Goal: Task Accomplishment & Management: Manage account settings

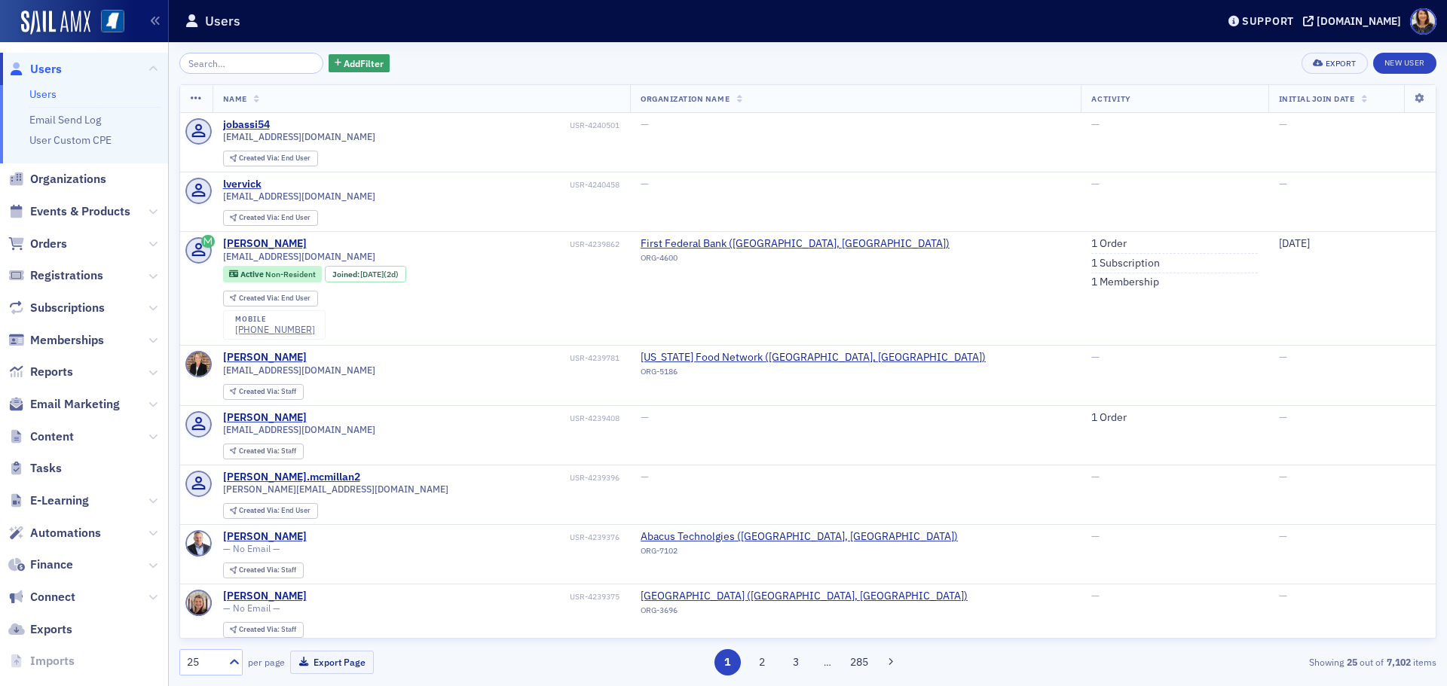
click at [42, 68] on span "Users" at bounding box center [46, 69] width 32 height 17
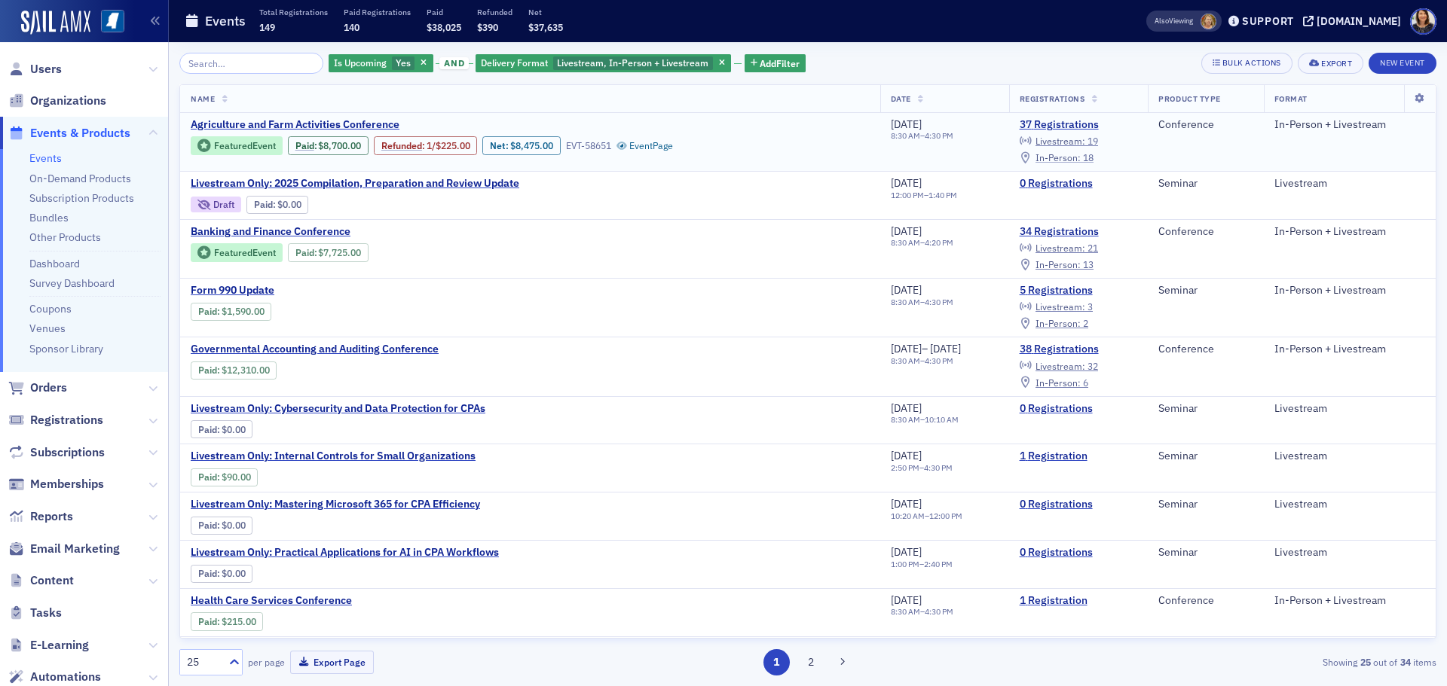
click at [1077, 154] on span "In-Person :" at bounding box center [1057, 157] width 45 height 12
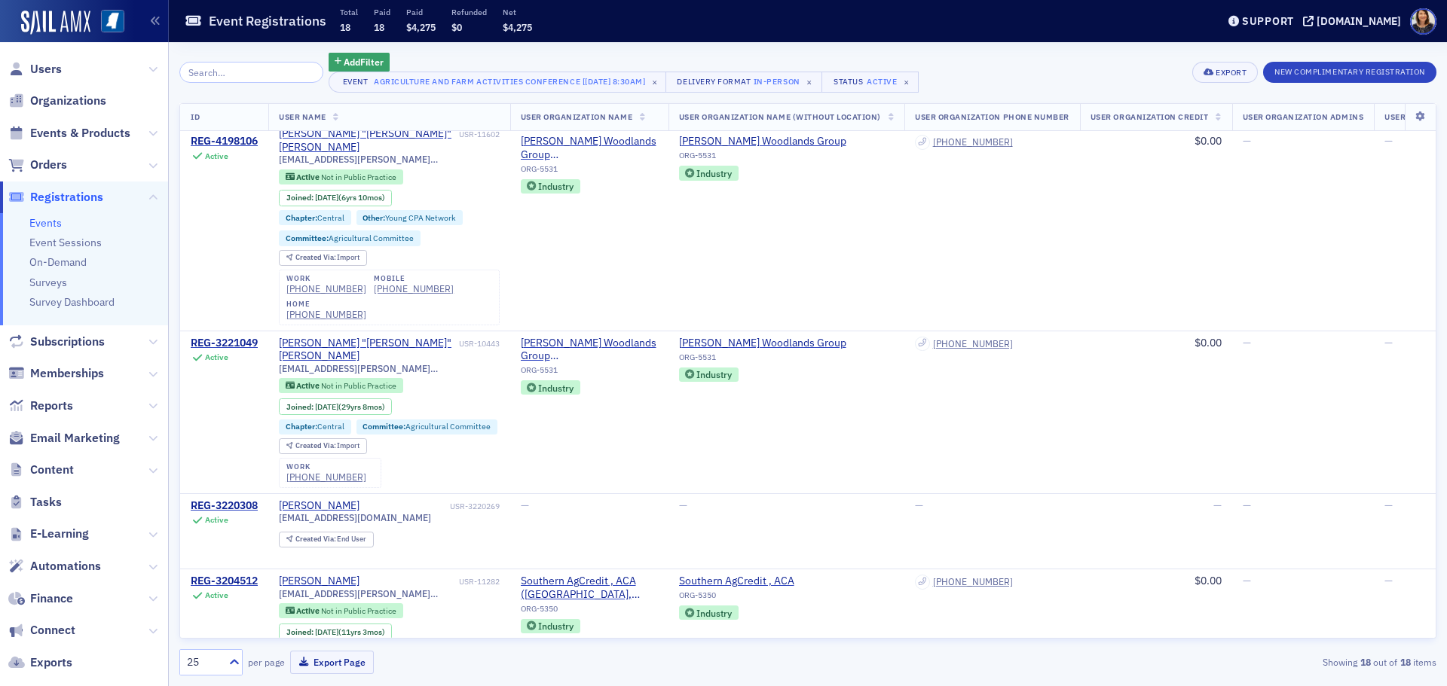
scroll to position [2091, 0]
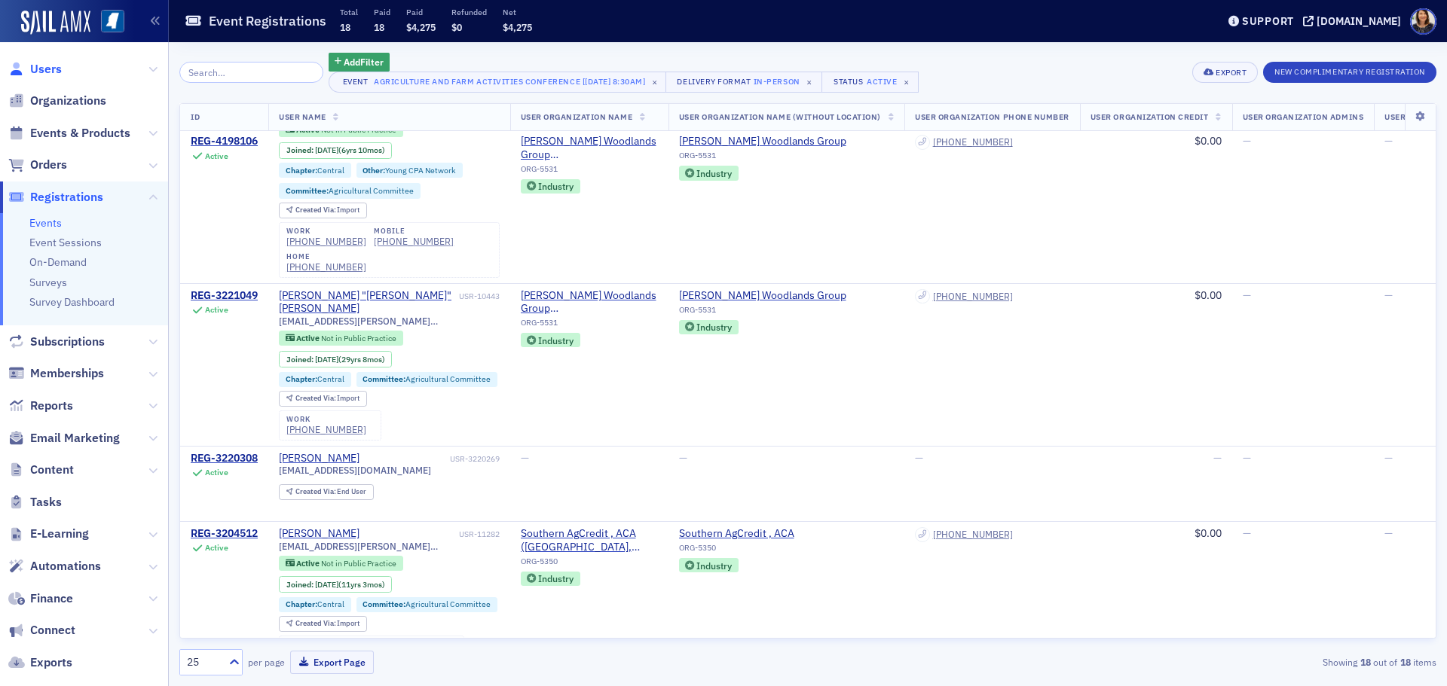
click at [44, 62] on span "Users" at bounding box center [46, 69] width 32 height 17
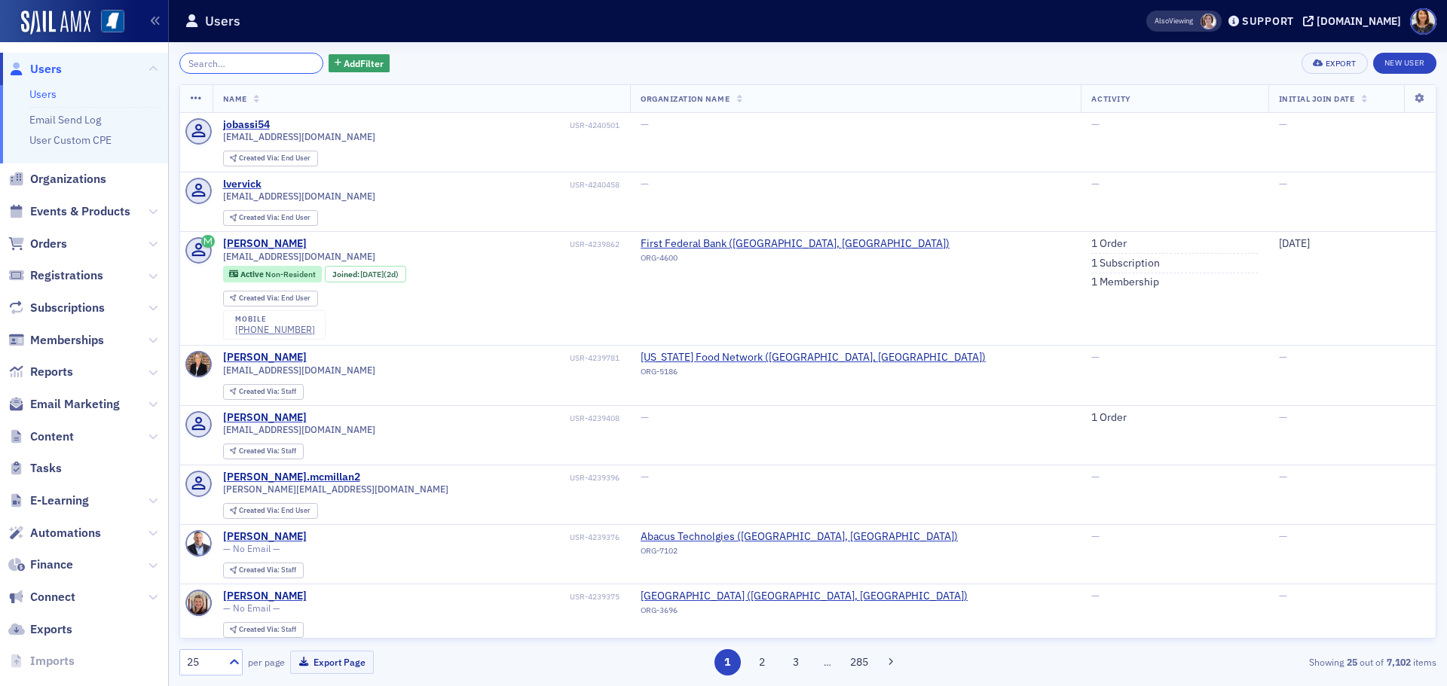
click at [208, 63] on input "search" at bounding box center [251, 63] width 144 height 21
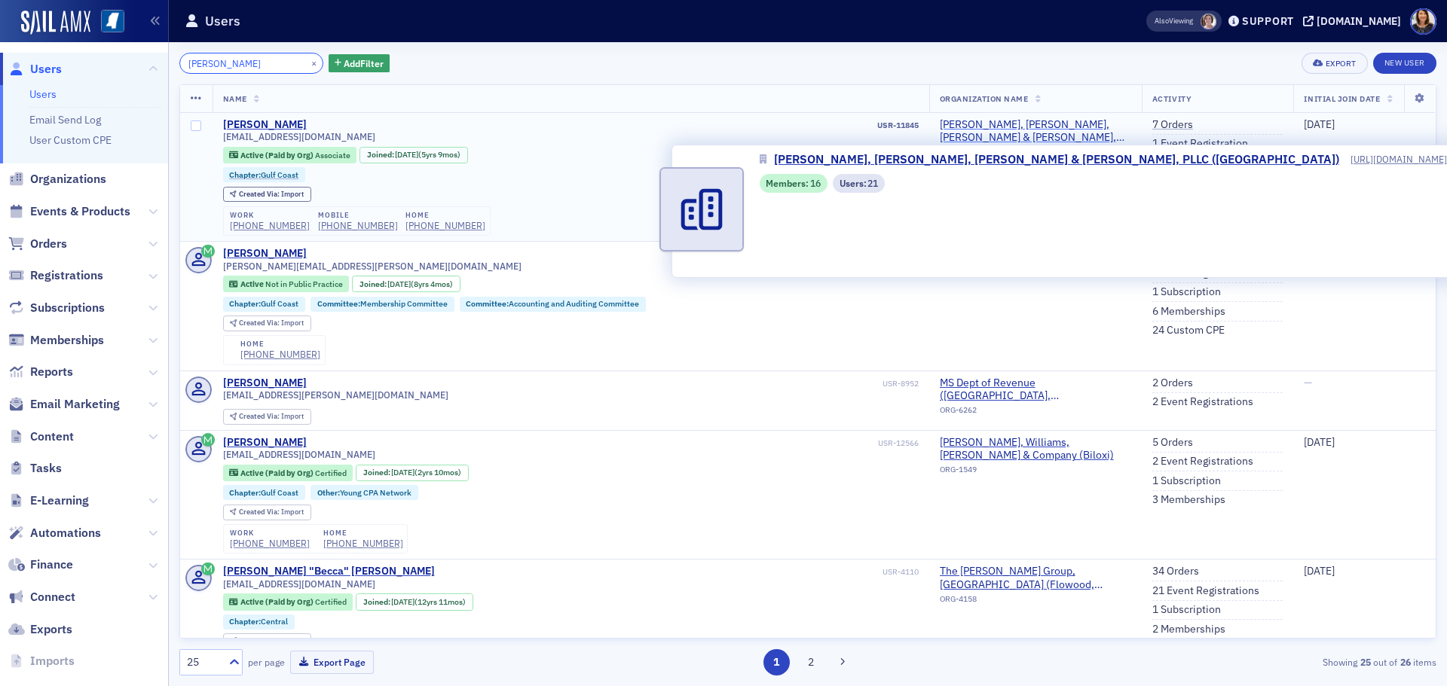
type input "rachel craig"
click at [1006, 125] on span "Alexander, Van Loon, Sloan, Levens & Favre, PLLC (Gulfport)" at bounding box center [1035, 131] width 191 height 26
select select "US"
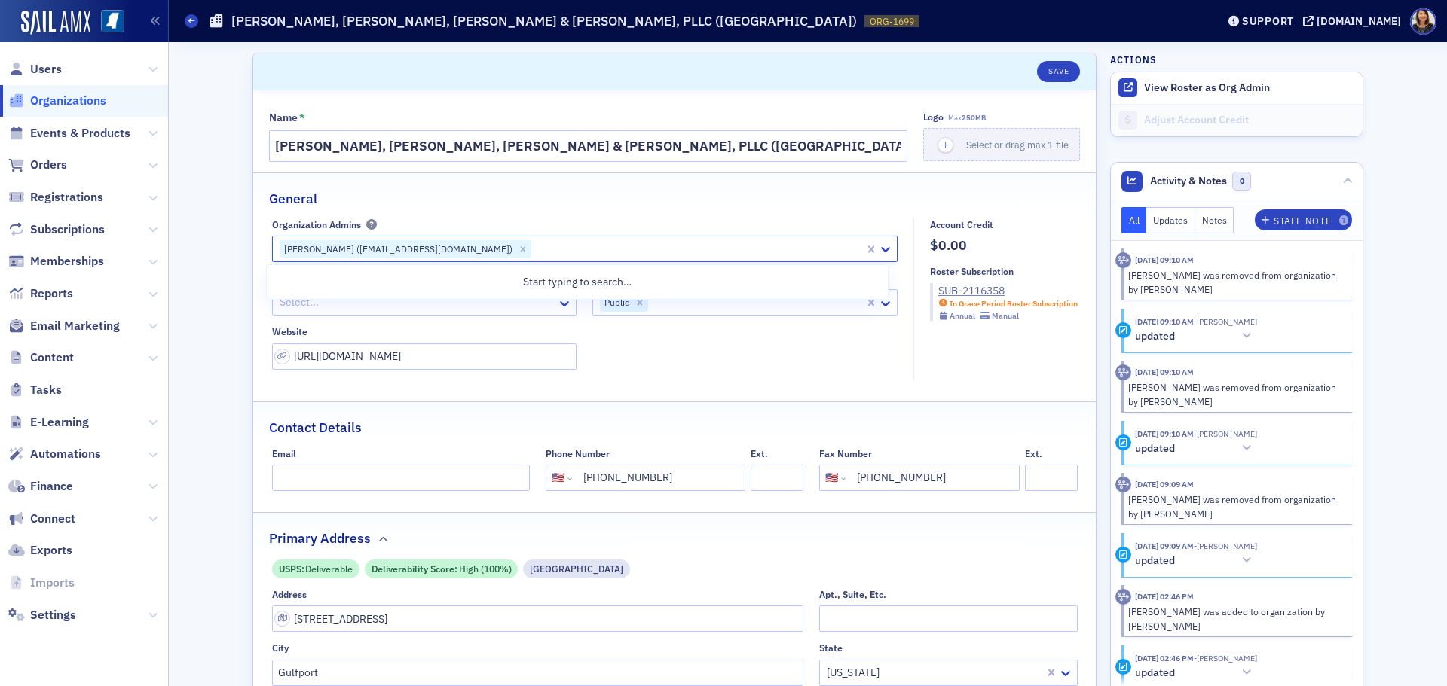
click at [741, 250] on div at bounding box center [698, 249] width 330 height 19
click at [742, 258] on div at bounding box center [698, 249] width 330 height 19
click at [727, 246] on div at bounding box center [698, 249] width 330 height 19
click at [637, 251] on div at bounding box center [698, 249] width 330 height 19
click at [546, 247] on div at bounding box center [698, 249] width 330 height 19
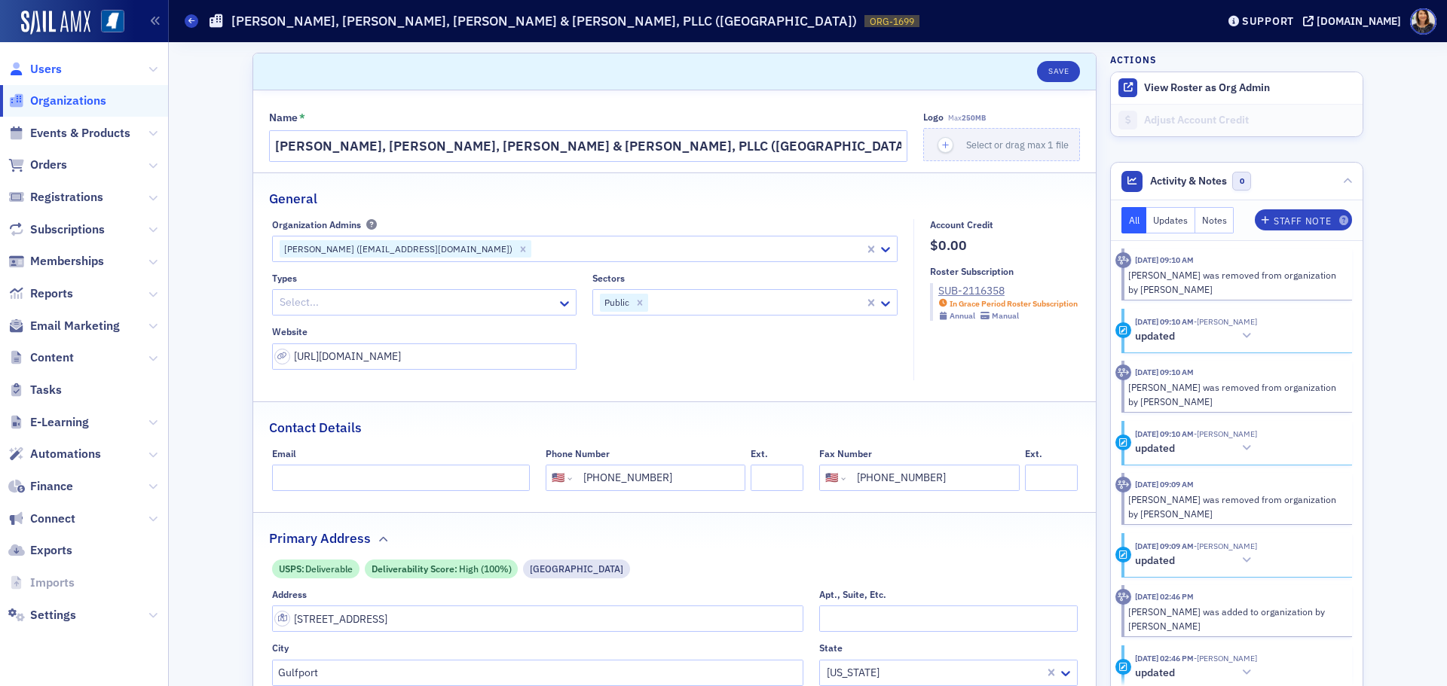
click at [43, 72] on span "Users" at bounding box center [46, 69] width 32 height 17
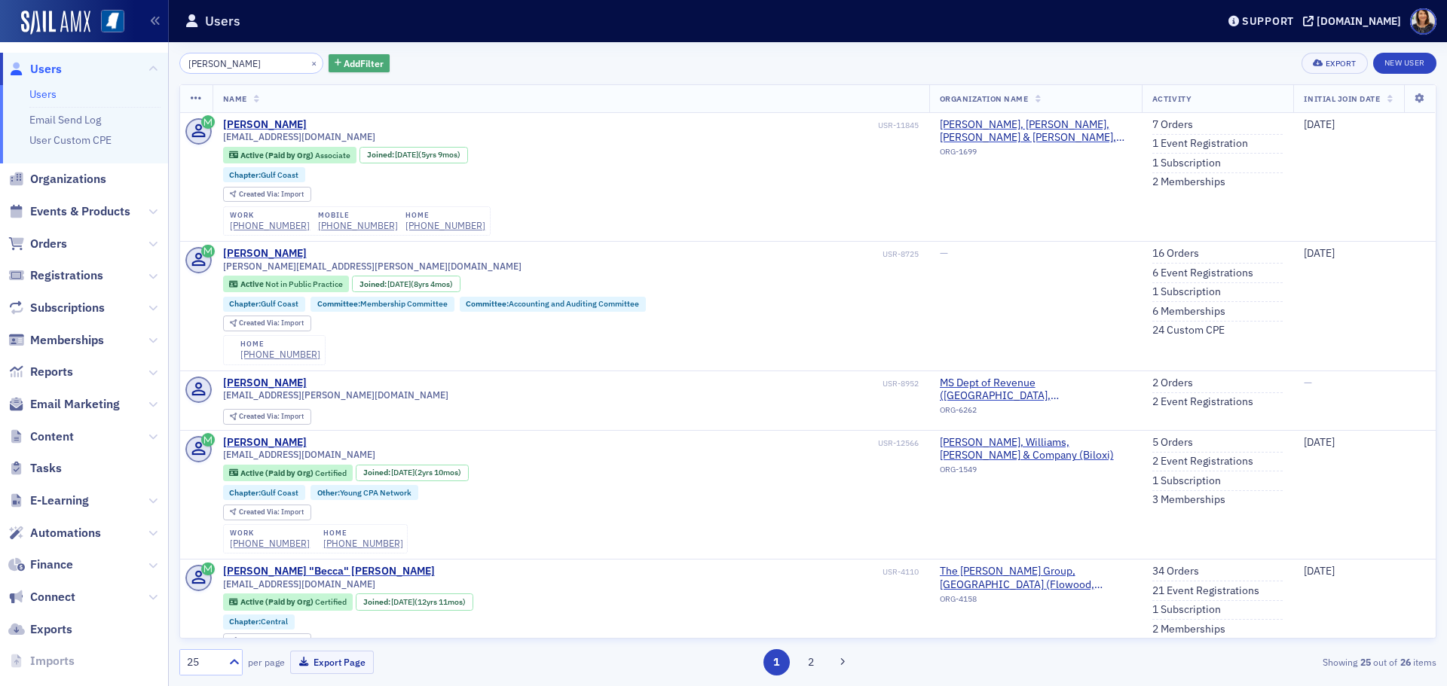
drag, startPoint x: 304, startPoint y: 93, endPoint x: 329, endPoint y: 72, distance: 32.6
click at [329, 72] on div "rachel craig × Add Filter Export New User Name Organization Name Activity Initi…" at bounding box center [807, 364] width 1257 height 623
click at [307, 69] on button "×" at bounding box center [314, 63] width 14 height 14
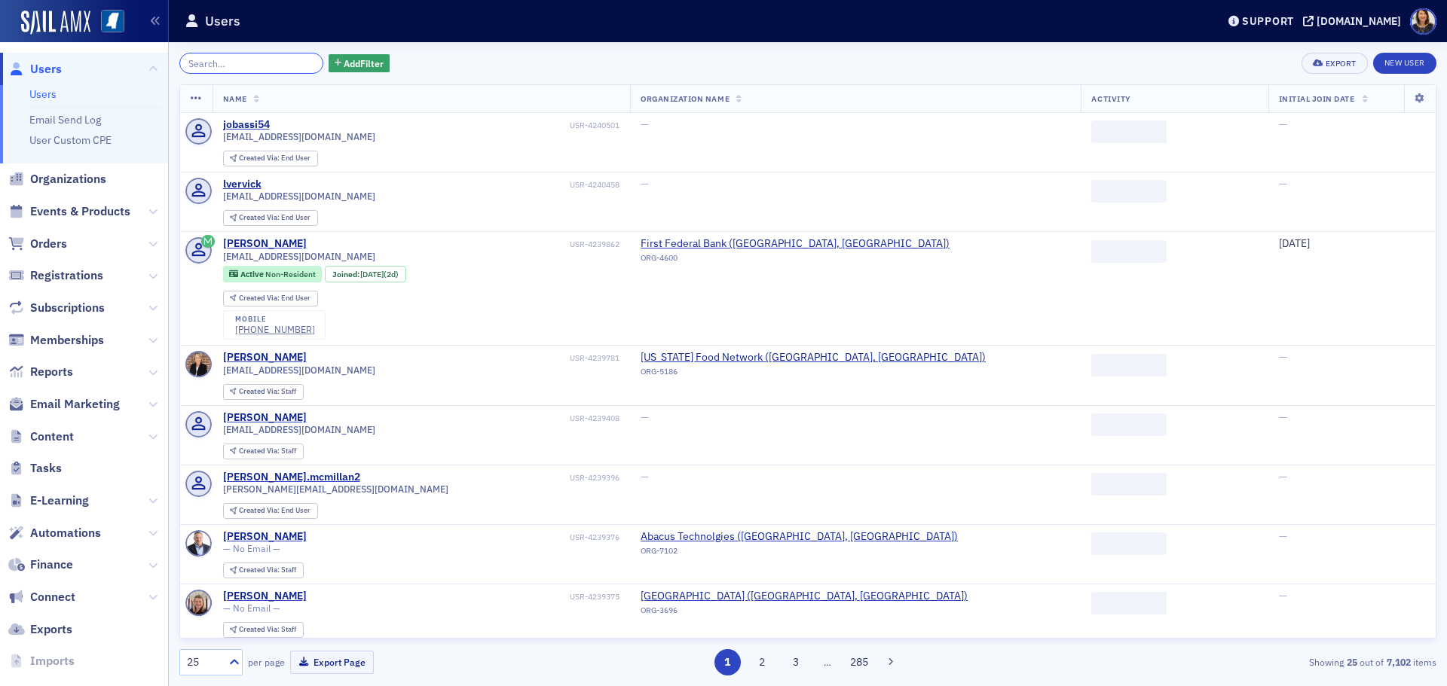
click at [295, 66] on input "search" at bounding box center [251, 63] width 144 height 21
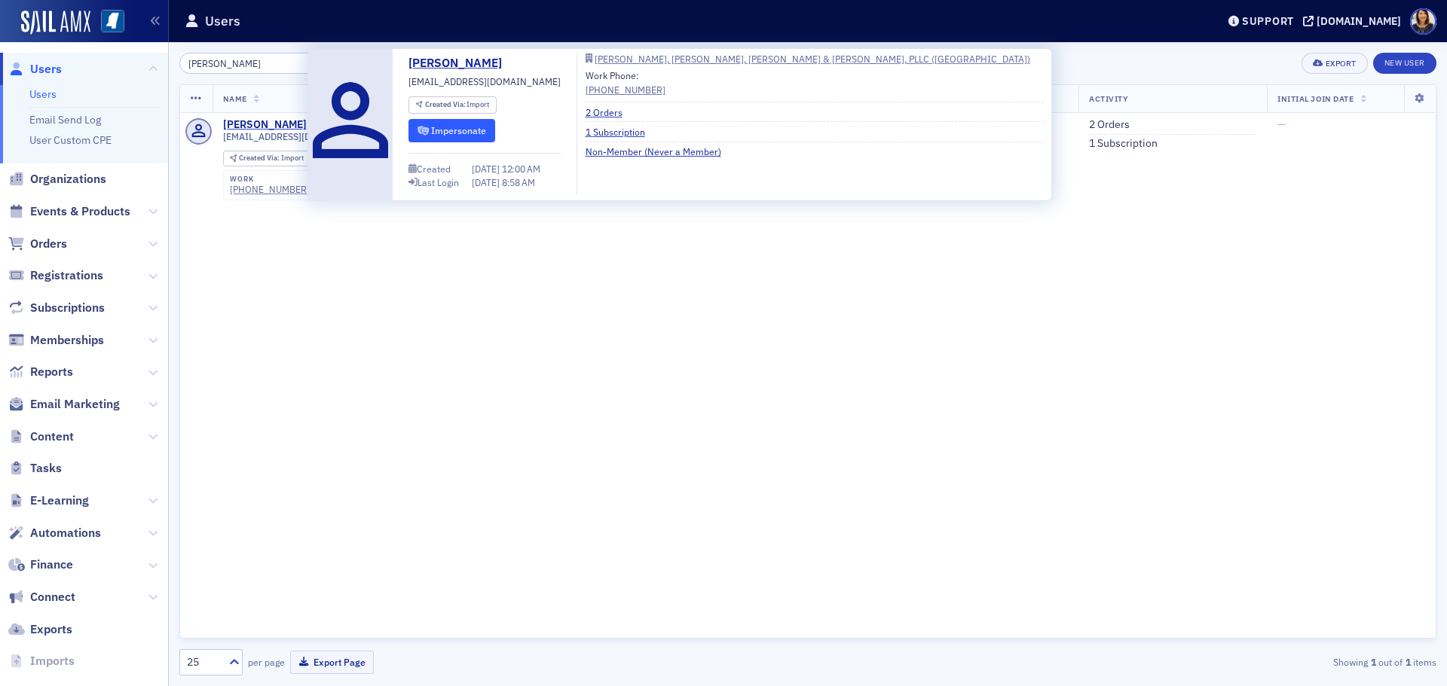
click at [463, 132] on button "Impersonate" at bounding box center [451, 130] width 87 height 23
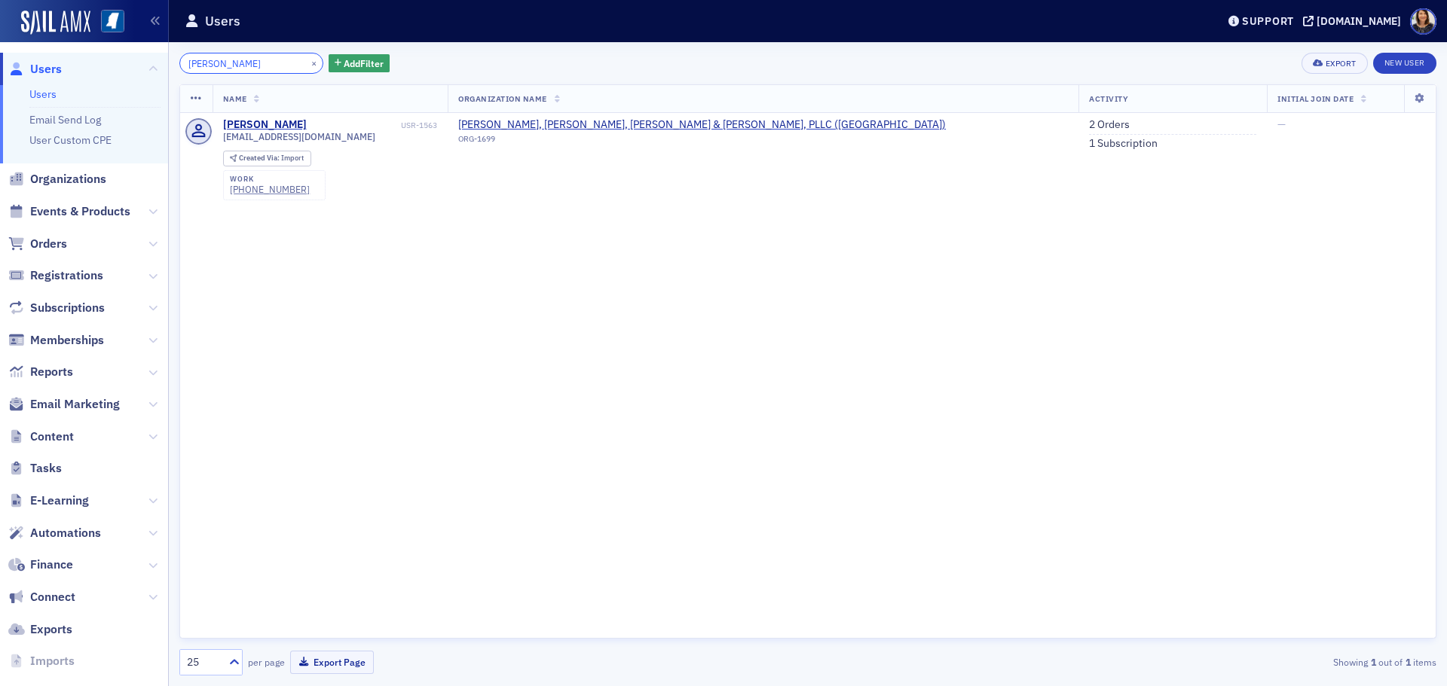
click at [261, 67] on input "celestin" at bounding box center [251, 63] width 144 height 21
type input "c"
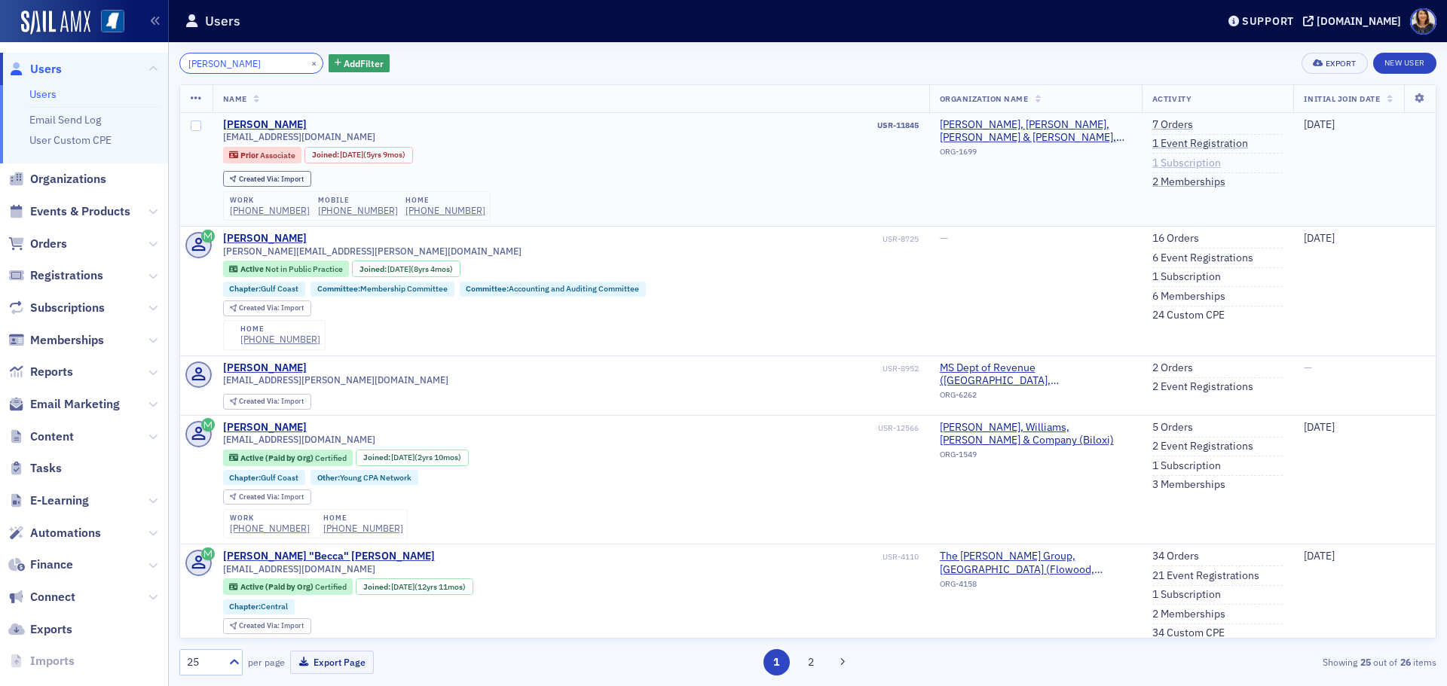
type input "rachel craig"
click at [1166, 161] on link "1 Subscription" at bounding box center [1186, 164] width 69 height 14
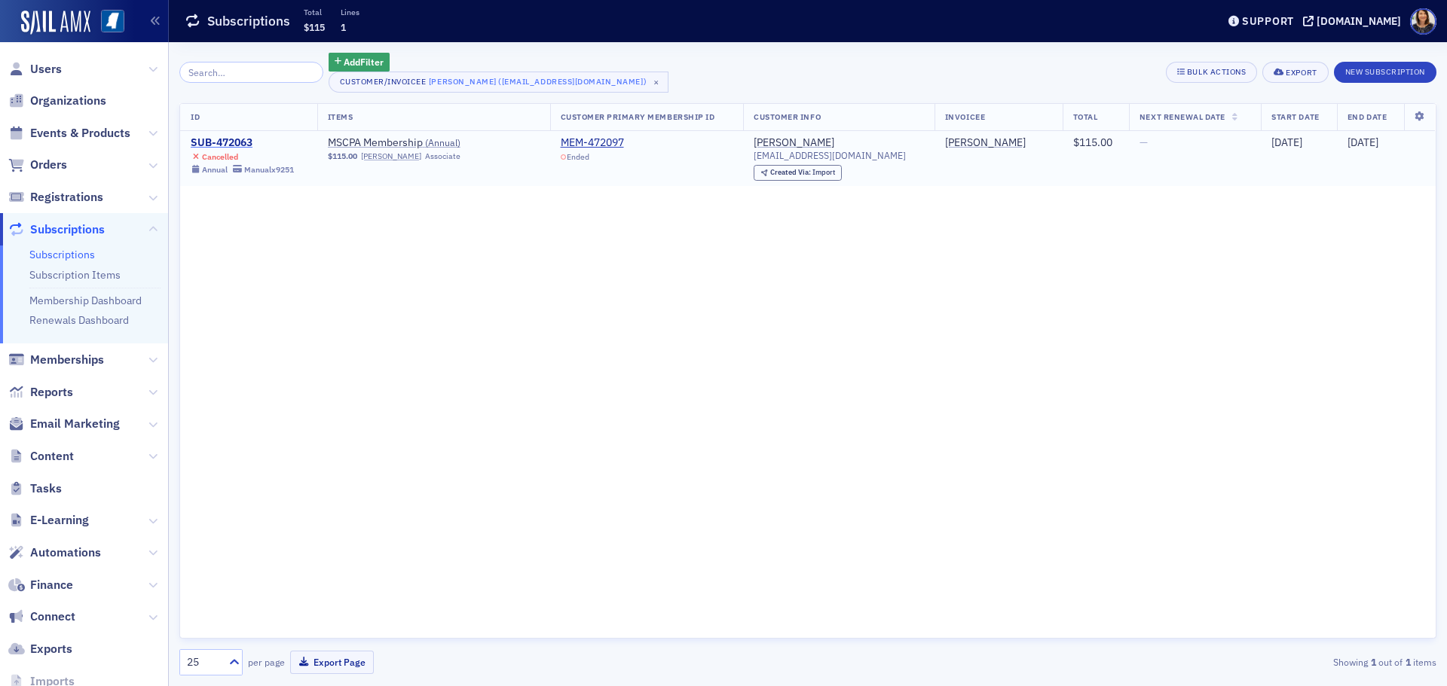
click at [228, 139] on div "SUB-472063" at bounding box center [242, 143] width 103 height 14
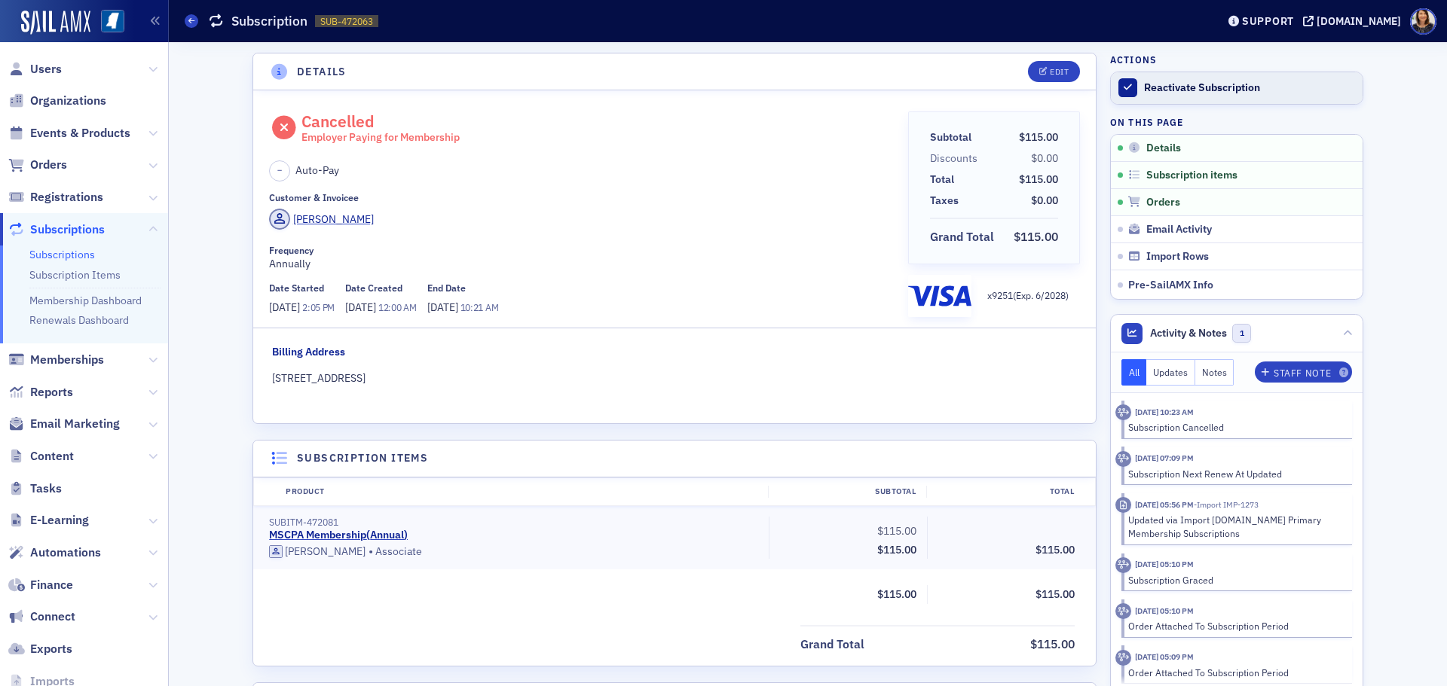
click at [1181, 84] on div "Reactivate Subscription" at bounding box center [1249, 88] width 211 height 14
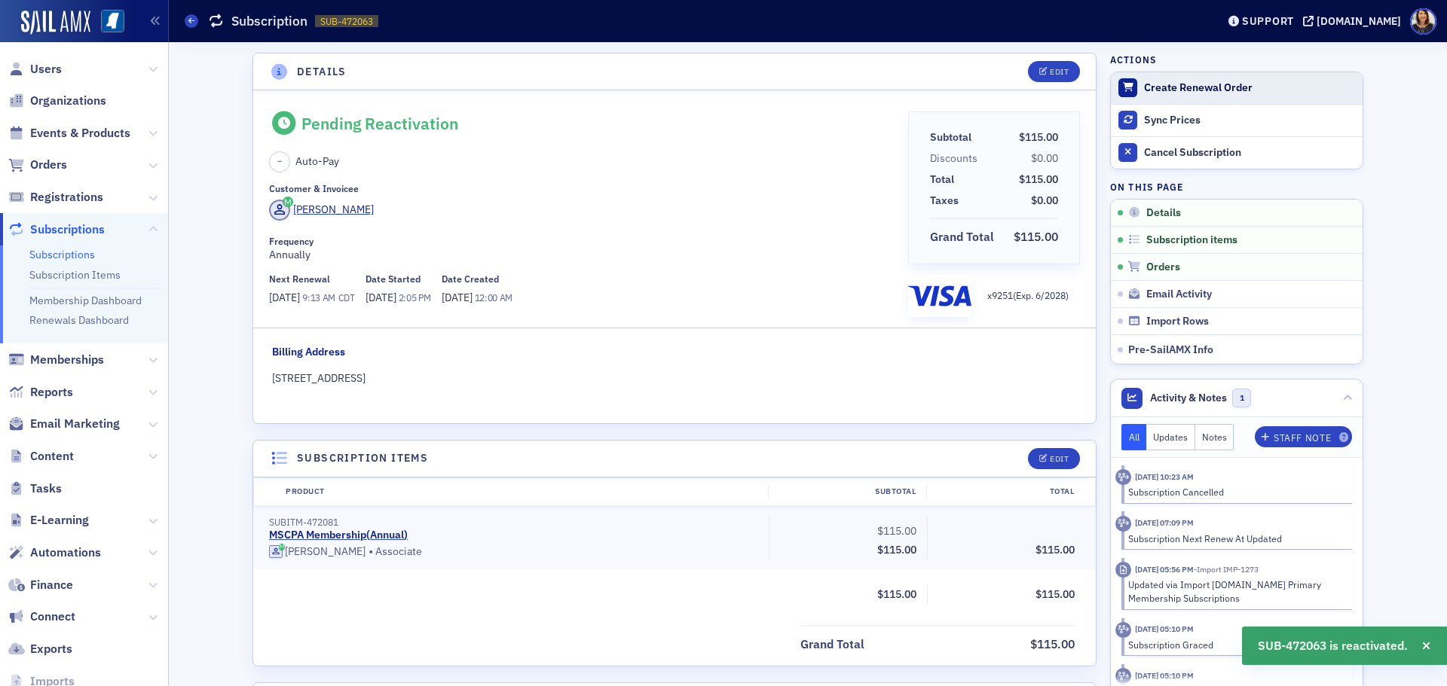
click at [1163, 85] on div "Create Renewal Order" at bounding box center [1249, 88] width 211 height 14
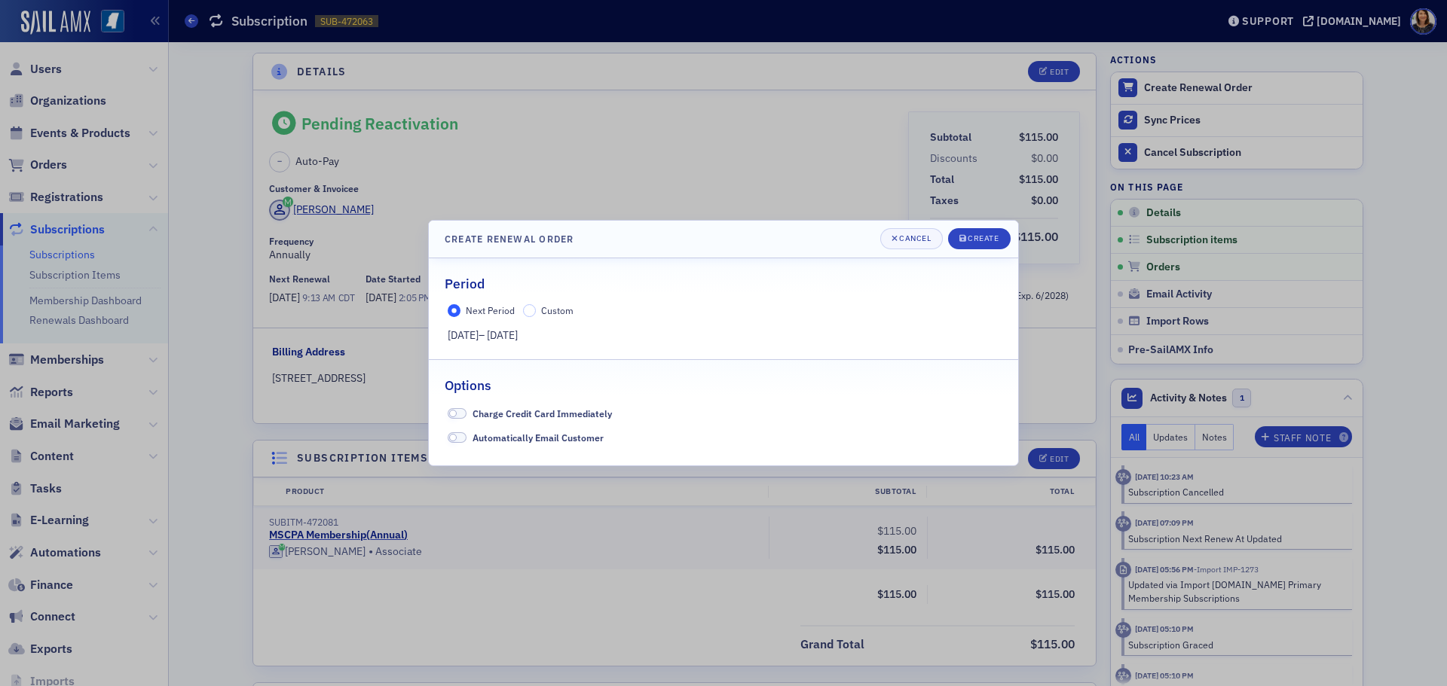
click at [541, 310] on span "Custom" at bounding box center [557, 310] width 32 height 12
click at [533, 309] on input "Custom" at bounding box center [530, 311] width 14 height 14
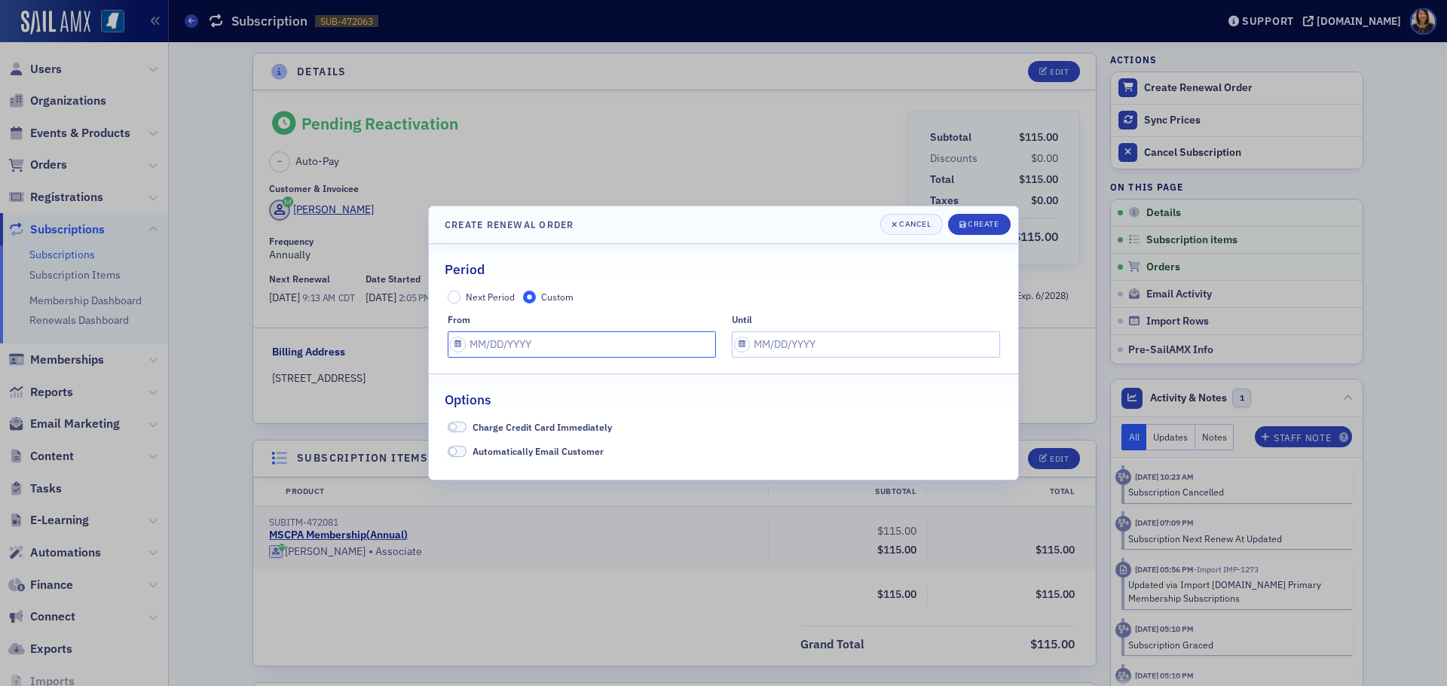
select select "7"
select select "2025"
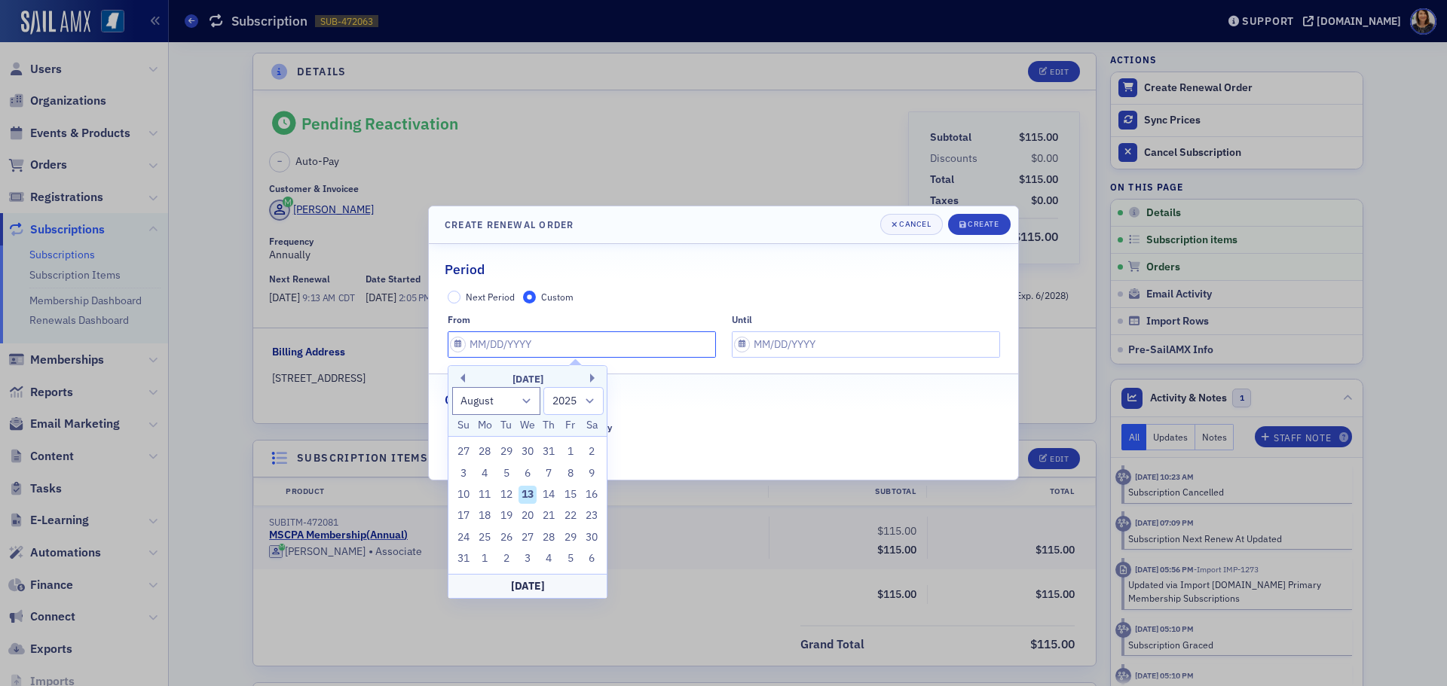
click at [596, 345] on input "text" at bounding box center [582, 345] width 268 height 26
type input "0"
select select "0"
select select "2000"
type input "07"
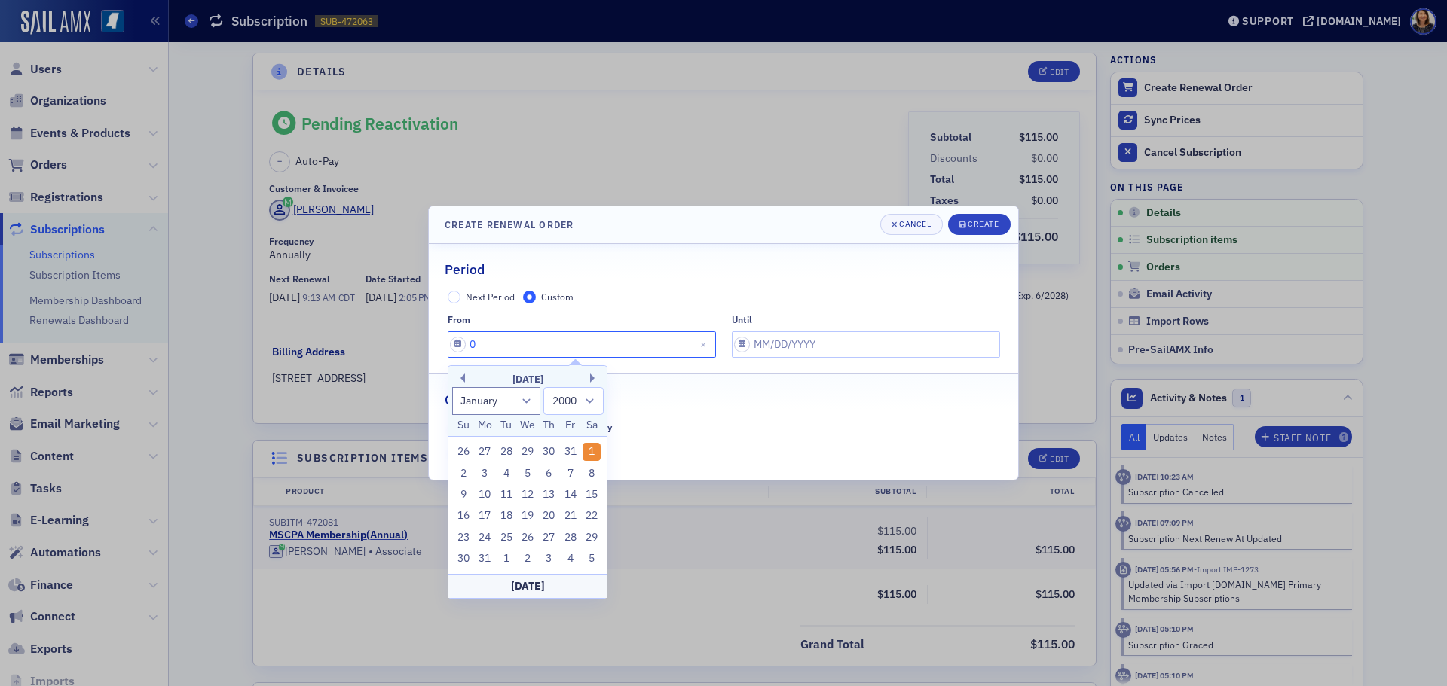
select select "6"
select select "2025"
type input "070"
select select "0"
select select "1970"
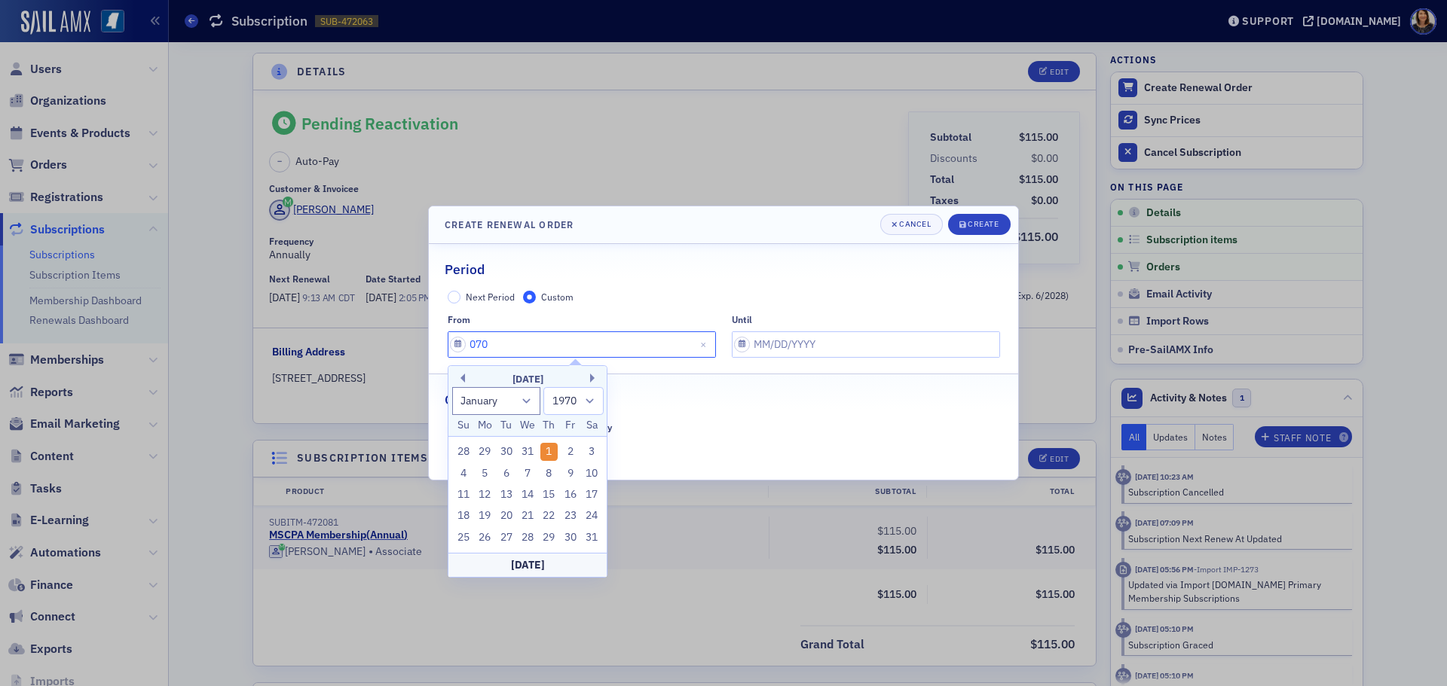
type input "07"
select select "6"
select select "2025"
type input "07/01/2"
select select "2002"
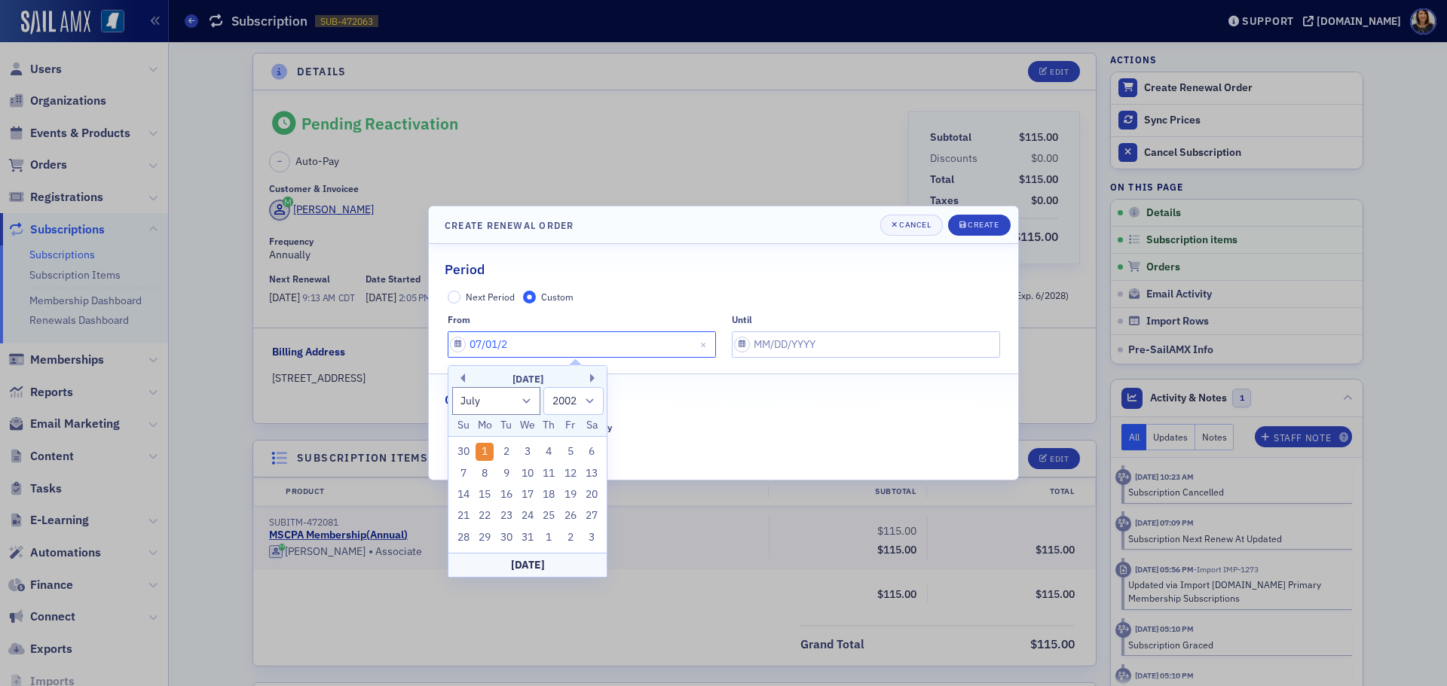
type input "07/01/25"
select select "2025"
type input "07/01/2025"
select select "7"
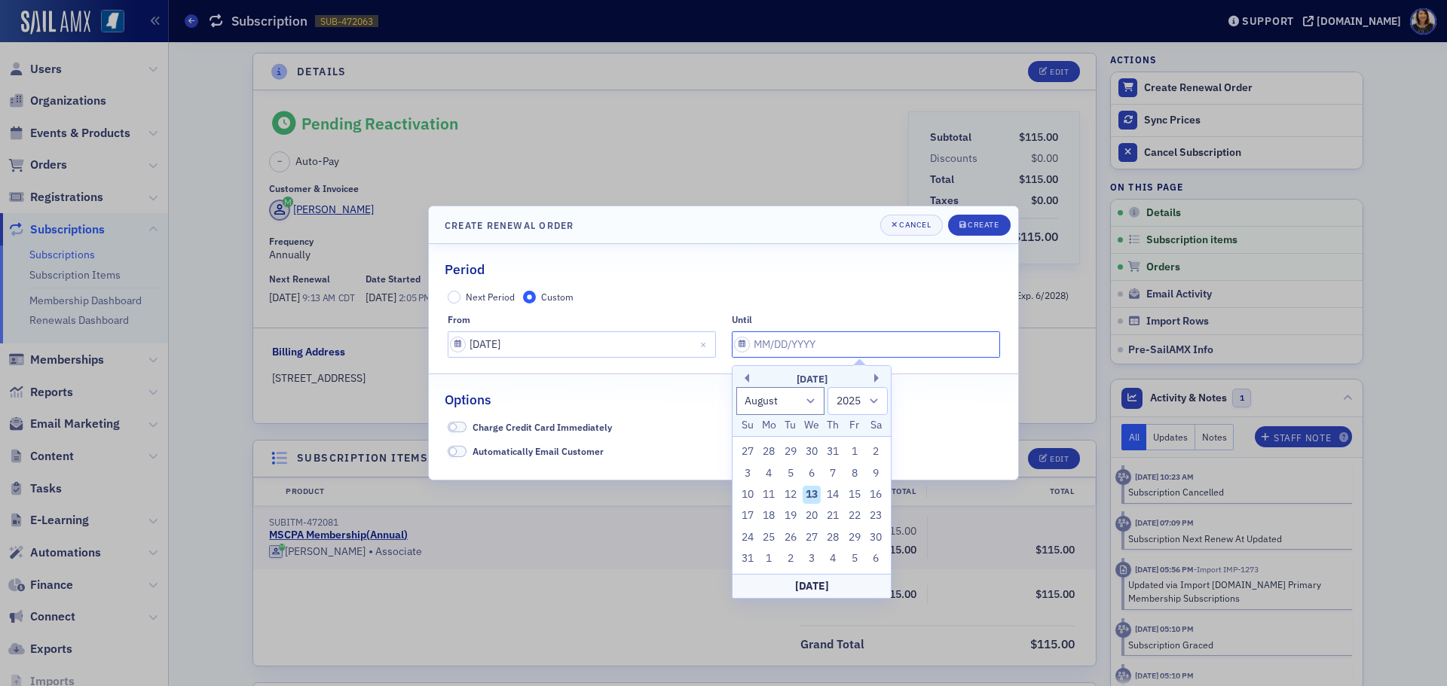
click at [816, 350] on input "text" at bounding box center [866, 345] width 268 height 26
type input "07"
select select "6"
type input "07/01/2026"
select select "2026"
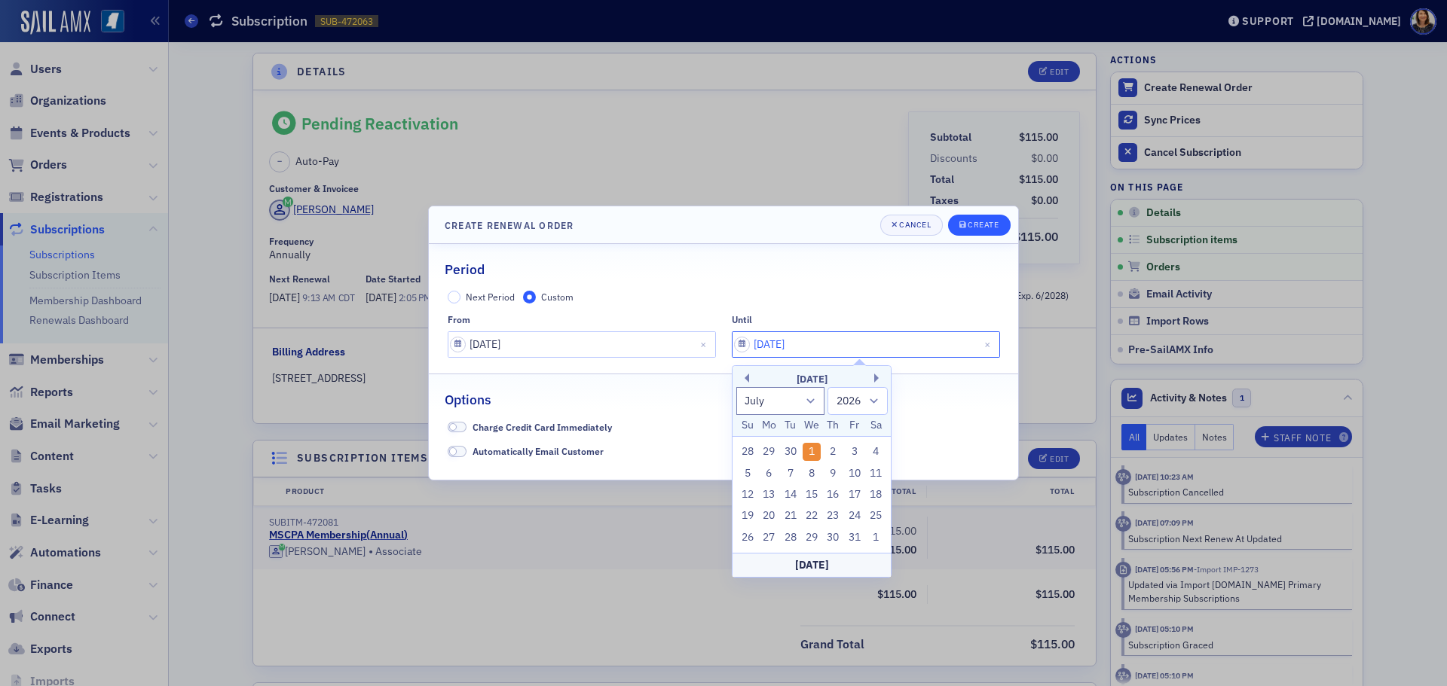
type input "07/01/2026"
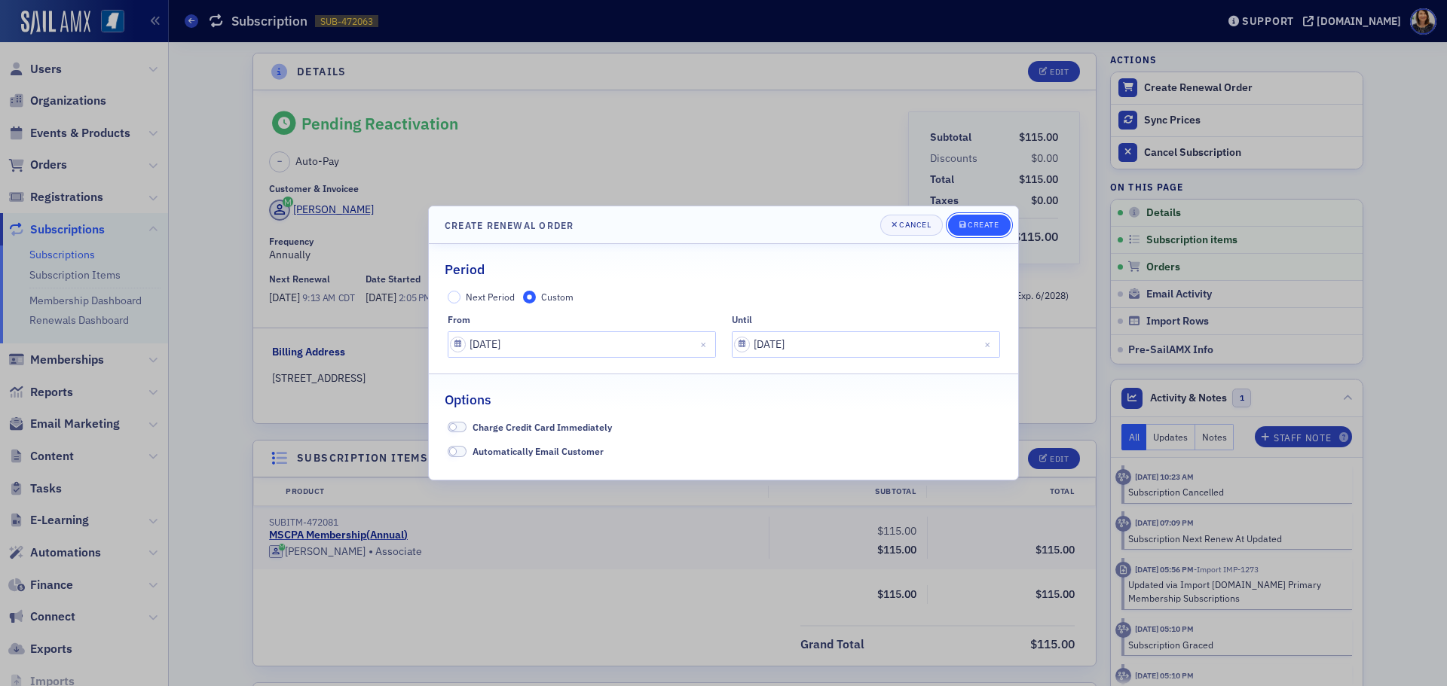
click at [985, 227] on div "Create" at bounding box center [983, 225] width 31 height 8
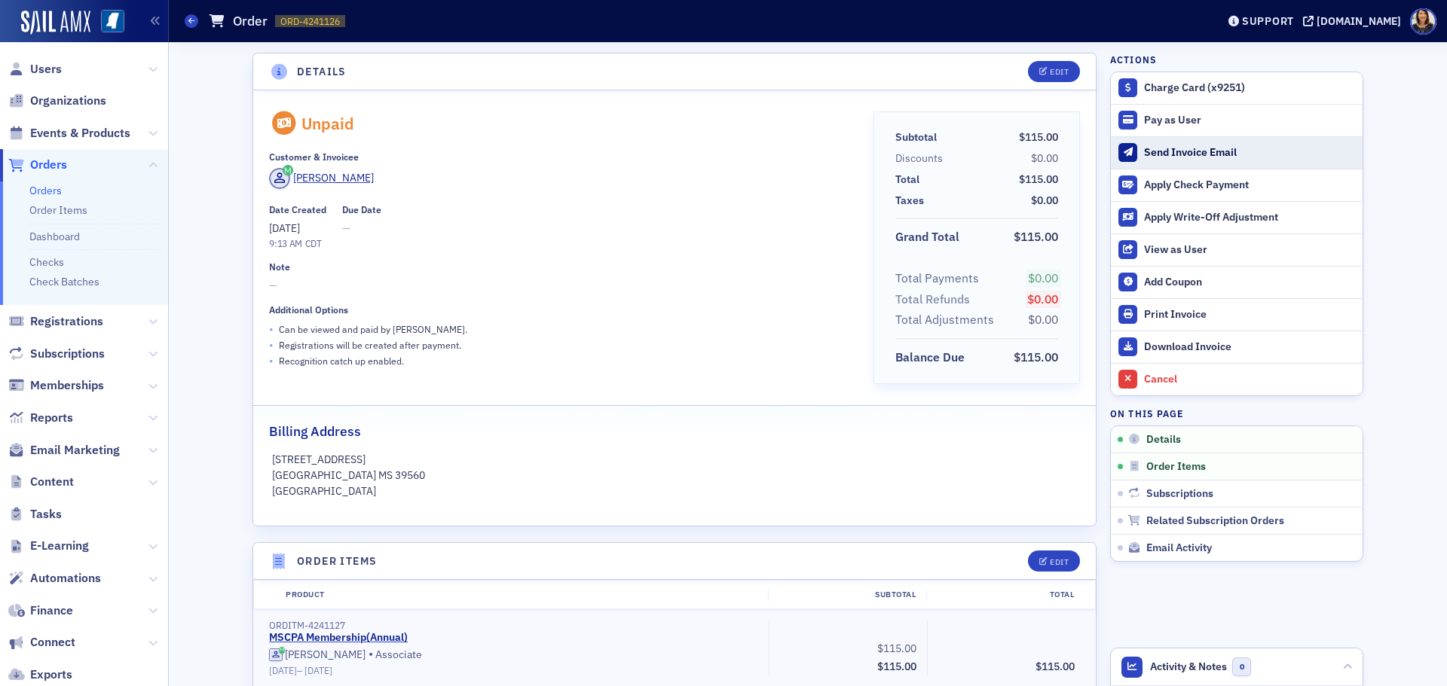
click at [1172, 149] on div "Send Invoice Email" at bounding box center [1249, 153] width 211 height 14
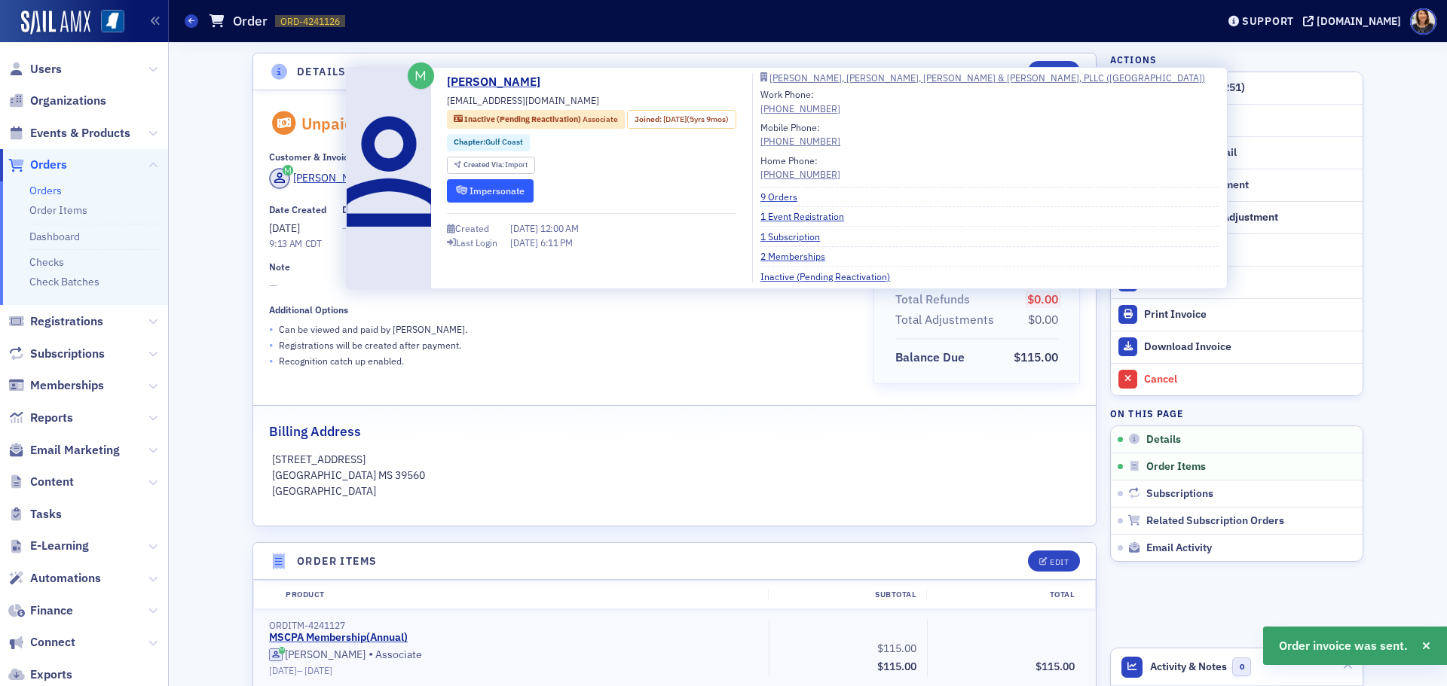
click at [462, 182] on button "Impersonate" at bounding box center [490, 190] width 87 height 23
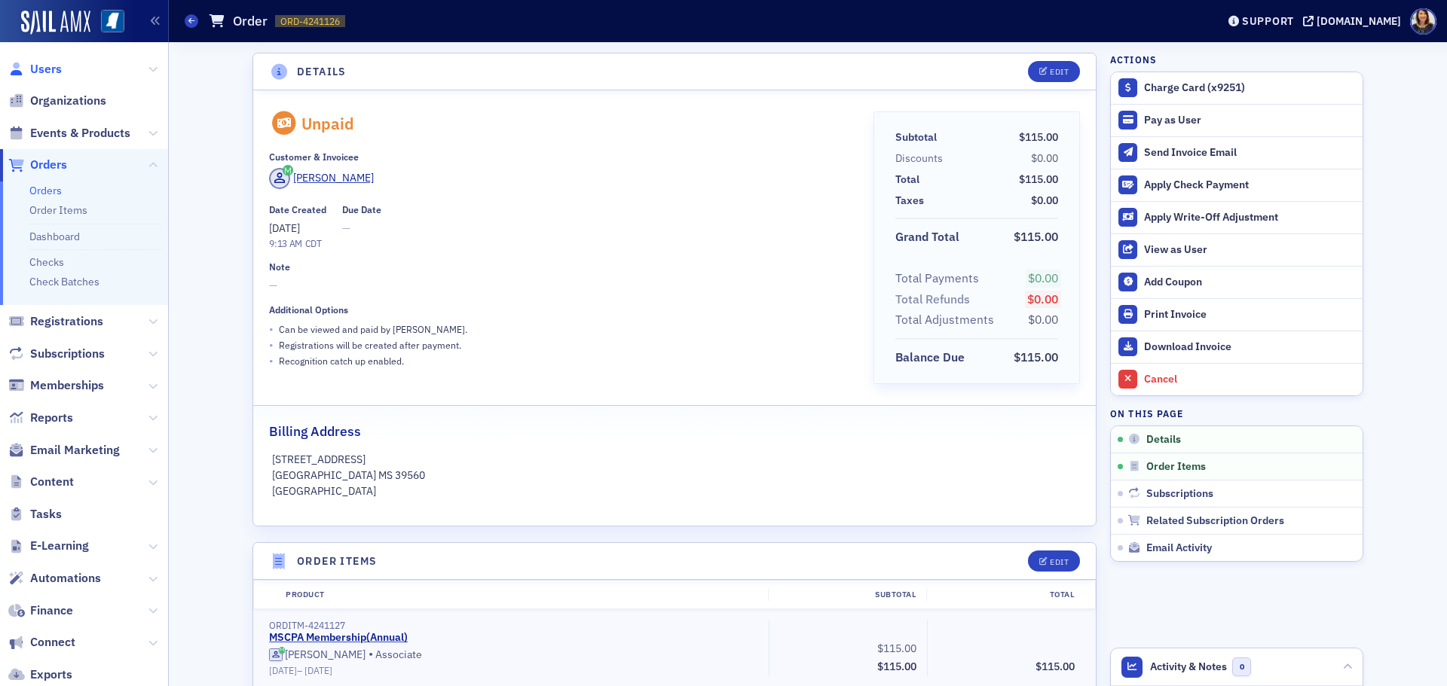
click at [41, 68] on span "Users" at bounding box center [46, 69] width 32 height 17
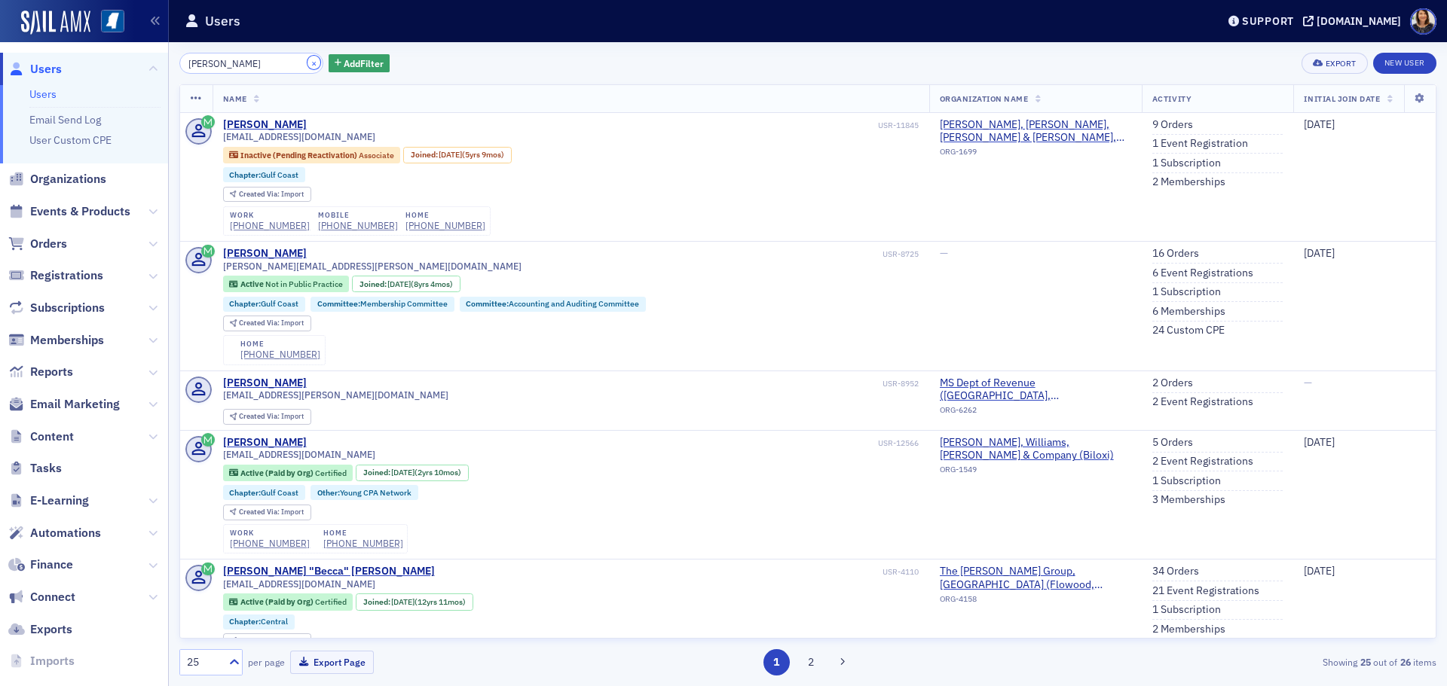
click at [307, 61] on button "×" at bounding box center [314, 63] width 14 height 14
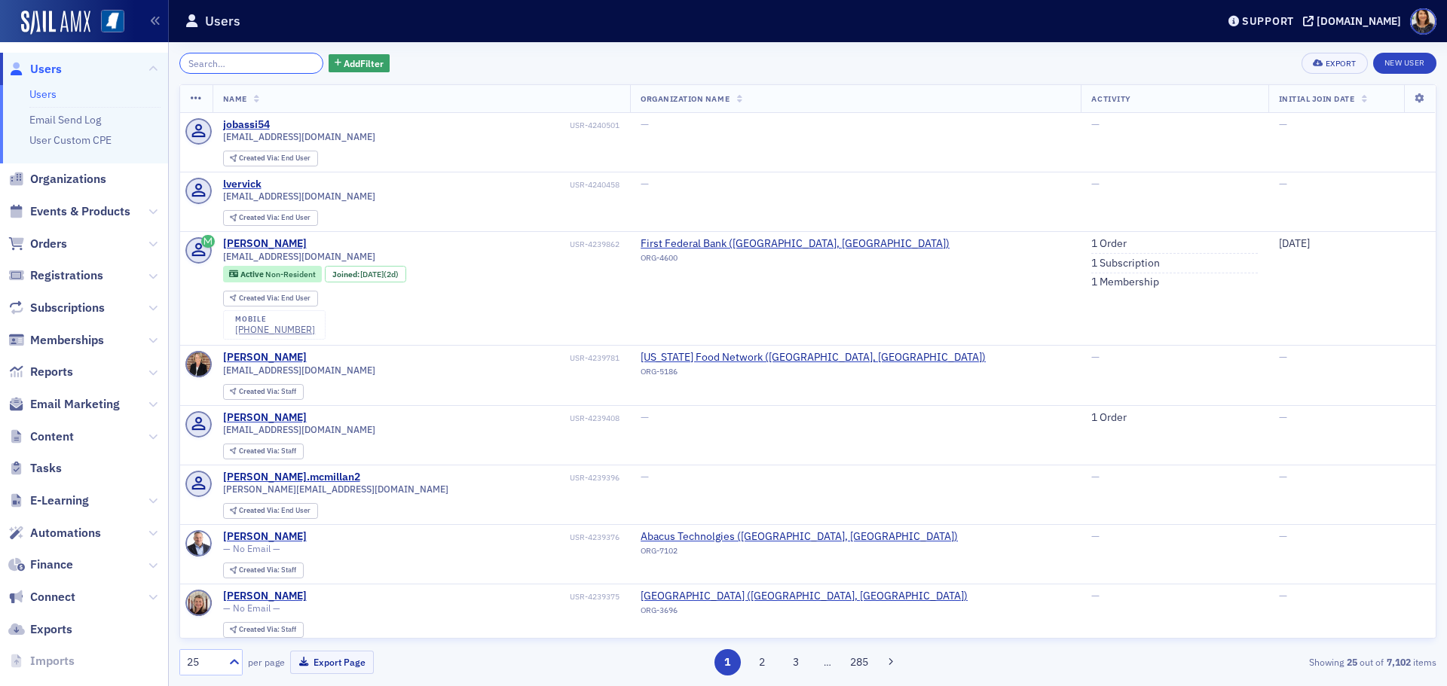
click at [249, 66] on input "search" at bounding box center [251, 63] width 144 height 21
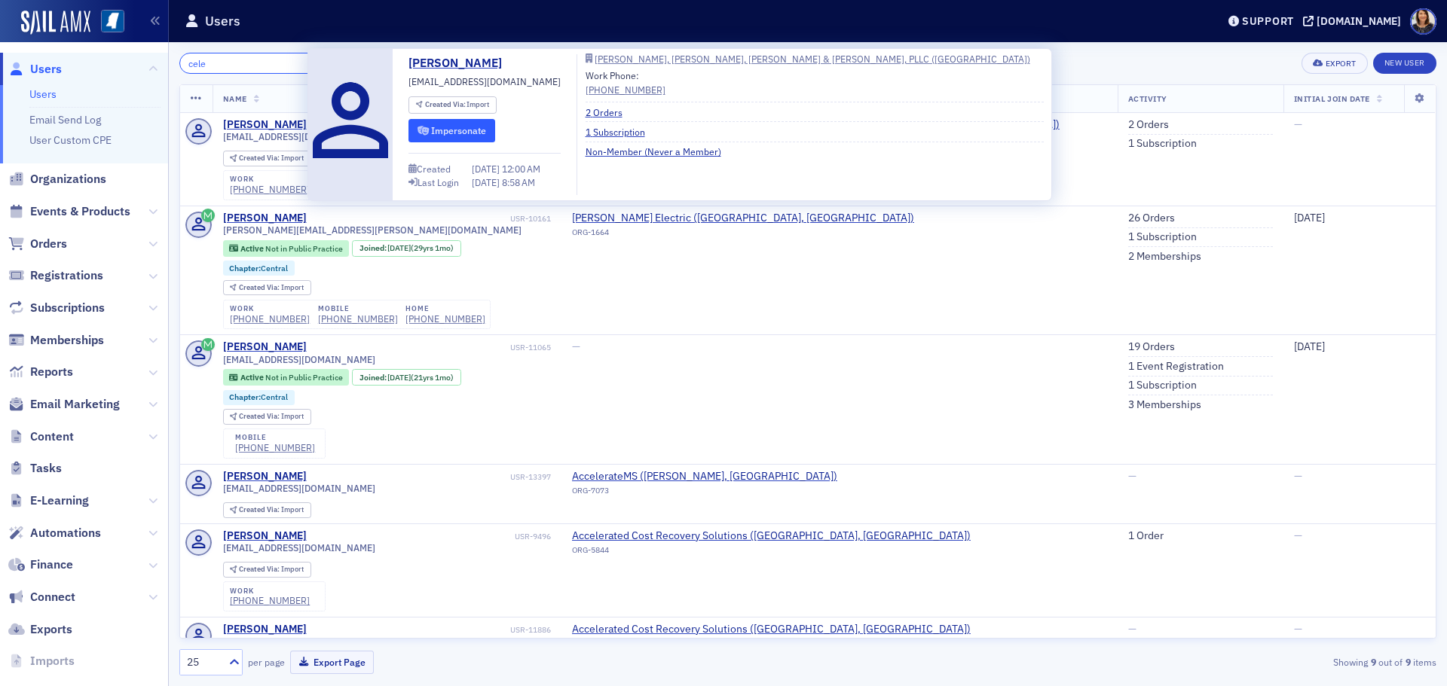
type input "cele"
click at [425, 127] on icon "submit" at bounding box center [422, 131] width 11 height 9
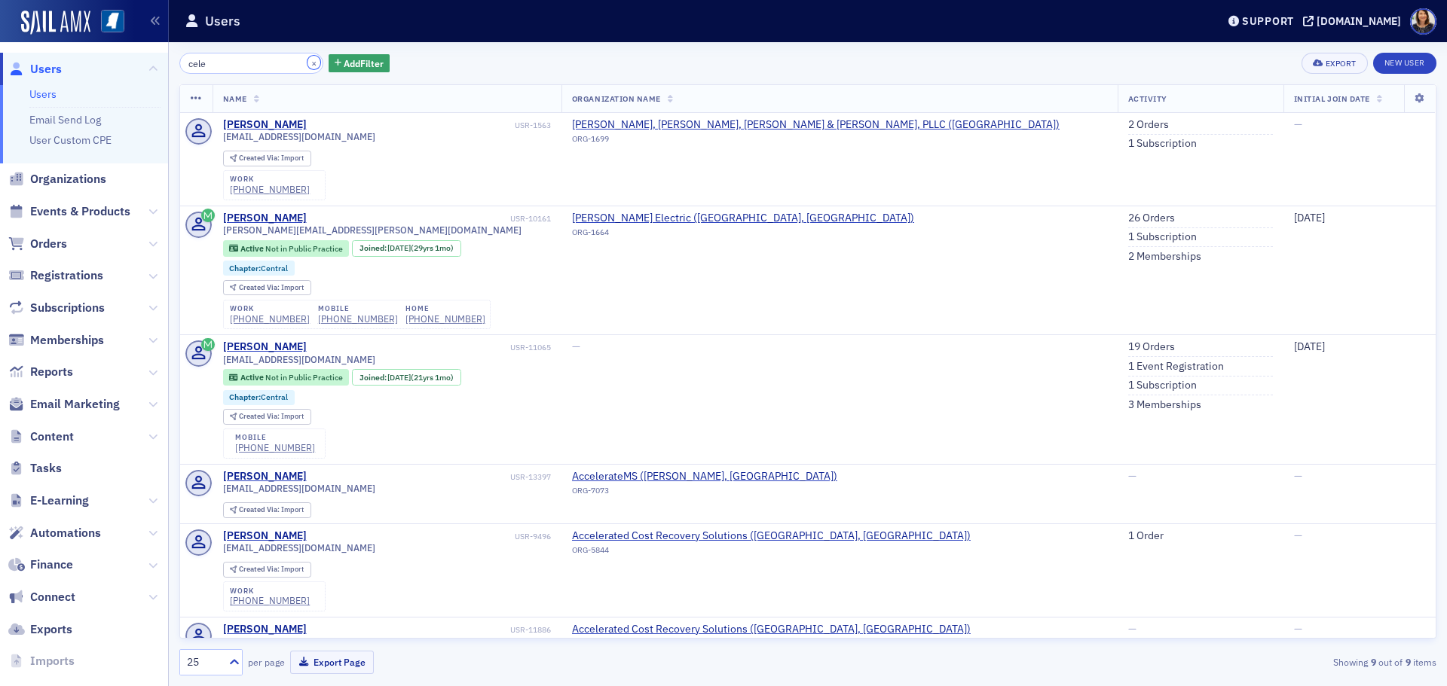
click at [307, 63] on button "×" at bounding box center [314, 63] width 14 height 14
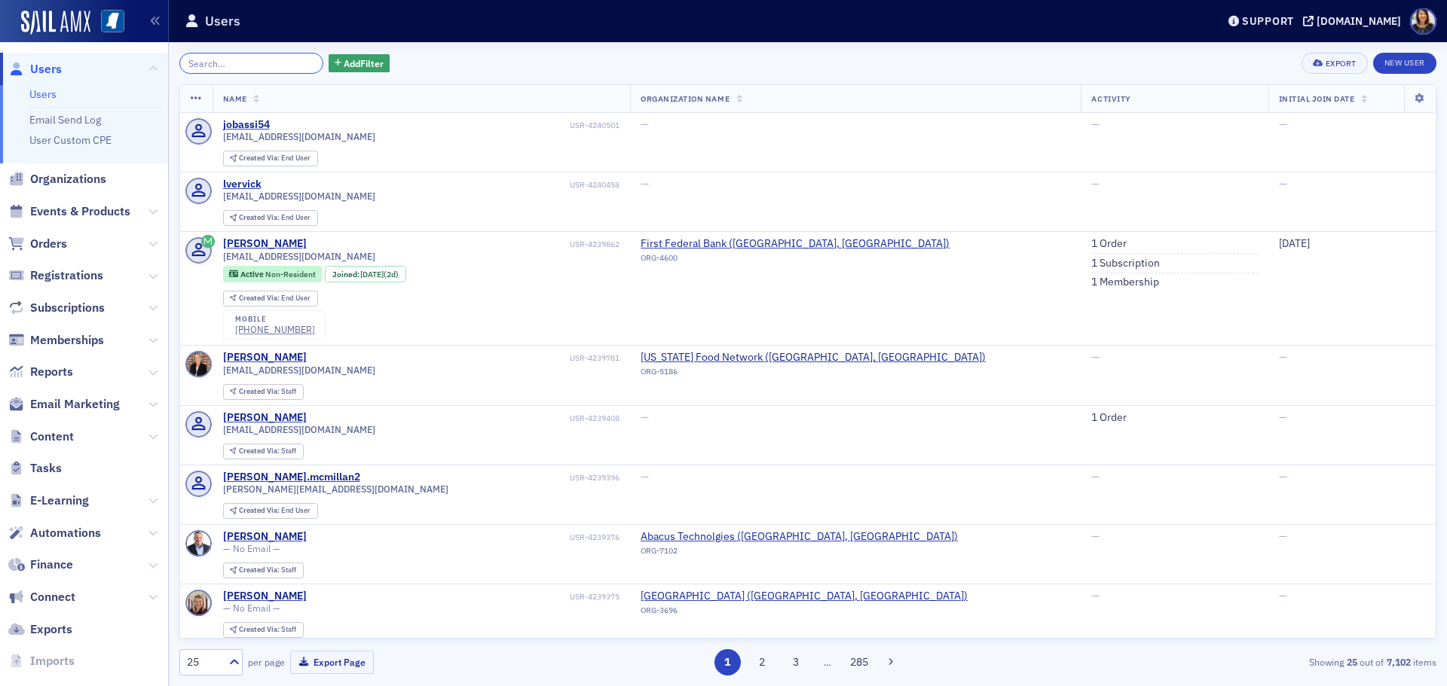
click at [233, 65] on input "search" at bounding box center [251, 63] width 144 height 21
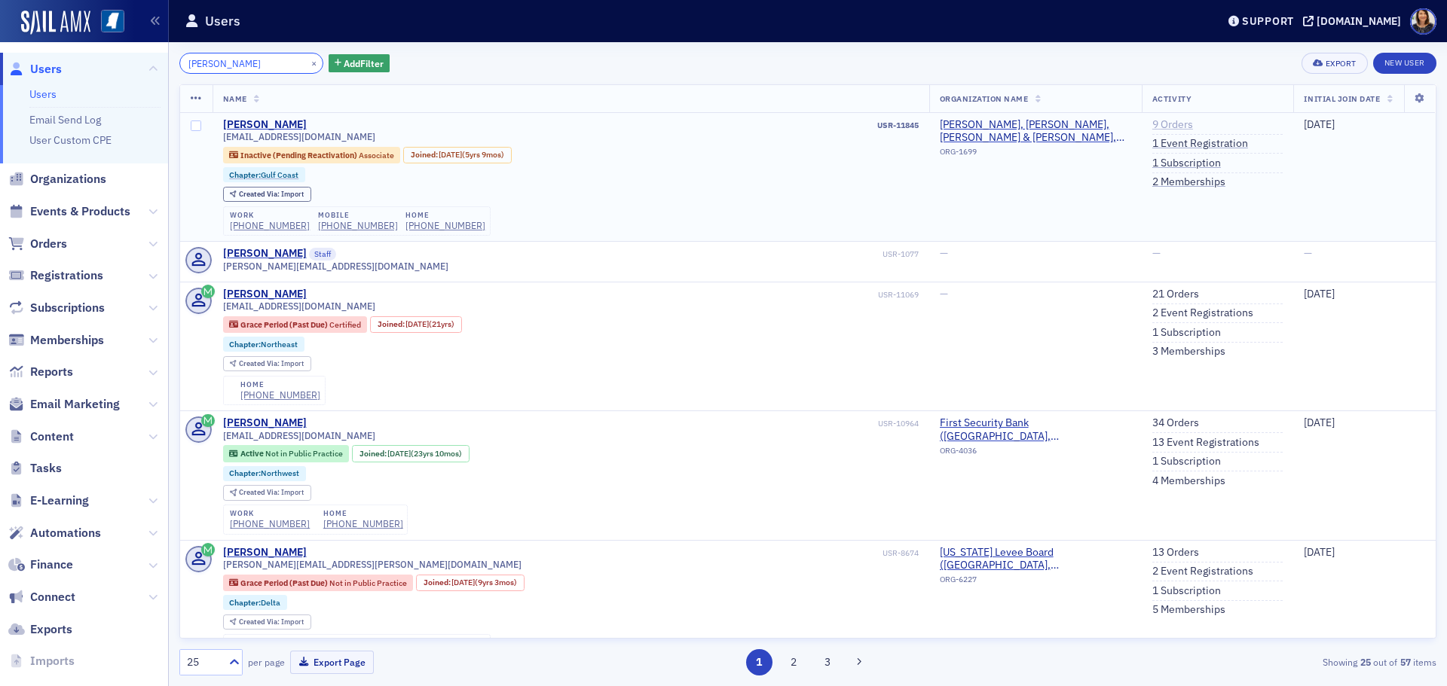
type input "rachel cra"
click at [1152, 125] on link "9 Orders" at bounding box center [1172, 125] width 41 height 14
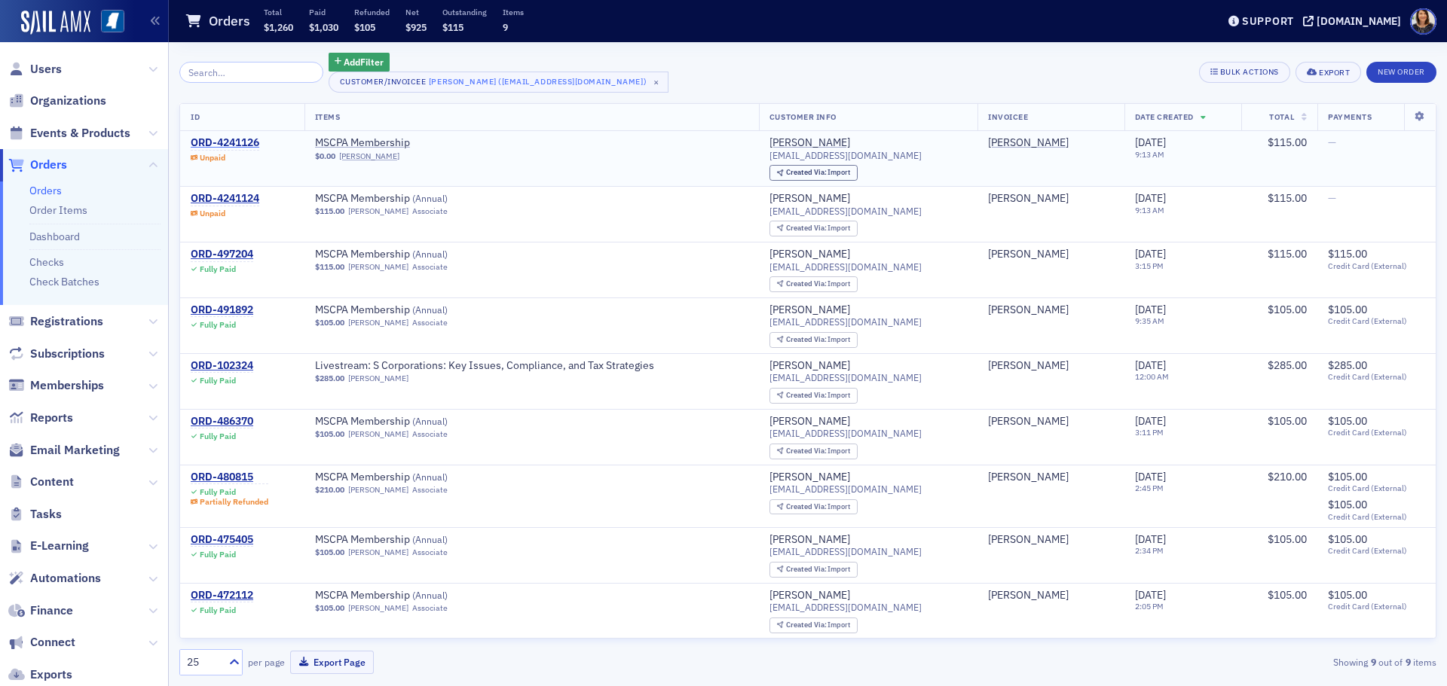
click at [236, 139] on div "ORD-4241126" at bounding box center [225, 143] width 69 height 14
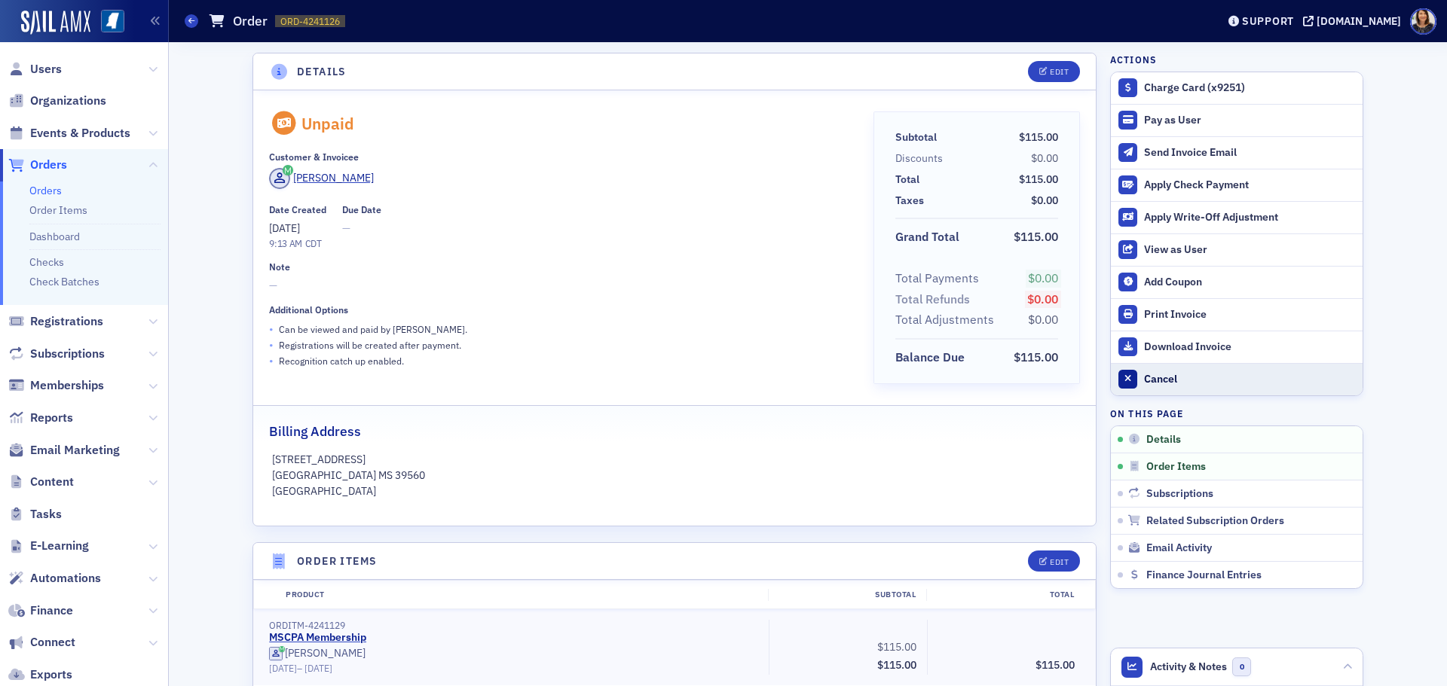
click at [1151, 379] on div "Cancel" at bounding box center [1249, 380] width 211 height 14
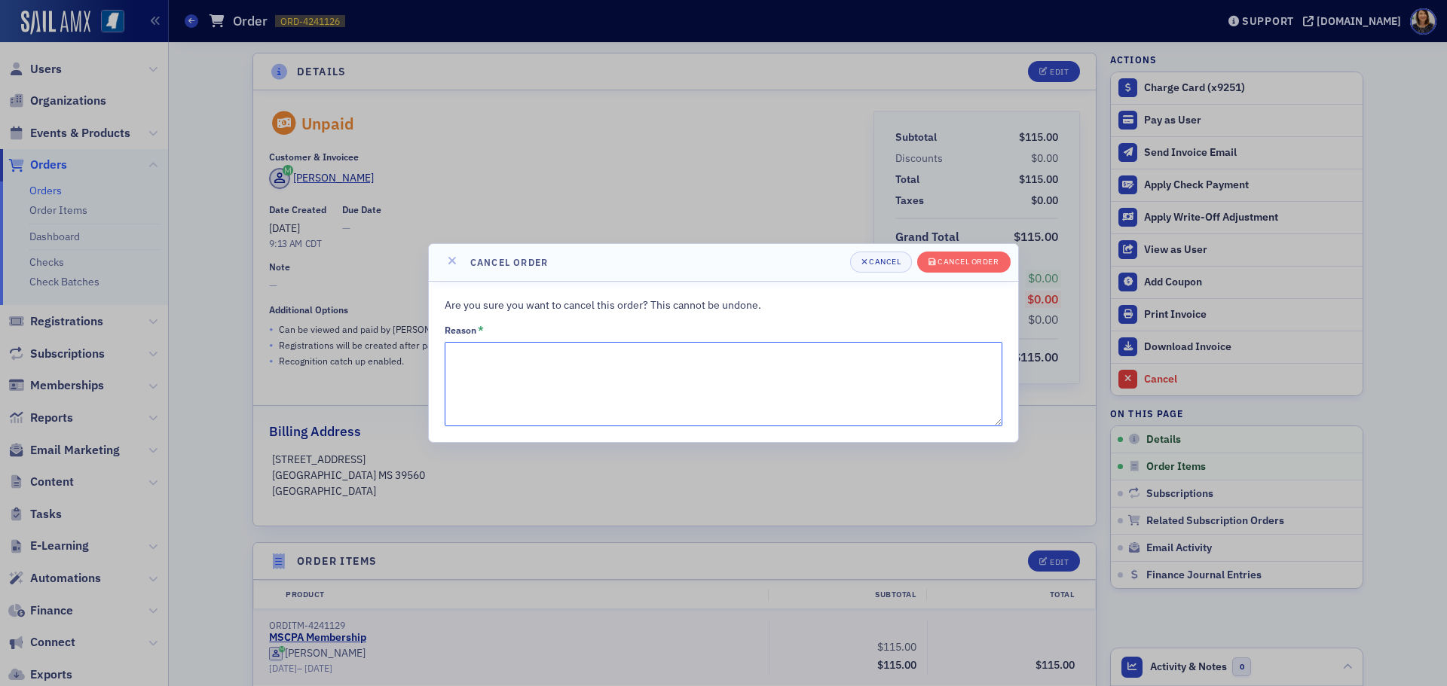
click at [726, 353] on textarea "Reason *" at bounding box center [724, 384] width 558 height 84
type textarea "duplicate"
click at [985, 266] on div "Cancel order" at bounding box center [967, 262] width 61 height 8
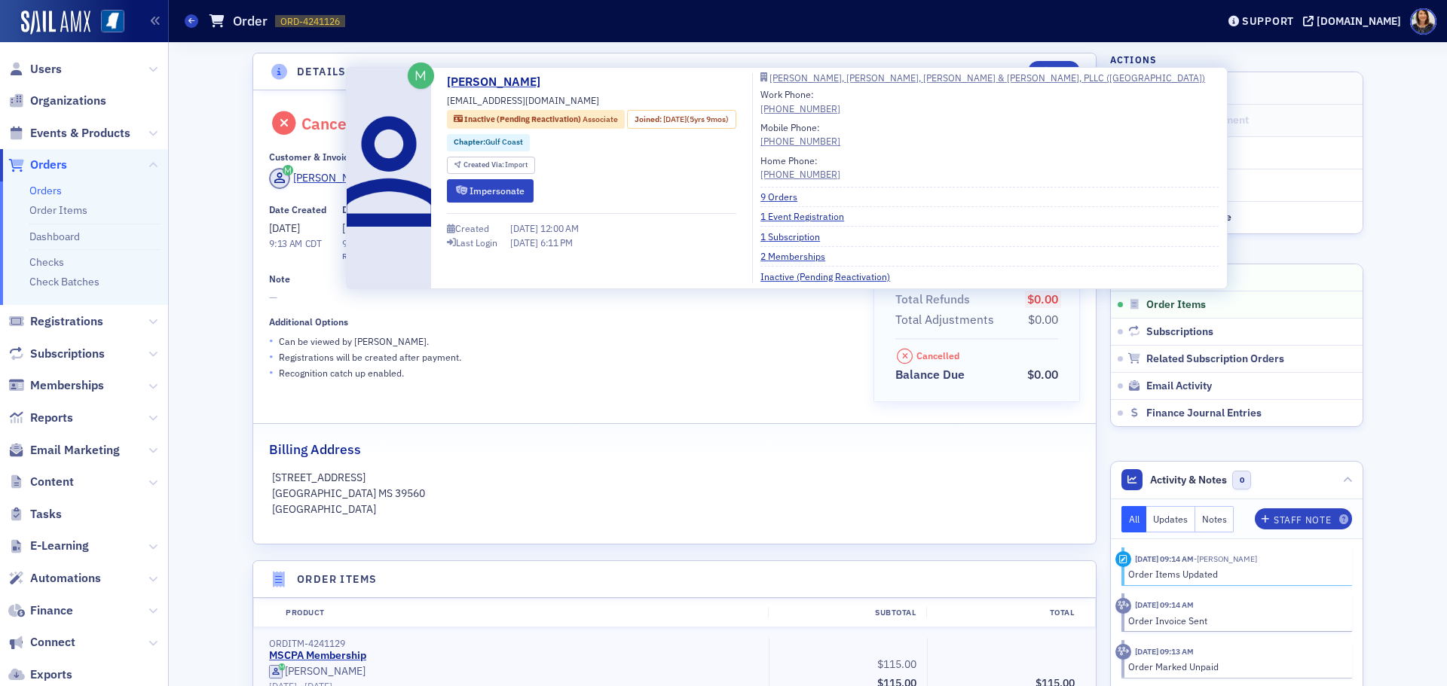
click at [803, 187] on ul "9 Orders 1 Event Registration 1 Subscription 2 Memberships Inactive (Pending Re…" at bounding box center [989, 235] width 458 height 96
click at [798, 196] on link "9 Orders" at bounding box center [784, 197] width 48 height 14
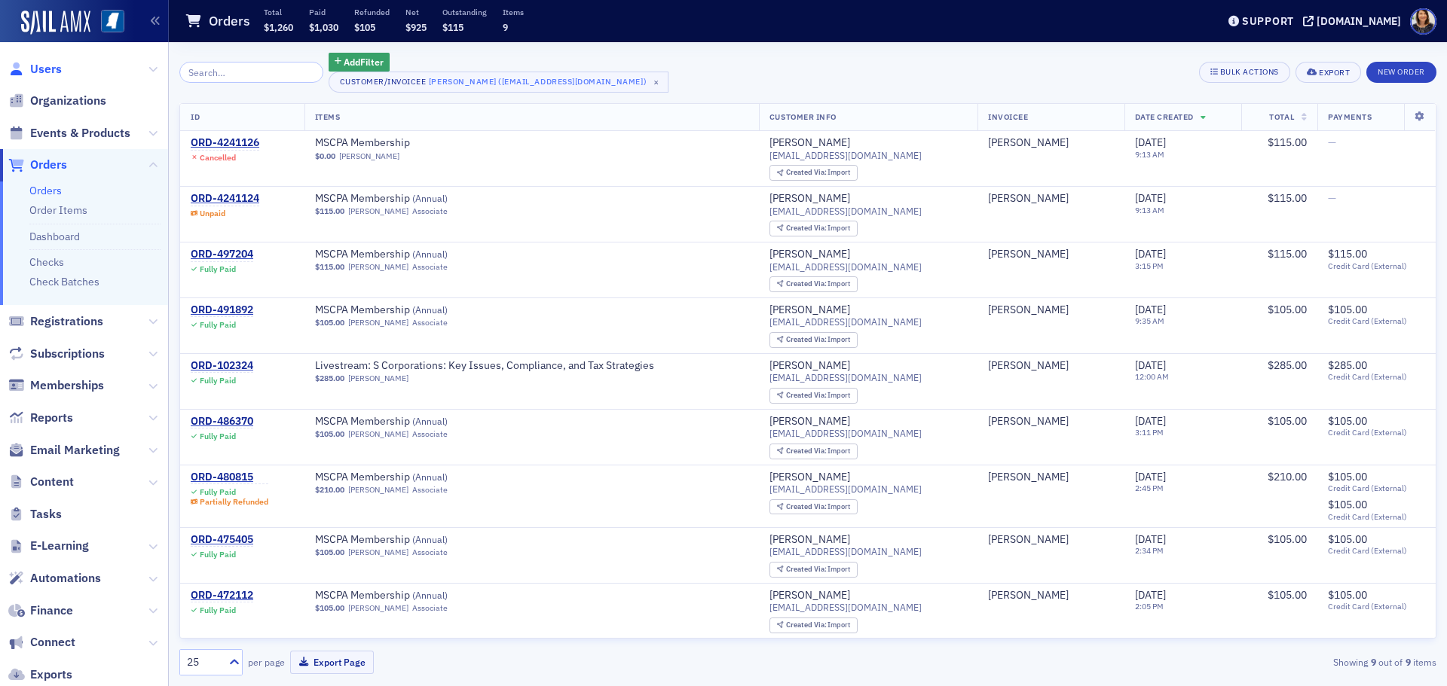
click at [41, 63] on span "Users" at bounding box center [46, 69] width 32 height 17
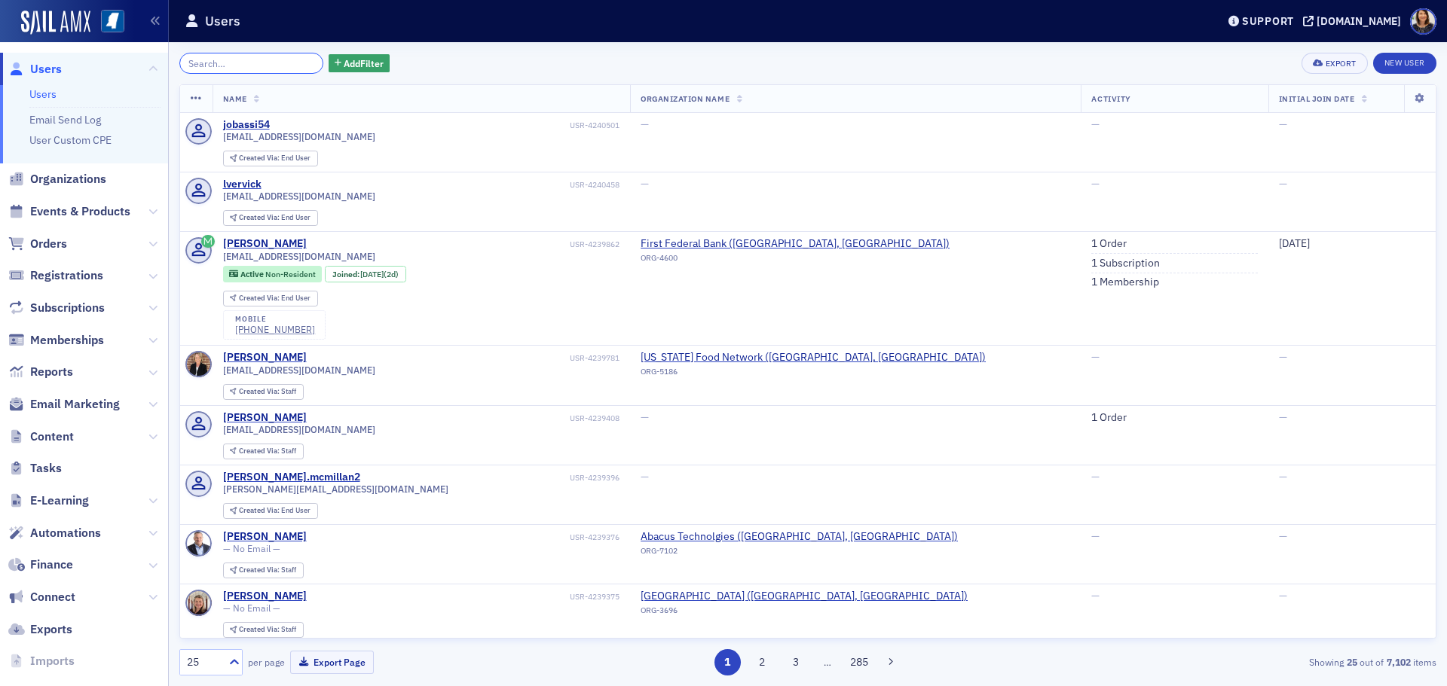
click at [218, 61] on input "search" at bounding box center [251, 63] width 144 height 21
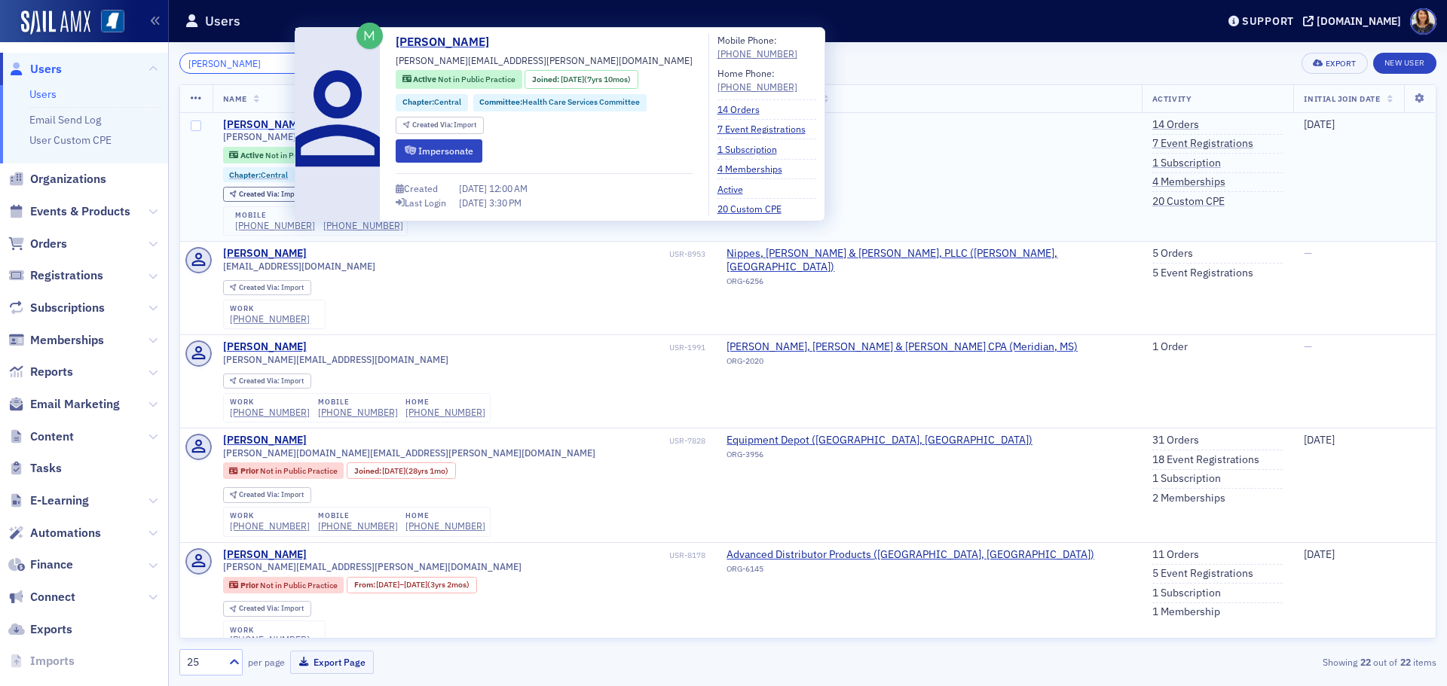
type input "angela pes"
click at [272, 123] on div "Angela Pesnell" at bounding box center [265, 125] width 84 height 14
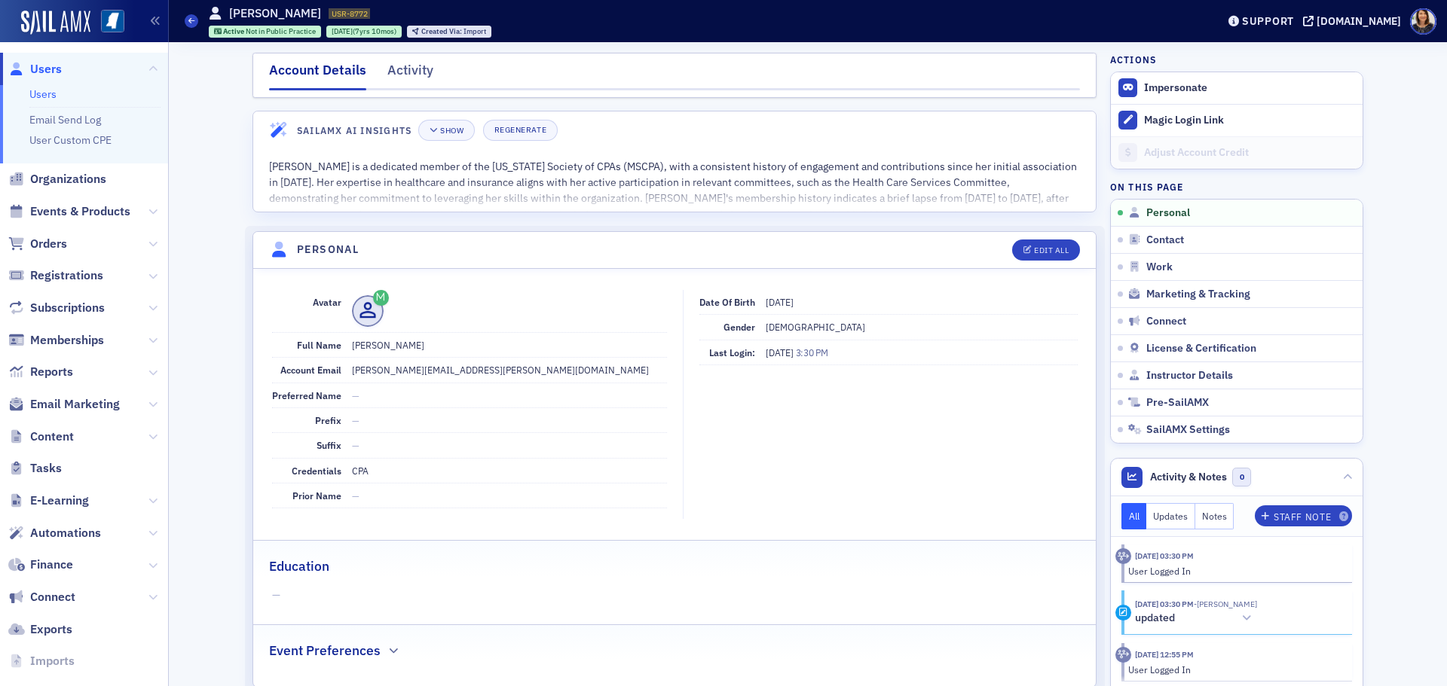
click at [38, 66] on span "Users" at bounding box center [46, 69] width 32 height 17
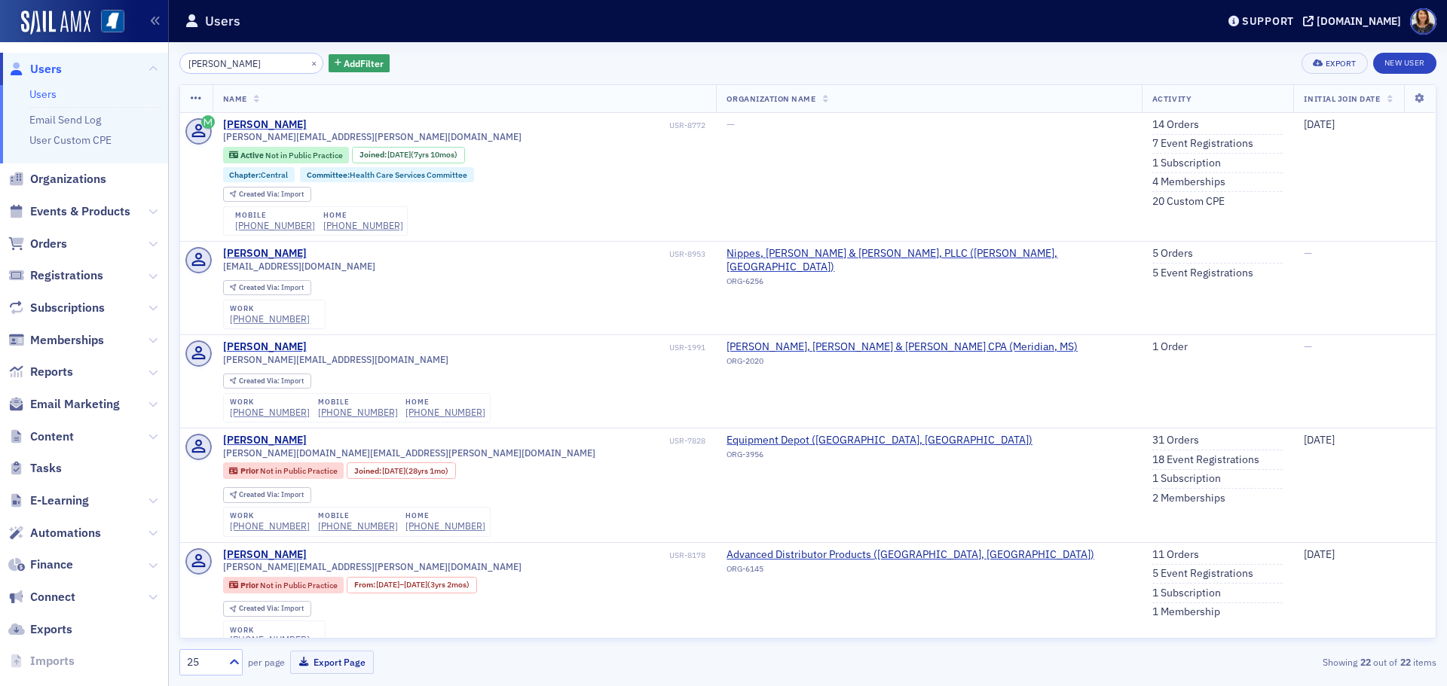
click at [307, 68] on div "×" at bounding box center [315, 63] width 16 height 19
click at [307, 60] on button "×" at bounding box center [314, 63] width 14 height 14
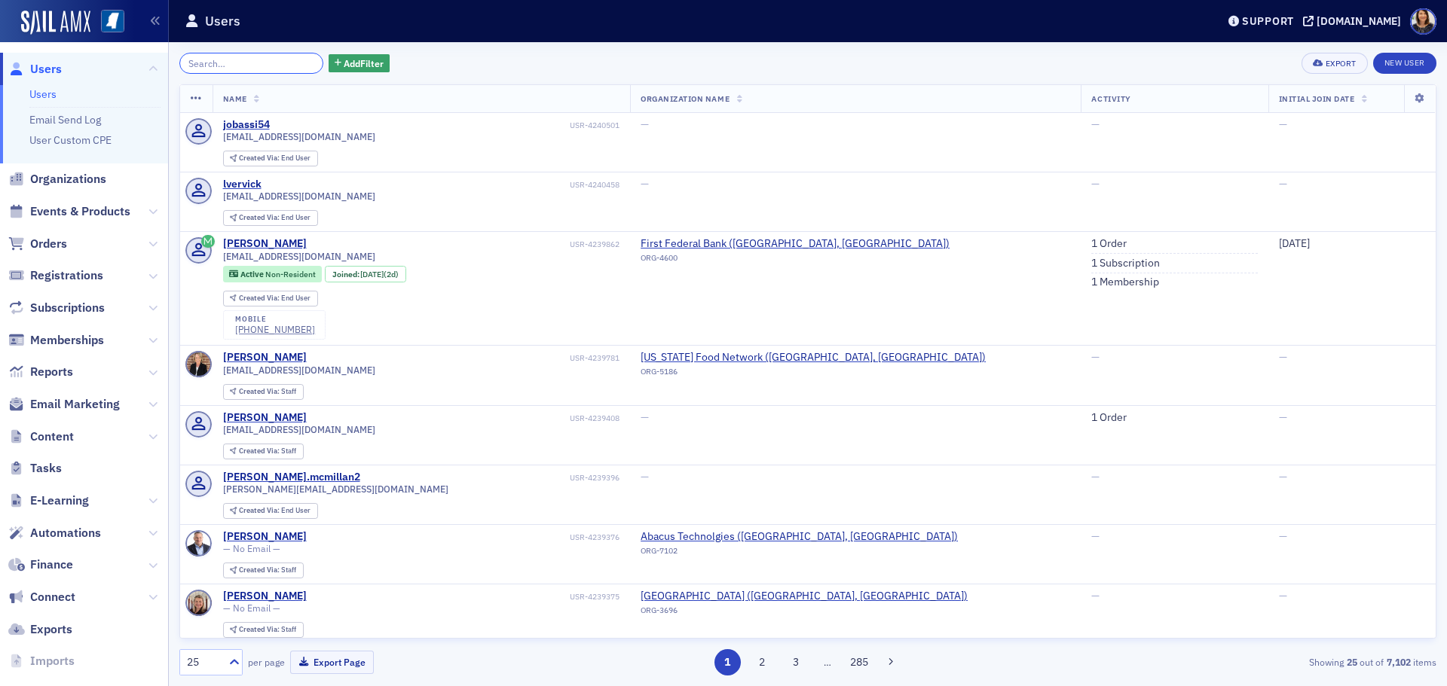
click at [252, 71] on input "search" at bounding box center [251, 63] width 144 height 21
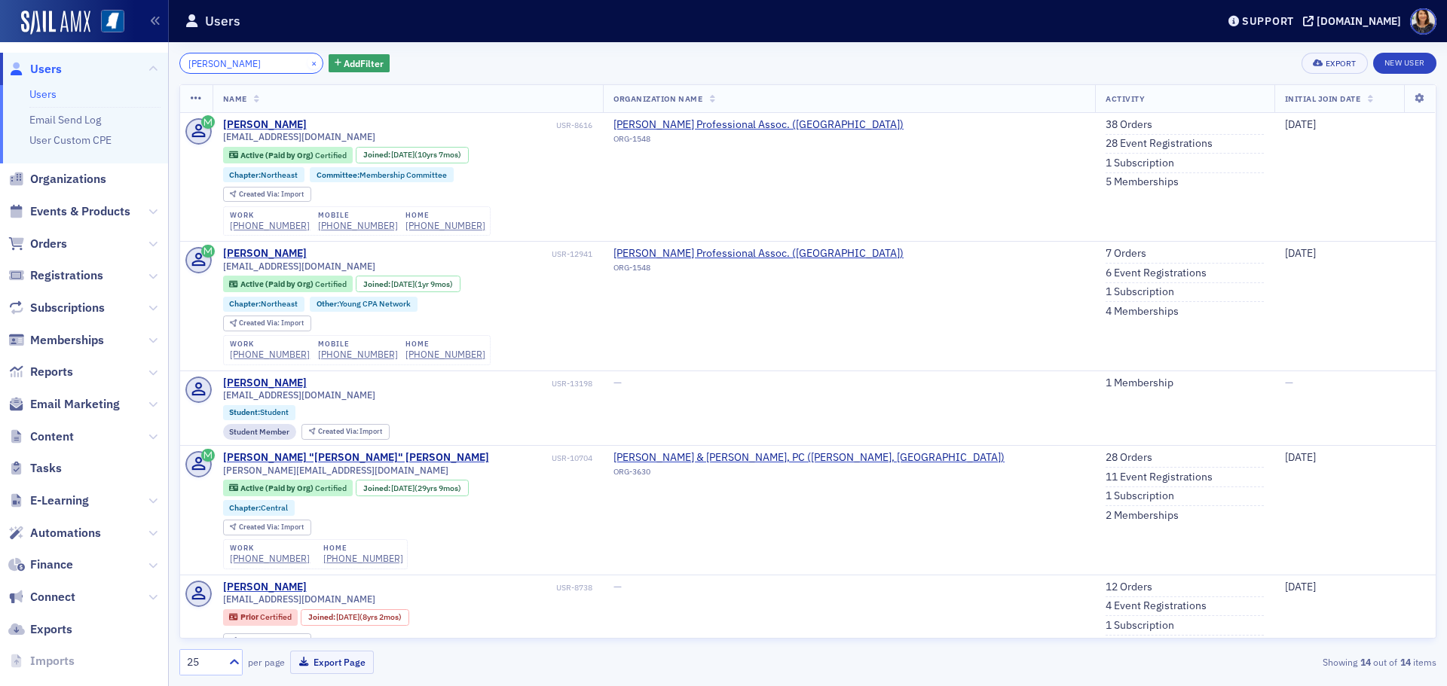
type input "holly ballard"
click at [307, 60] on button "×" at bounding box center [314, 63] width 14 height 14
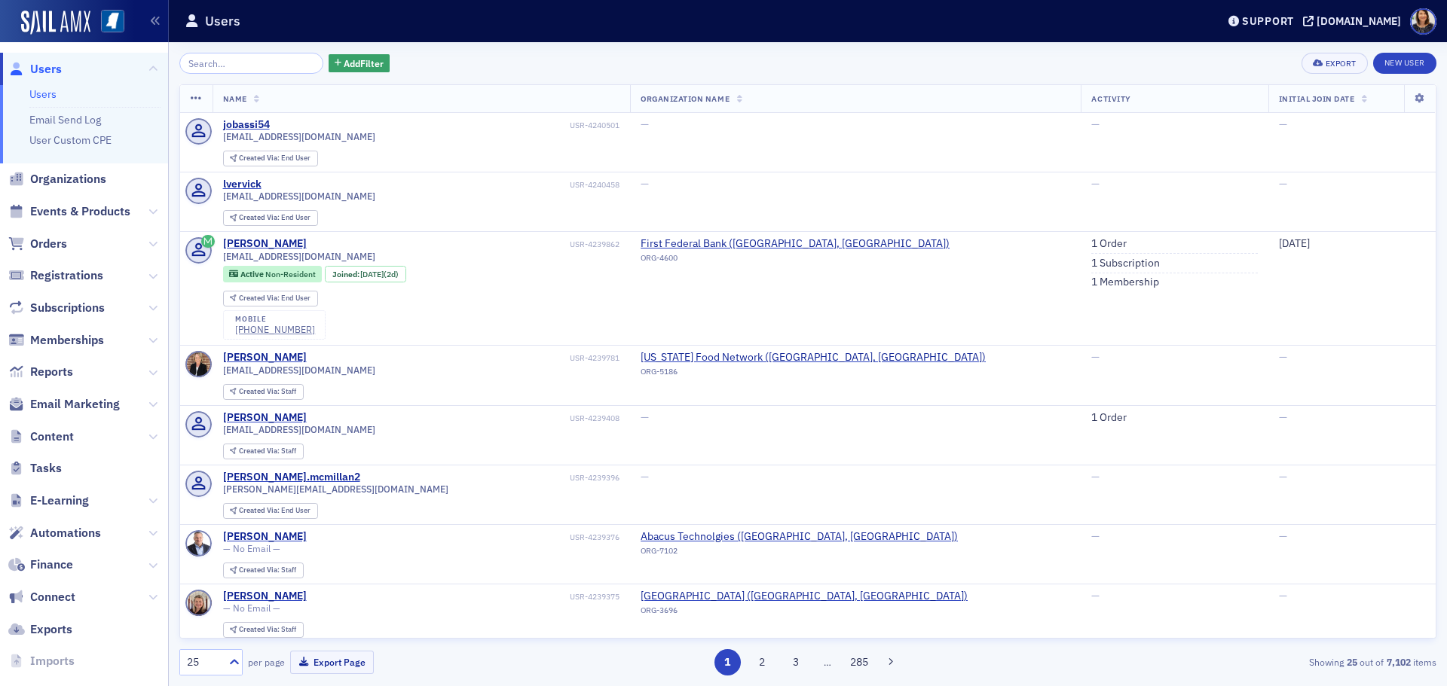
click at [40, 69] on span "Users" at bounding box center [46, 69] width 32 height 17
click at [41, 70] on span "Users" at bounding box center [46, 69] width 32 height 17
click at [52, 242] on span "Orders" at bounding box center [48, 244] width 37 height 17
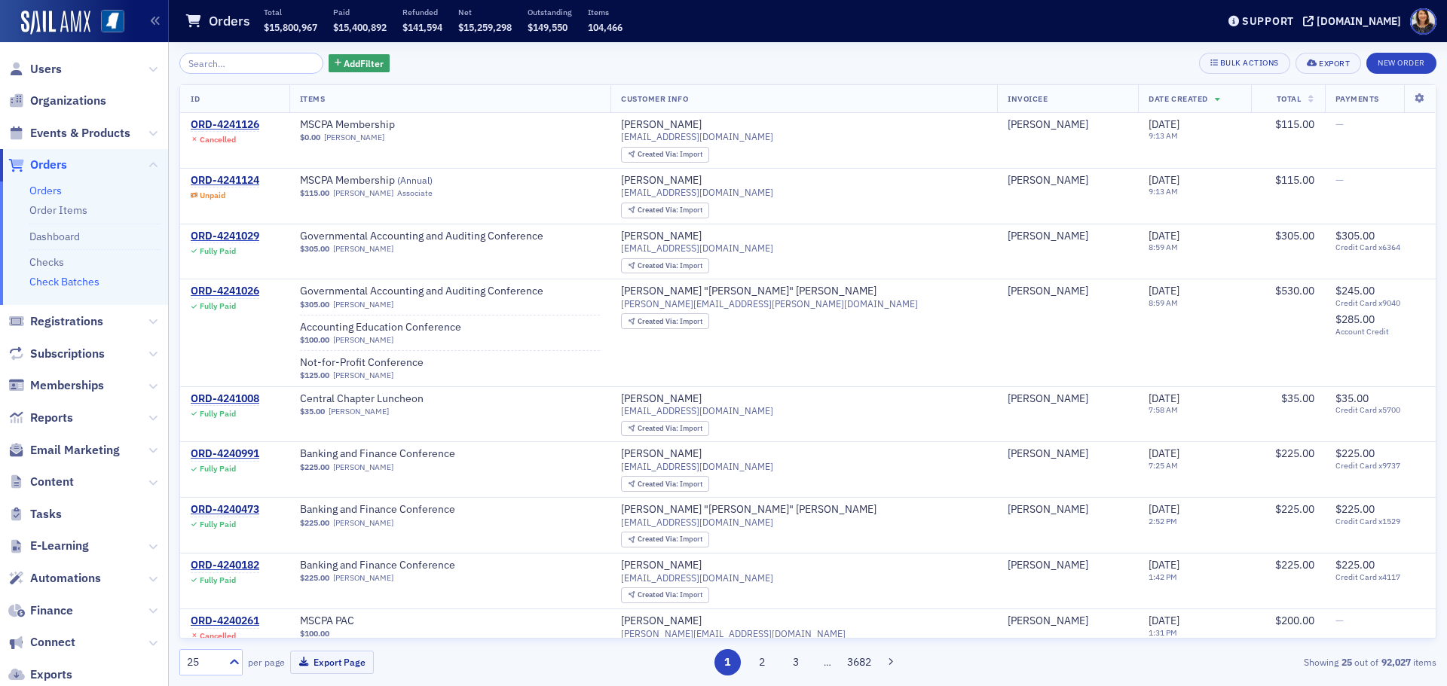
click at [75, 283] on link "Check Batches" at bounding box center [64, 282] width 70 height 14
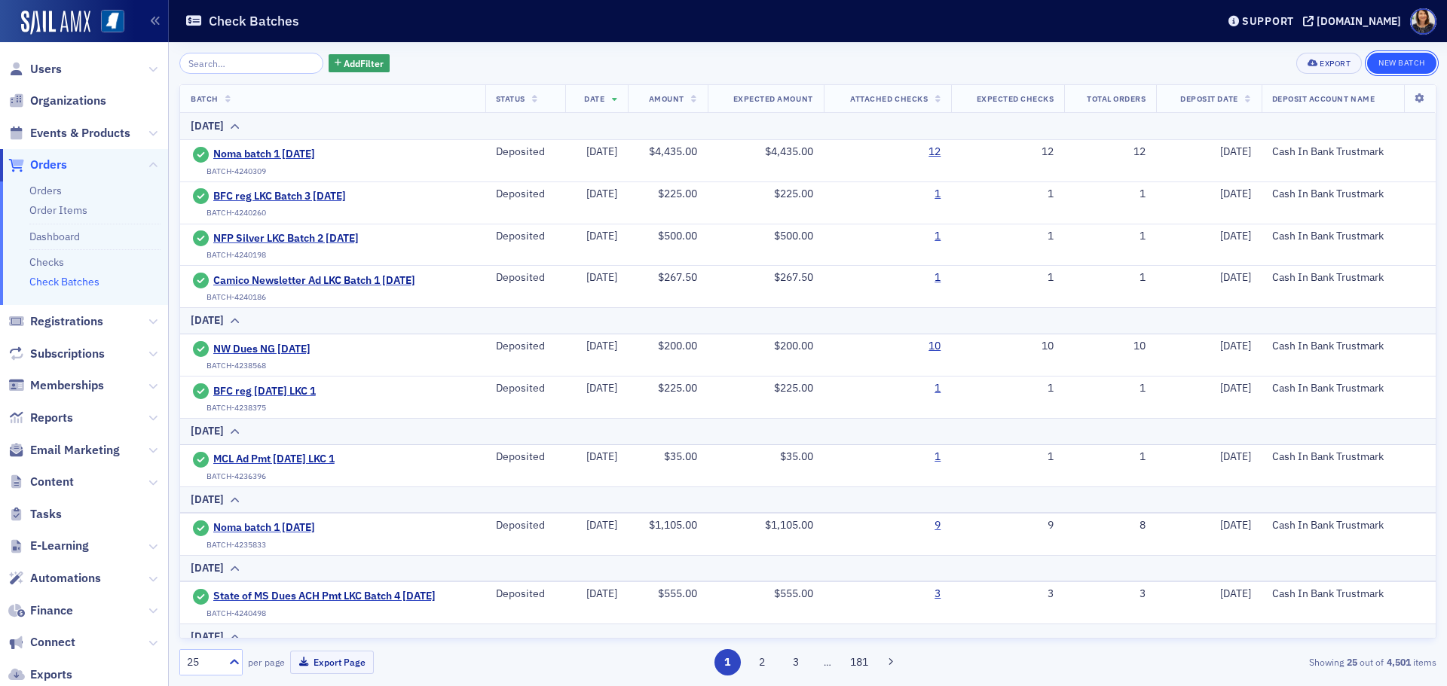
click at [1396, 60] on button "New Batch" at bounding box center [1401, 63] width 69 height 21
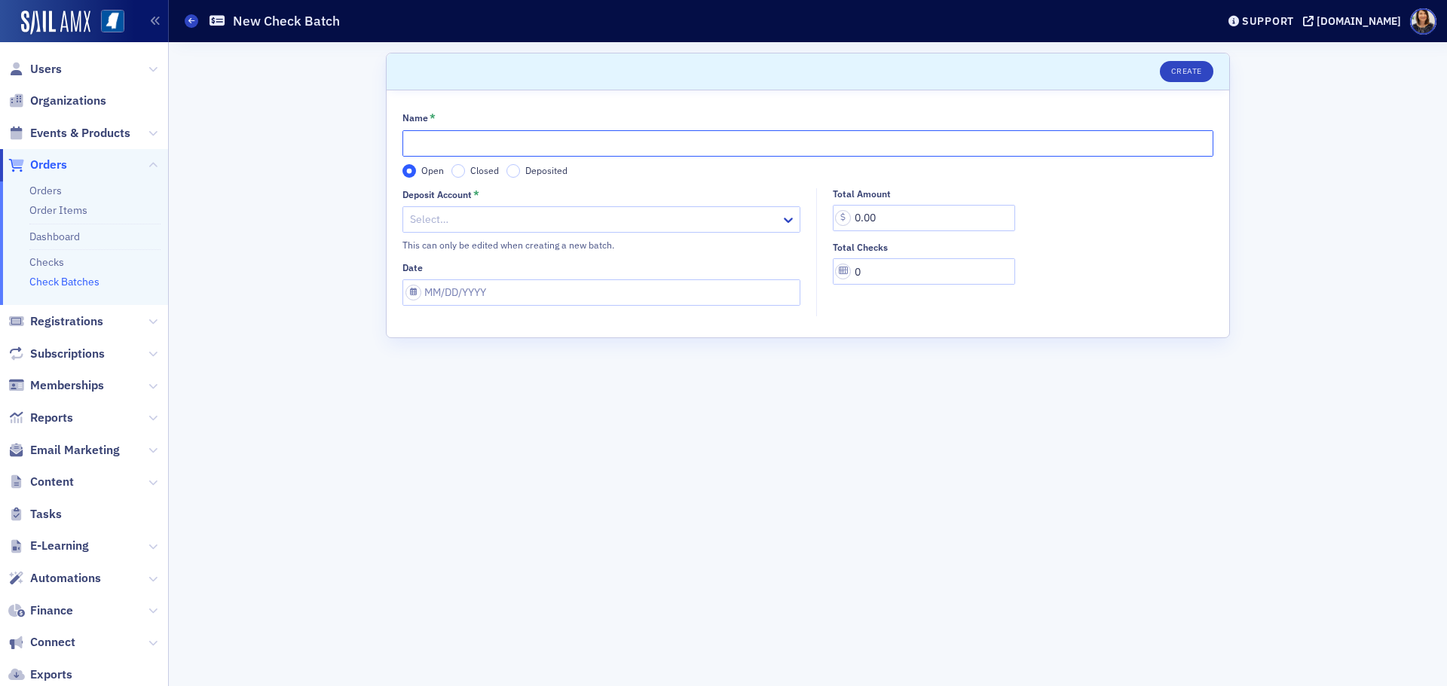
click at [477, 144] on input "Name *" at bounding box center [807, 143] width 811 height 26
type input "Noma batch 1 8.13.25"
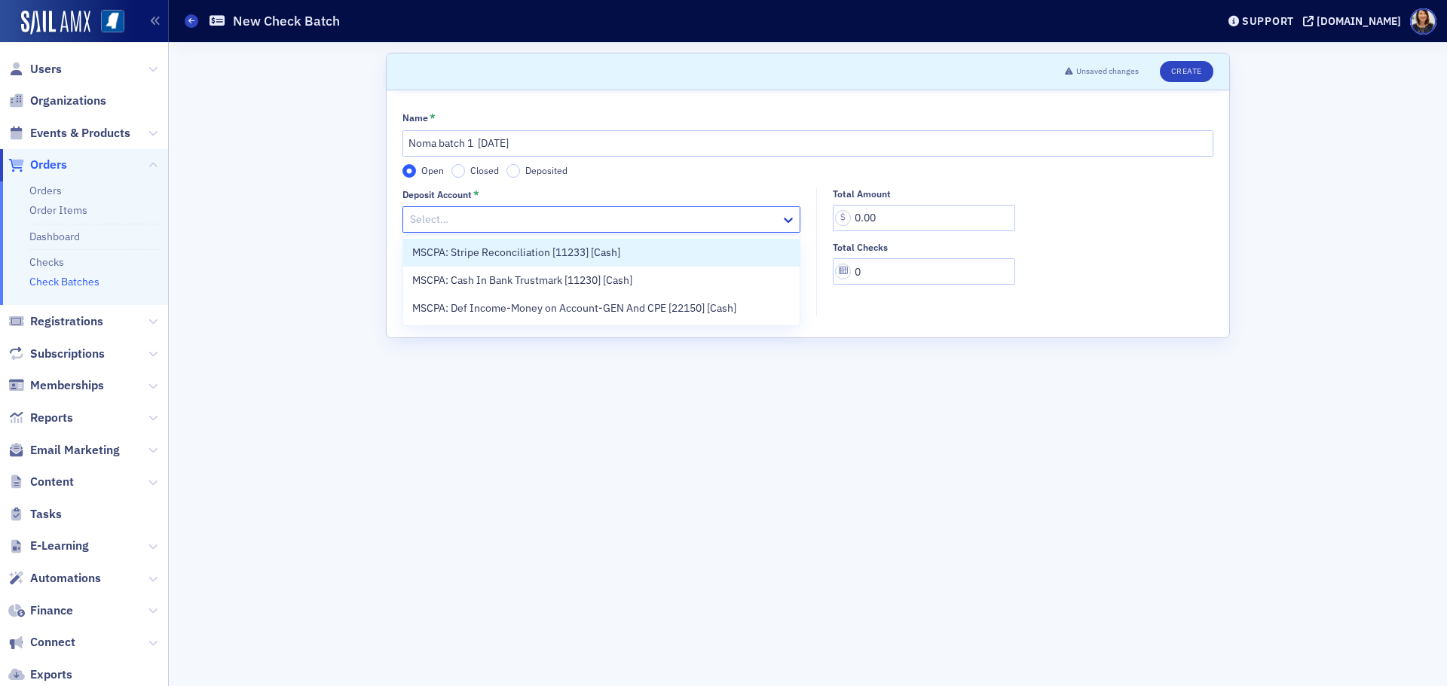
click at [567, 206] on div "Select…" at bounding box center [601, 219] width 398 height 26
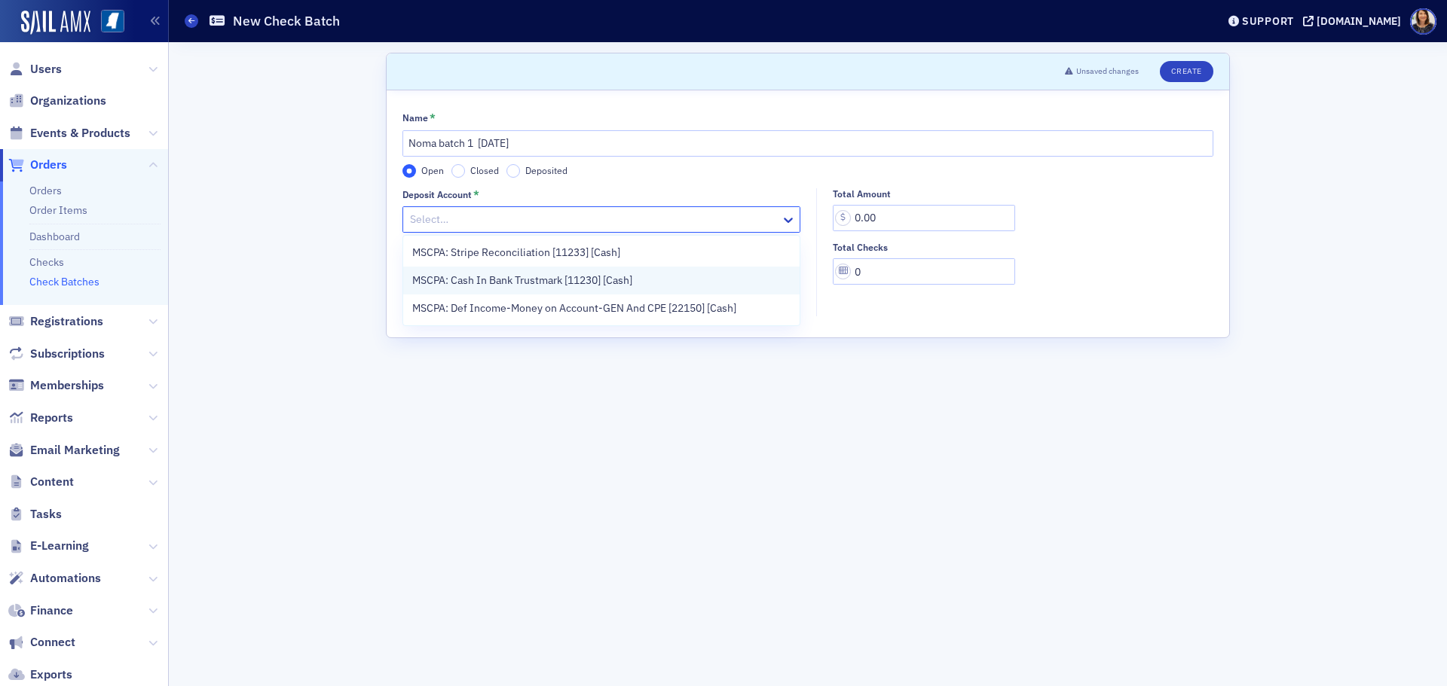
click at [564, 280] on span "MSCPA: Cash In Bank Trustmark [11230] [Cash]" at bounding box center [522, 281] width 220 height 16
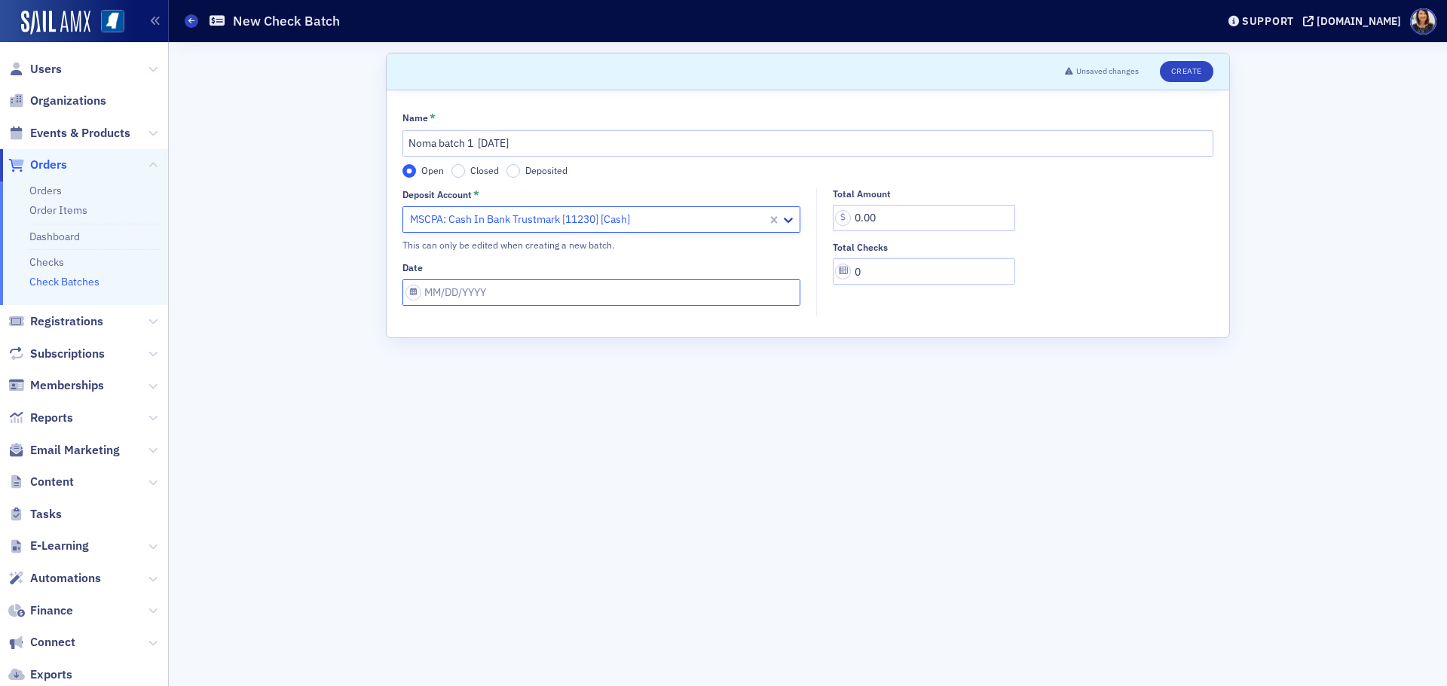
select select "7"
select select "2025"
click at [503, 287] on input "Date" at bounding box center [601, 293] width 398 height 26
click at [481, 443] on div "13" at bounding box center [482, 443] width 18 height 18
type input "08/13/2025"
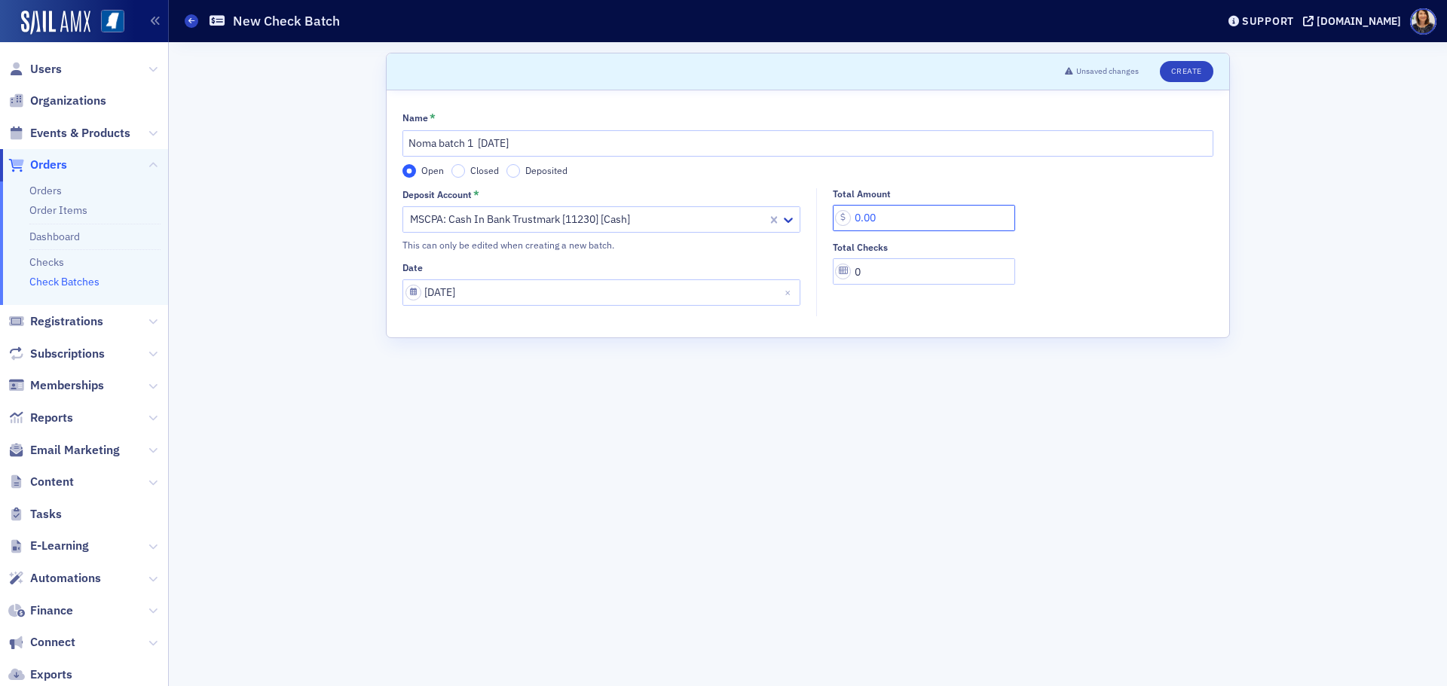
click at [888, 219] on input "0.00" at bounding box center [924, 218] width 182 height 26
click at [856, 214] on input "0.00" at bounding box center [924, 218] width 182 height 26
type input "120.00"
click at [920, 280] on input "0" at bounding box center [924, 271] width 182 height 26
type input "6"
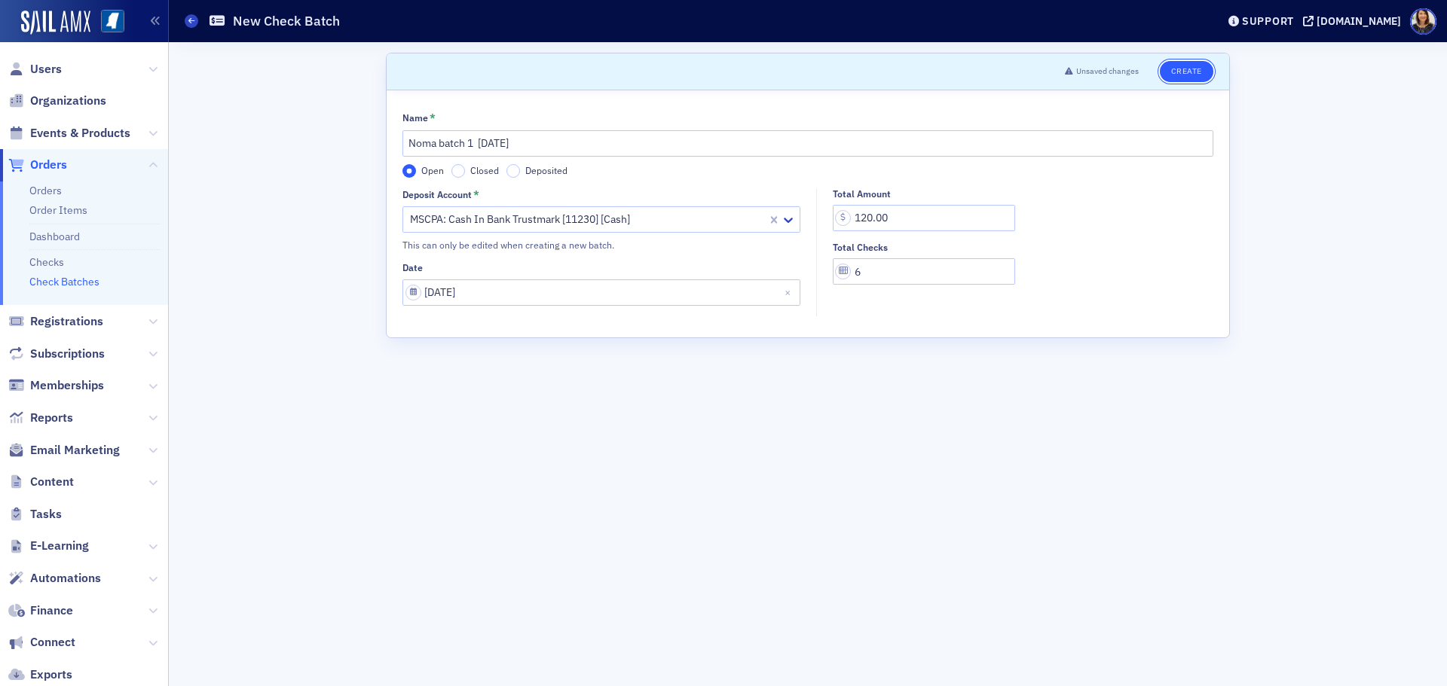
click at [1191, 69] on button "Create" at bounding box center [1187, 71] width 54 height 21
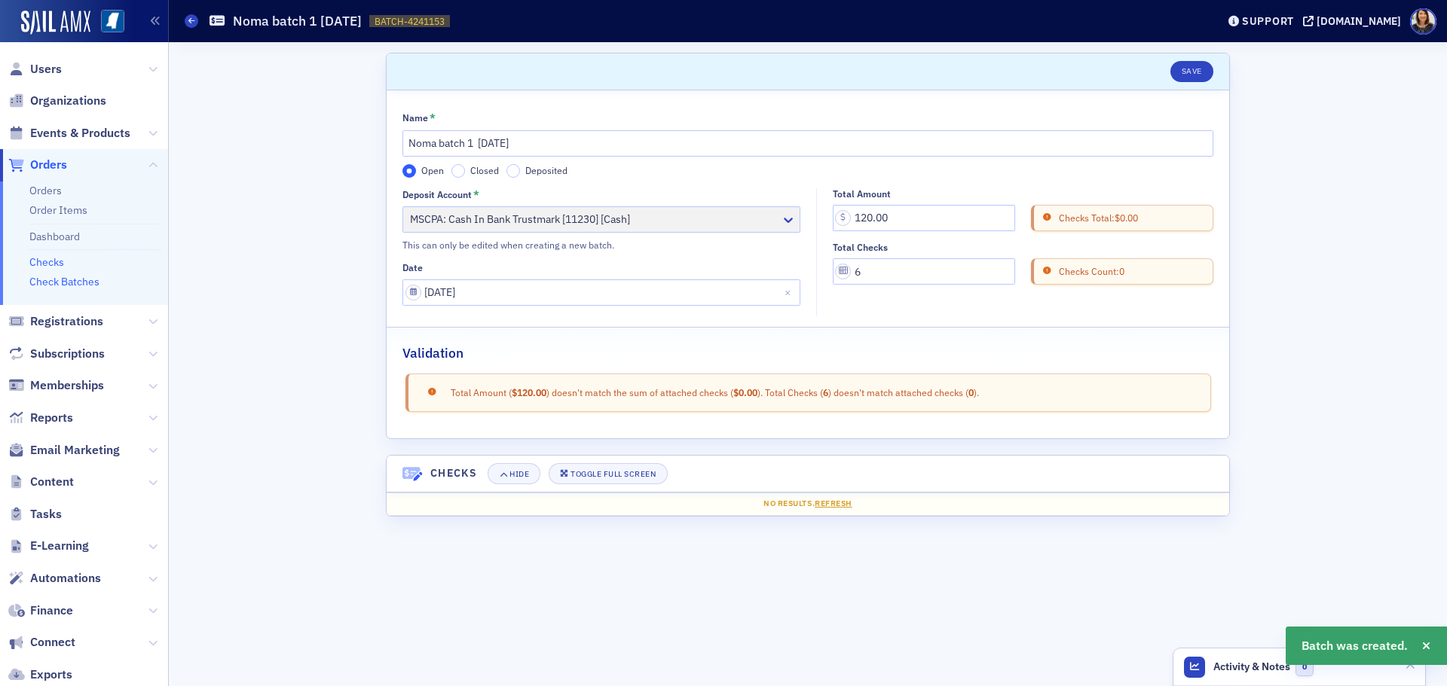
click at [49, 256] on link "Checks" at bounding box center [46, 262] width 35 height 14
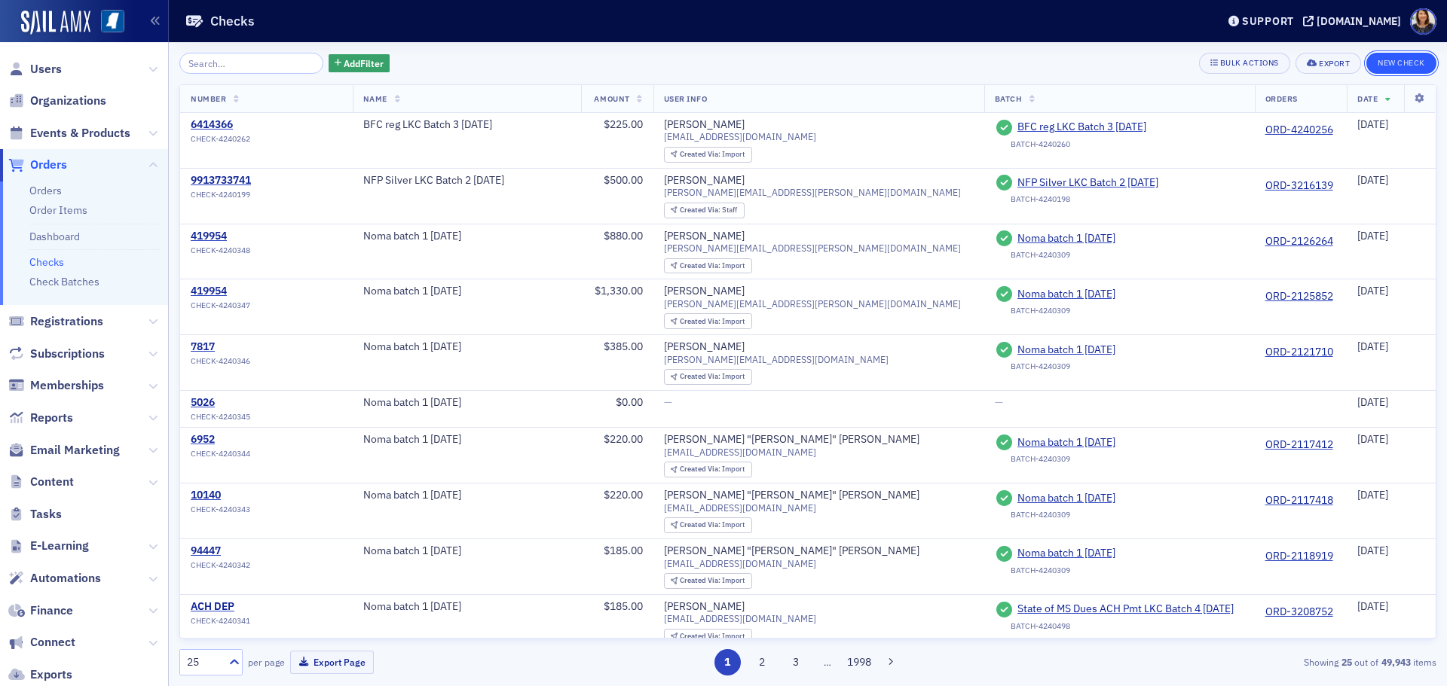
click at [1397, 64] on button "New Check" at bounding box center [1401, 63] width 70 height 21
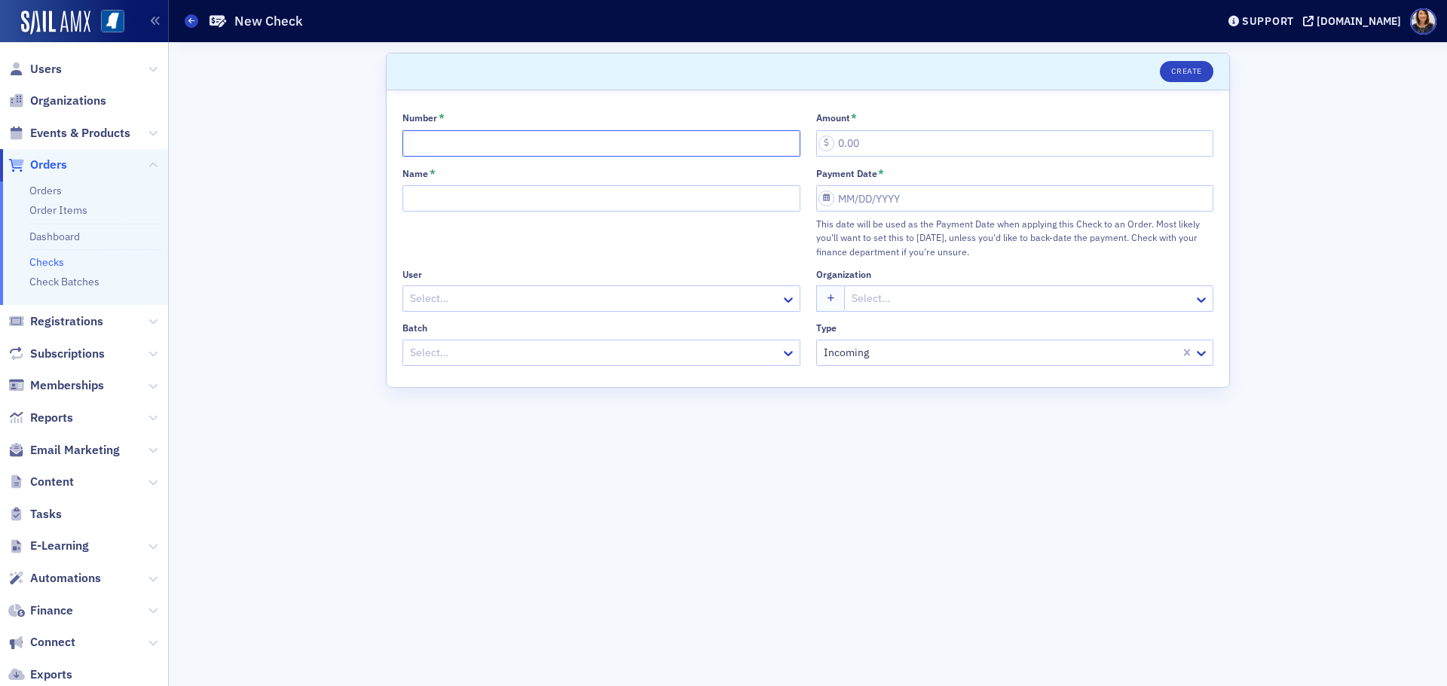
click at [442, 137] on input "Number *" at bounding box center [601, 143] width 398 height 26
type input "24137"
click at [500, 194] on input "Name *" at bounding box center [601, 198] width 398 height 26
type input "Noma batch 1 8.13.25"
click at [519, 301] on div at bounding box center [593, 298] width 371 height 19
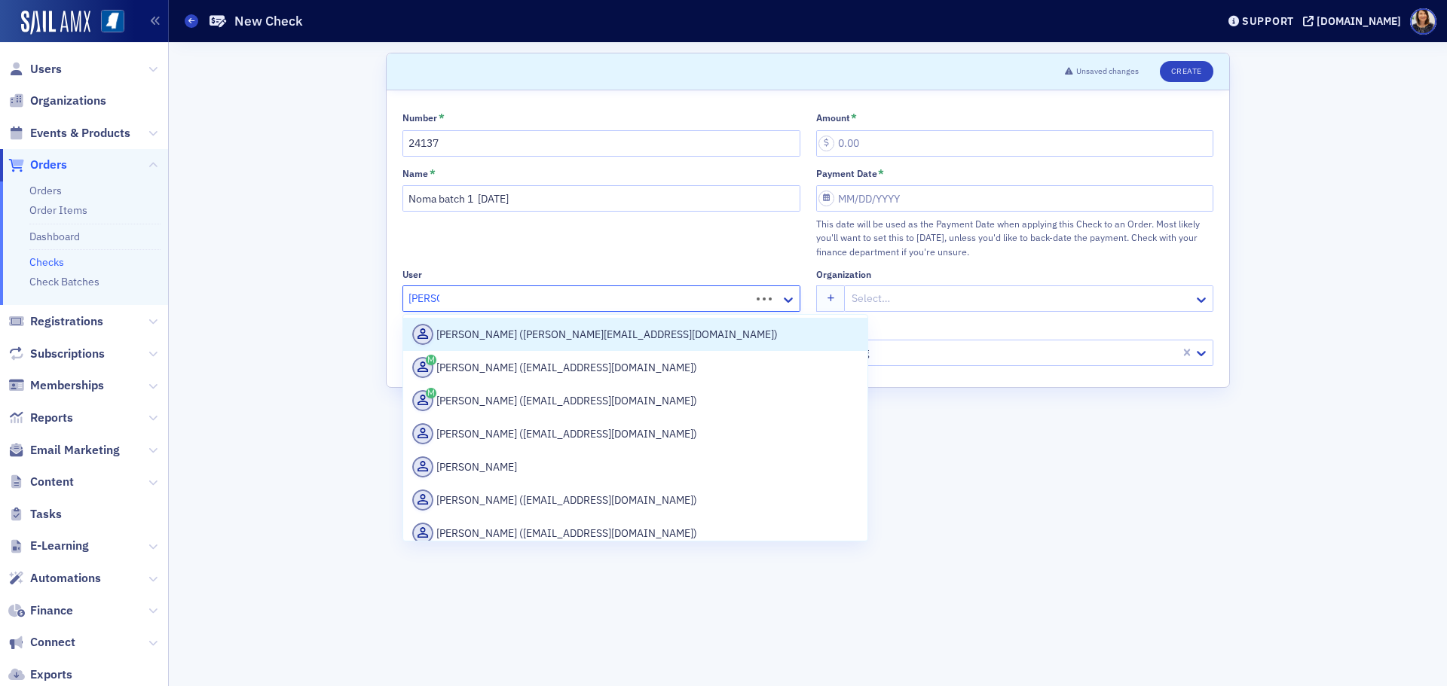
type input "leslie ho"
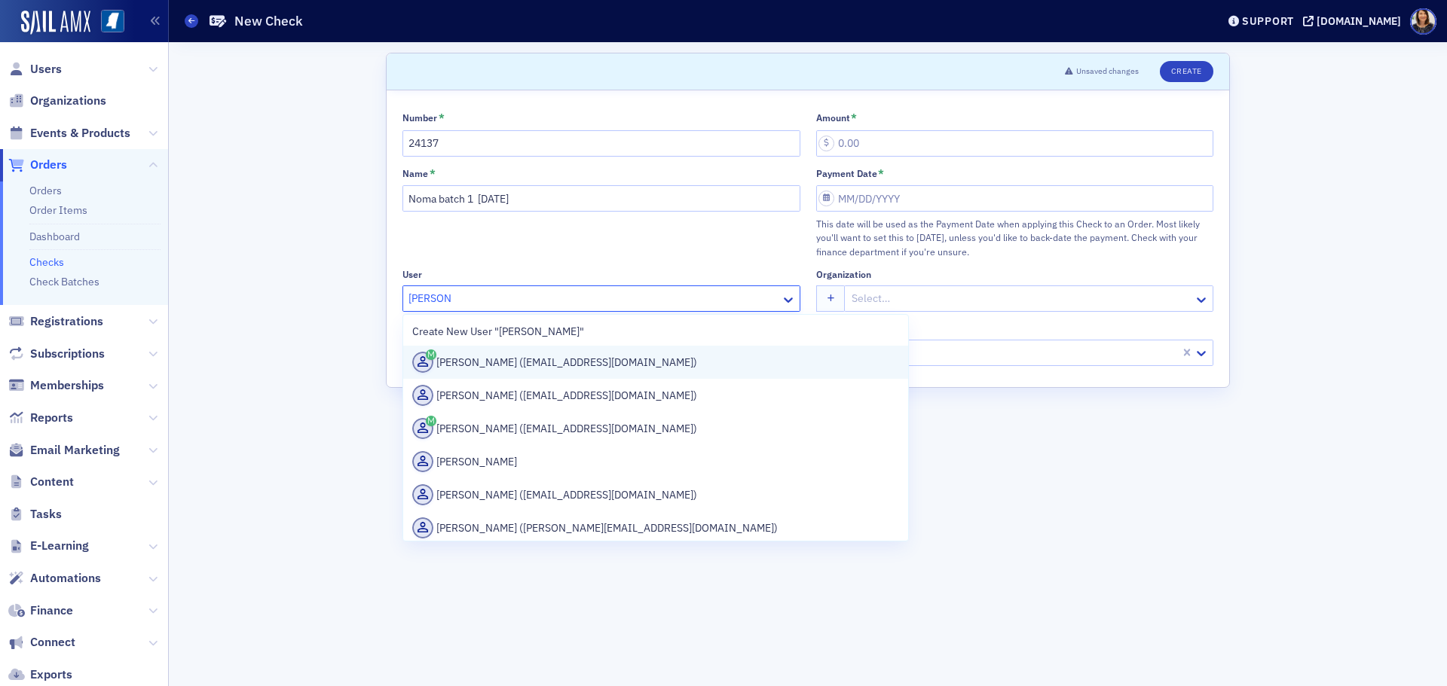
click at [521, 364] on div "Leslie Howell (lesliehowell@unityms.bank)" at bounding box center [655, 362] width 487 height 21
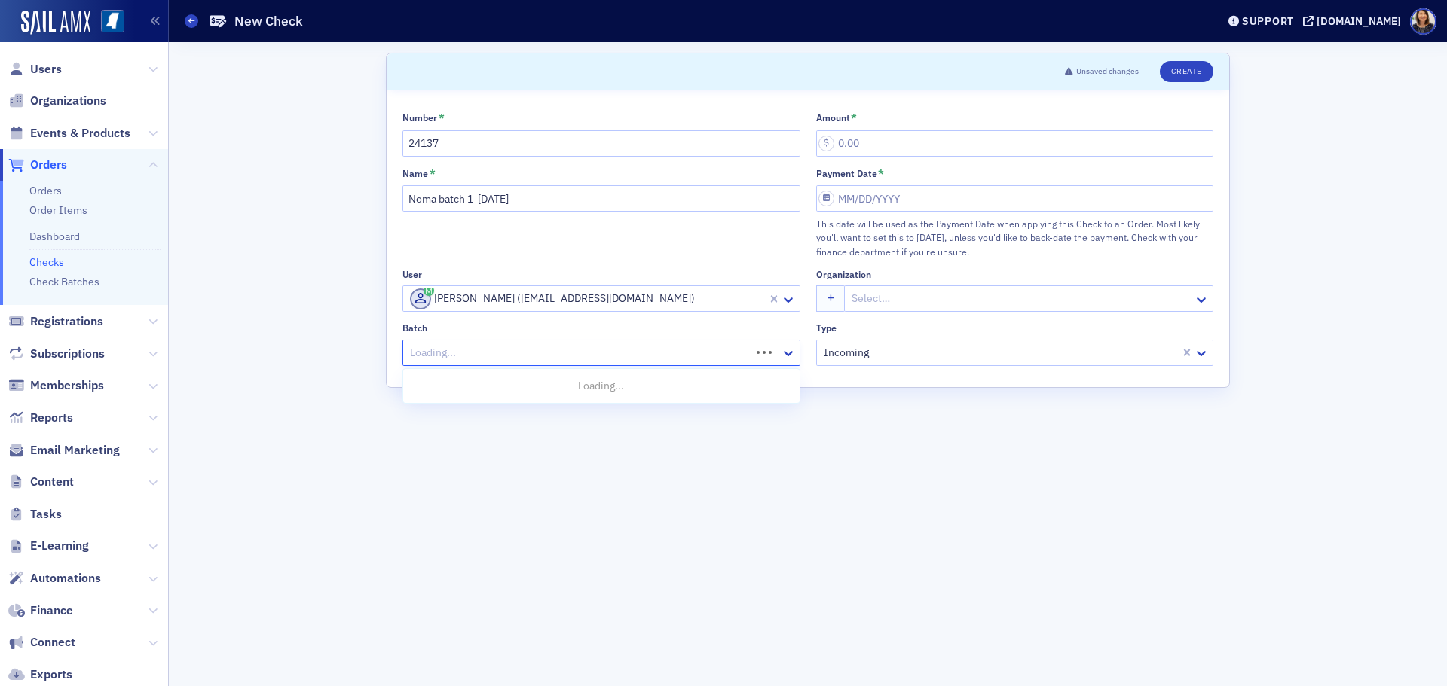
click at [560, 362] on div at bounding box center [578, 353] width 341 height 19
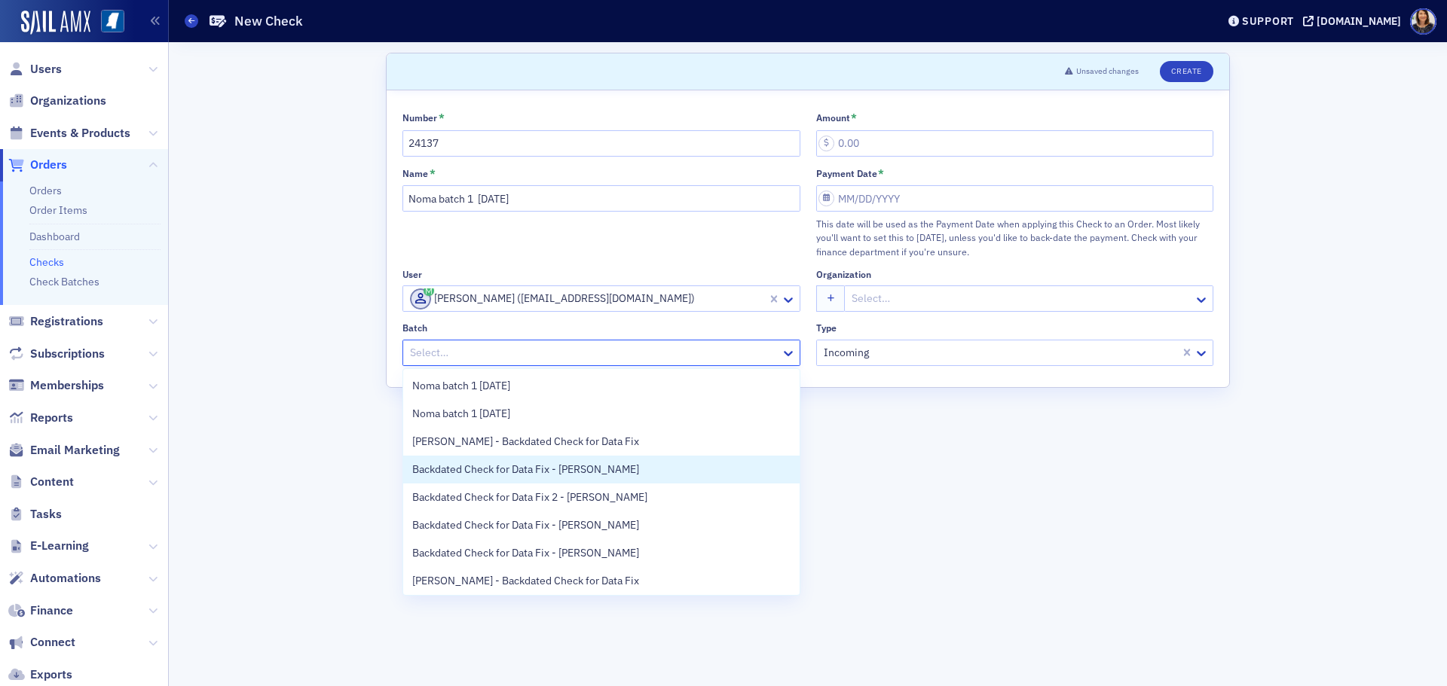
scroll to position [31, 0]
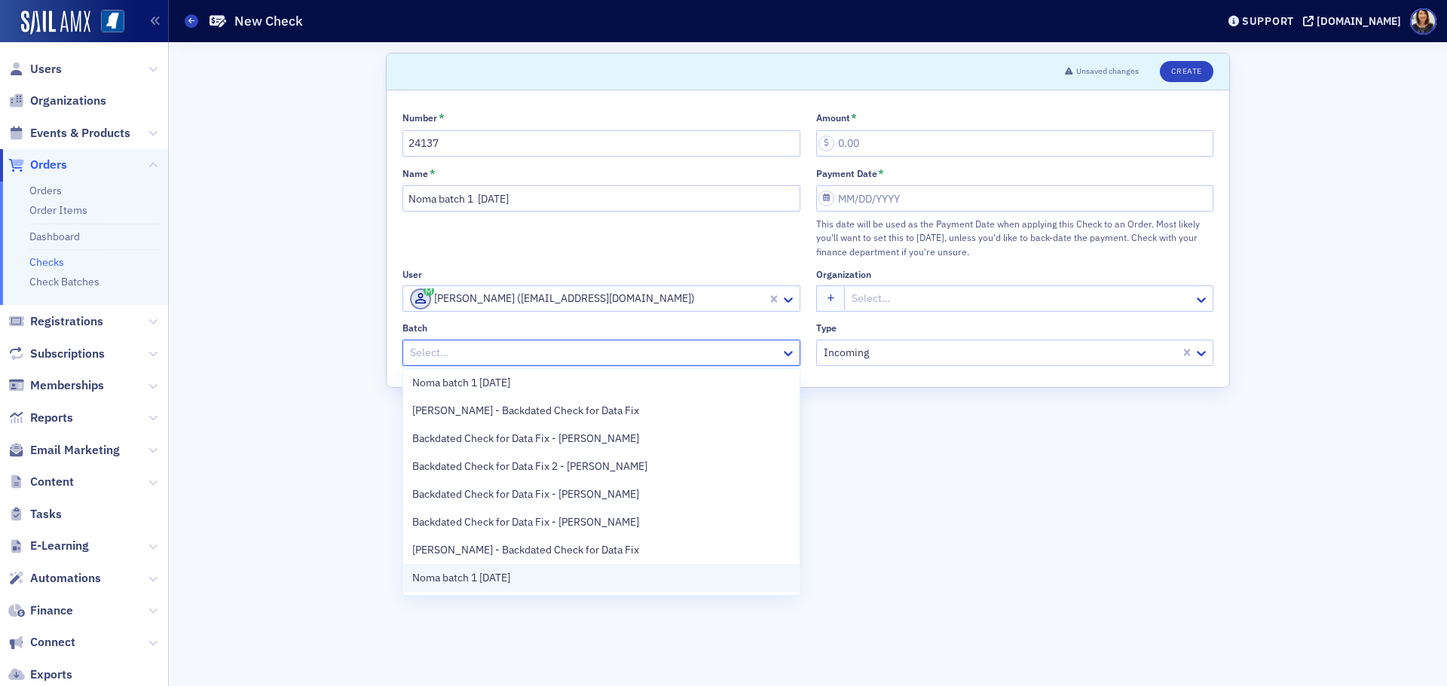
click at [567, 576] on div "Noma batch 1 8.13.25" at bounding box center [601, 578] width 378 height 16
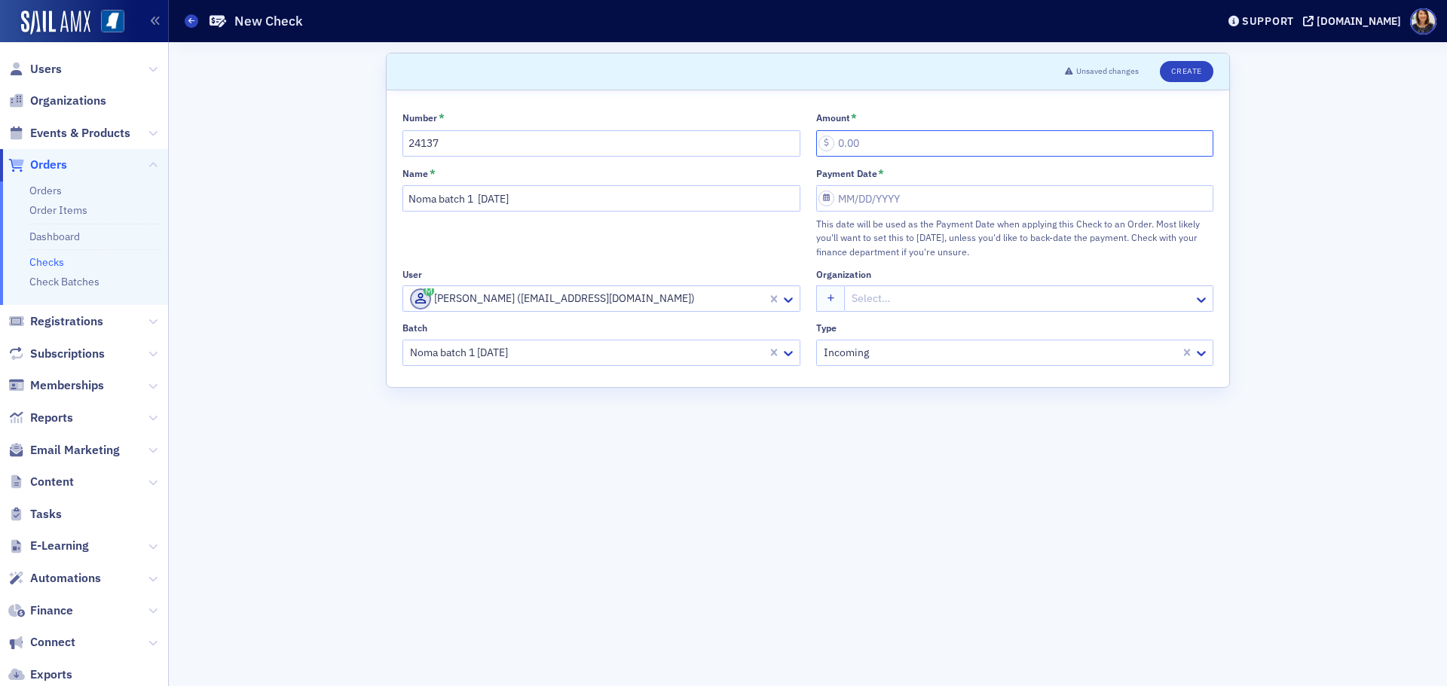
click at [879, 139] on input "Amount *" at bounding box center [1015, 143] width 398 height 26
type input "20.00"
click at [891, 187] on input "Payment Date *" at bounding box center [1015, 198] width 398 height 26
select select "7"
select select "2025"
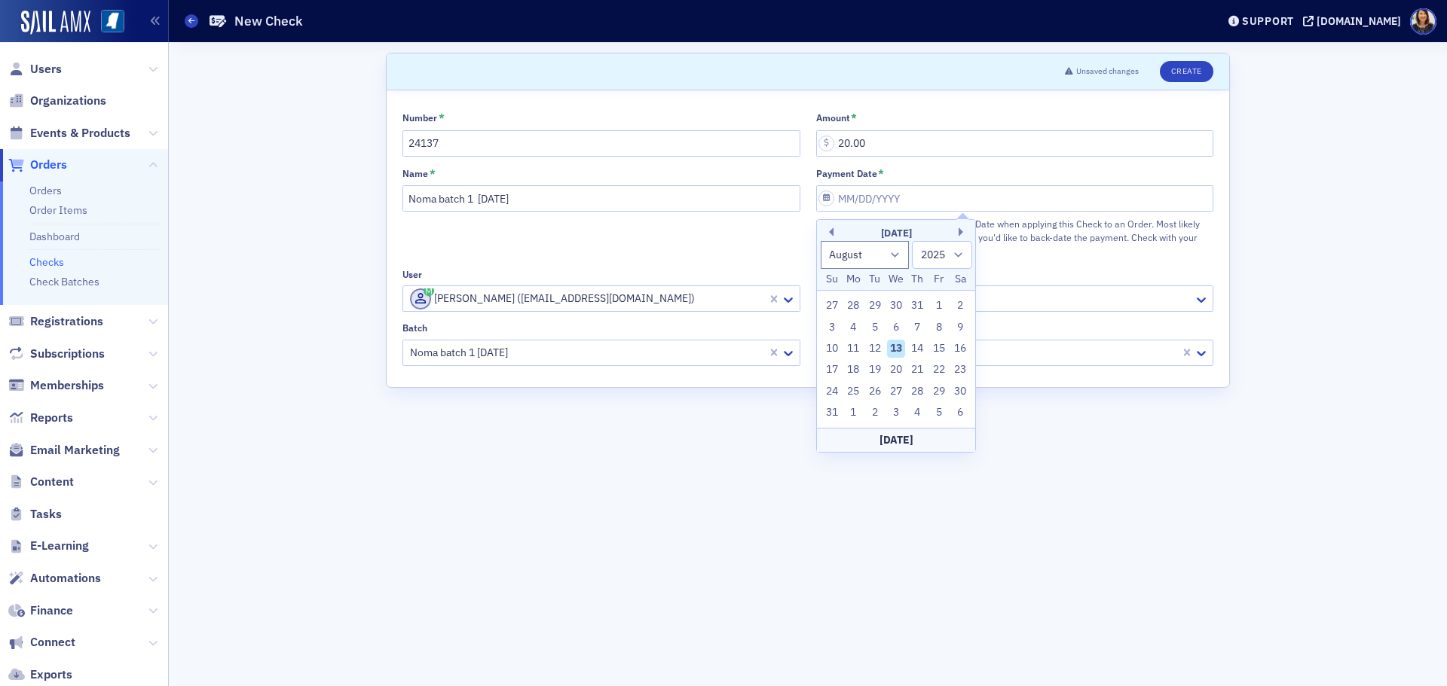
click at [897, 351] on div "13" at bounding box center [896, 349] width 18 height 18
type input "08/13/2025"
click at [1192, 72] on button "Create" at bounding box center [1187, 71] width 54 height 21
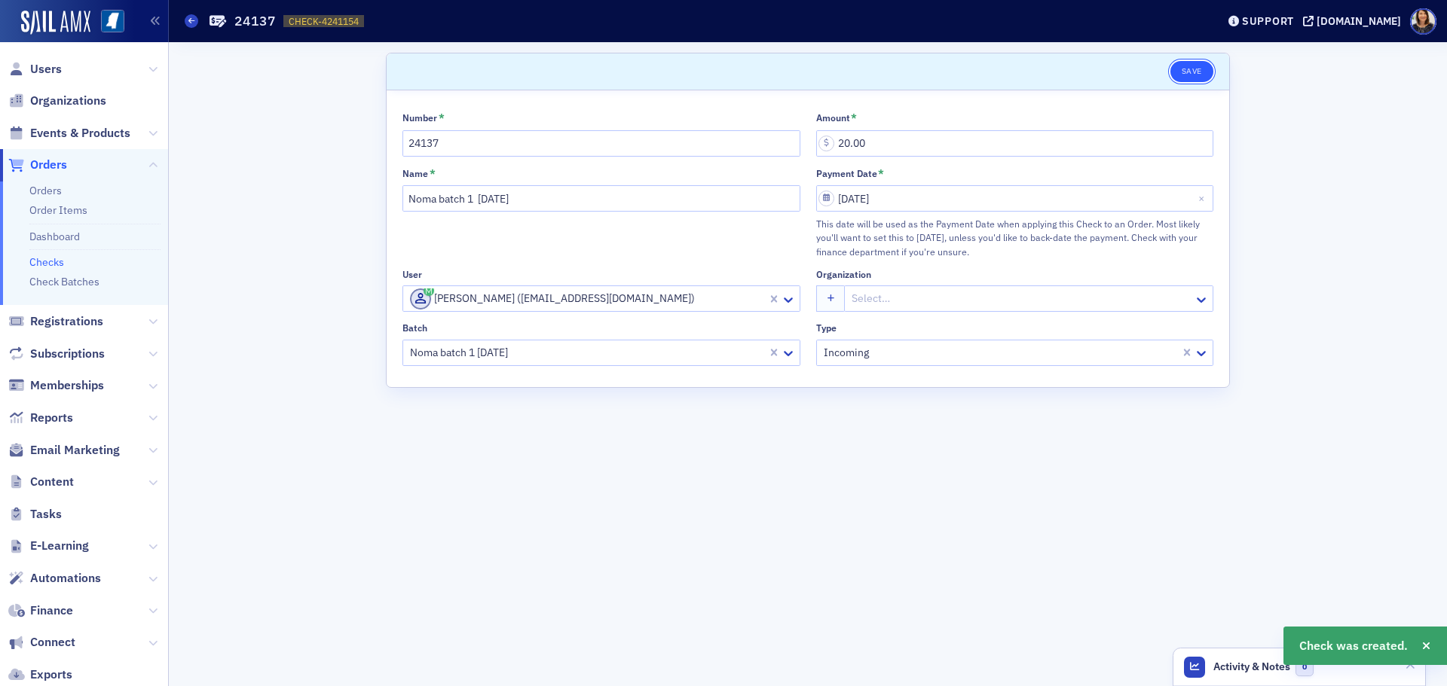
click at [1186, 66] on button "Save" at bounding box center [1191, 71] width 43 height 21
click at [45, 266] on link "Checks" at bounding box center [46, 262] width 35 height 14
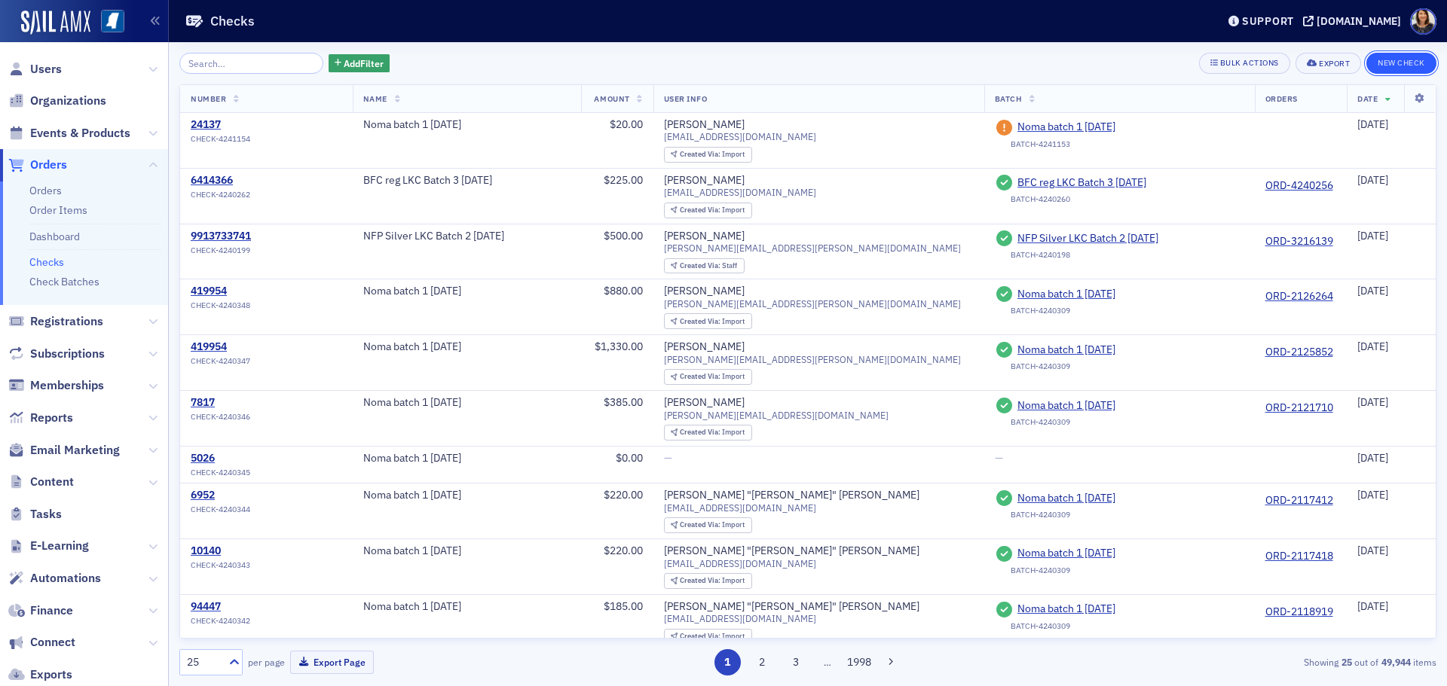
click at [1396, 59] on button "New Check" at bounding box center [1401, 63] width 70 height 21
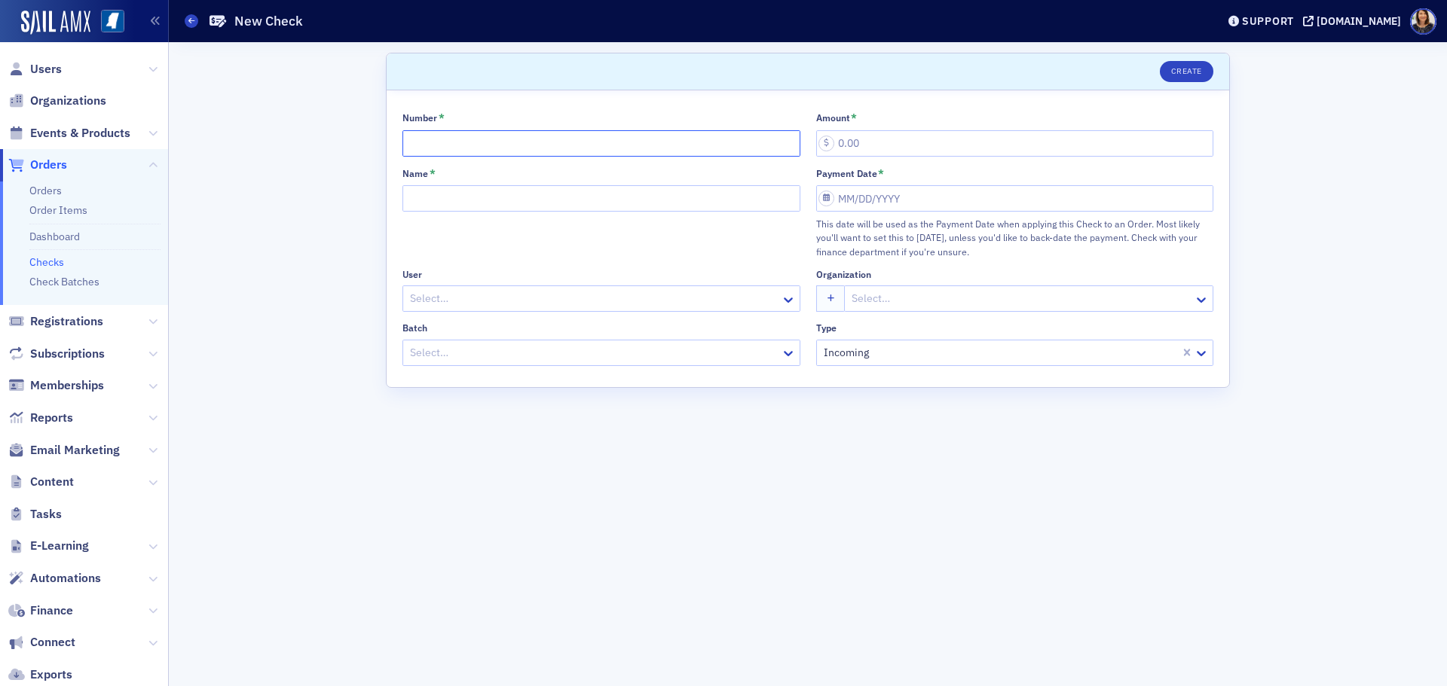
click at [531, 147] on input "Number *" at bounding box center [601, 143] width 398 height 26
type input "9913695258"
click at [502, 196] on input "Name *" at bounding box center [601, 198] width 398 height 26
type input "Noma batch 1 8.13.25"
click at [503, 296] on div at bounding box center [593, 298] width 371 height 19
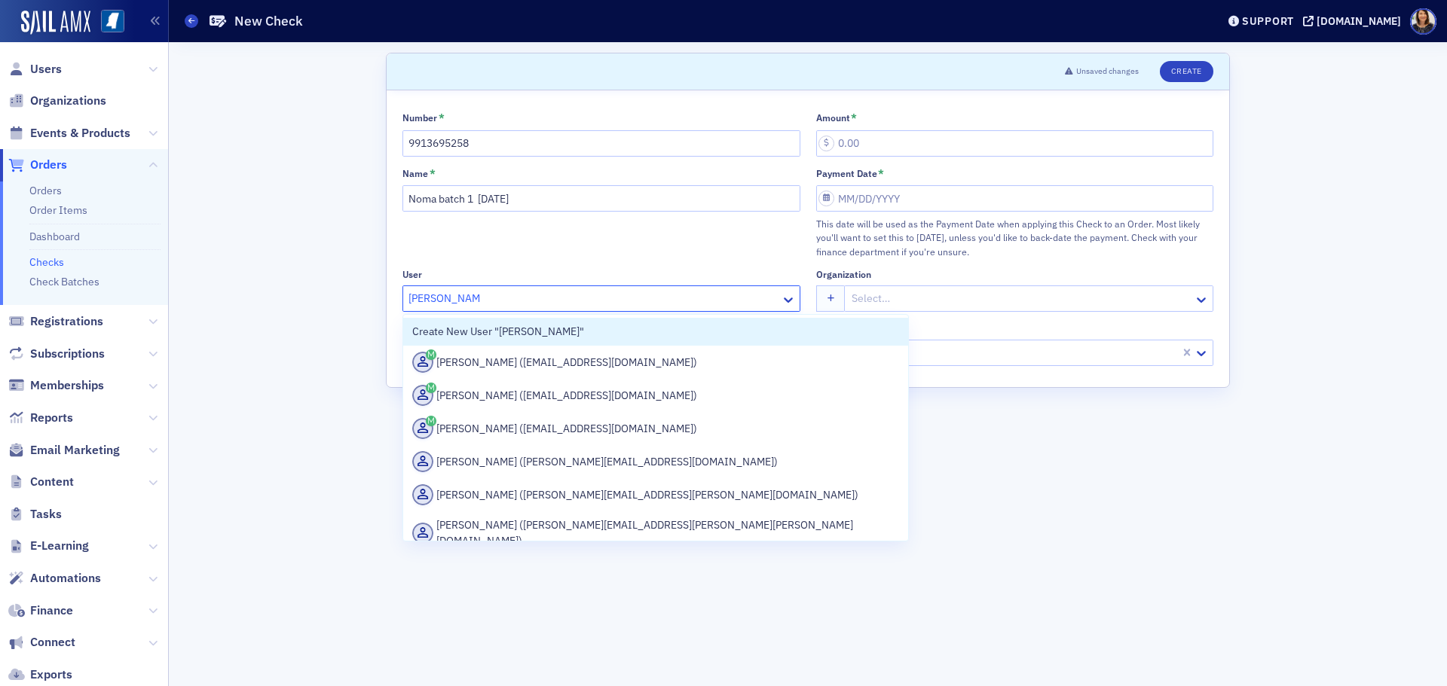
type input "william sanders"
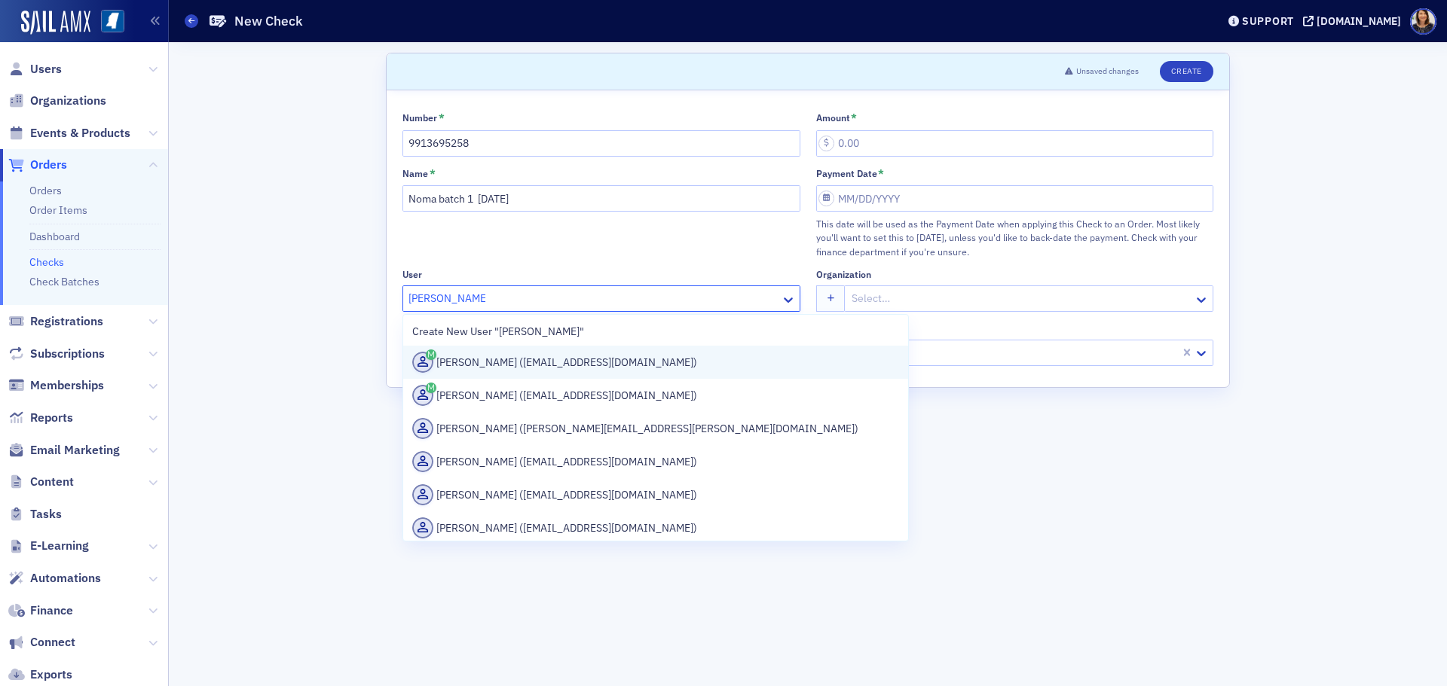
click at [546, 363] on div "Alex Sanders (asanders@granthampoole.com)" at bounding box center [655, 362] width 487 height 21
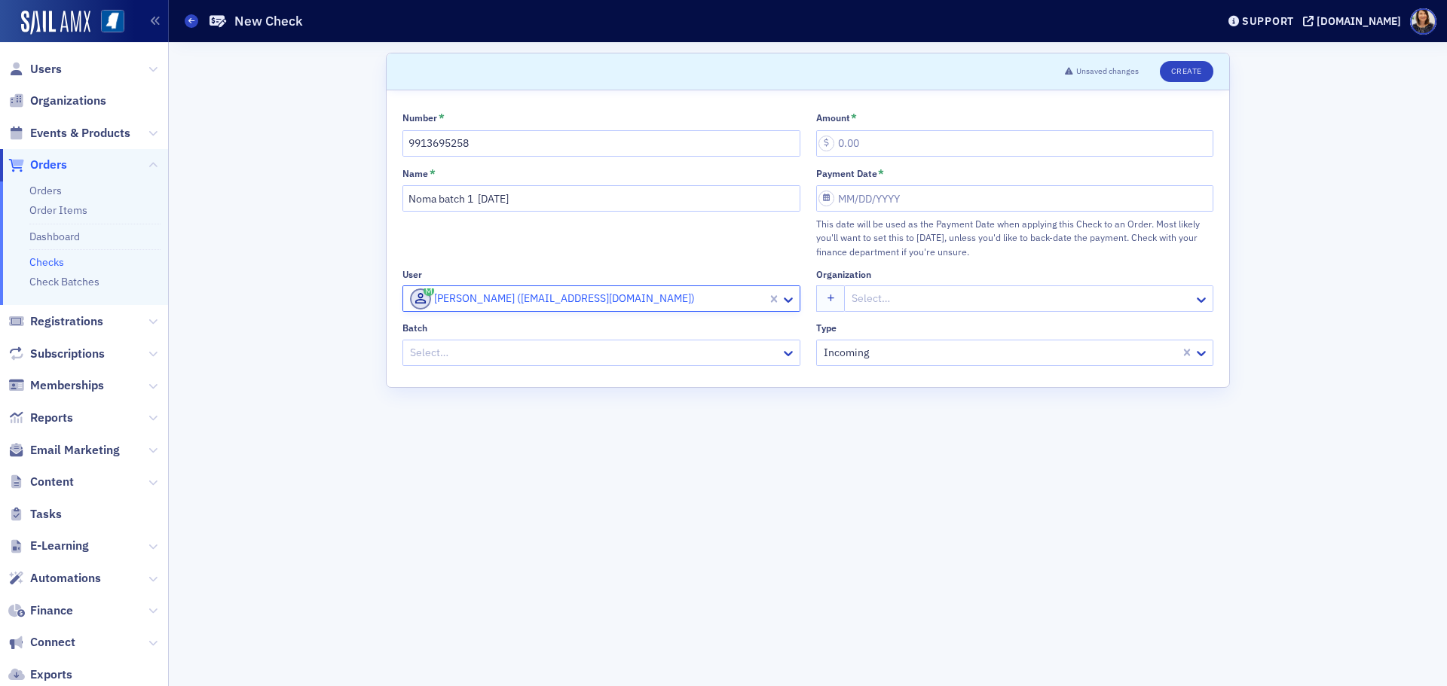
click at [560, 351] on div at bounding box center [593, 353] width 371 height 19
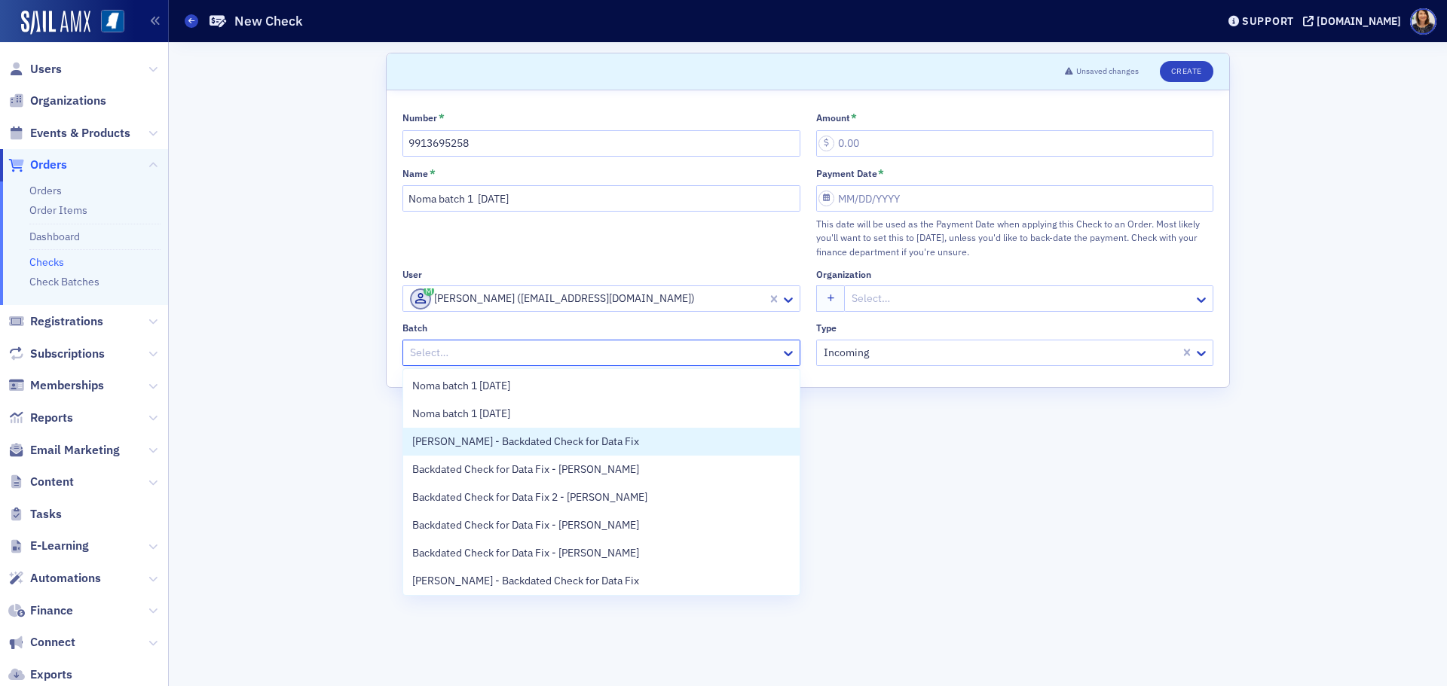
scroll to position [31, 0]
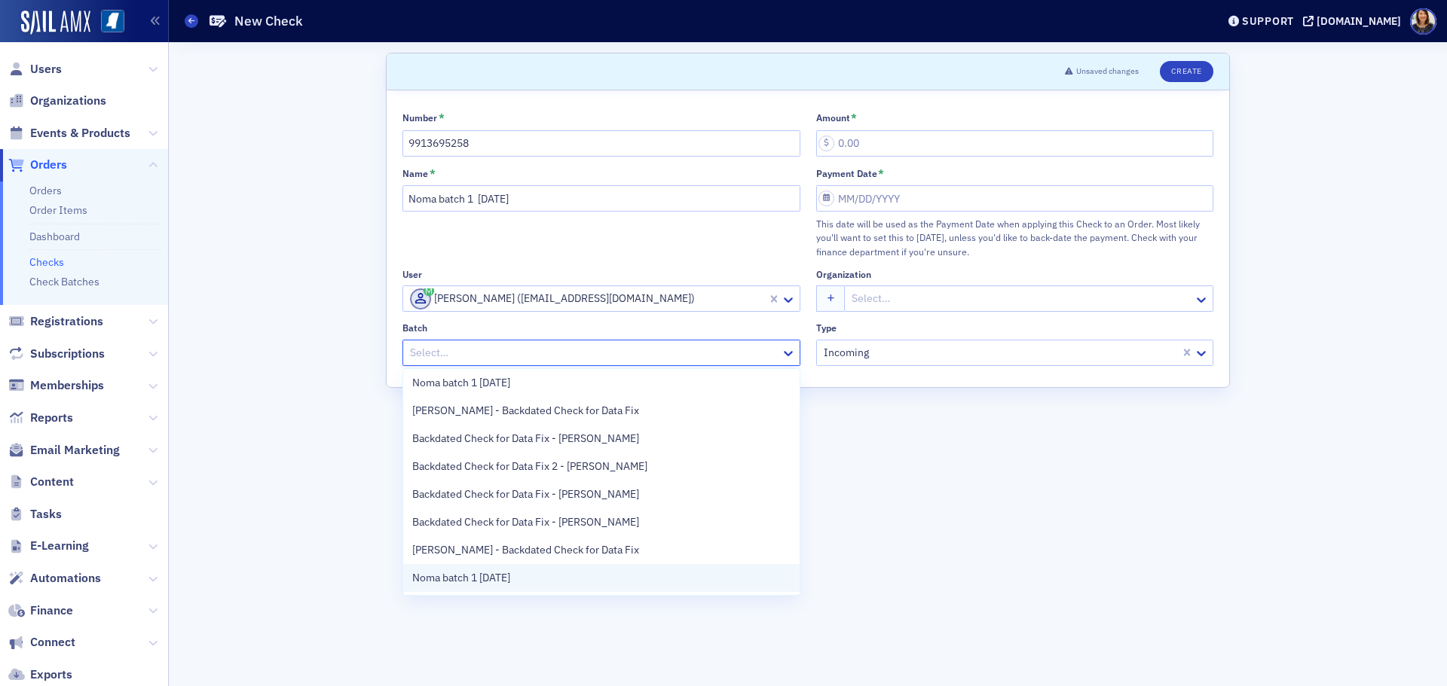
click at [573, 576] on div "Noma batch 1 8.13.25" at bounding box center [601, 578] width 378 height 16
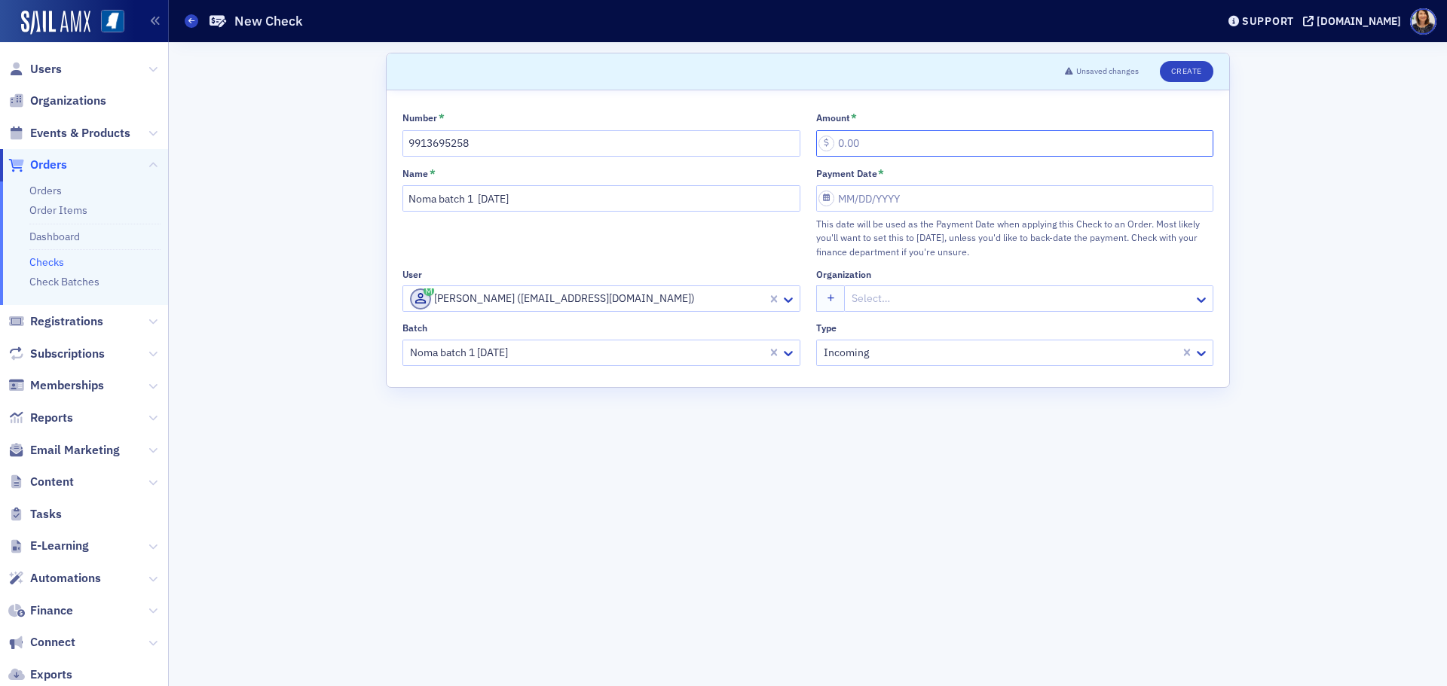
click at [844, 147] on input "Amount *" at bounding box center [1015, 143] width 398 height 26
type input "20.00"
click at [874, 184] on div "Payment Date * This date will be used as the Payment Date when applying this Ch…" at bounding box center [1015, 213] width 398 height 92
click at [885, 195] on input "Payment Date *" at bounding box center [1015, 198] width 398 height 26
select select "7"
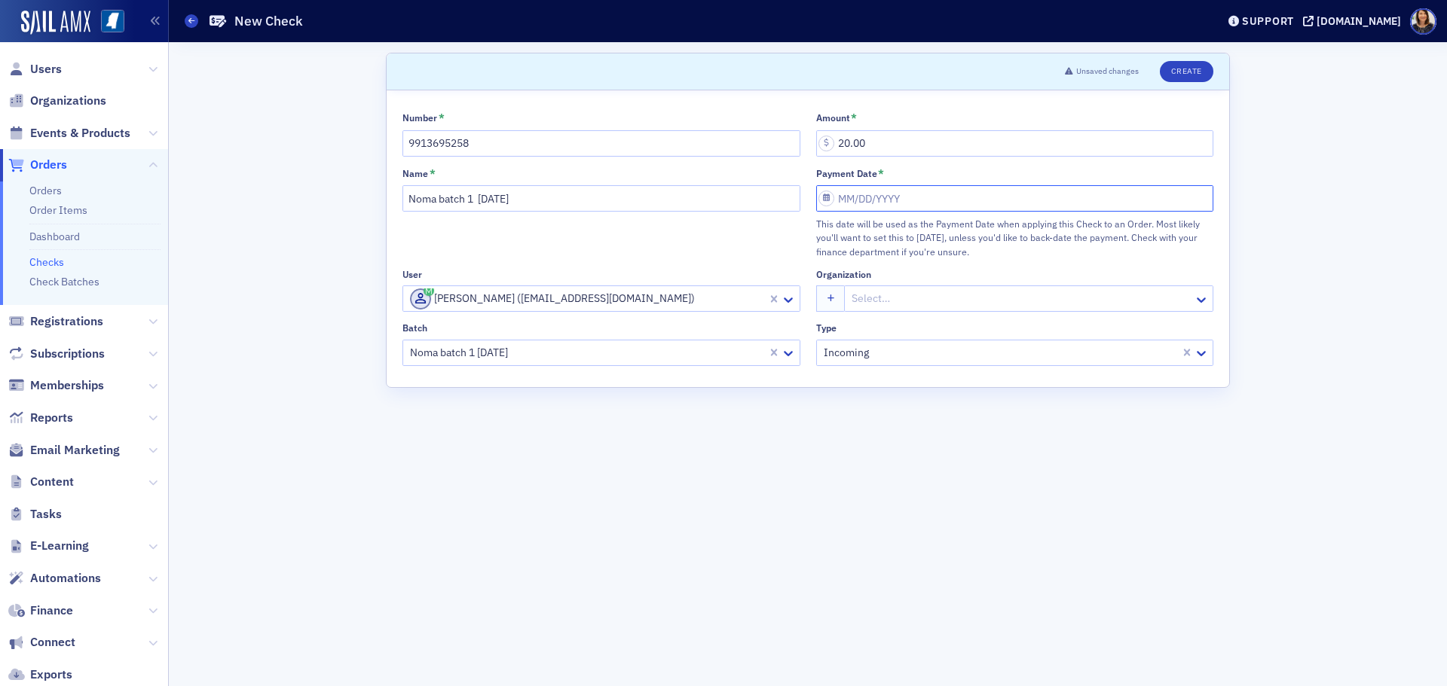
select select "2025"
click at [904, 350] on div "13" at bounding box center [896, 349] width 18 height 18
type input "08/13/2025"
click at [1183, 69] on button "Create" at bounding box center [1187, 71] width 54 height 21
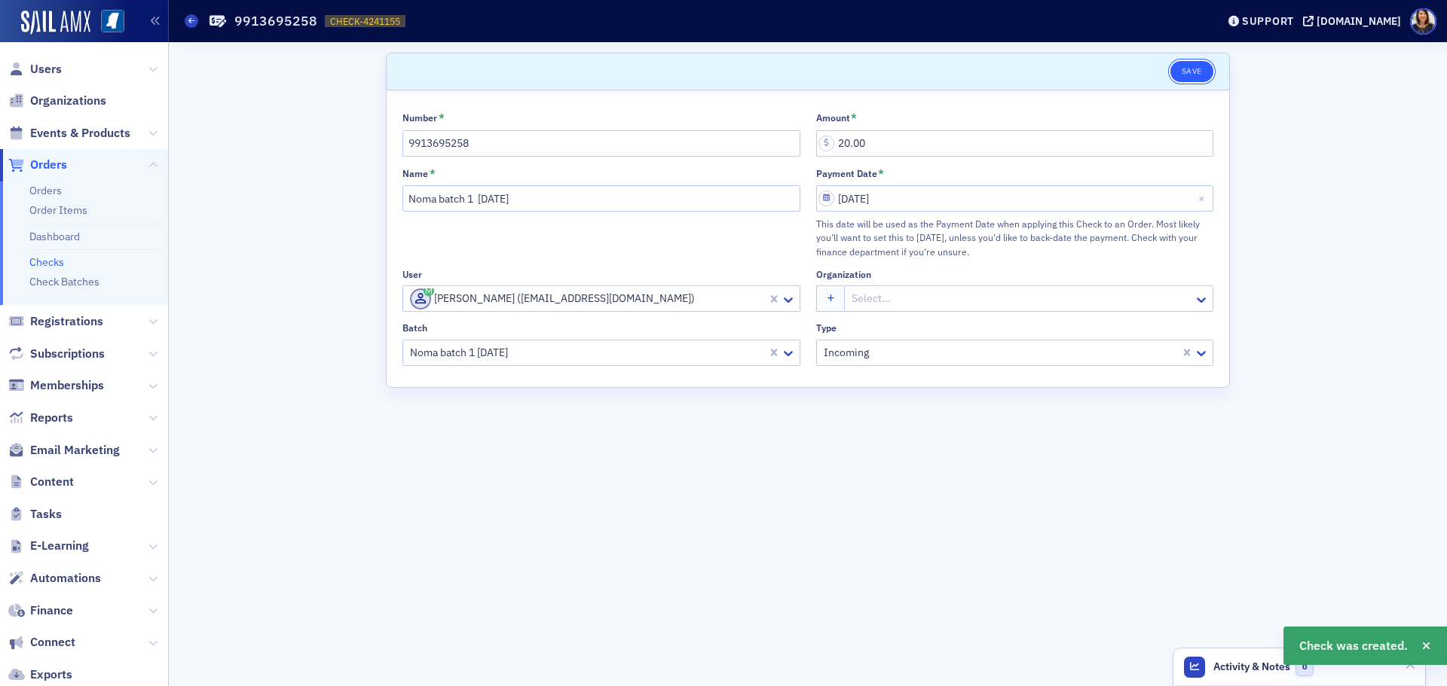
click at [1194, 69] on button "Save" at bounding box center [1191, 71] width 43 height 21
click at [46, 255] on link "Checks" at bounding box center [46, 262] width 35 height 14
click at [44, 261] on link "Checks" at bounding box center [46, 262] width 35 height 14
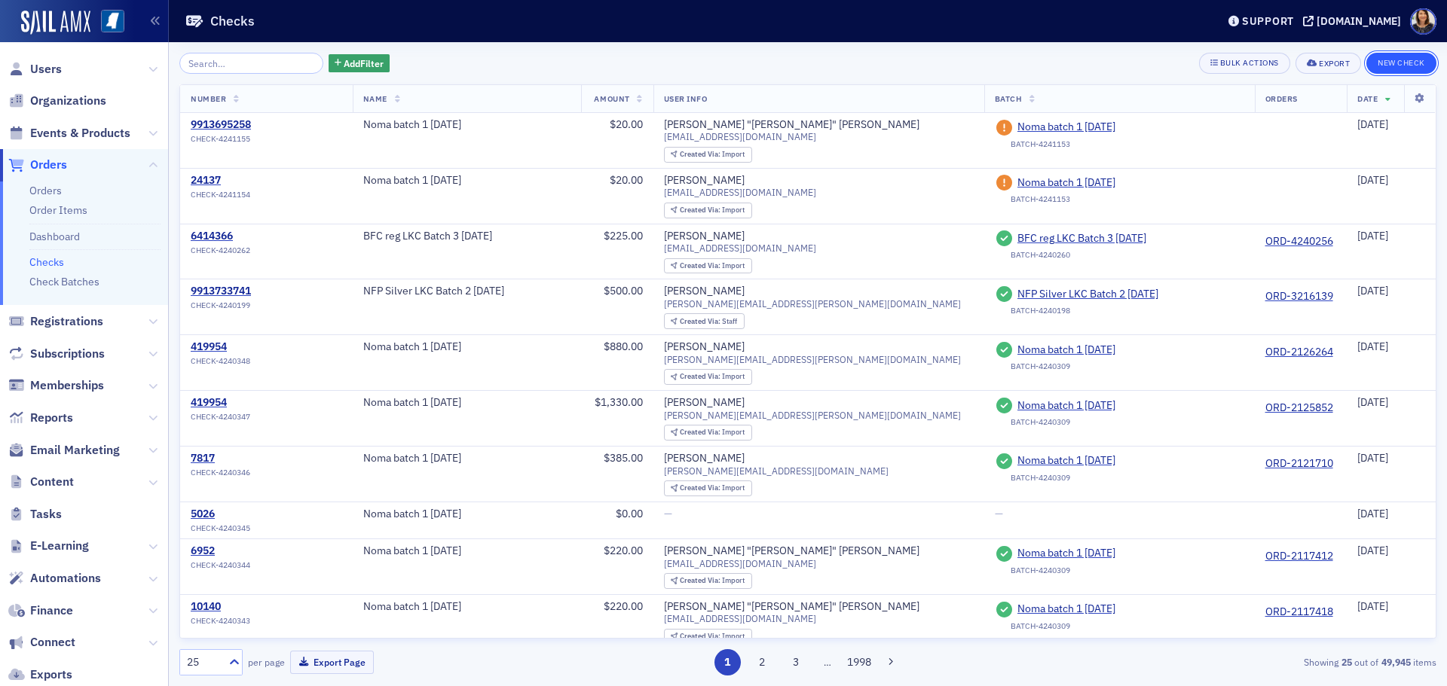
click at [1392, 63] on button "New Check" at bounding box center [1401, 63] width 70 height 21
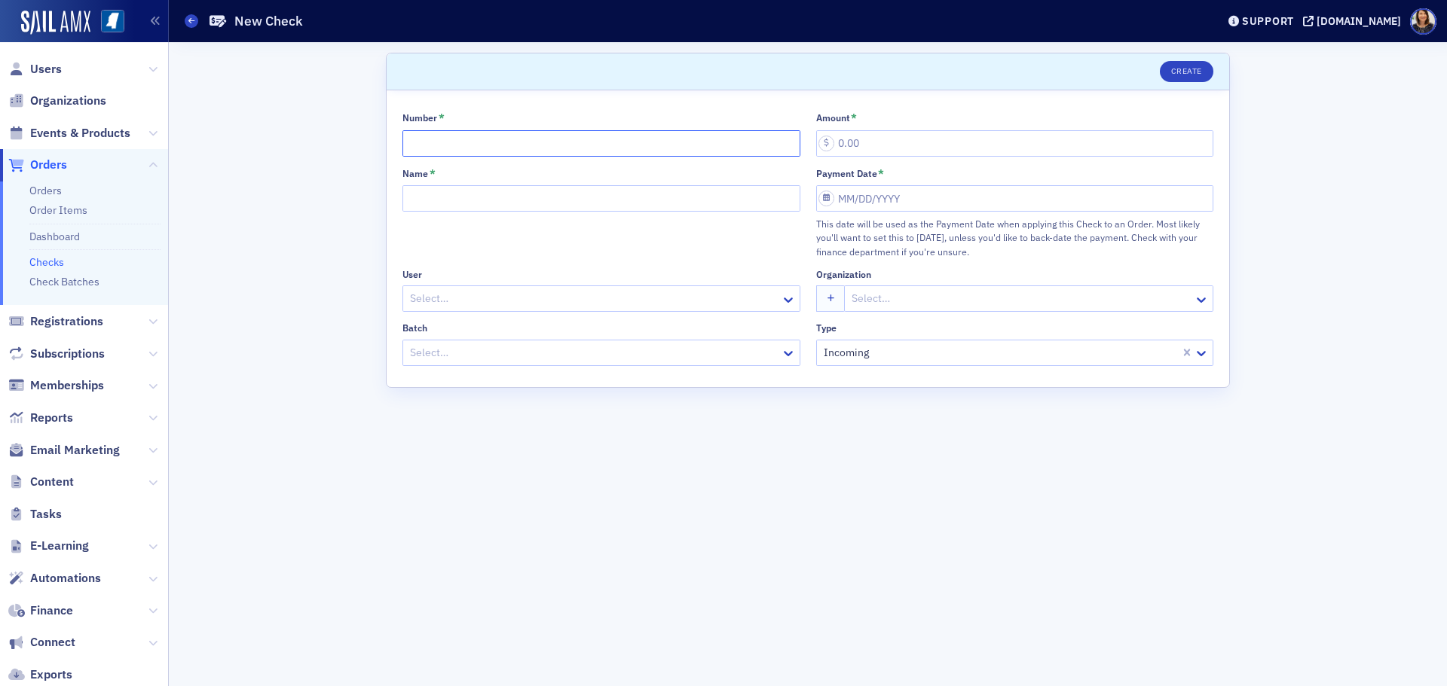
click at [456, 141] on input "Number *" at bounding box center [601, 143] width 398 height 26
type input "9913695258"
click at [469, 196] on input "Name *" at bounding box center [601, 198] width 398 height 26
type input "Noma batch 1 8.13.25"
click at [556, 302] on div at bounding box center [593, 298] width 371 height 19
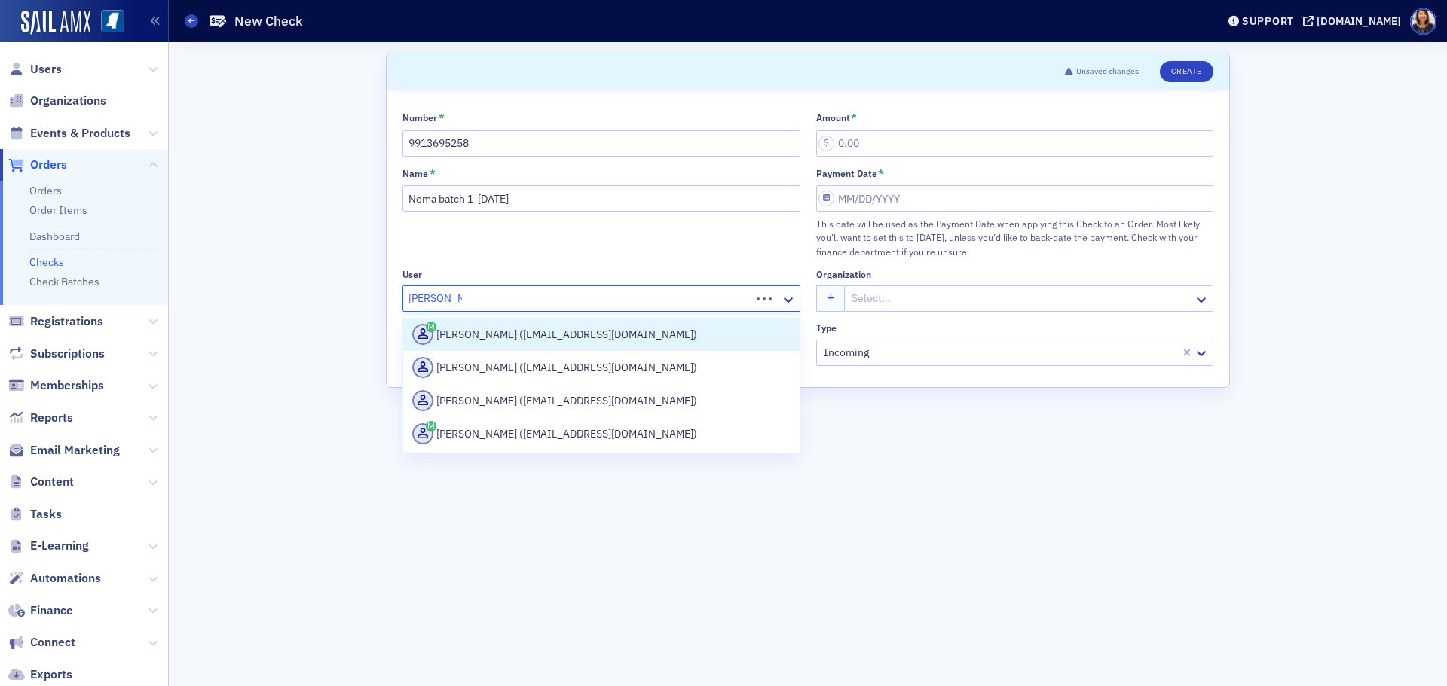
type input "jacquelin kin"
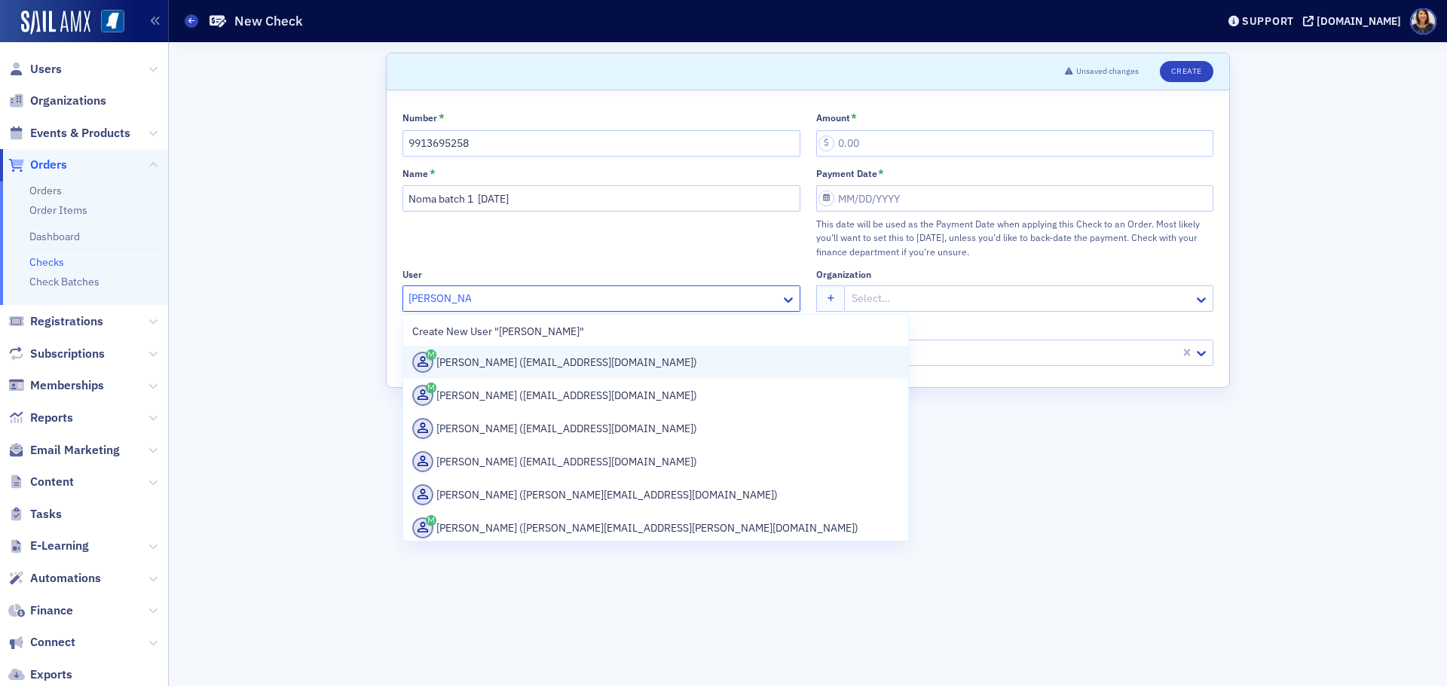
click at [556, 364] on div "Danielle King (dking@granthampoole.com)" at bounding box center [655, 362] width 487 height 21
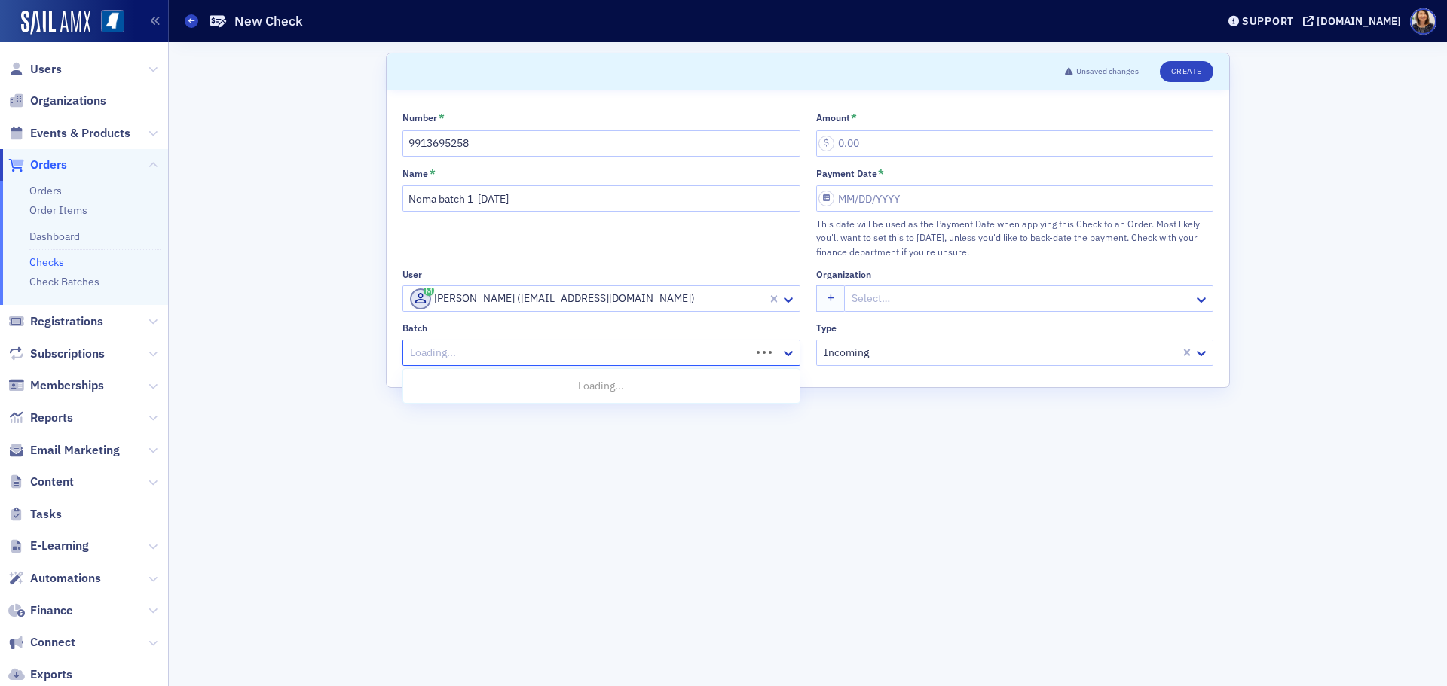
click at [563, 356] on div at bounding box center [578, 353] width 341 height 19
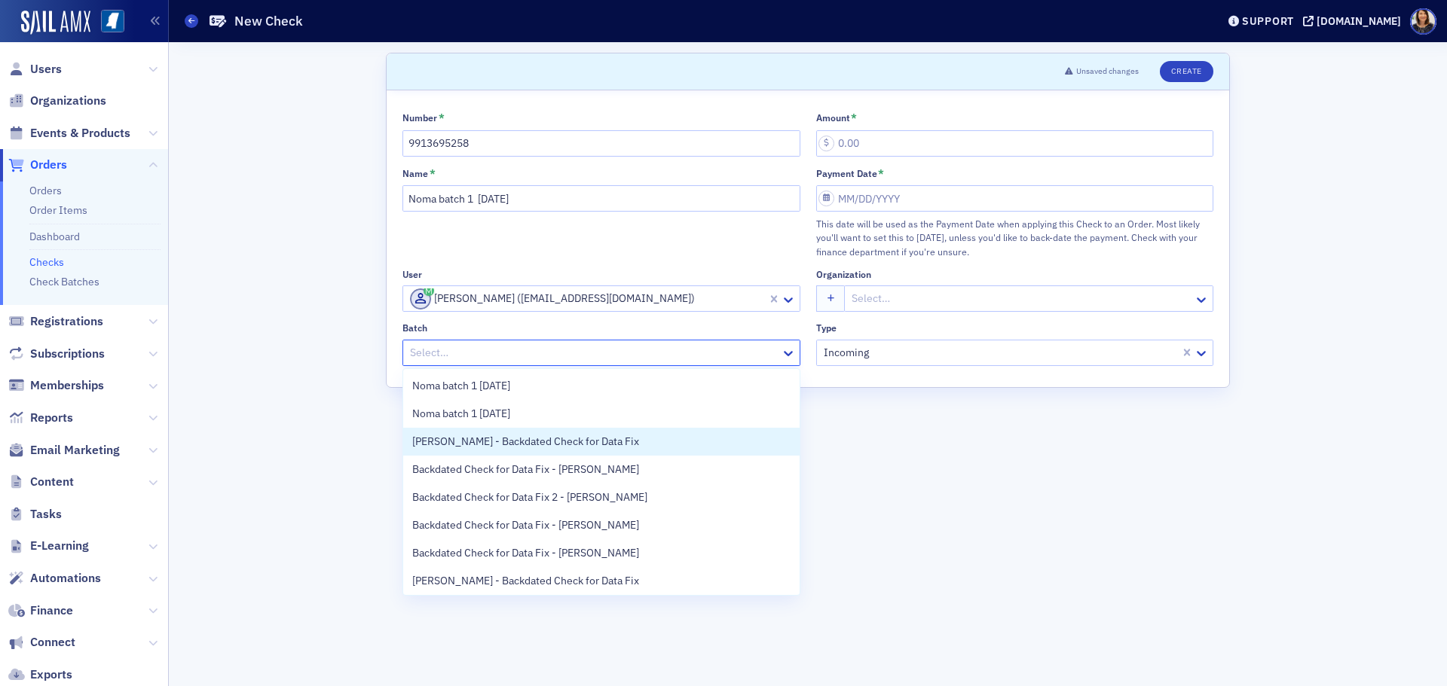
scroll to position [31, 0]
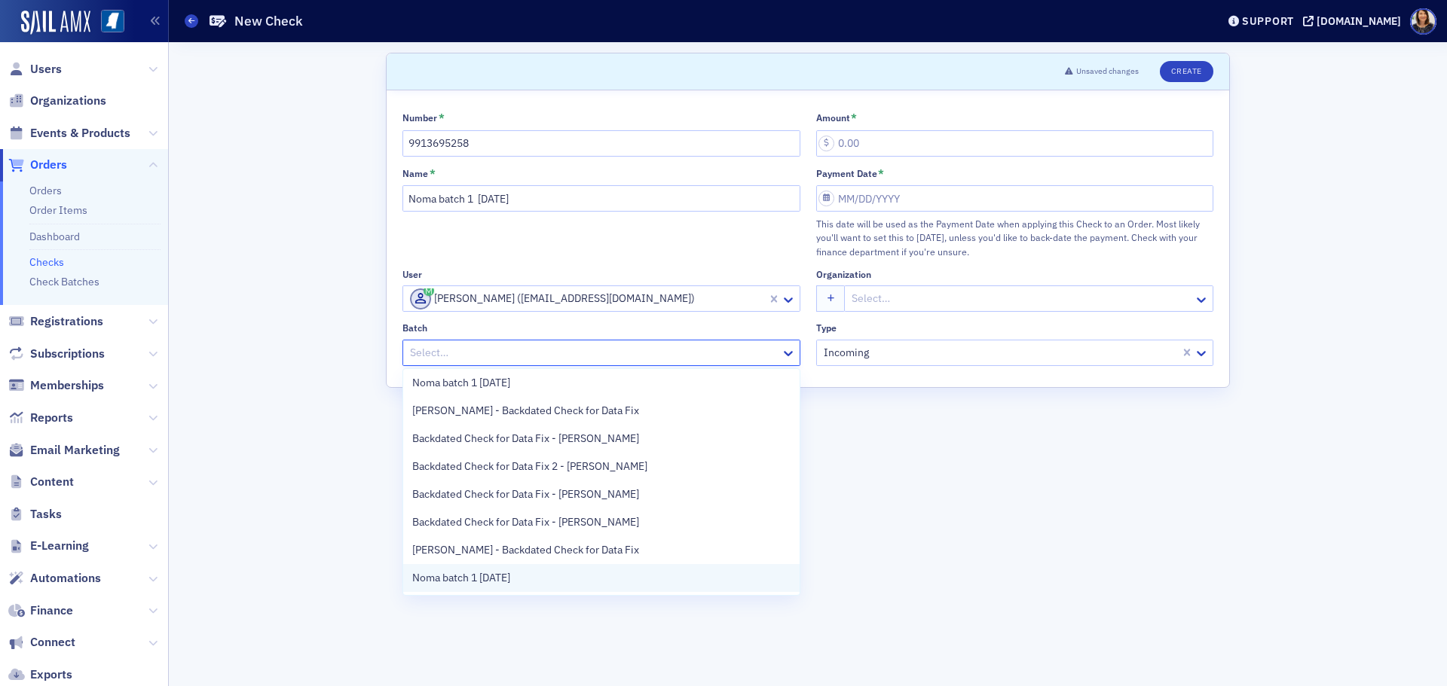
click at [551, 580] on div "Noma batch 1 8.13.25" at bounding box center [601, 578] width 378 height 16
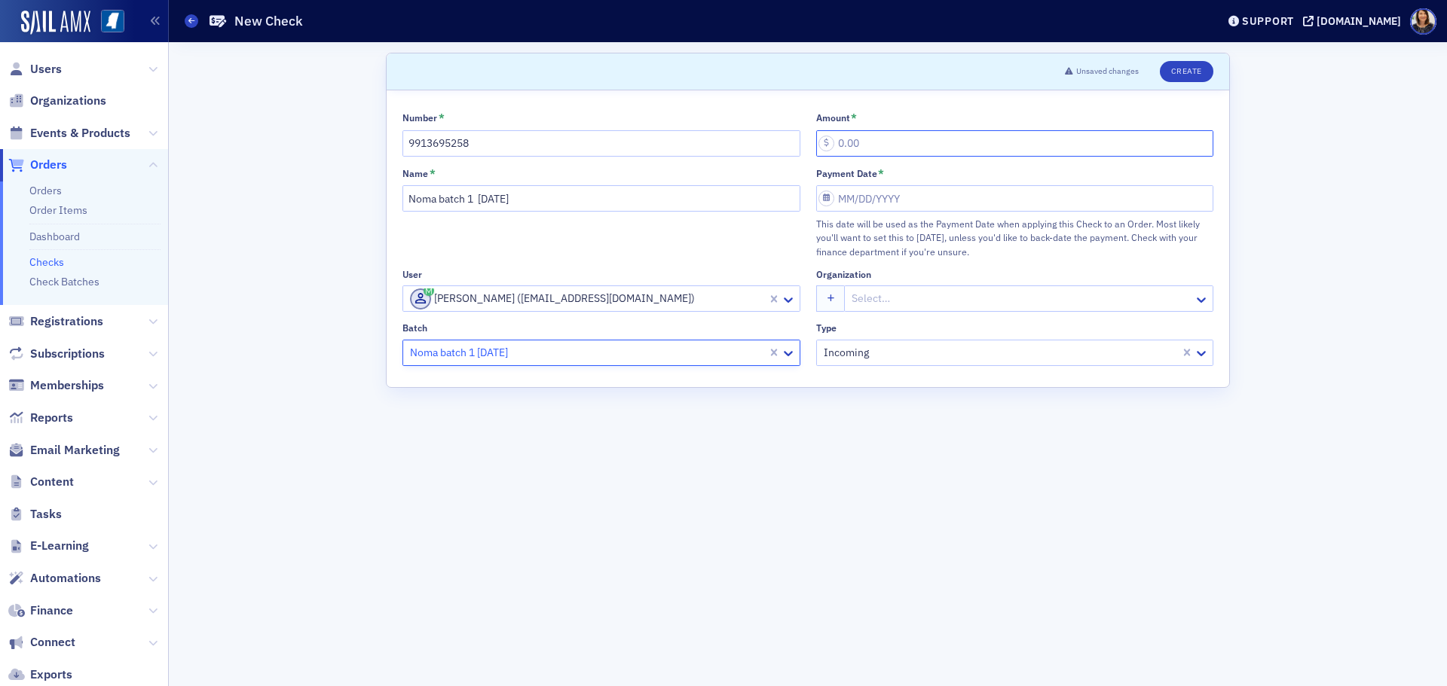
click at [873, 154] on input "Amount *" at bounding box center [1015, 143] width 398 height 26
type input "20.00"
click at [873, 196] on input "Payment Date *" at bounding box center [1015, 198] width 398 height 26
select select "7"
select select "2025"
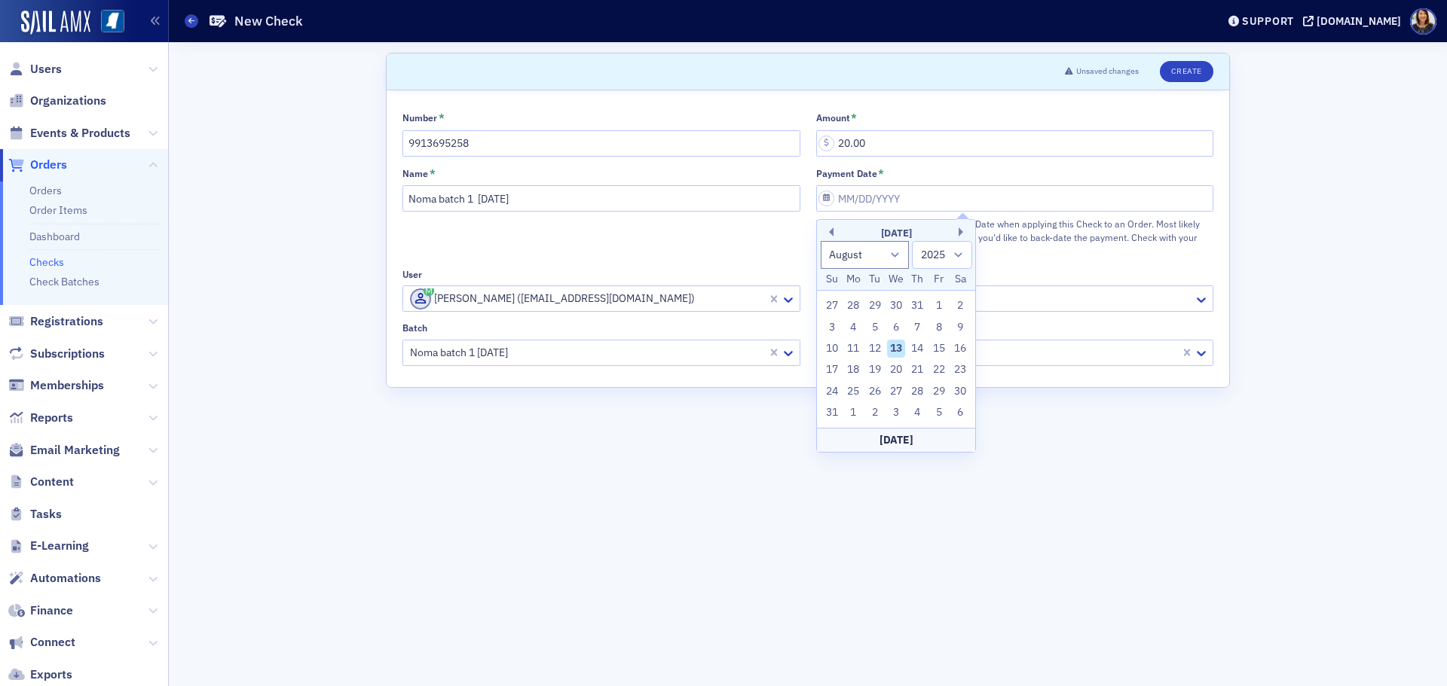
click at [903, 344] on div "13" at bounding box center [896, 349] width 18 height 18
type input "08/13/2025"
click at [1193, 65] on button "Create" at bounding box center [1187, 71] width 54 height 21
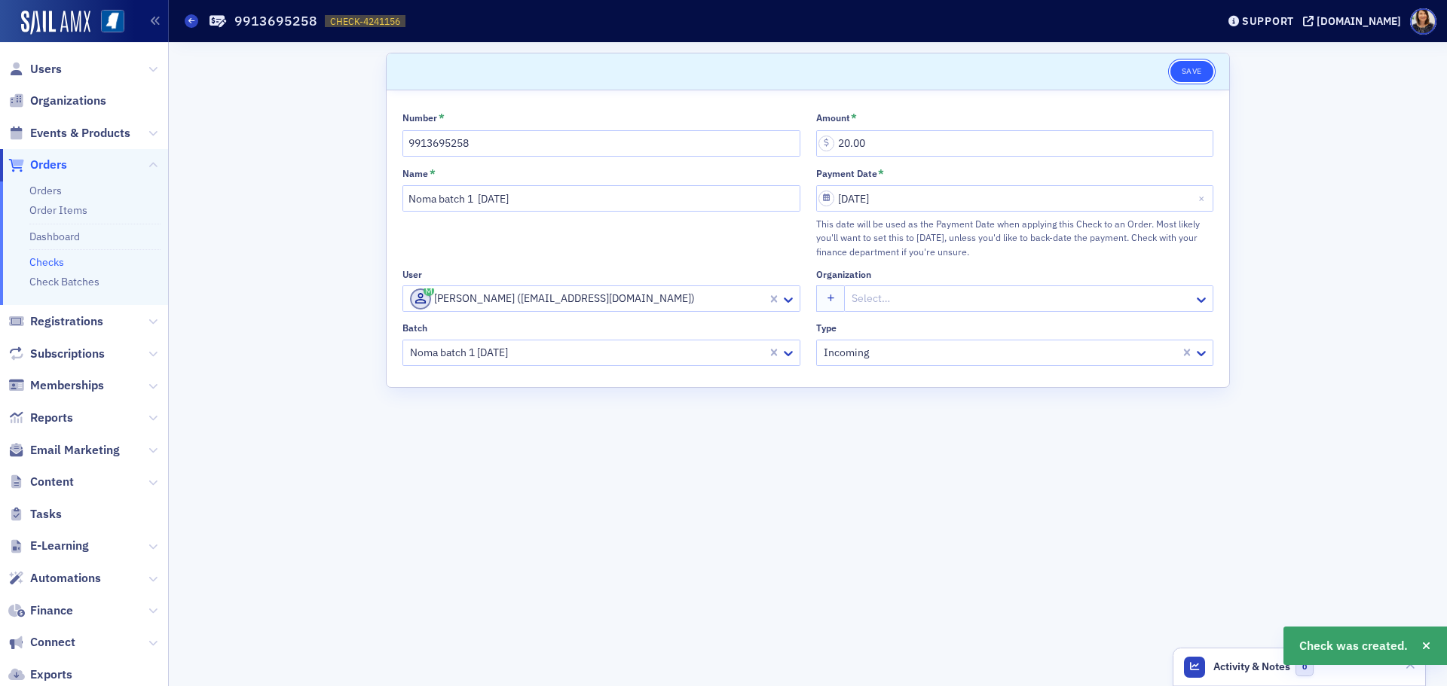
click at [1187, 65] on button "Save" at bounding box center [1191, 71] width 43 height 21
click at [39, 264] on link "Checks" at bounding box center [46, 262] width 35 height 14
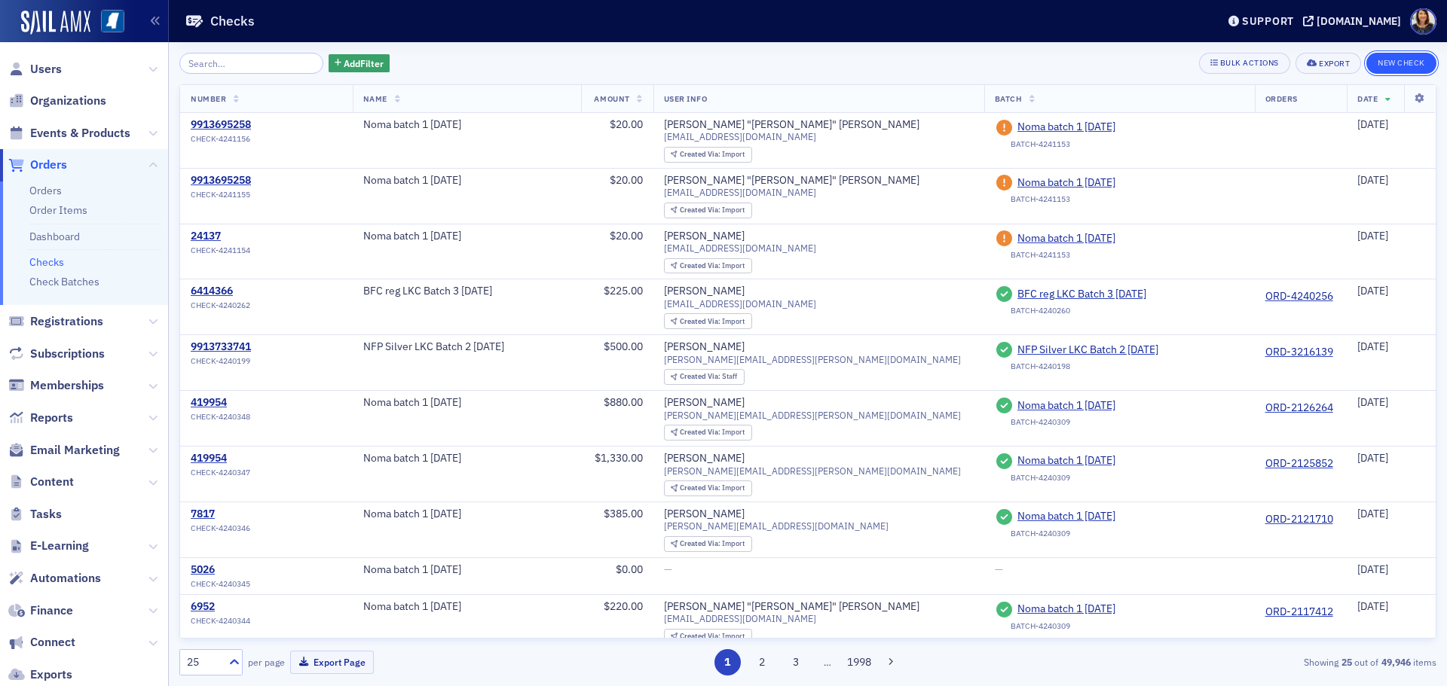
click at [1404, 61] on button "New Check" at bounding box center [1401, 63] width 70 height 21
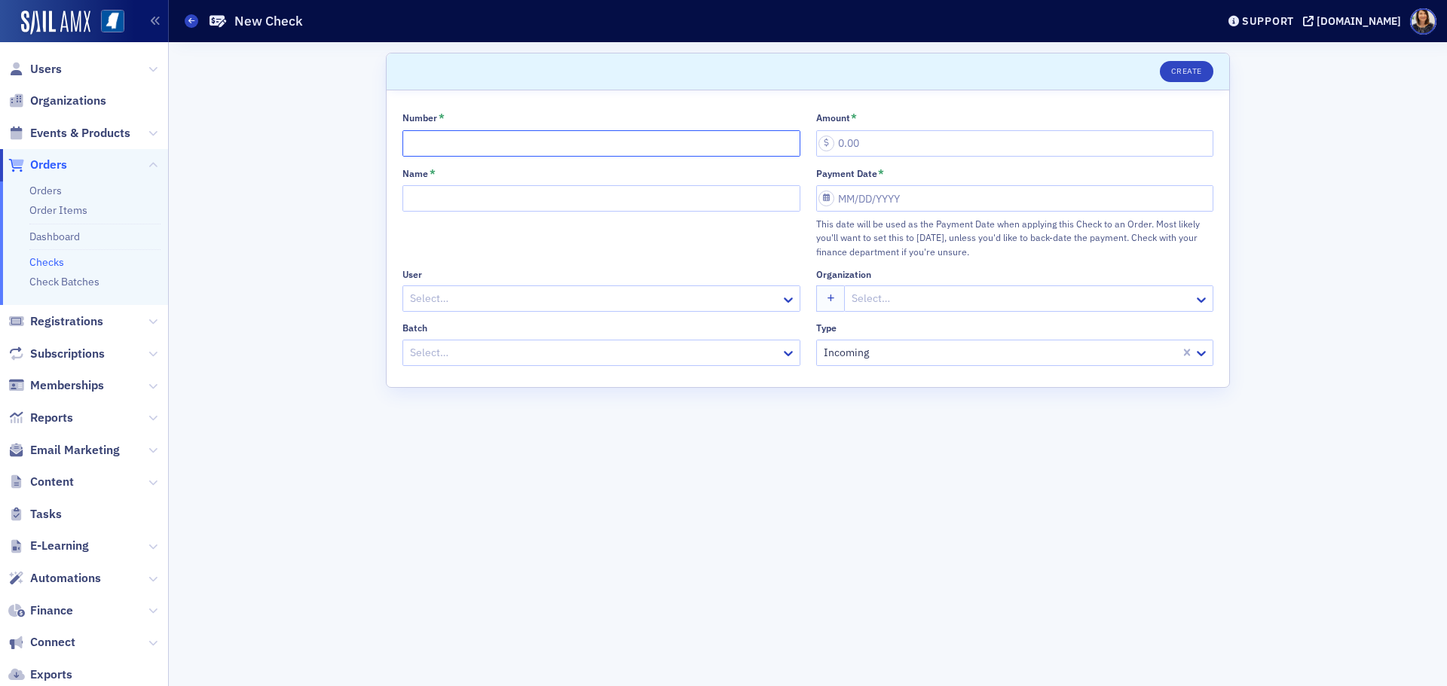
click at [500, 148] on input "Number *" at bounding box center [601, 143] width 398 height 26
type input "9913695258"
click at [480, 194] on input "Name *" at bounding box center [601, 198] width 398 height 26
type input "Noma batch 1 8.13.25"
click at [511, 300] on div at bounding box center [593, 298] width 371 height 19
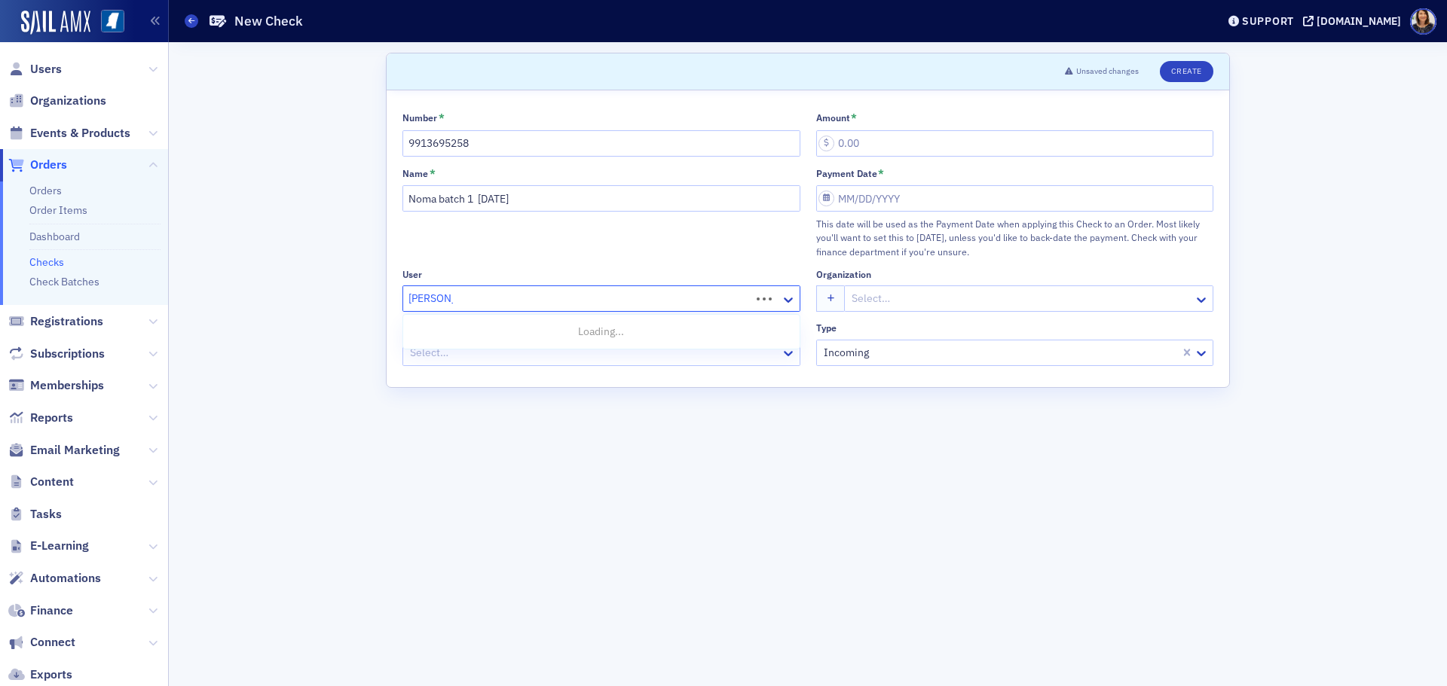
type input "jacob kell"
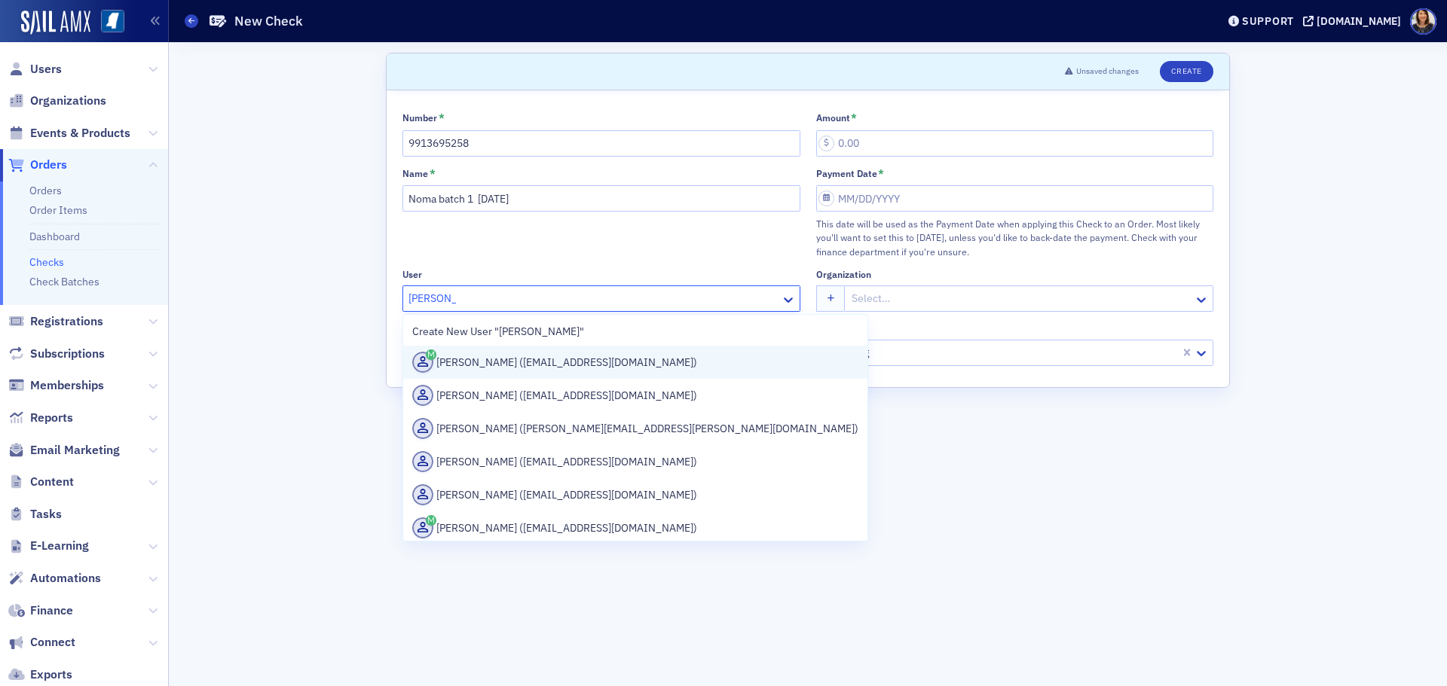
click at [504, 366] on div "Jacob Keller (jkeller@granthampoole.com)" at bounding box center [635, 362] width 446 height 21
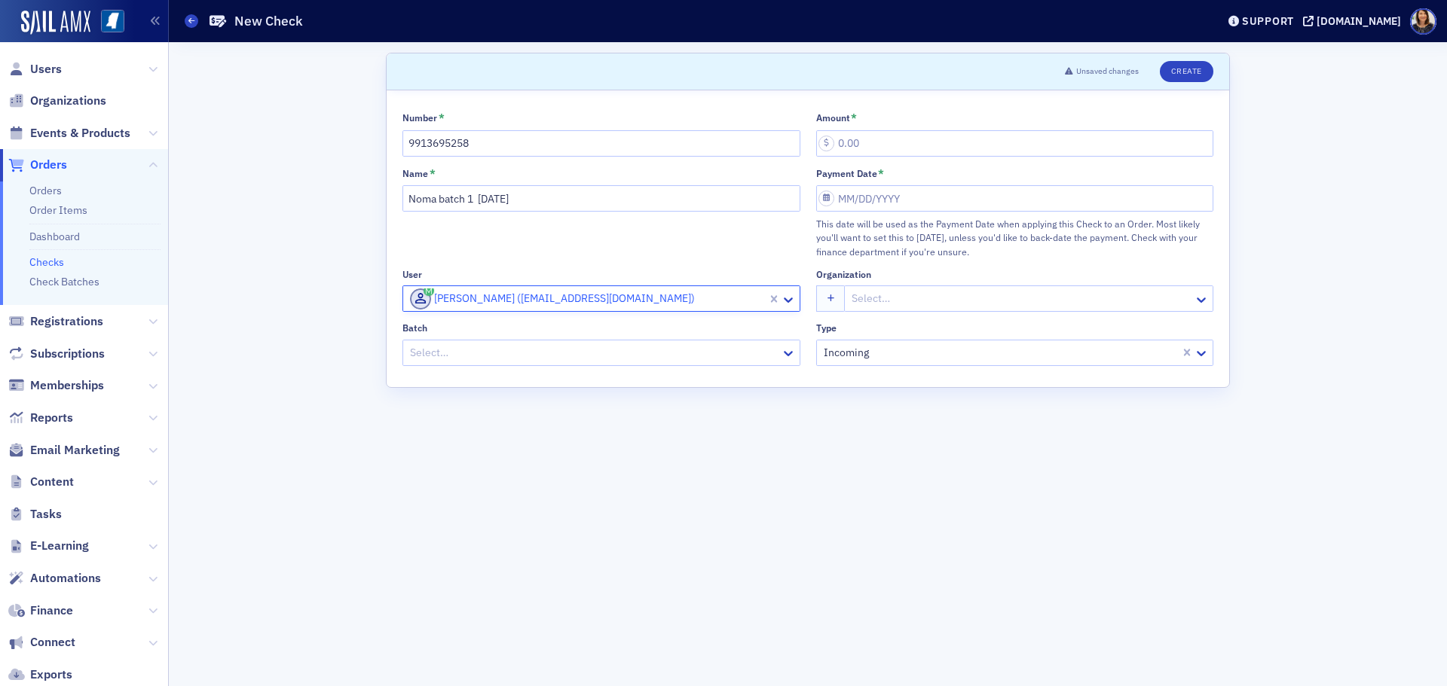
click at [591, 348] on div at bounding box center [593, 353] width 371 height 19
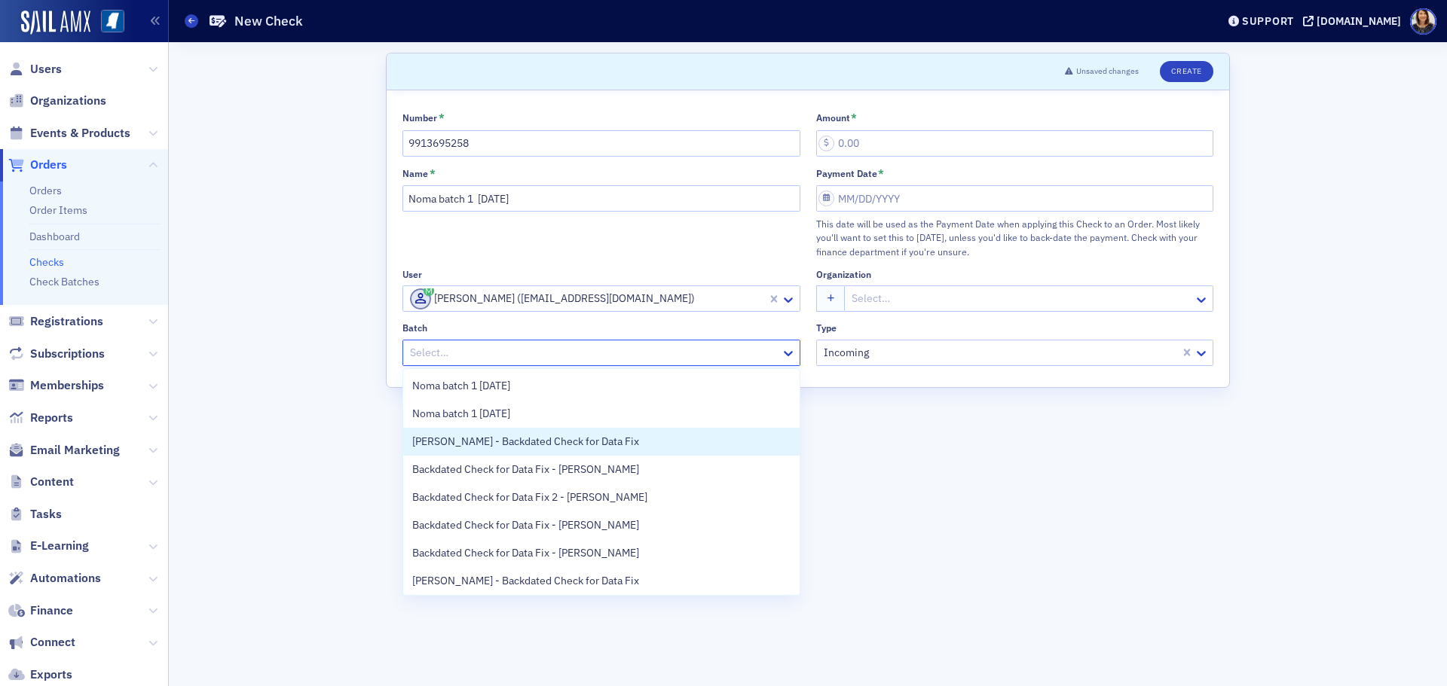
scroll to position [31, 0]
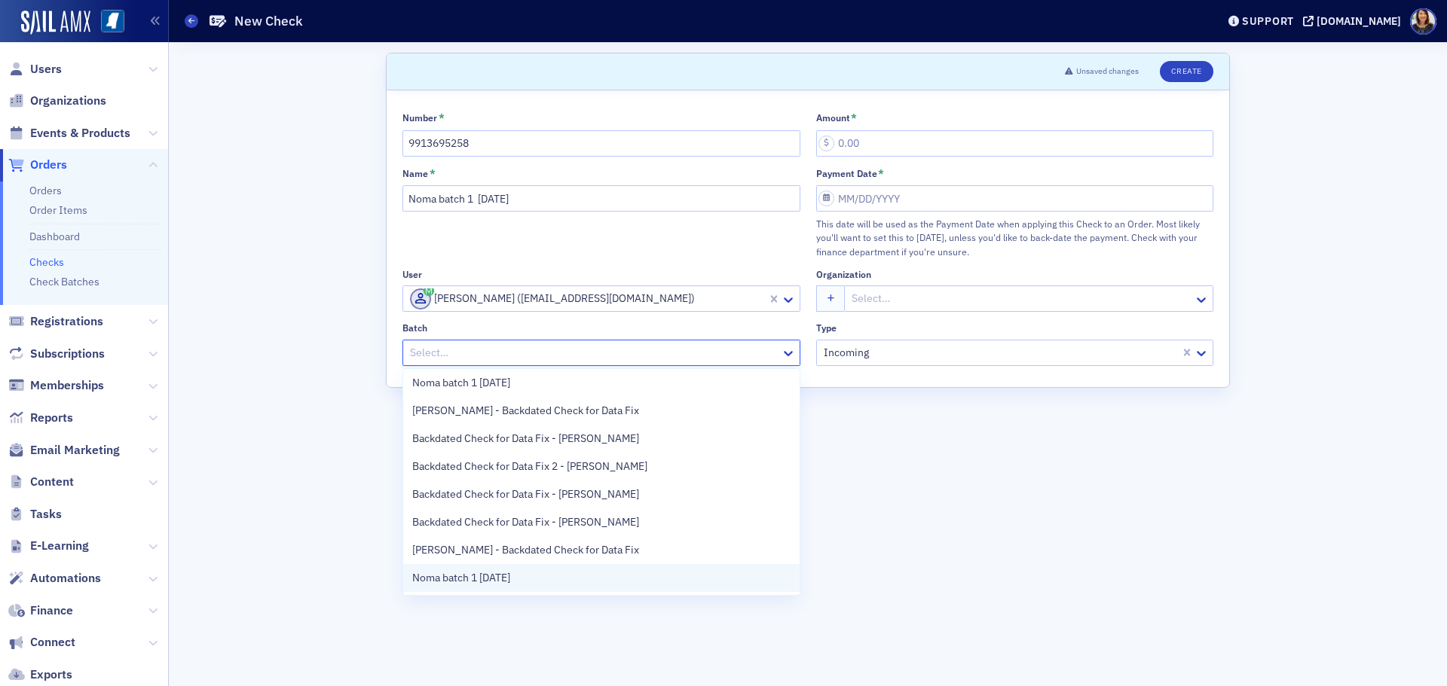
click at [645, 569] on div "Noma batch 1 8.13.25" at bounding box center [601, 578] width 396 height 28
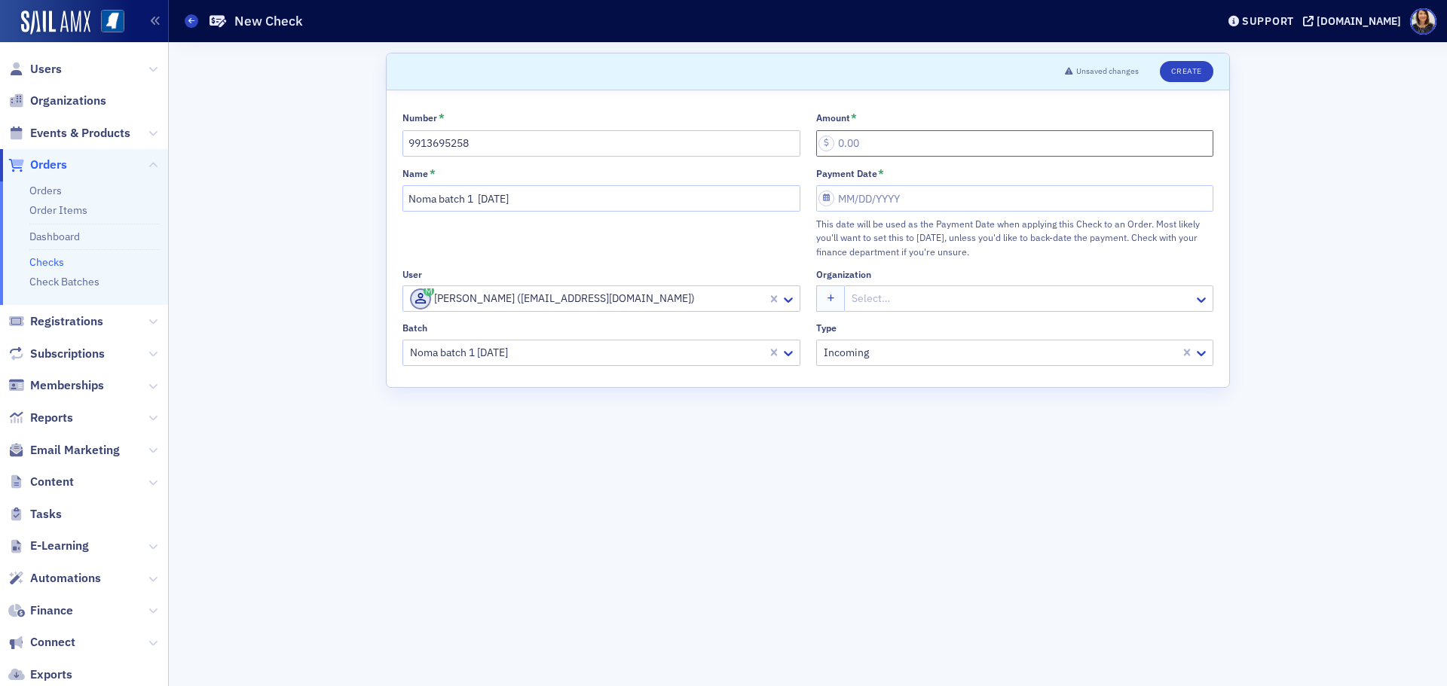
click at [865, 147] on input "Amount *" at bounding box center [1015, 143] width 398 height 26
type input "20.00"
select select "7"
select select "2025"
click at [916, 188] on input "Payment Date *" at bounding box center [1015, 198] width 398 height 26
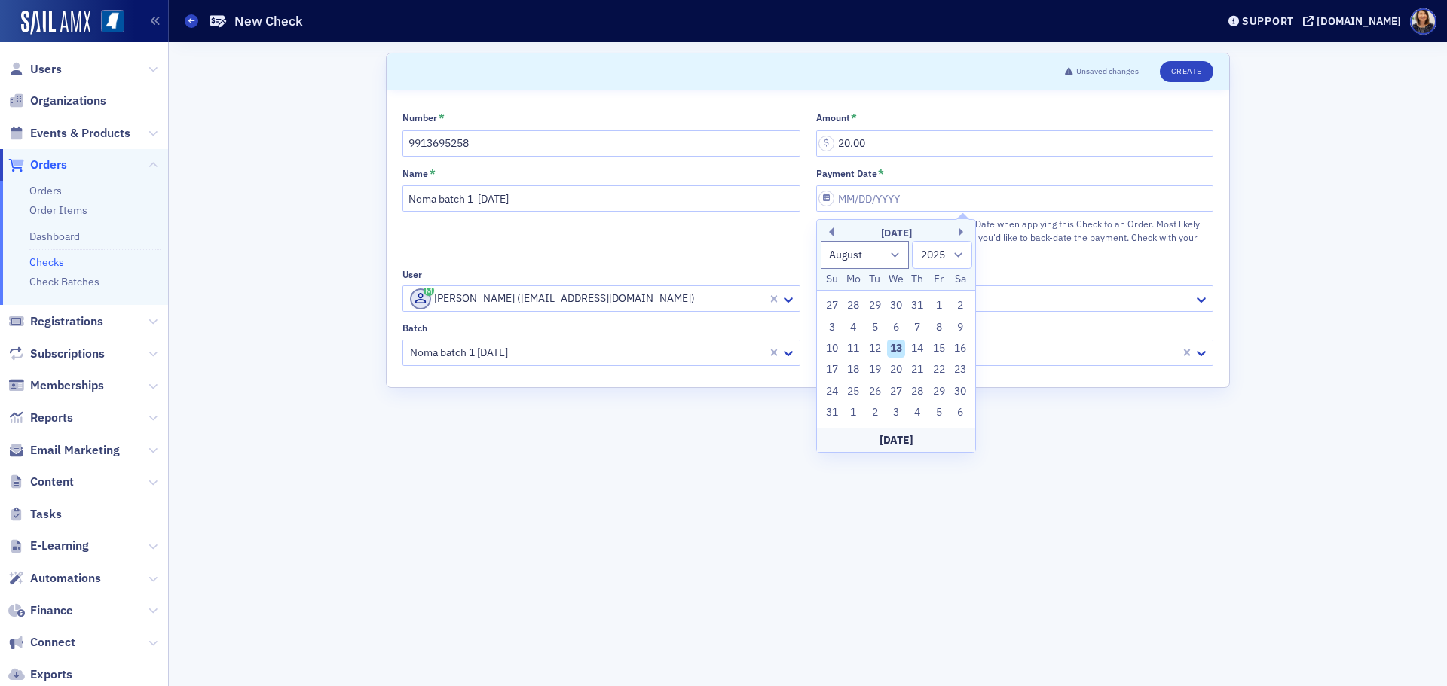
click at [899, 350] on div "13" at bounding box center [896, 349] width 18 height 18
type input "08/13/2025"
click at [1191, 68] on button "Create" at bounding box center [1187, 71] width 54 height 21
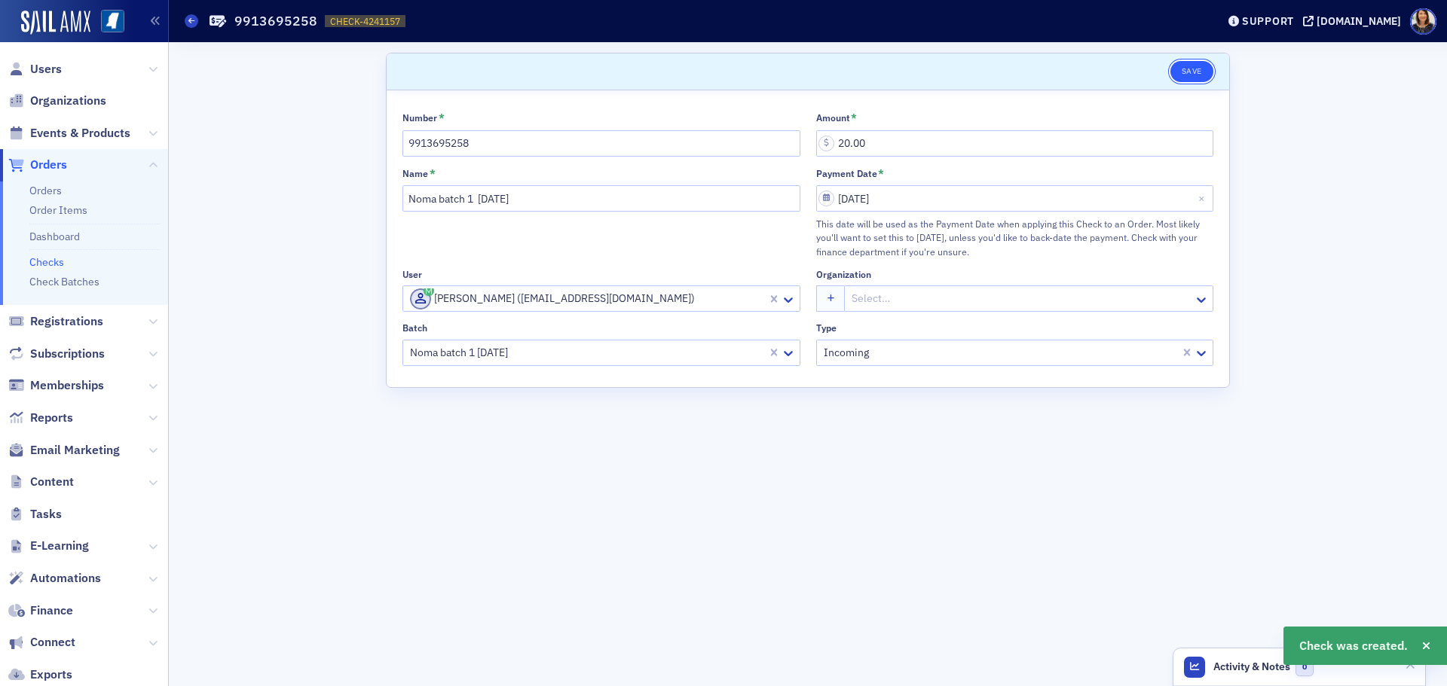
click at [1189, 68] on button "Save" at bounding box center [1191, 71] width 43 height 21
click at [46, 261] on link "Checks" at bounding box center [46, 262] width 35 height 14
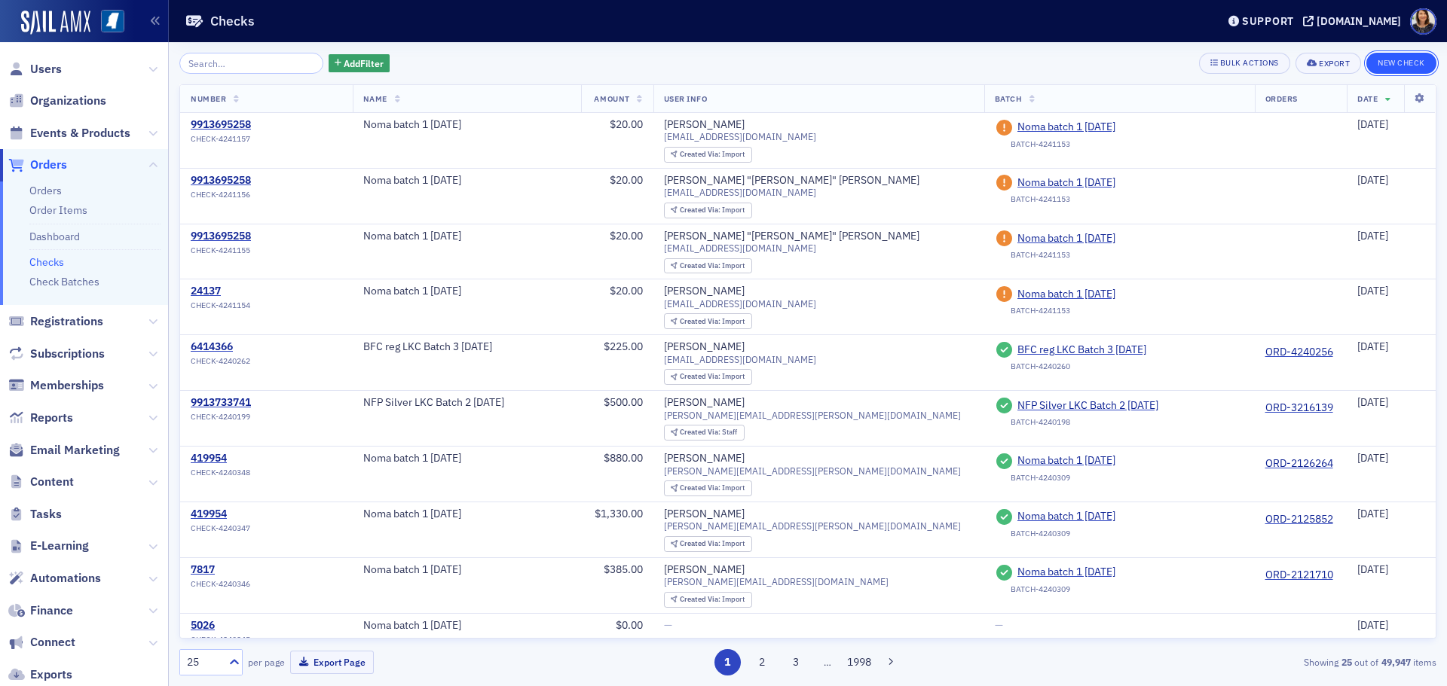
click at [1399, 54] on button "New Check" at bounding box center [1401, 63] width 70 height 21
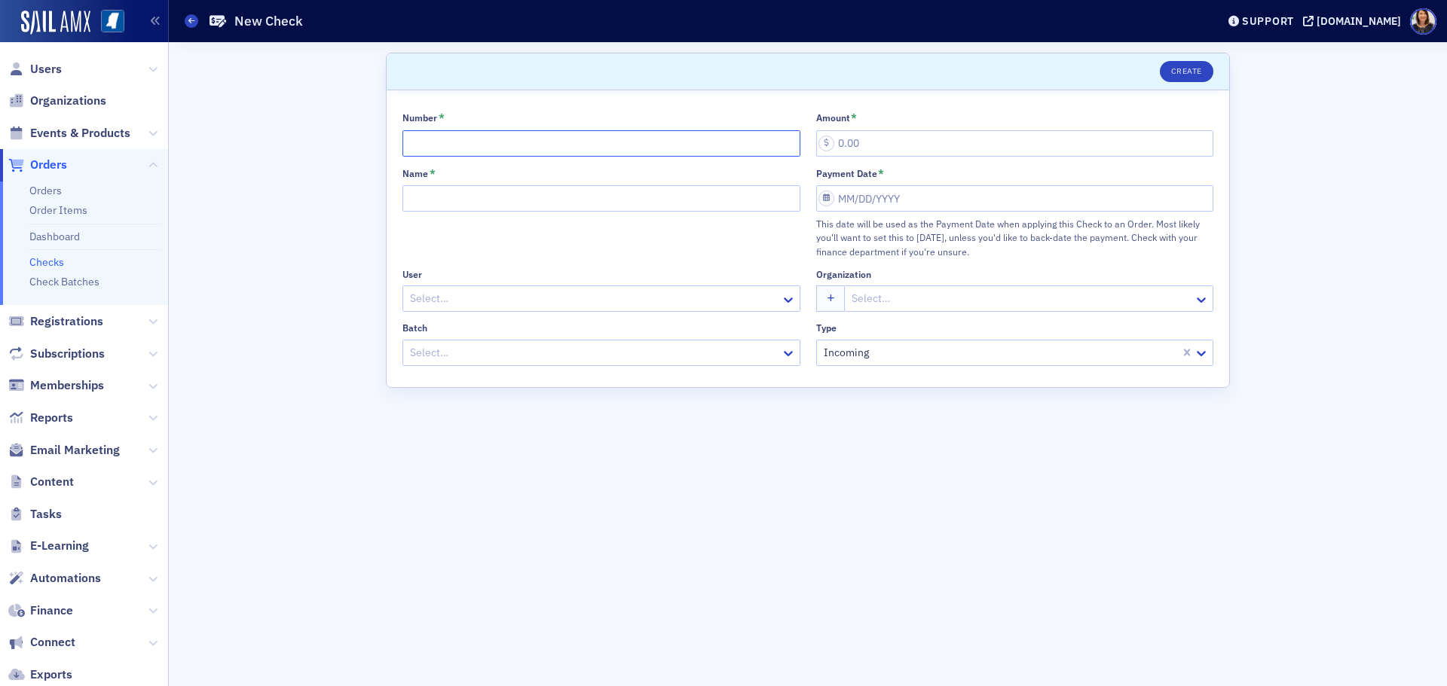
click at [466, 143] on input "Number *" at bounding box center [601, 143] width 398 height 26
type input "9913695258"
click at [553, 195] on input "Name *" at bounding box center [601, 198] width 398 height 26
type input "Noma batch 1 8.13.25"
click at [488, 297] on div at bounding box center [593, 298] width 371 height 19
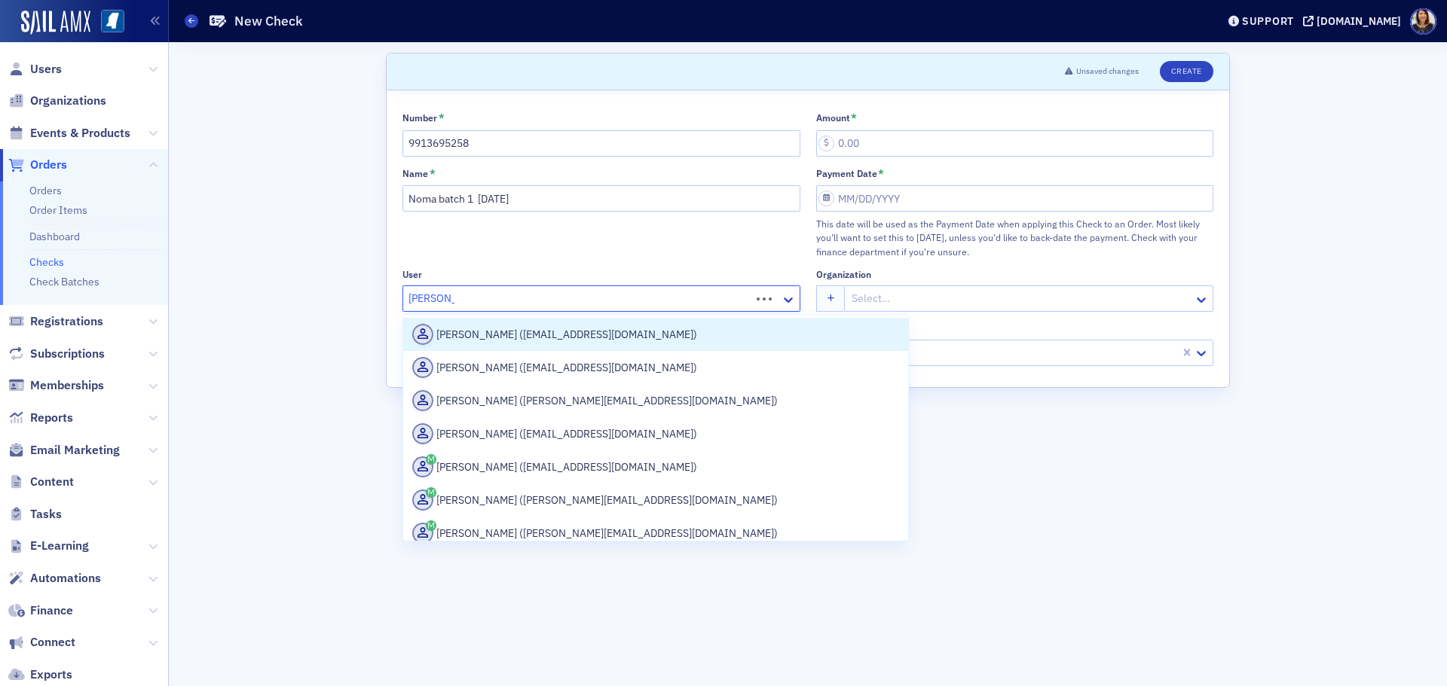
type input "amy harris"
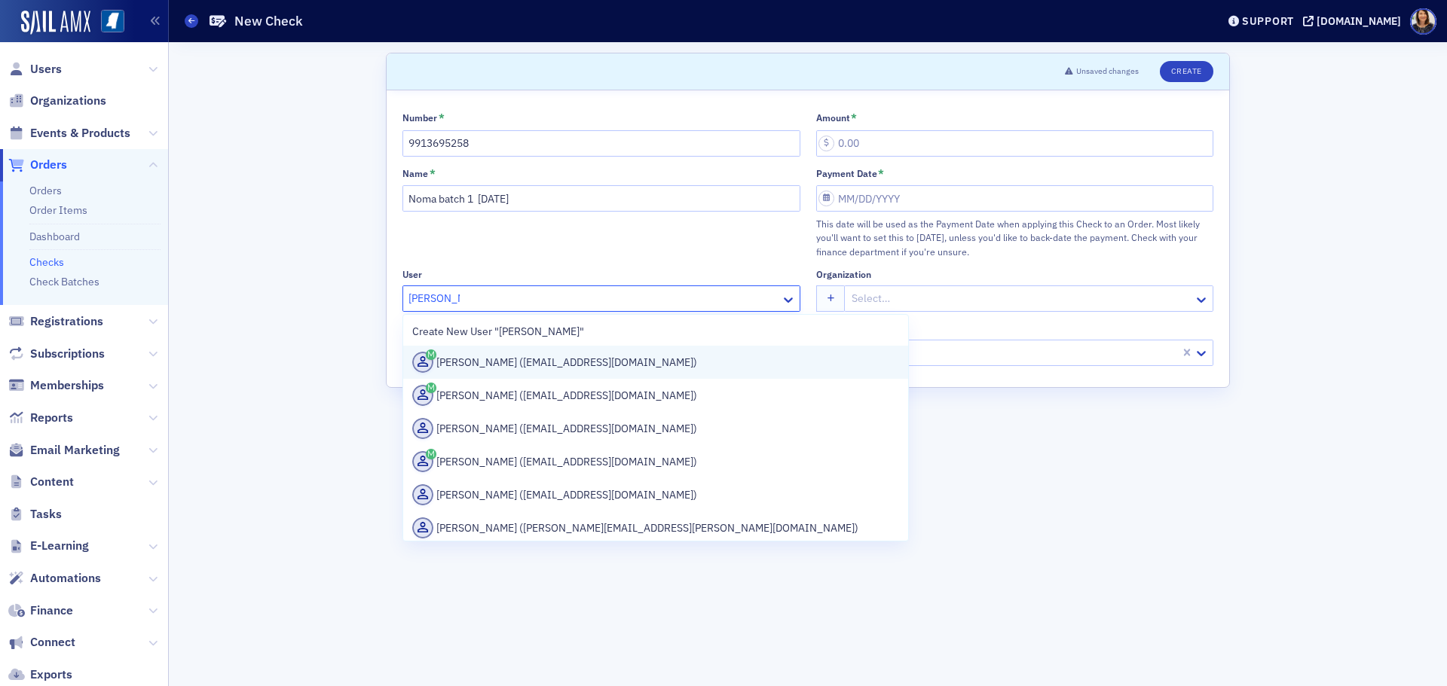
click at [537, 362] on div "Amy Harris (anicholsharris@gmail.com)" at bounding box center [655, 362] width 487 height 21
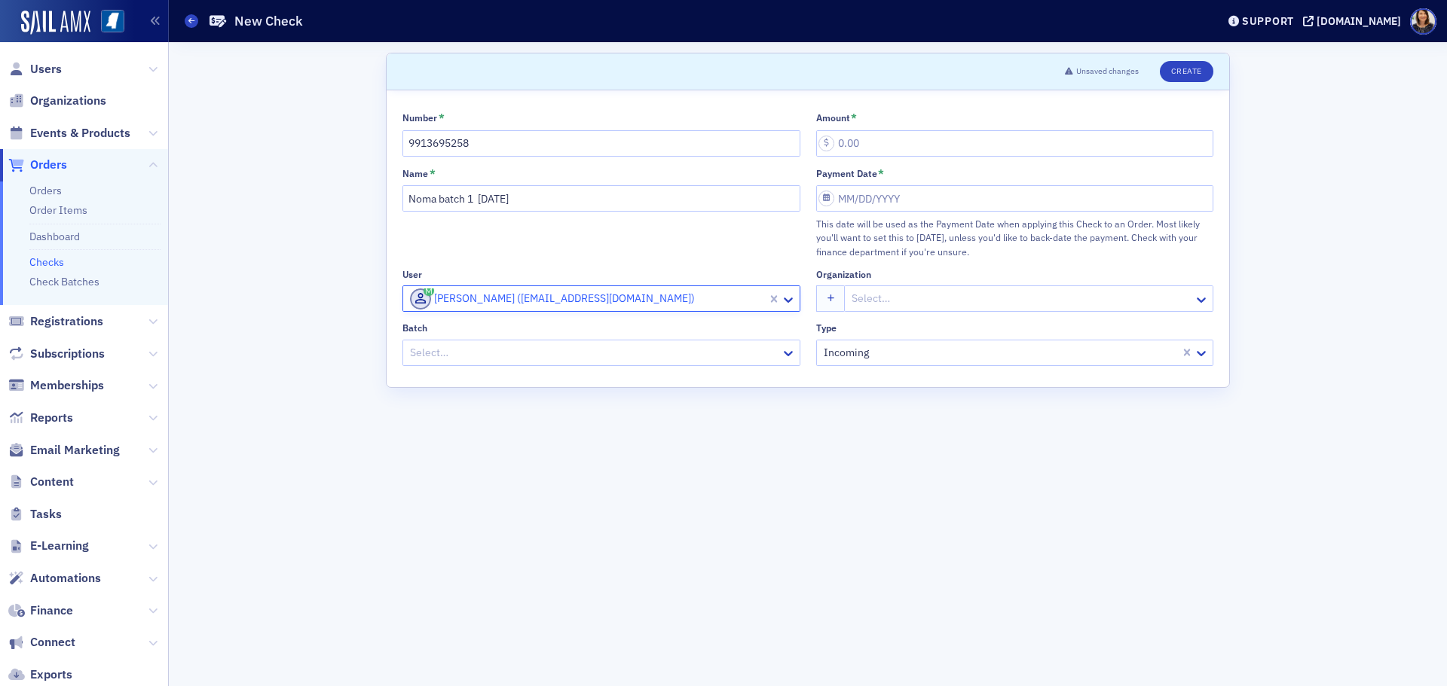
click at [580, 342] on div "Select…" at bounding box center [592, 353] width 378 height 22
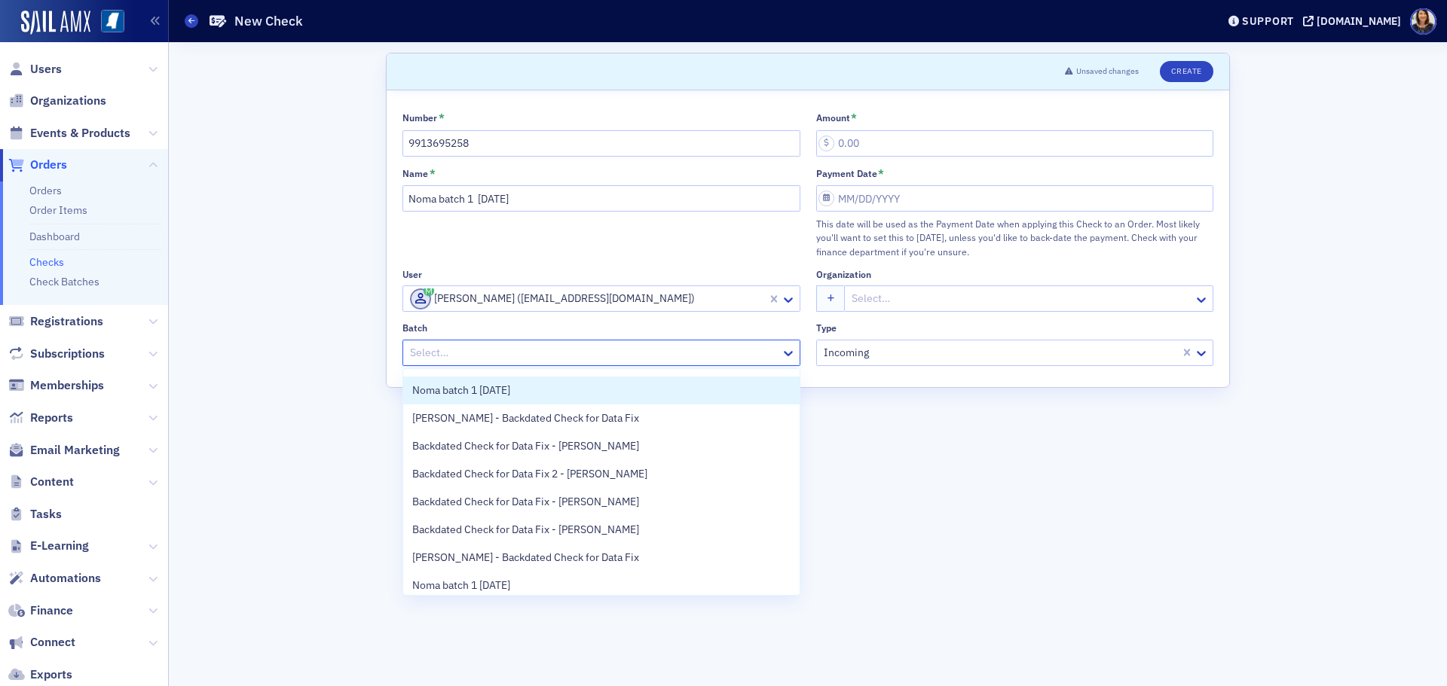
scroll to position [31, 0]
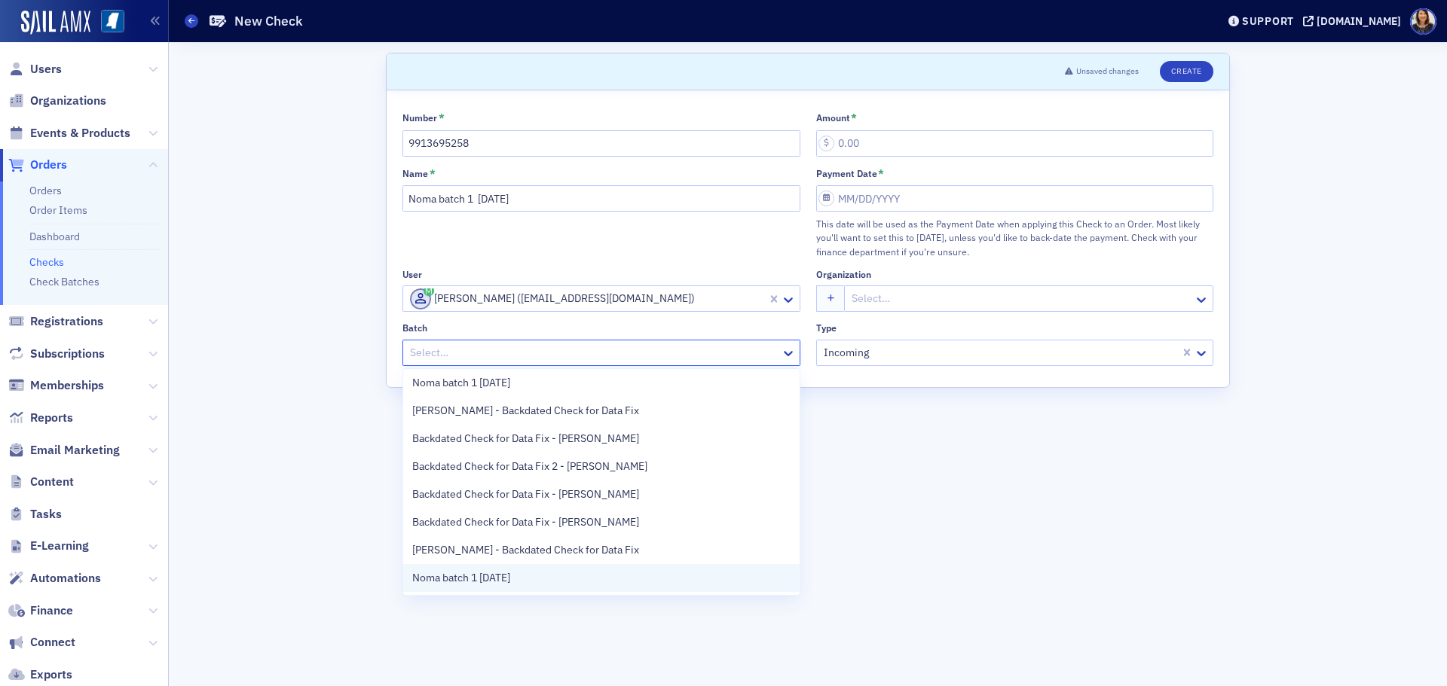
click at [510, 574] on span "Noma batch 1 8.13.25" at bounding box center [461, 578] width 98 height 16
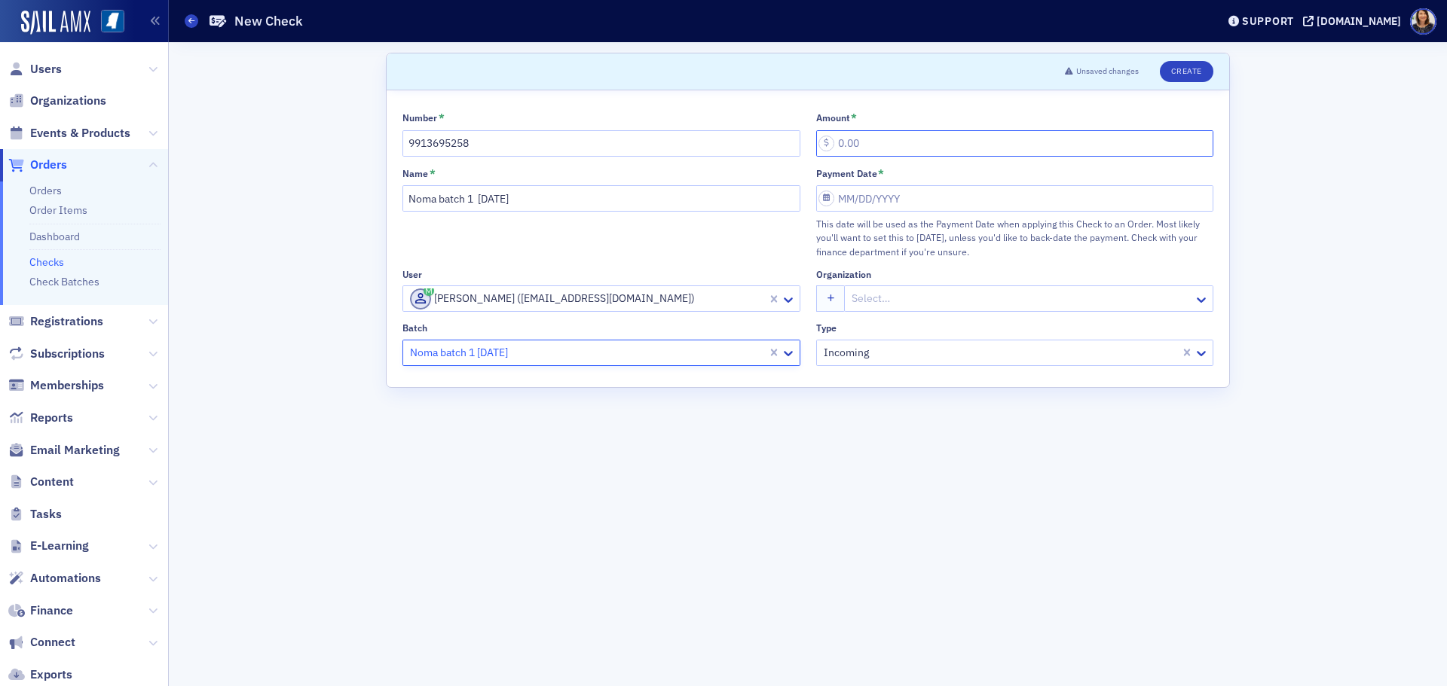
click at [837, 145] on input "Amount *" at bounding box center [1015, 143] width 398 height 26
type input "20.00"
click at [860, 196] on input "Payment Date *" at bounding box center [1015, 198] width 398 height 26
select select "7"
select select "2025"
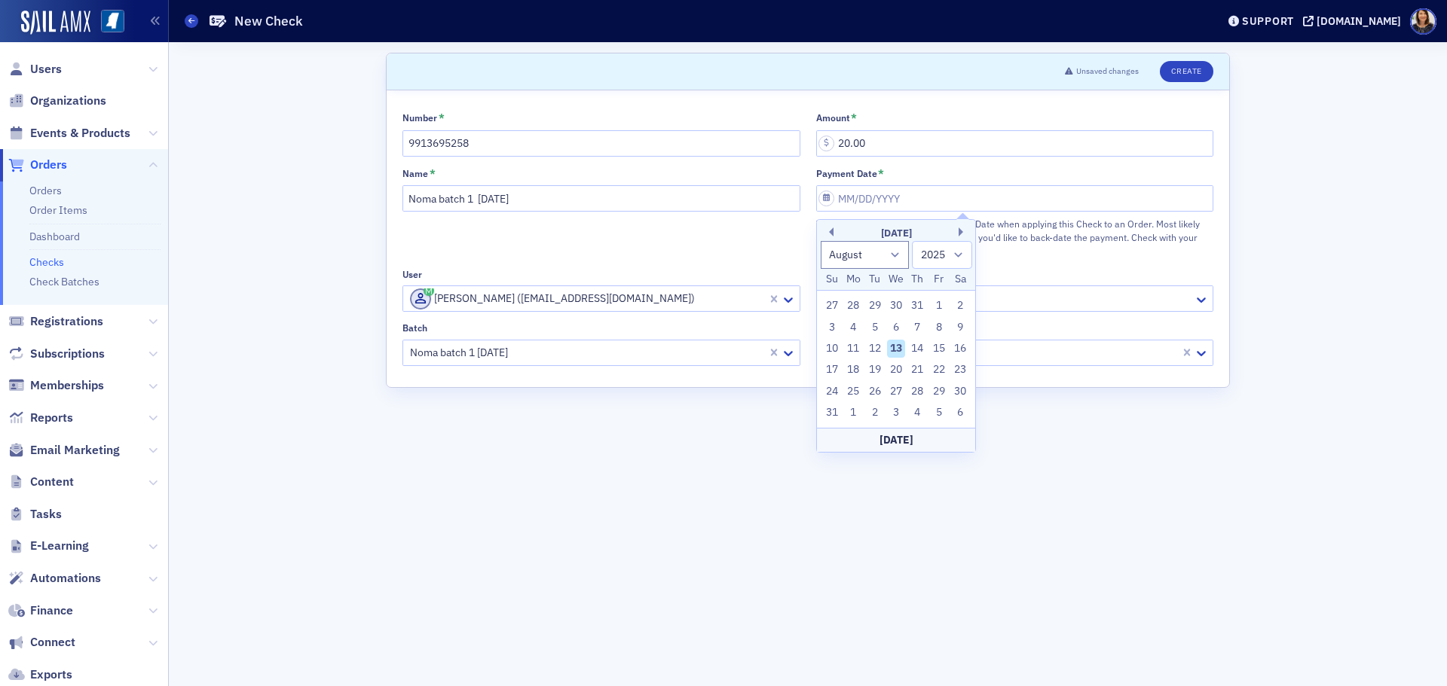
click at [892, 344] on div "13" at bounding box center [896, 349] width 18 height 18
type input "08/13/2025"
click at [1177, 67] on button "Create" at bounding box center [1187, 71] width 54 height 21
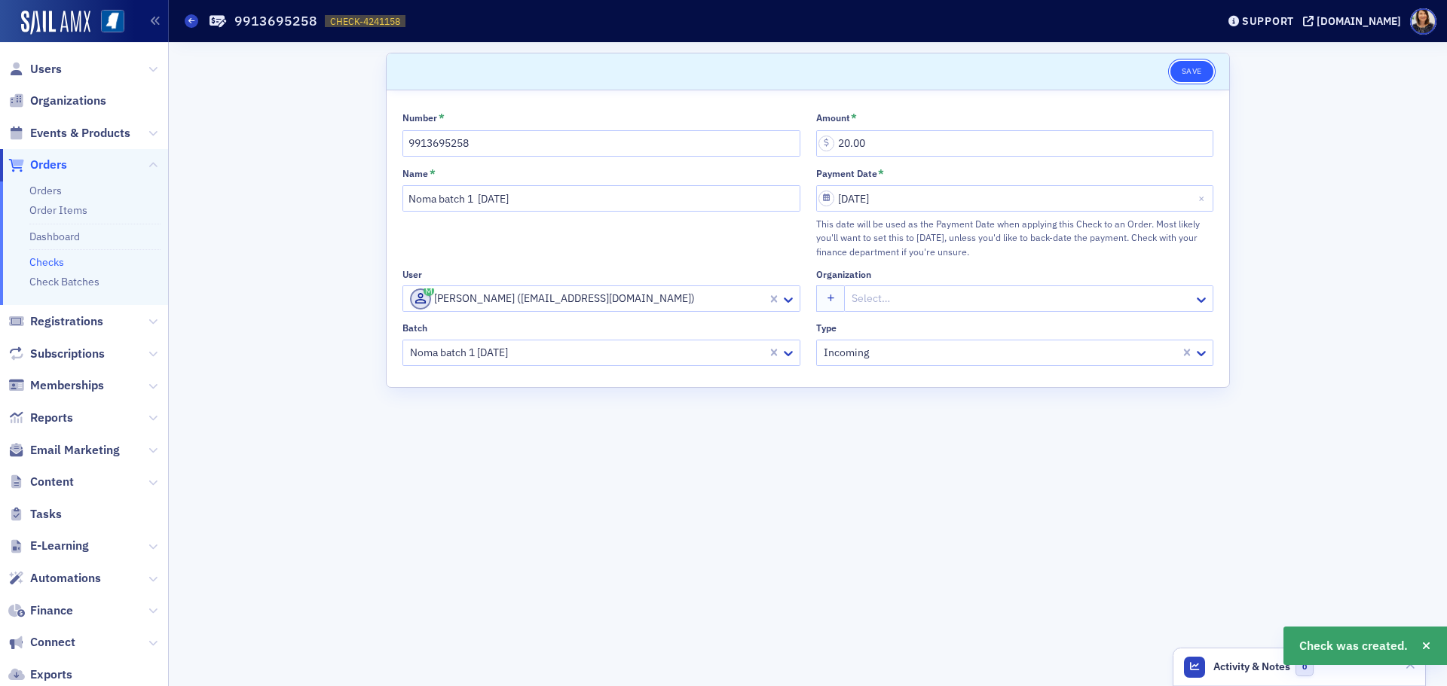
click at [1190, 71] on button "Save" at bounding box center [1191, 71] width 43 height 21
click at [46, 263] on link "Checks" at bounding box center [46, 262] width 35 height 14
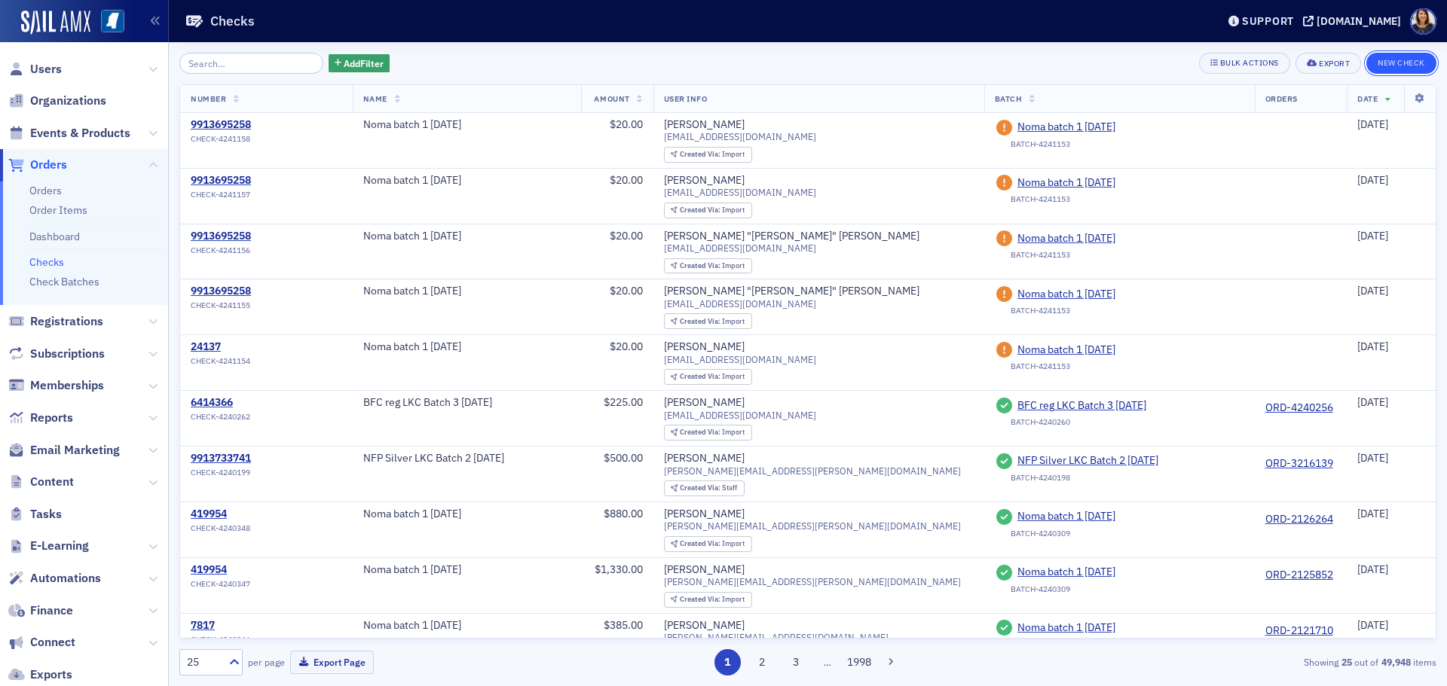
click at [1397, 58] on button "New Check" at bounding box center [1401, 63] width 70 height 21
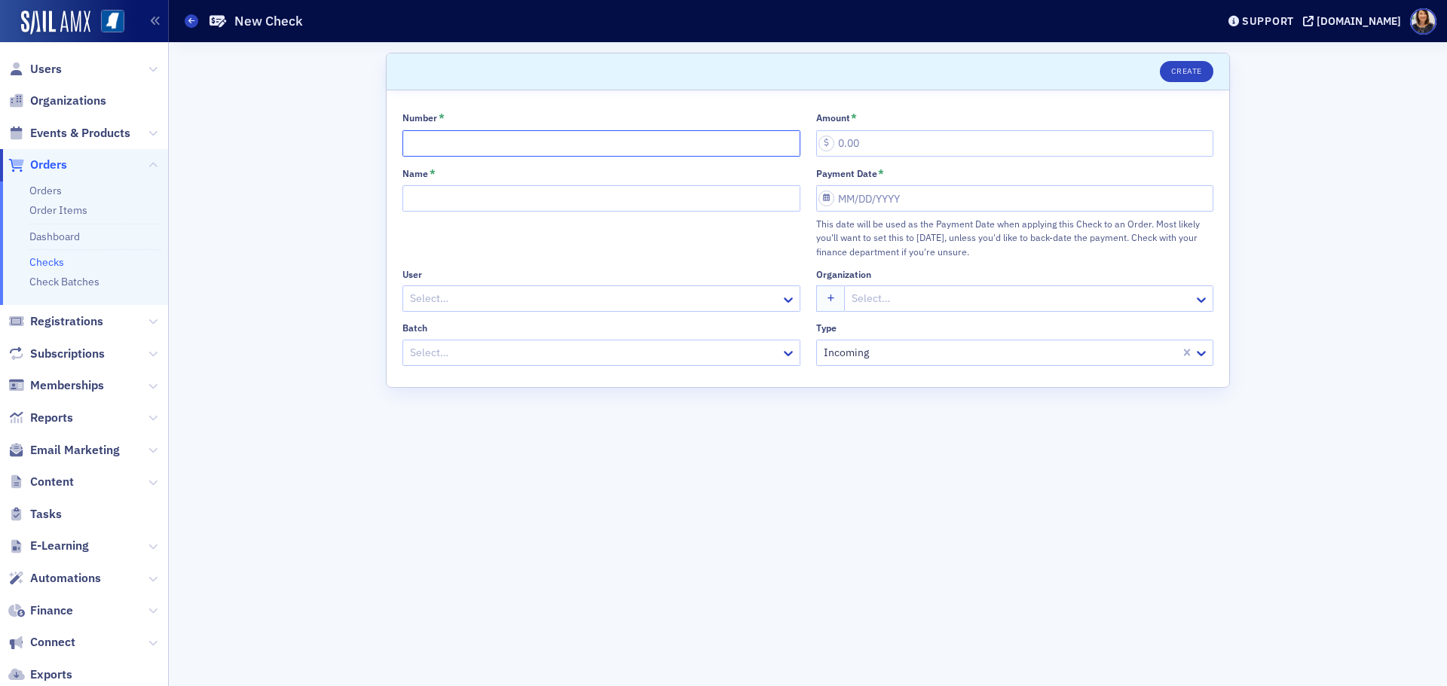
click at [508, 154] on input "Number *" at bounding box center [601, 143] width 398 height 26
type input "9913695258"
click at [485, 202] on input "Name *" at bounding box center [601, 198] width 398 height 26
type input "Noma batch 1 8.13.25"
click at [471, 290] on div at bounding box center [593, 298] width 371 height 19
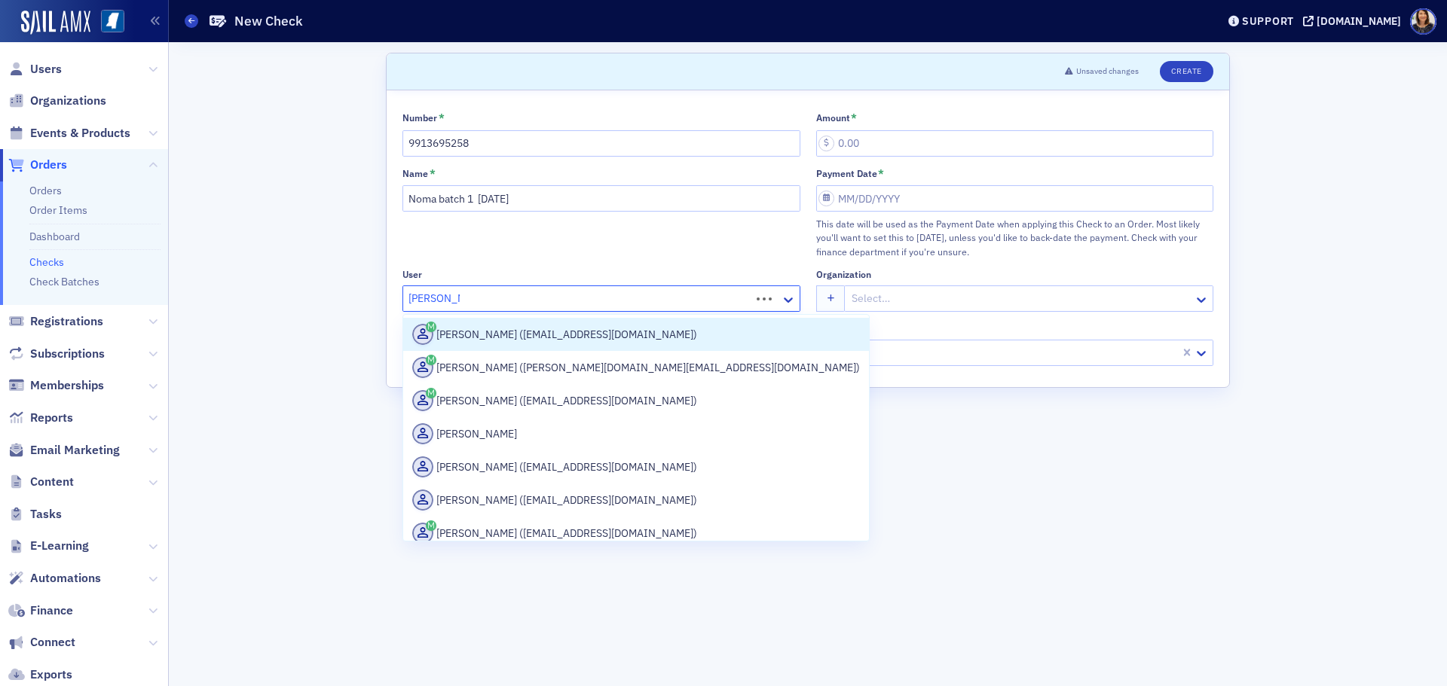
type input "Margaret gr"
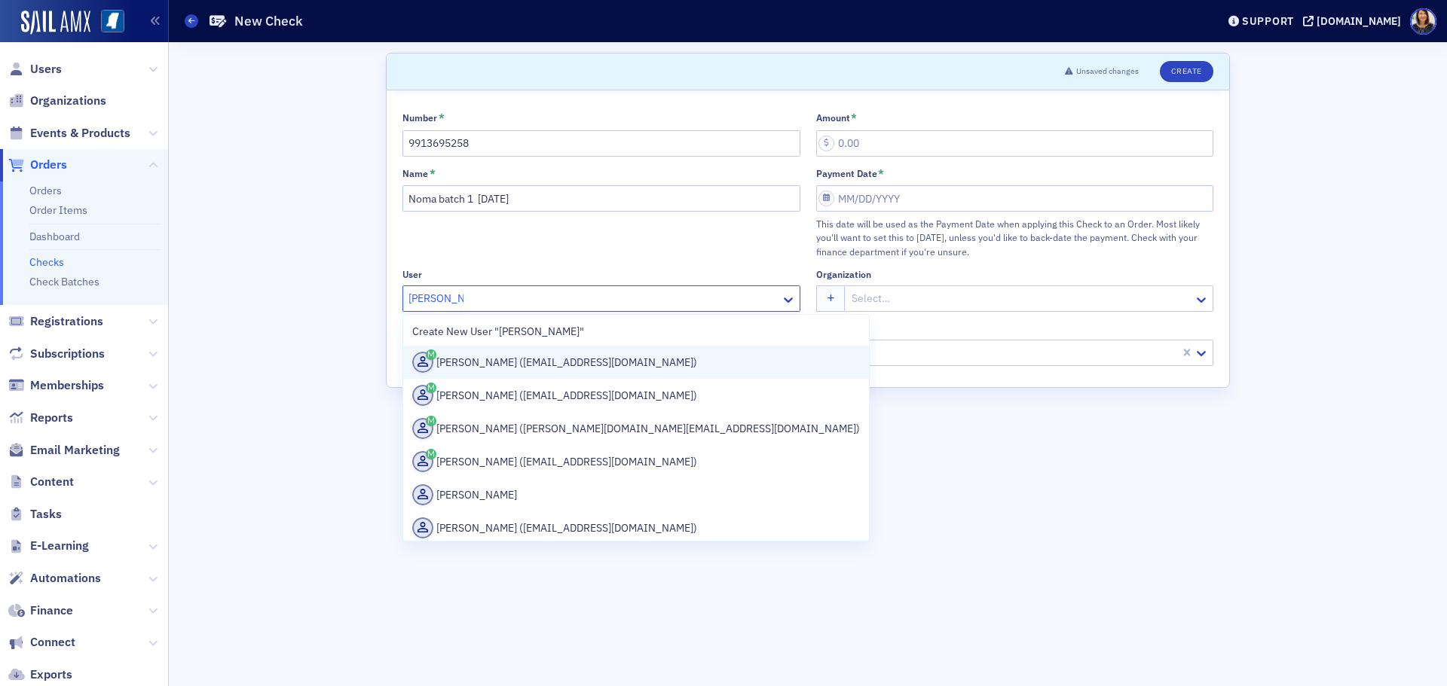
drag, startPoint x: 545, startPoint y: 397, endPoint x: 538, endPoint y: 347, distance: 50.2
click at [538, 347] on div "Create New User "Margaret gr" Meg Grantham (meggrantham1@gmail.com) Margaret An…" at bounding box center [636, 428] width 466 height 226
click at [541, 362] on div "Meg Grantham (meggrantham1@gmail.com)" at bounding box center [636, 362] width 448 height 21
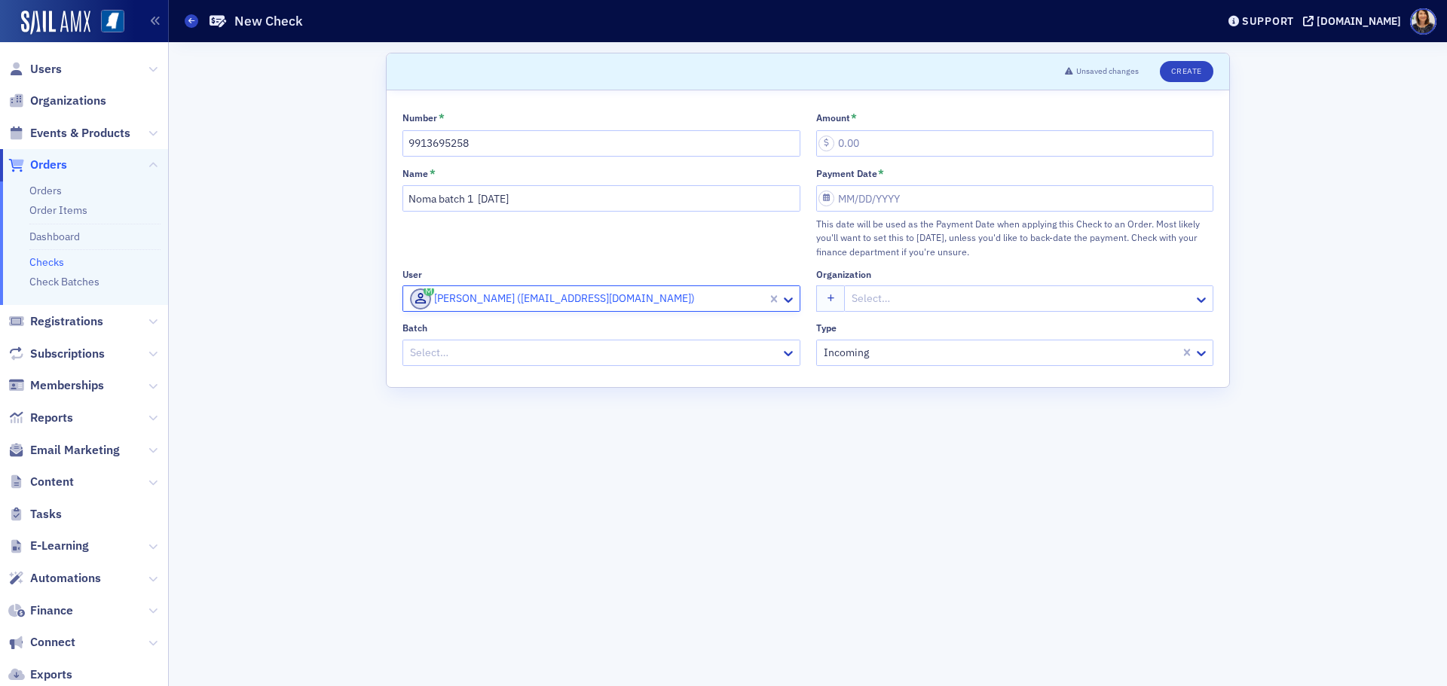
click at [543, 355] on div at bounding box center [593, 353] width 371 height 19
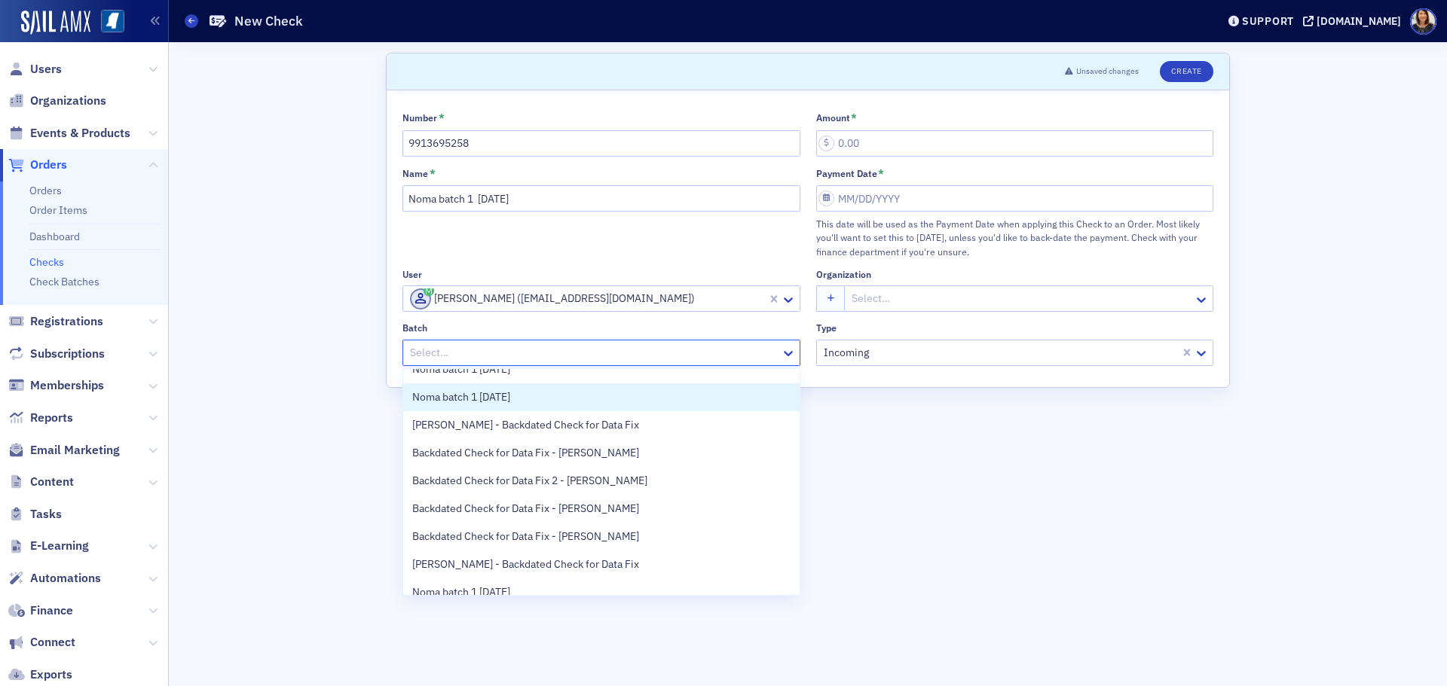
scroll to position [31, 0]
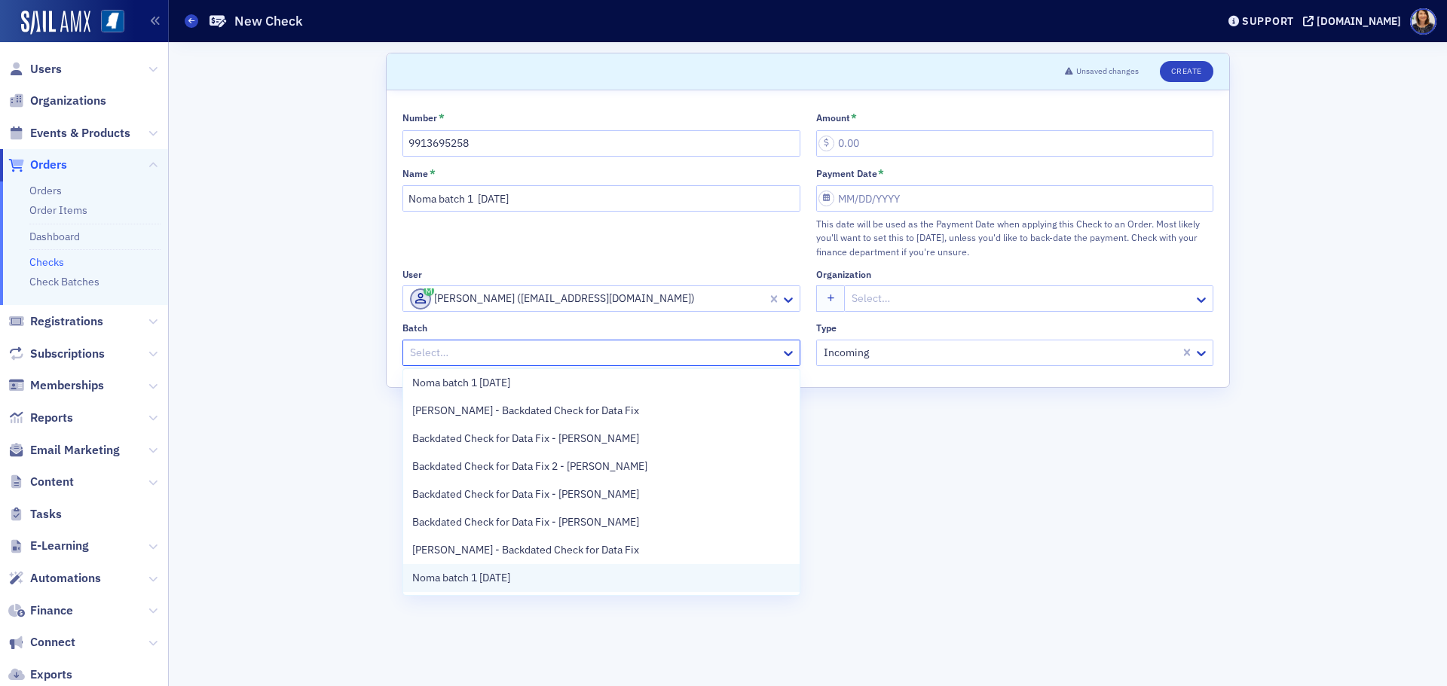
click at [520, 576] on div "Noma batch 1 8.13.25" at bounding box center [601, 578] width 378 height 16
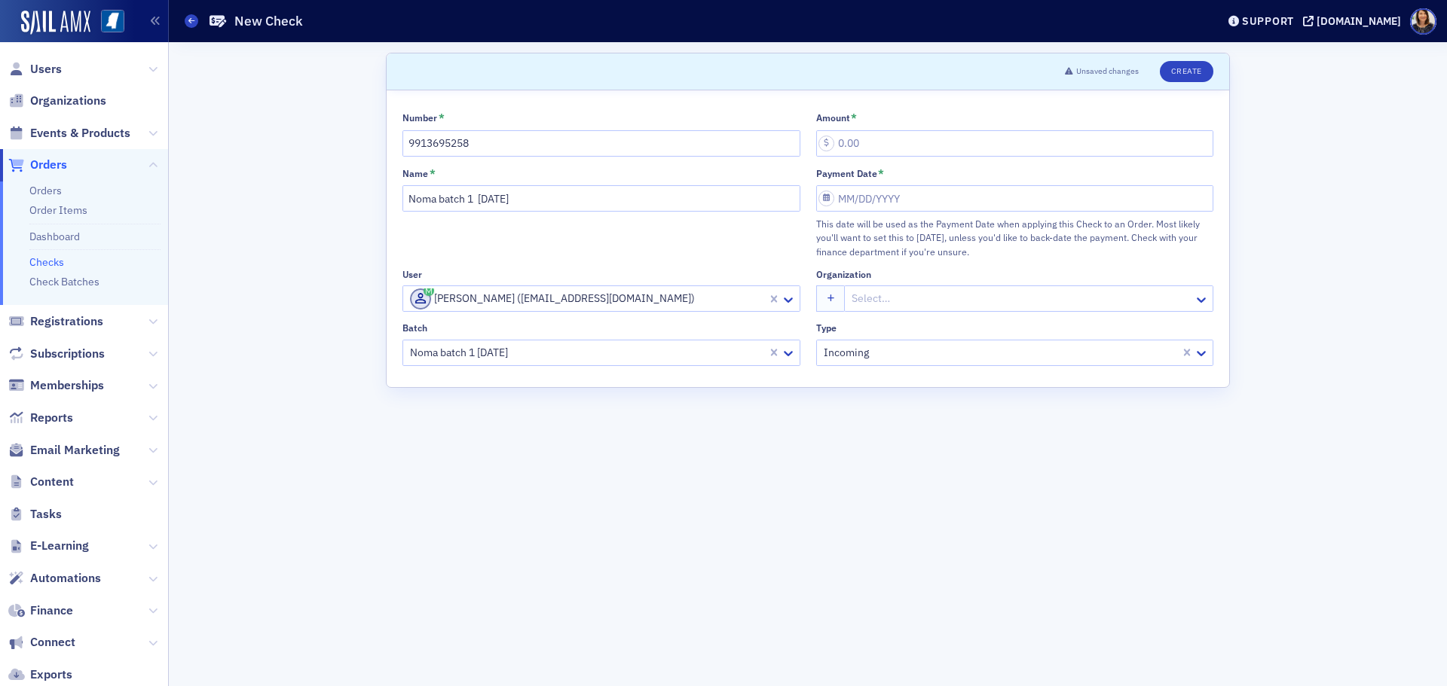
click at [865, 127] on div "Amount *" at bounding box center [1015, 134] width 398 height 45
click at [873, 143] on input "Amount *" at bounding box center [1015, 143] width 398 height 26
type input "20.00"
click at [899, 201] on input "Payment Date *" at bounding box center [1015, 198] width 398 height 26
select select "7"
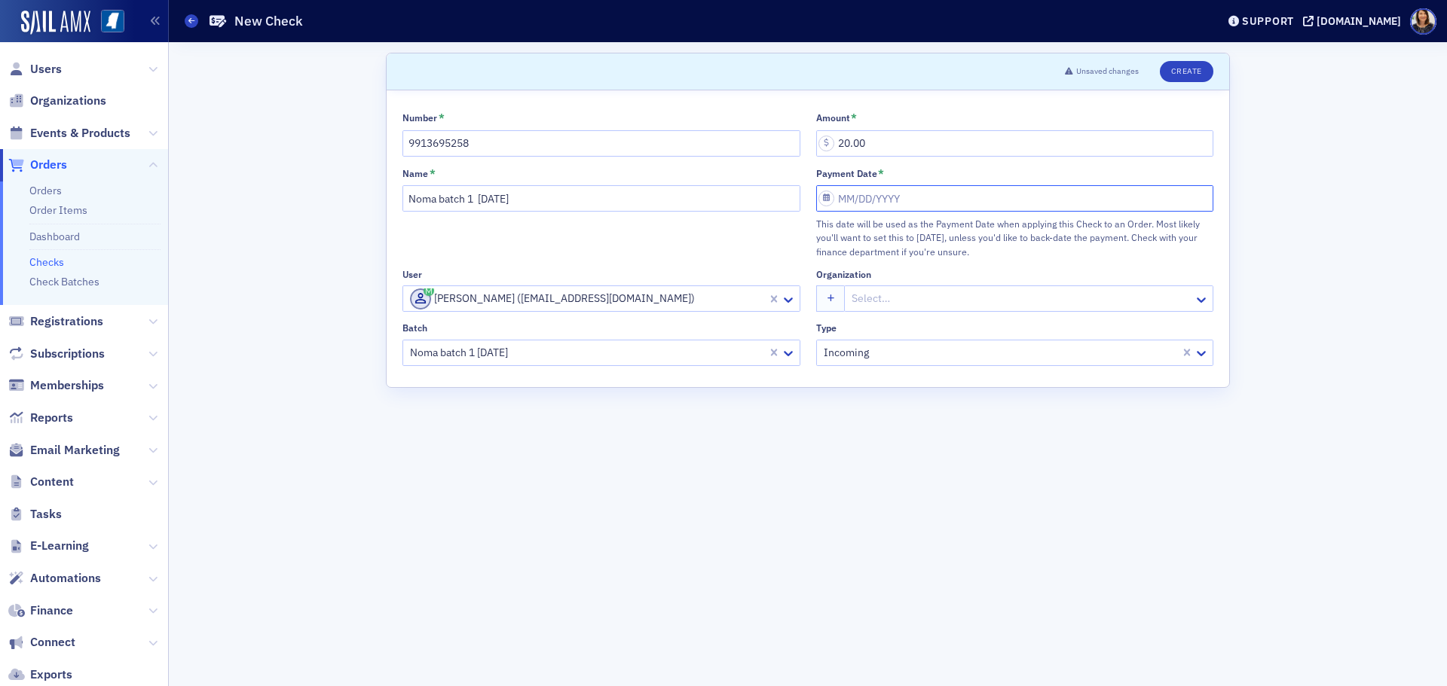
select select "2025"
click at [901, 347] on div "13" at bounding box center [896, 349] width 18 height 18
type input "08/13/2025"
click at [1194, 69] on button "Create" at bounding box center [1187, 71] width 54 height 21
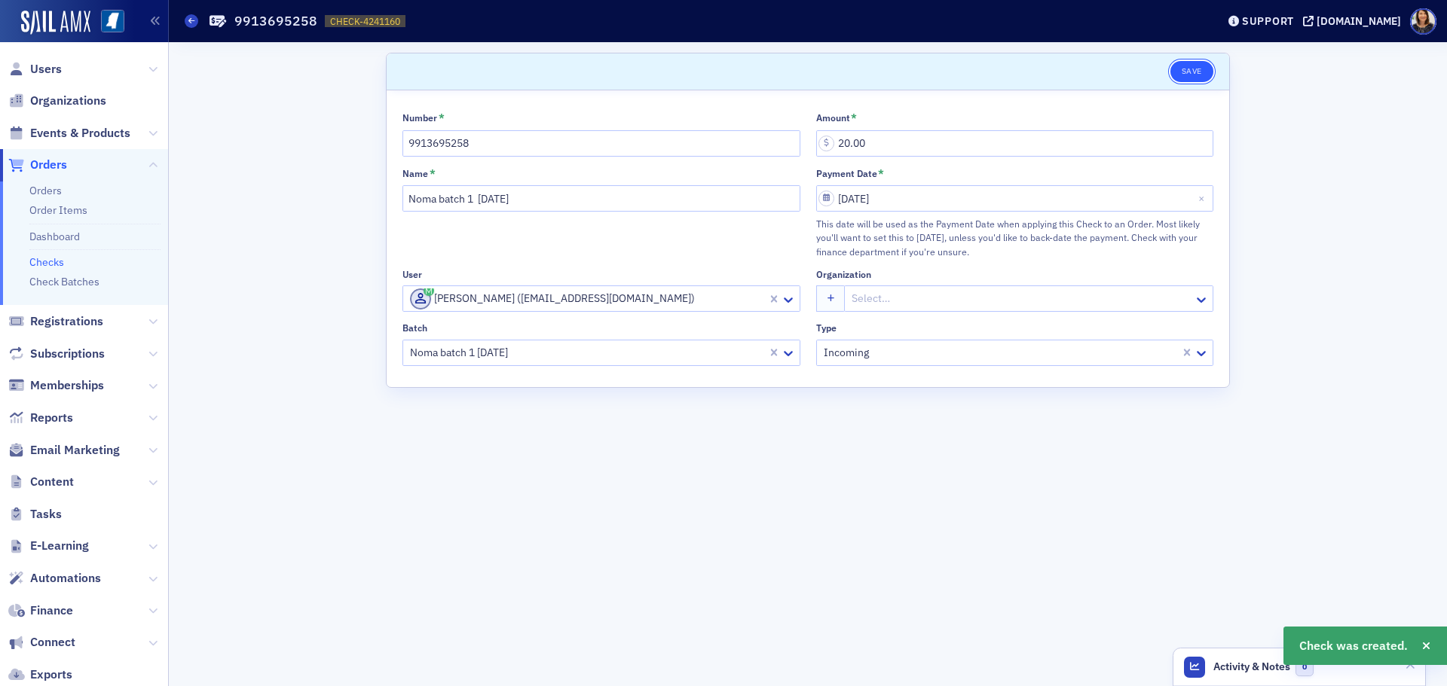
click at [1185, 66] on button "Save" at bounding box center [1191, 71] width 43 height 21
click at [50, 264] on link "Checks" at bounding box center [46, 262] width 35 height 14
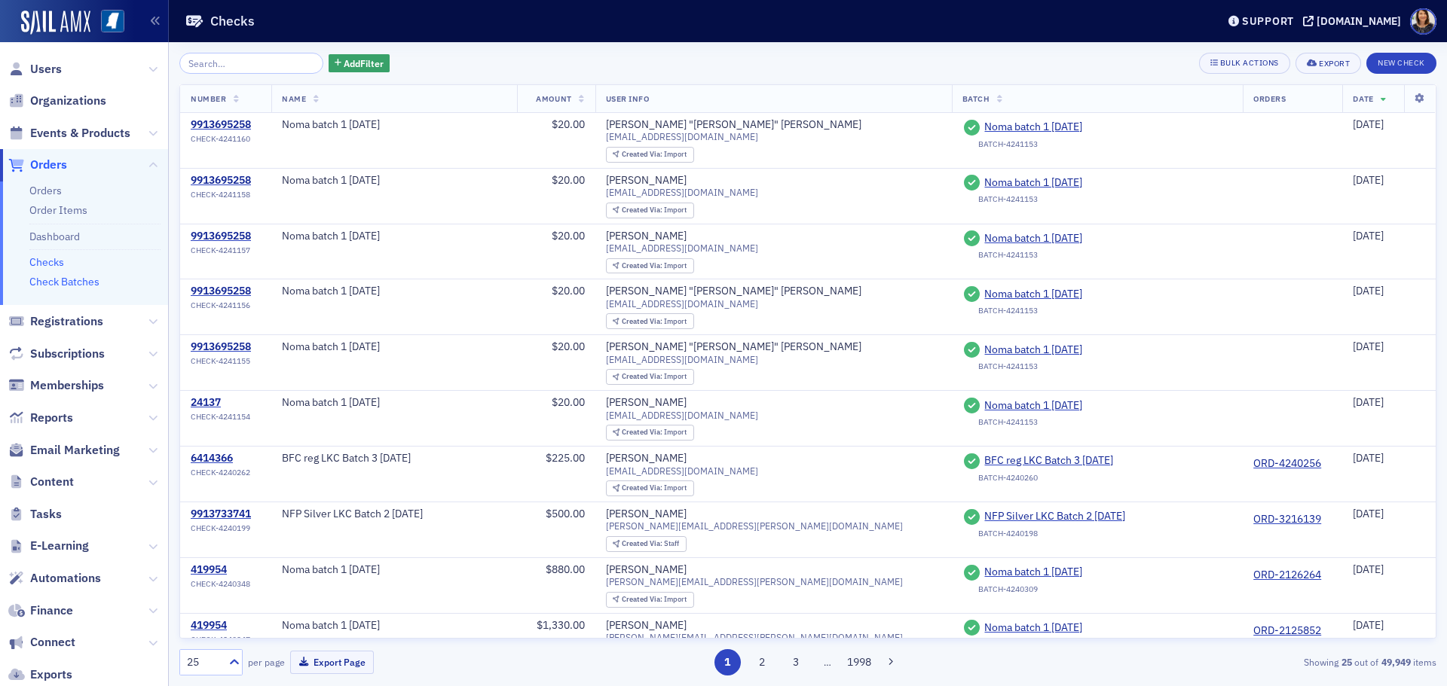
click at [60, 280] on link "Check Batches" at bounding box center [64, 282] width 70 height 14
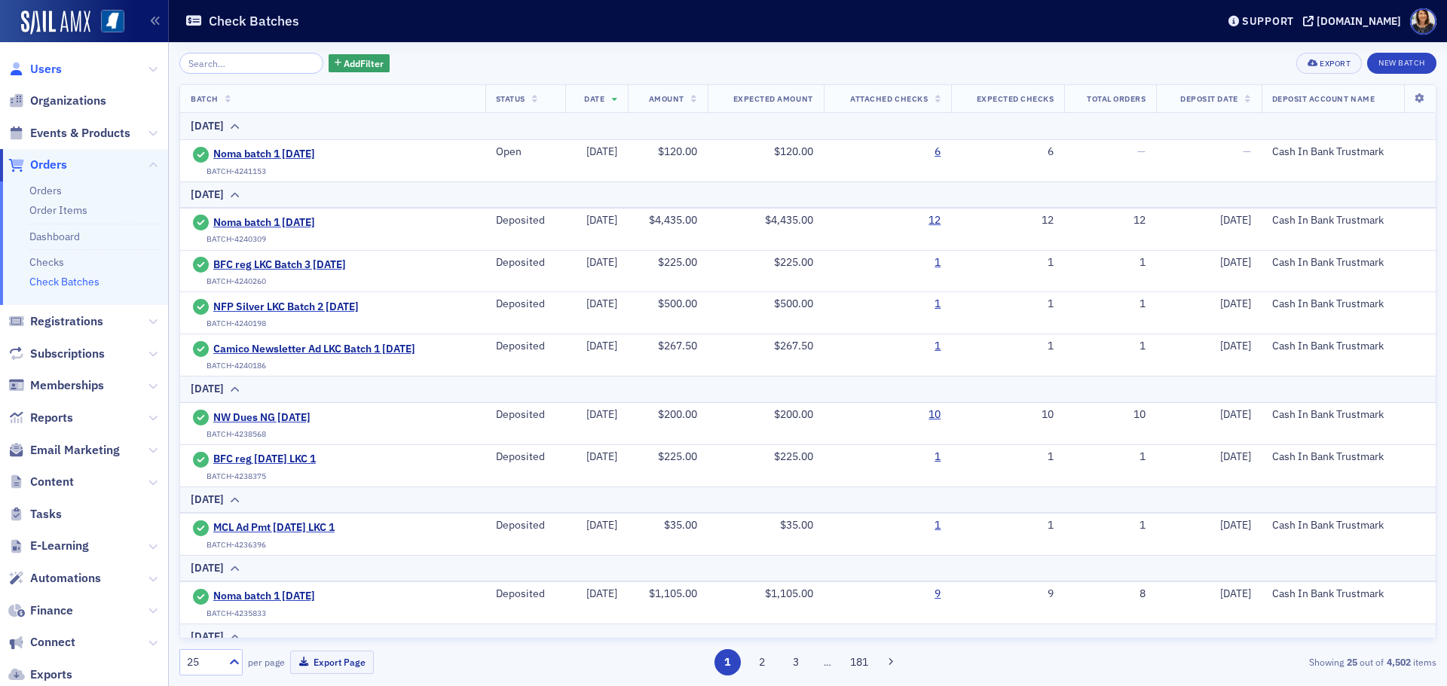
click at [42, 63] on span "Users" at bounding box center [46, 69] width 32 height 17
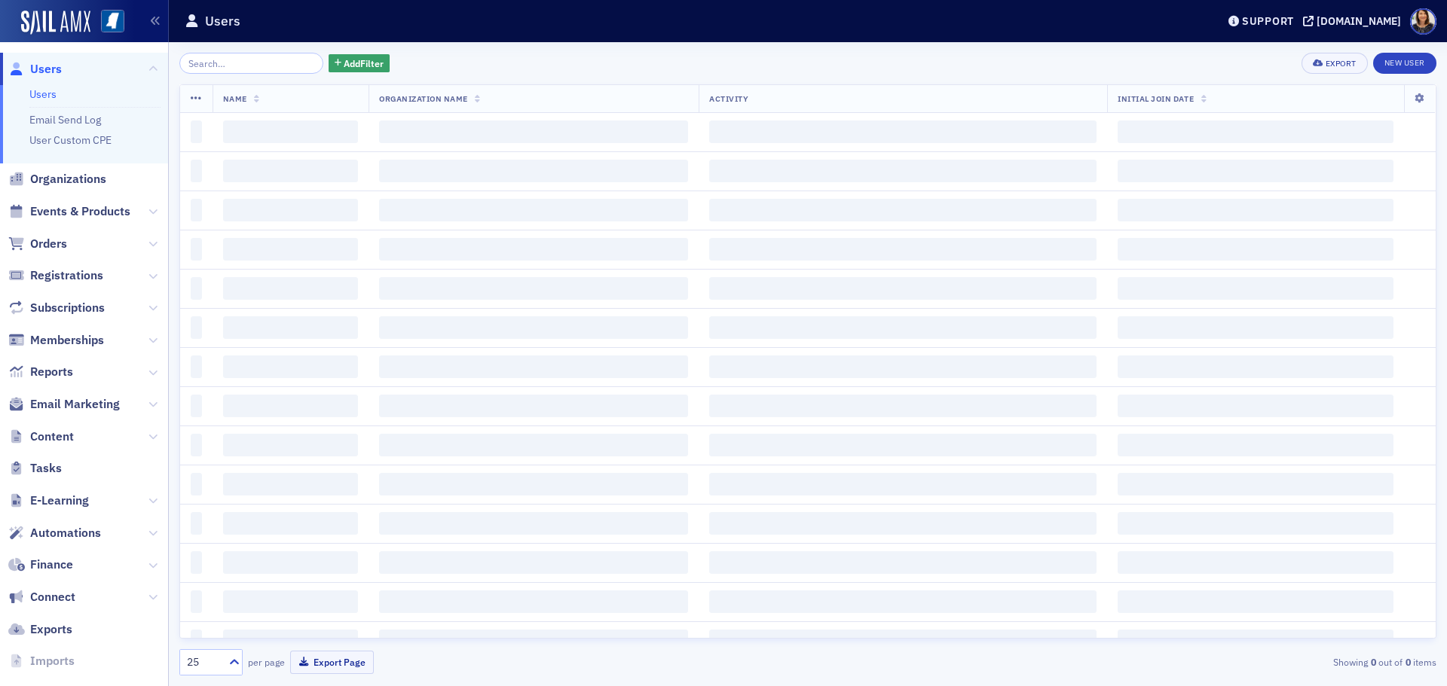
click at [254, 63] on input "search" at bounding box center [251, 63] width 144 height 21
type input ";"
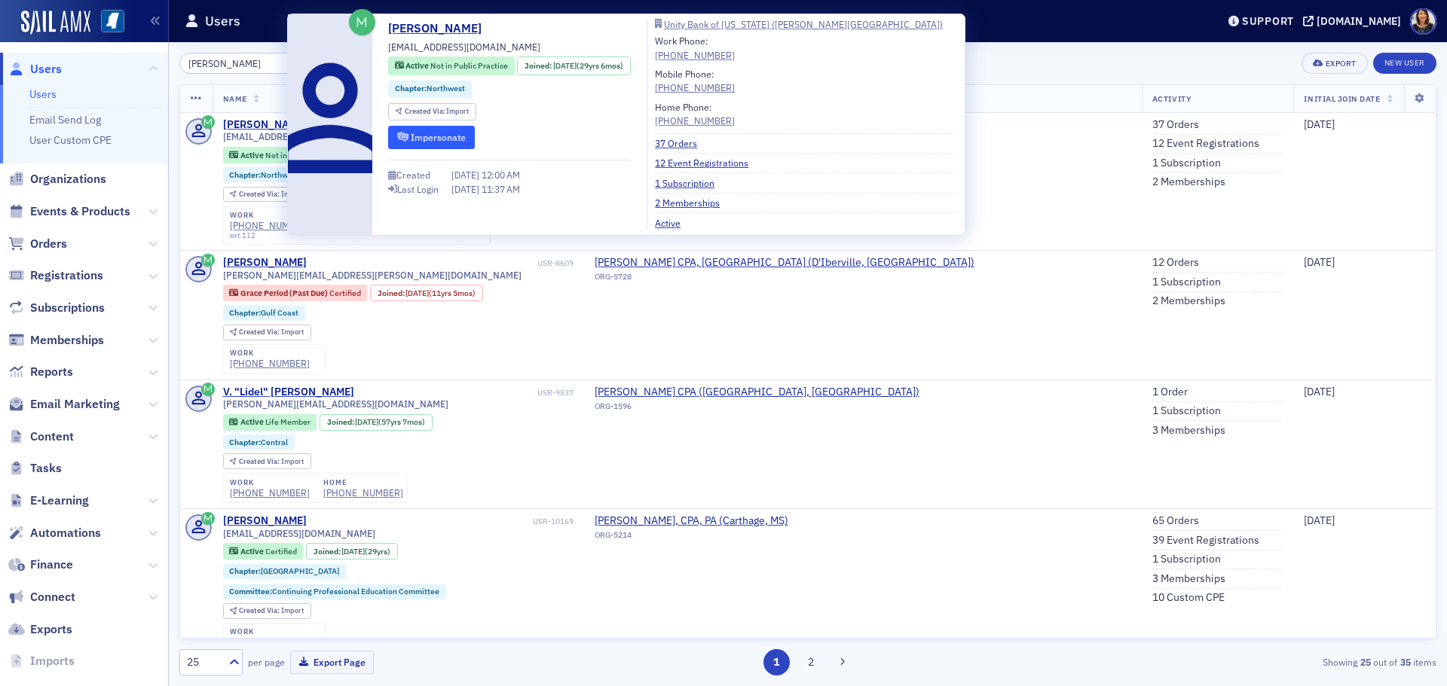
type input "leslie howell"
click at [437, 131] on button "Impersonate" at bounding box center [431, 137] width 87 height 23
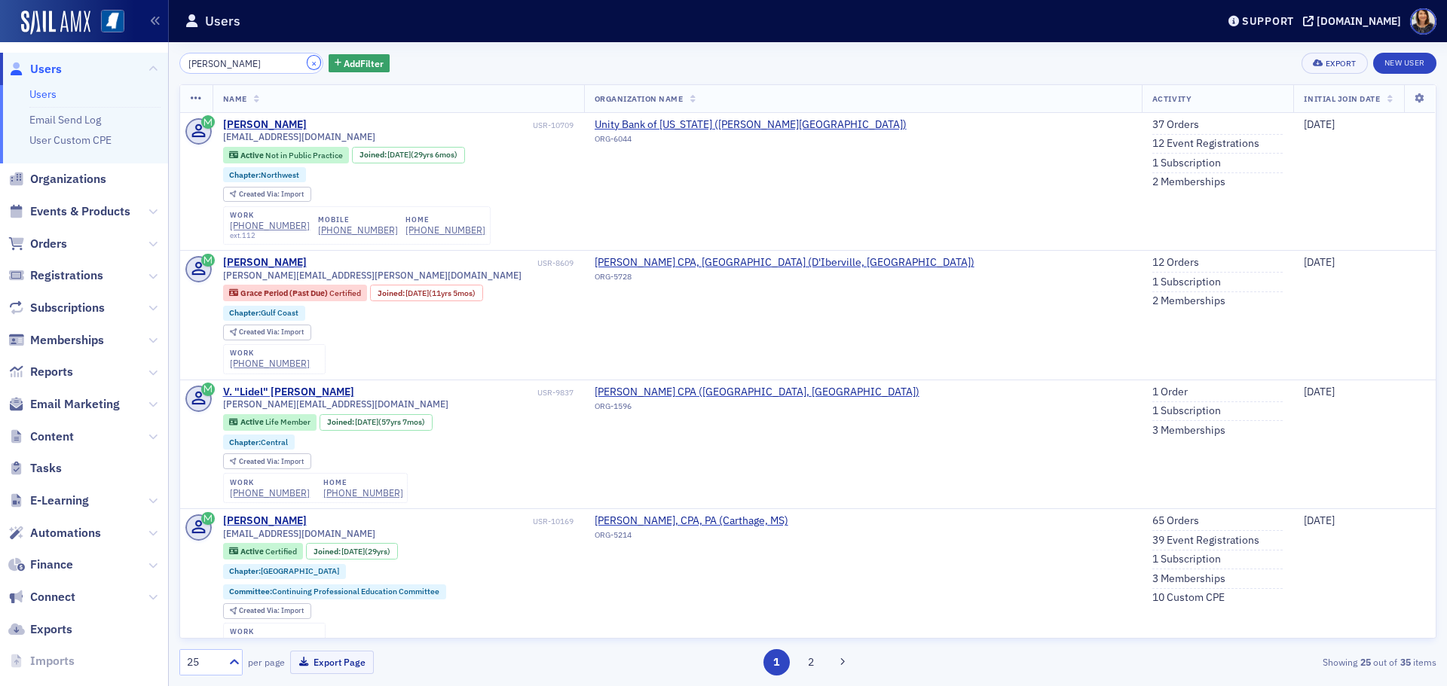
click at [307, 62] on button "×" at bounding box center [314, 63] width 14 height 14
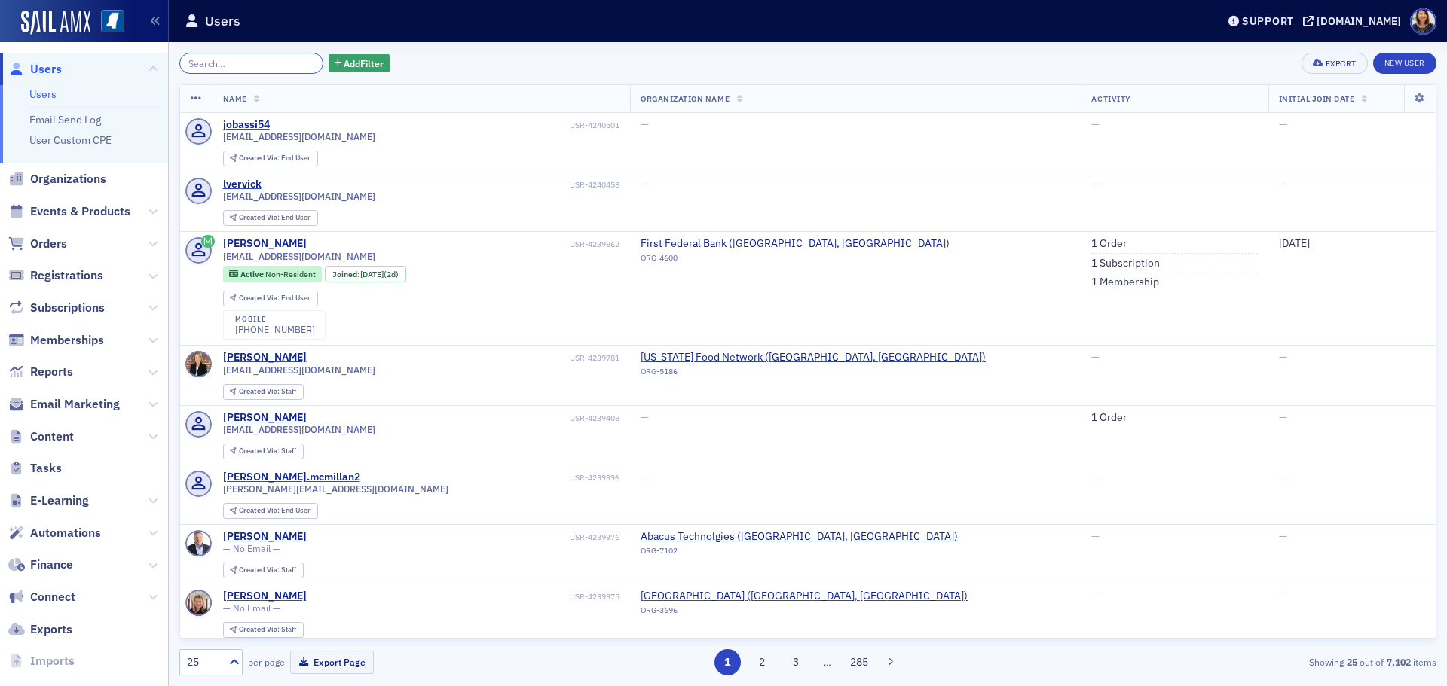
click at [279, 65] on input "search" at bounding box center [251, 63] width 144 height 21
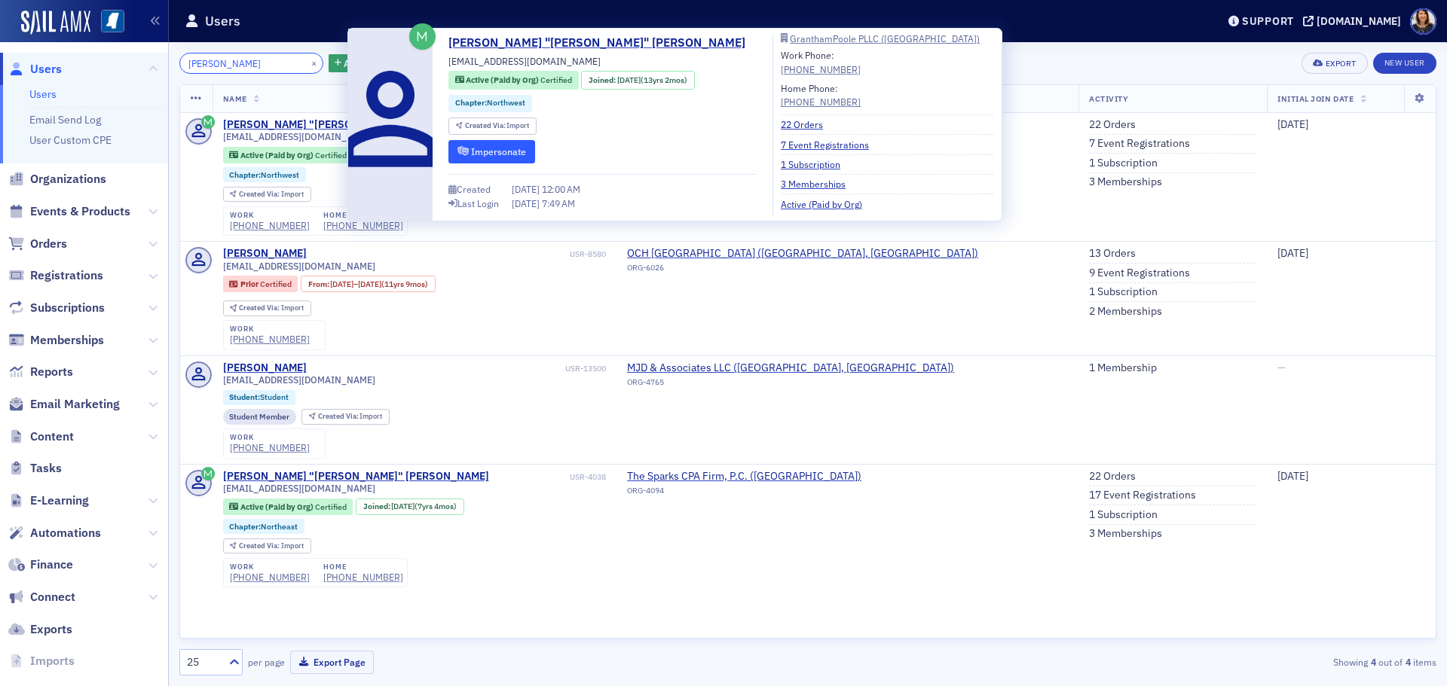
type input "jacquelin"
click at [513, 145] on button "Impersonate" at bounding box center [491, 151] width 87 height 23
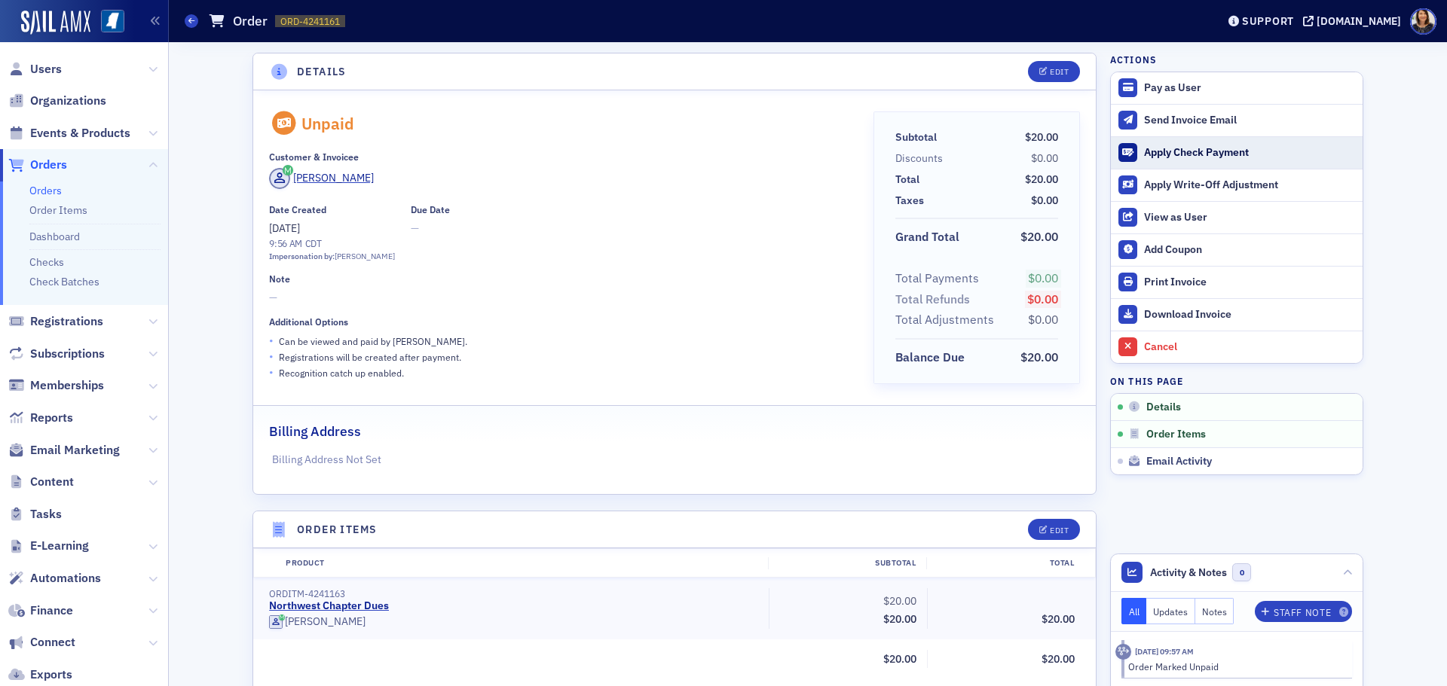
click at [1145, 154] on div "Apply Check Payment" at bounding box center [1249, 153] width 211 height 14
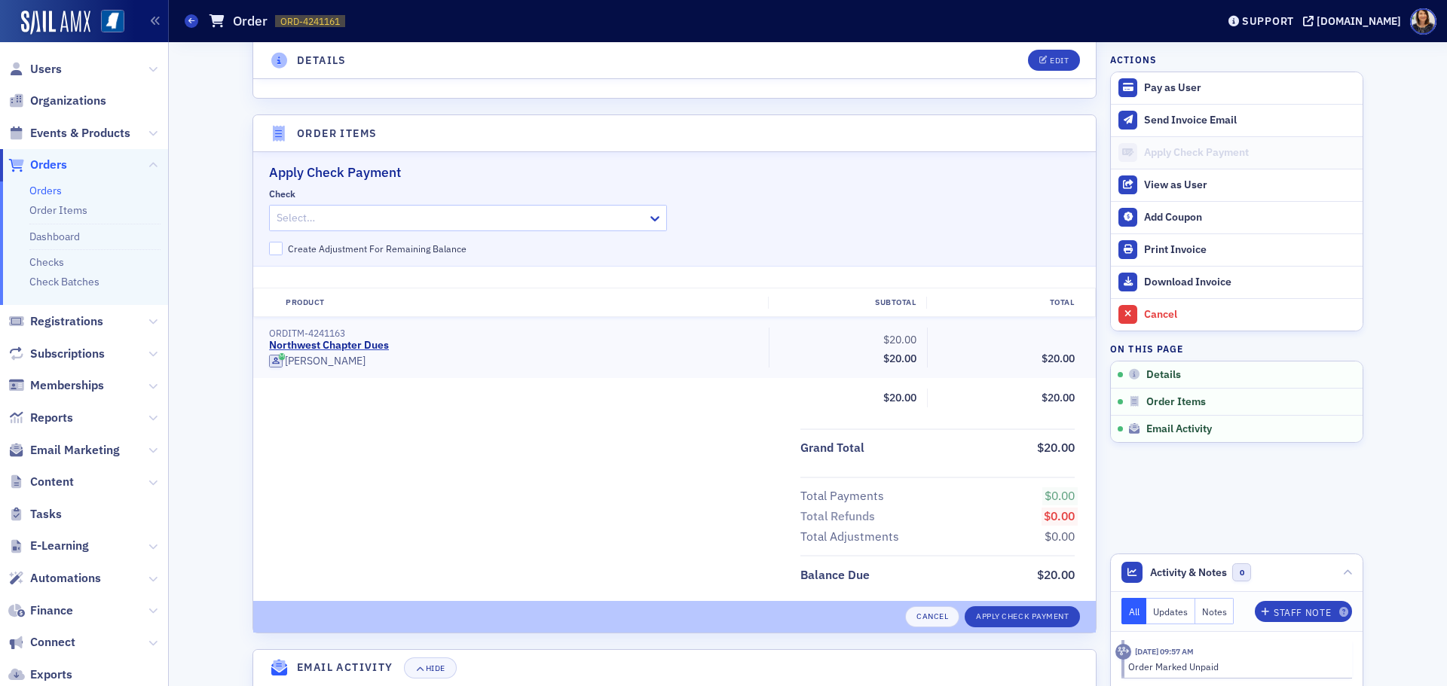
scroll to position [448, 0]
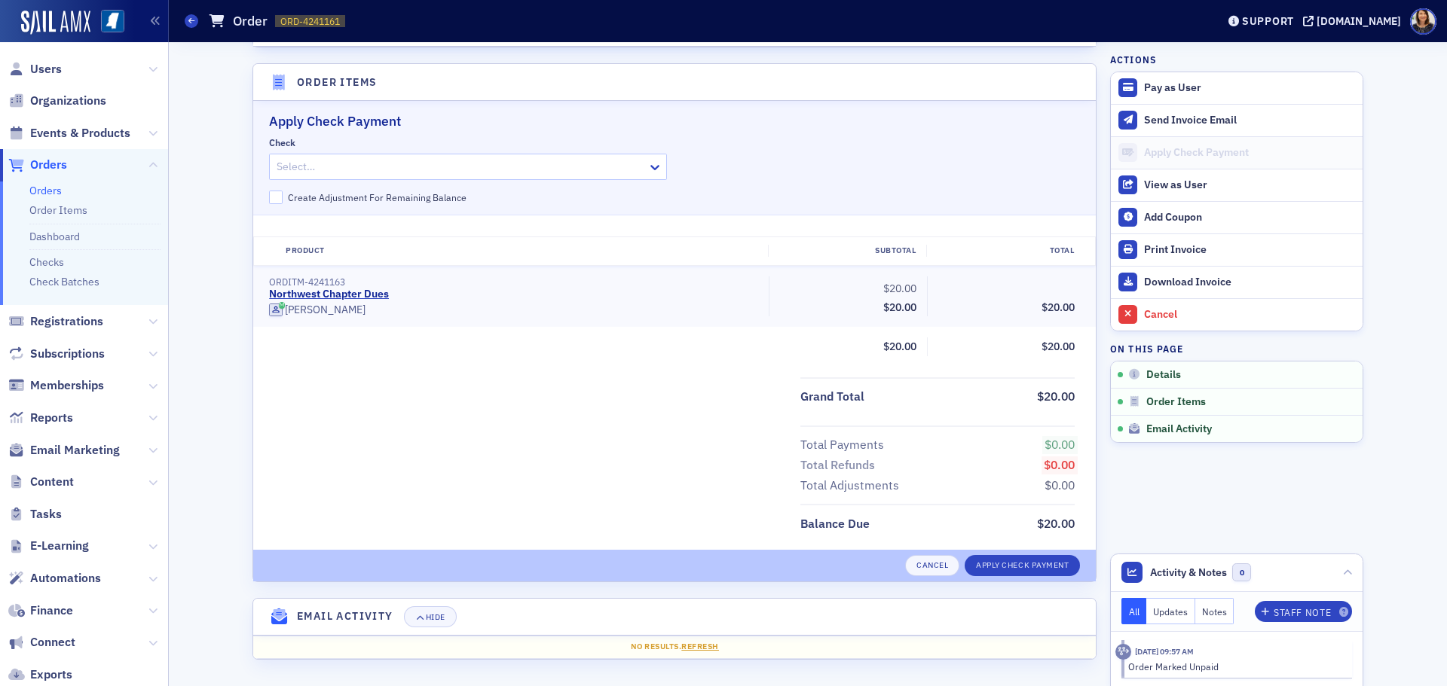
click at [635, 159] on div "Select…" at bounding box center [468, 167] width 398 height 26
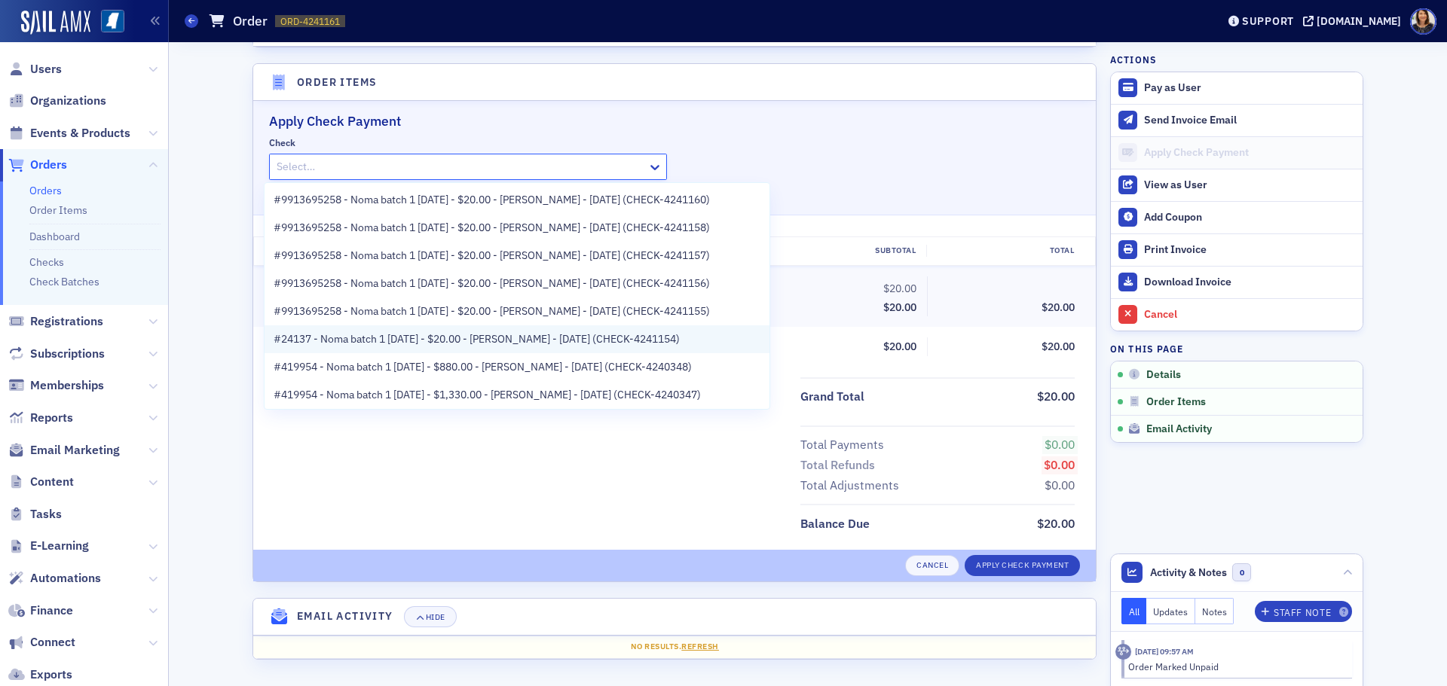
click at [551, 339] on span "#24137 - Noma batch 1 8.13.25 - $20.00 - Leslie Howell - 8/13/2025 (CHECK-42411…" at bounding box center [477, 340] width 406 height 16
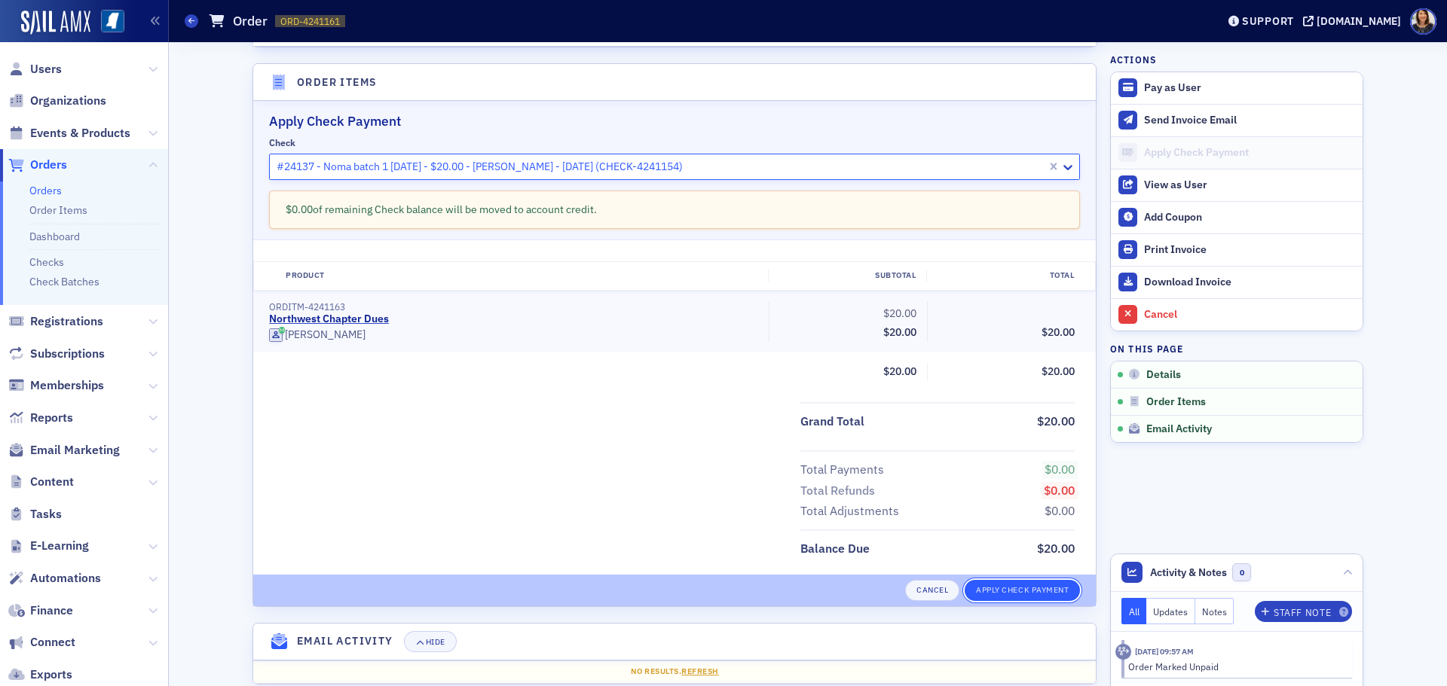
click at [1027, 592] on button "Apply Check Payment" at bounding box center [1022, 590] width 115 height 21
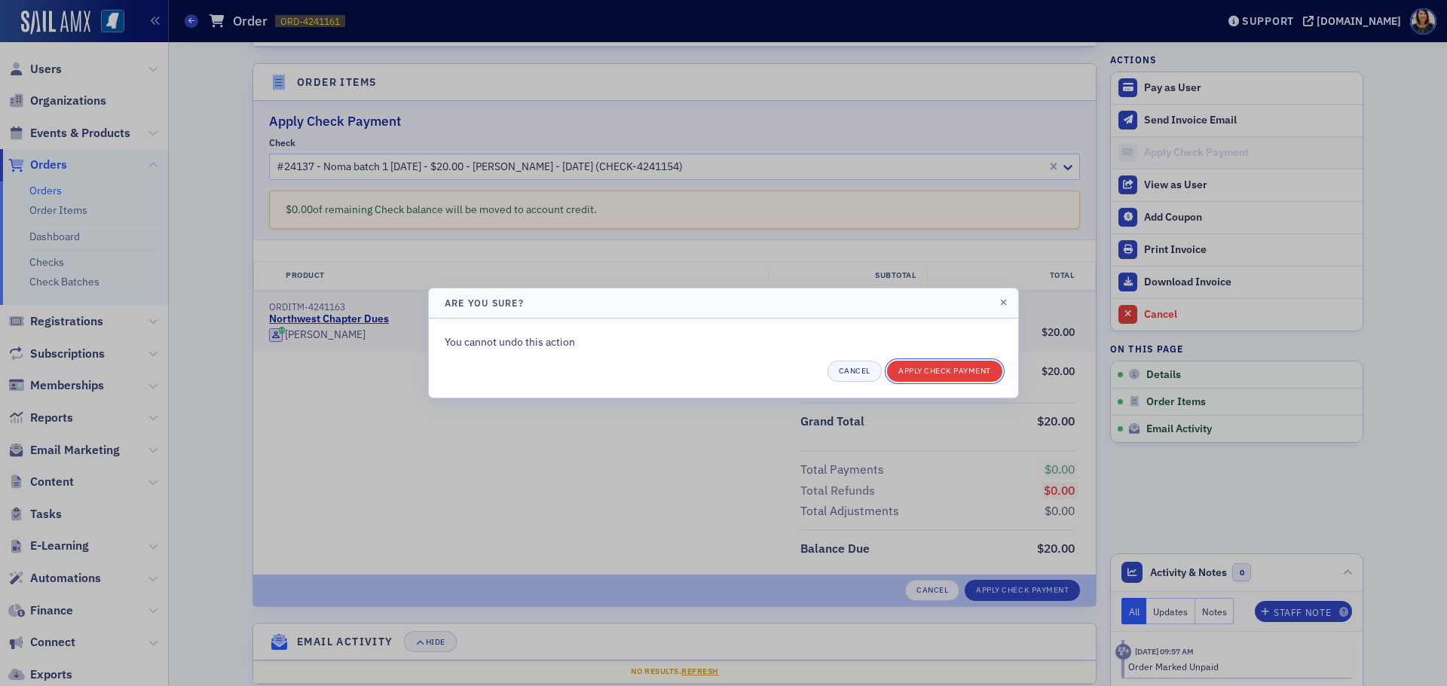
click at [927, 371] on button "Apply Check Payment" at bounding box center [944, 371] width 115 height 21
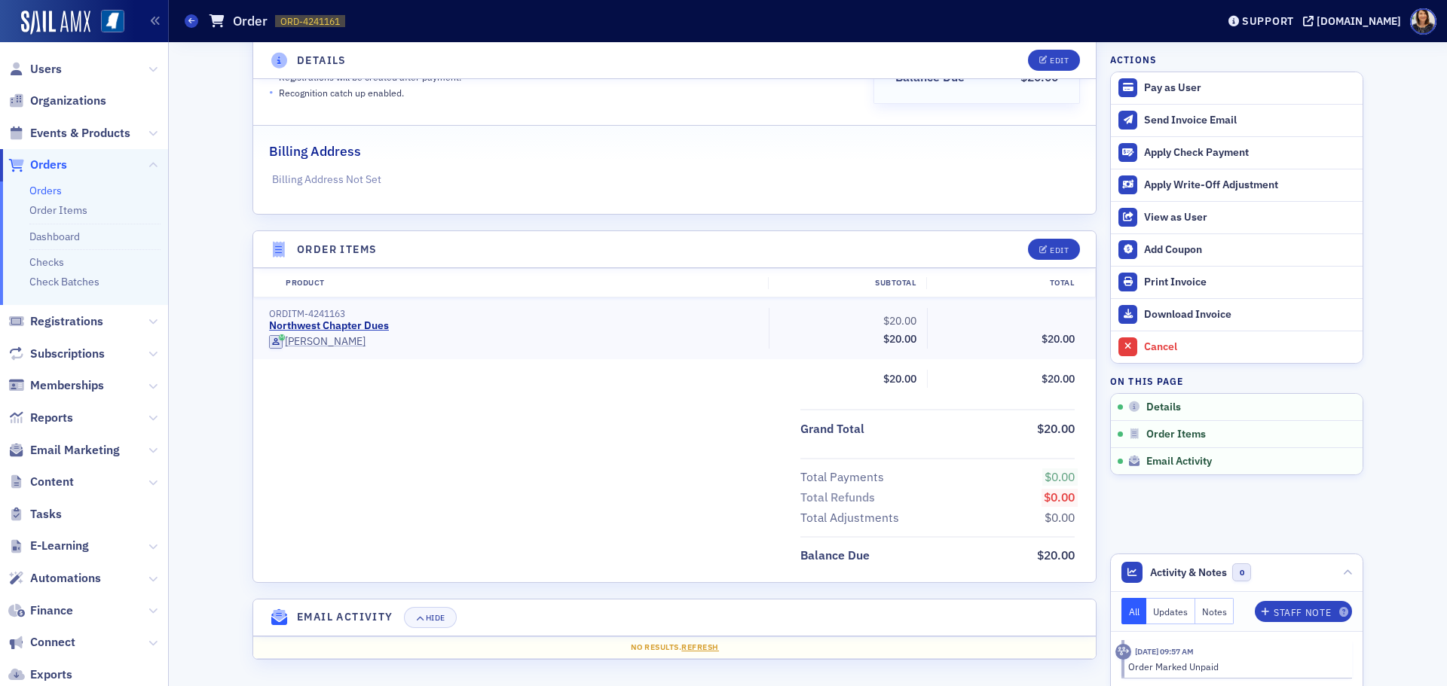
scroll to position [280, 0]
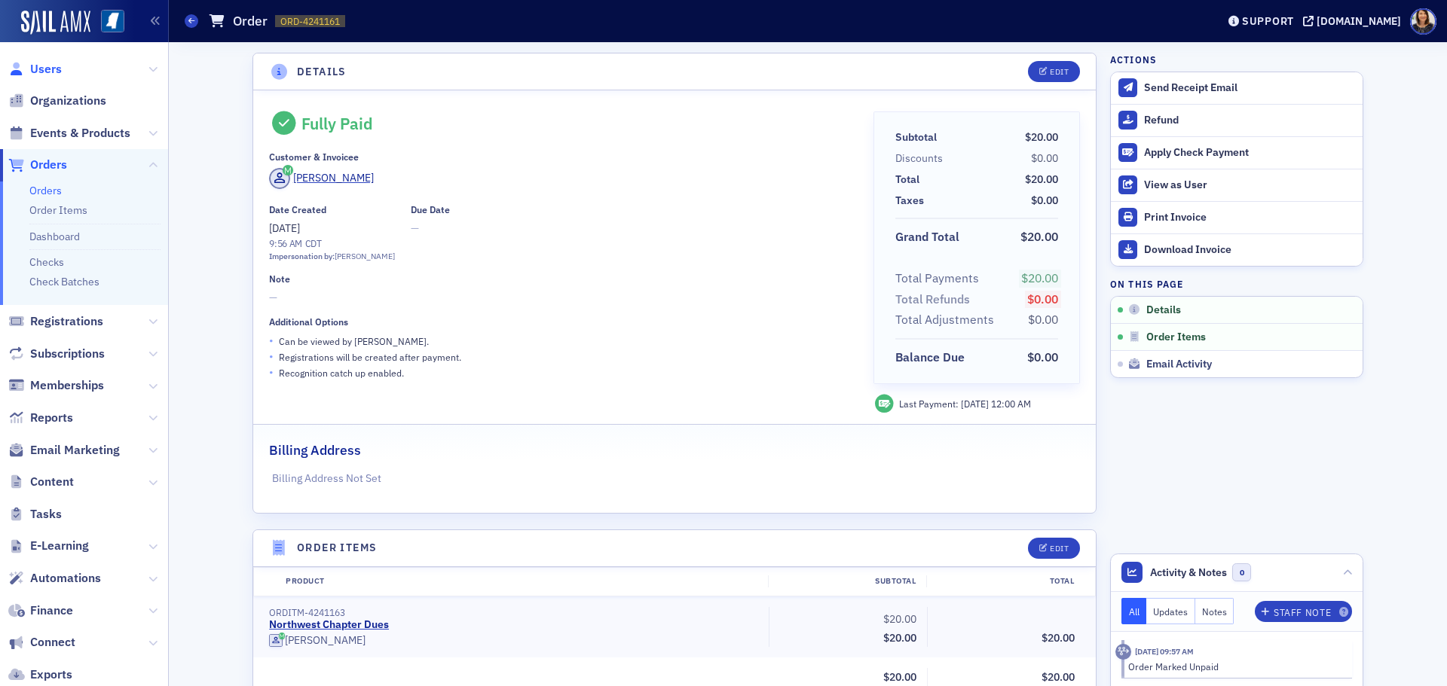
click at [41, 68] on span "Users" at bounding box center [46, 69] width 32 height 17
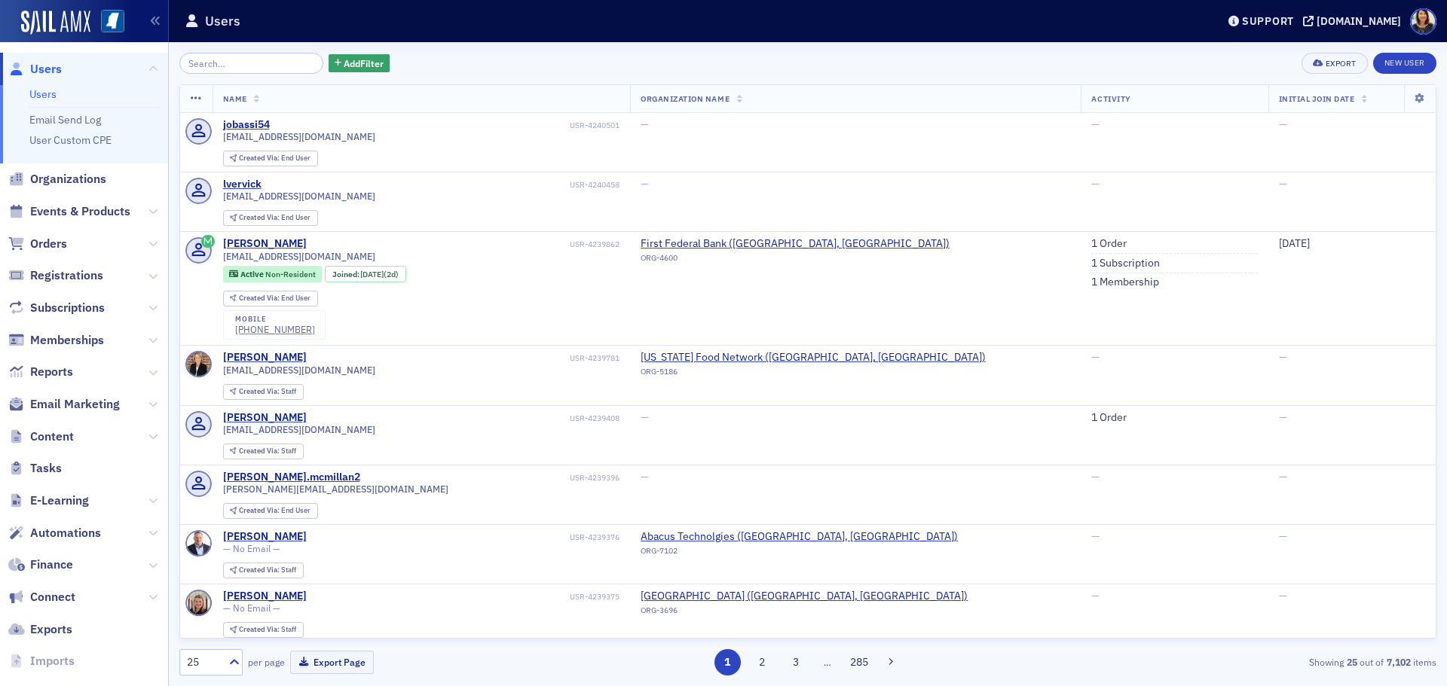
click at [247, 64] on input "search" at bounding box center [251, 63] width 144 height 21
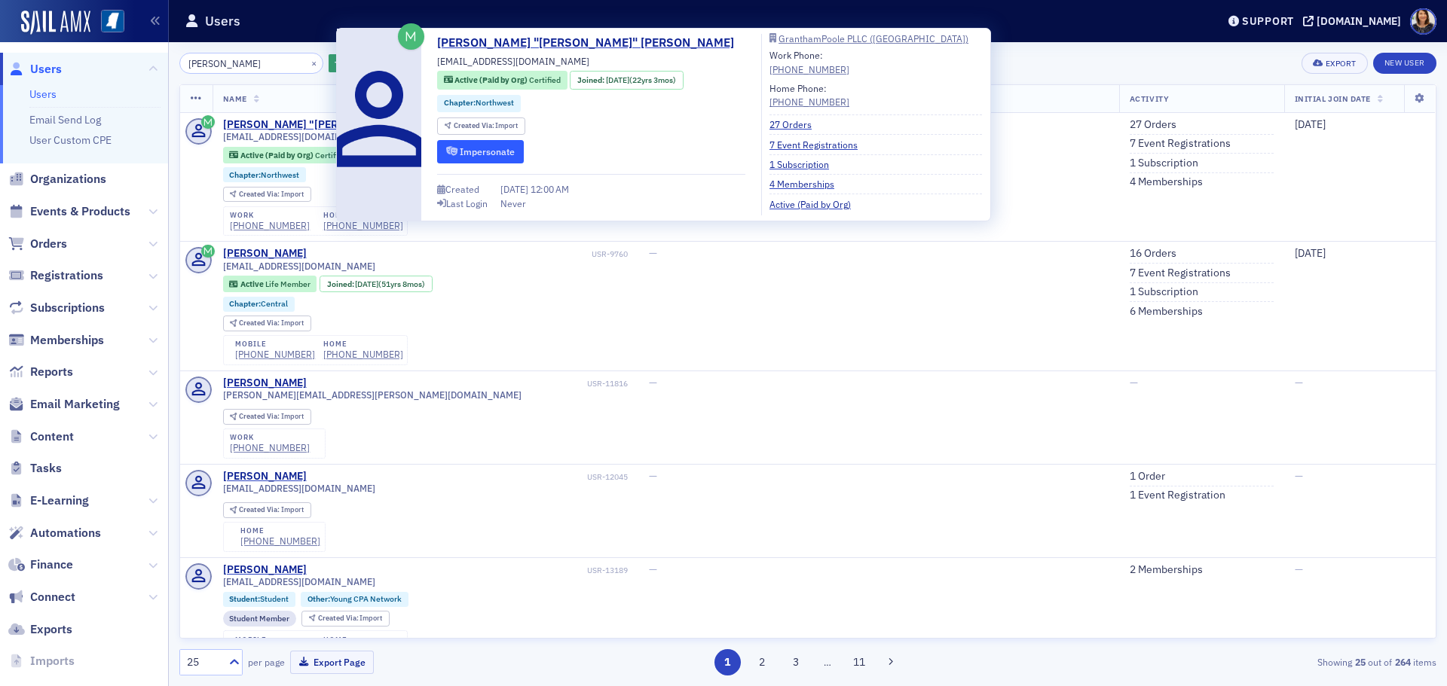
type input "[PERSON_NAME]"
click at [464, 144] on button "Impersonate" at bounding box center [480, 151] width 87 height 23
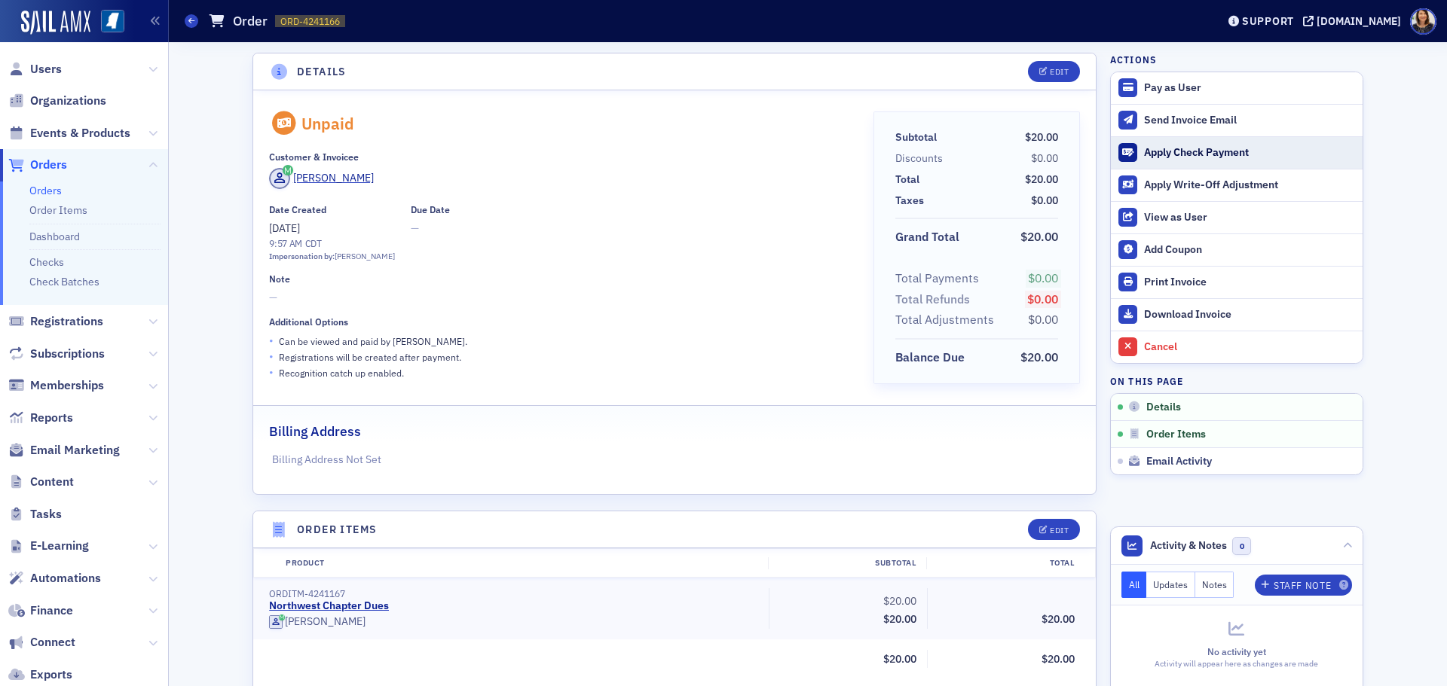
click at [1157, 151] on div "Apply Check Payment" at bounding box center [1249, 153] width 211 height 14
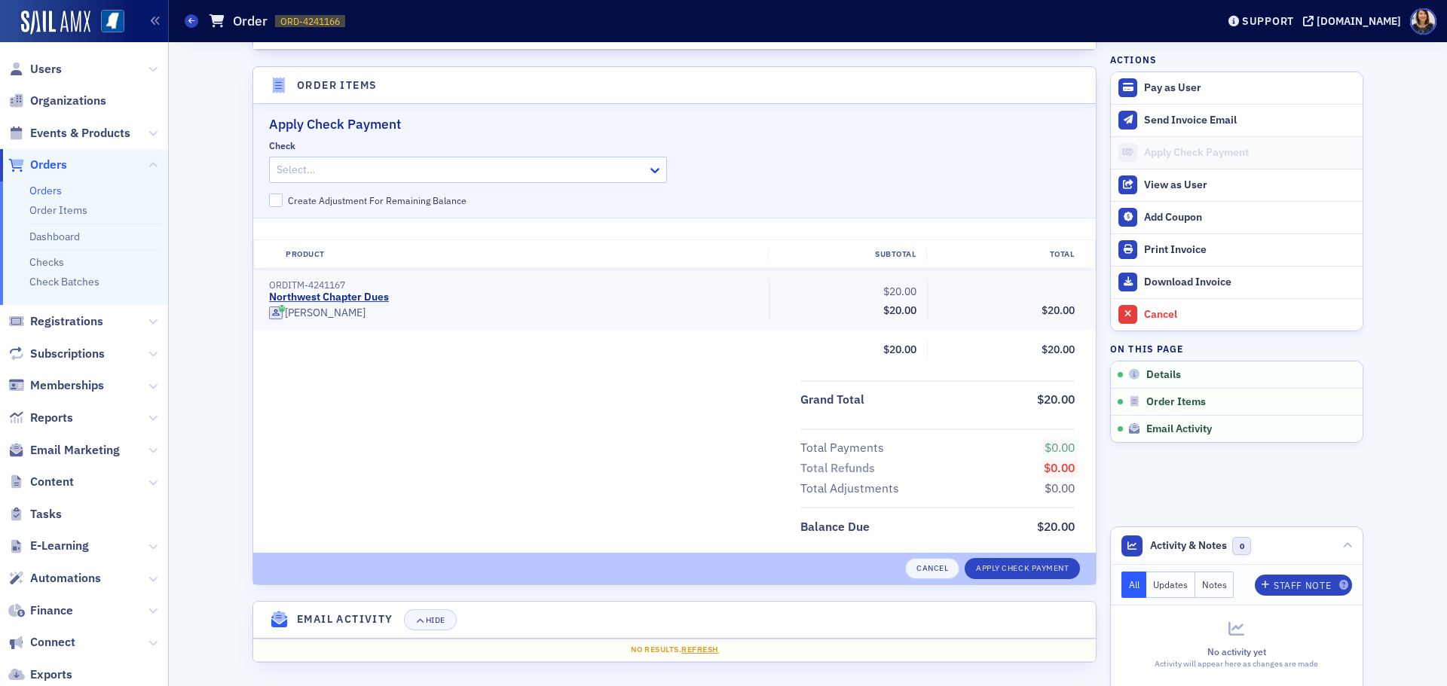
scroll to position [448, 0]
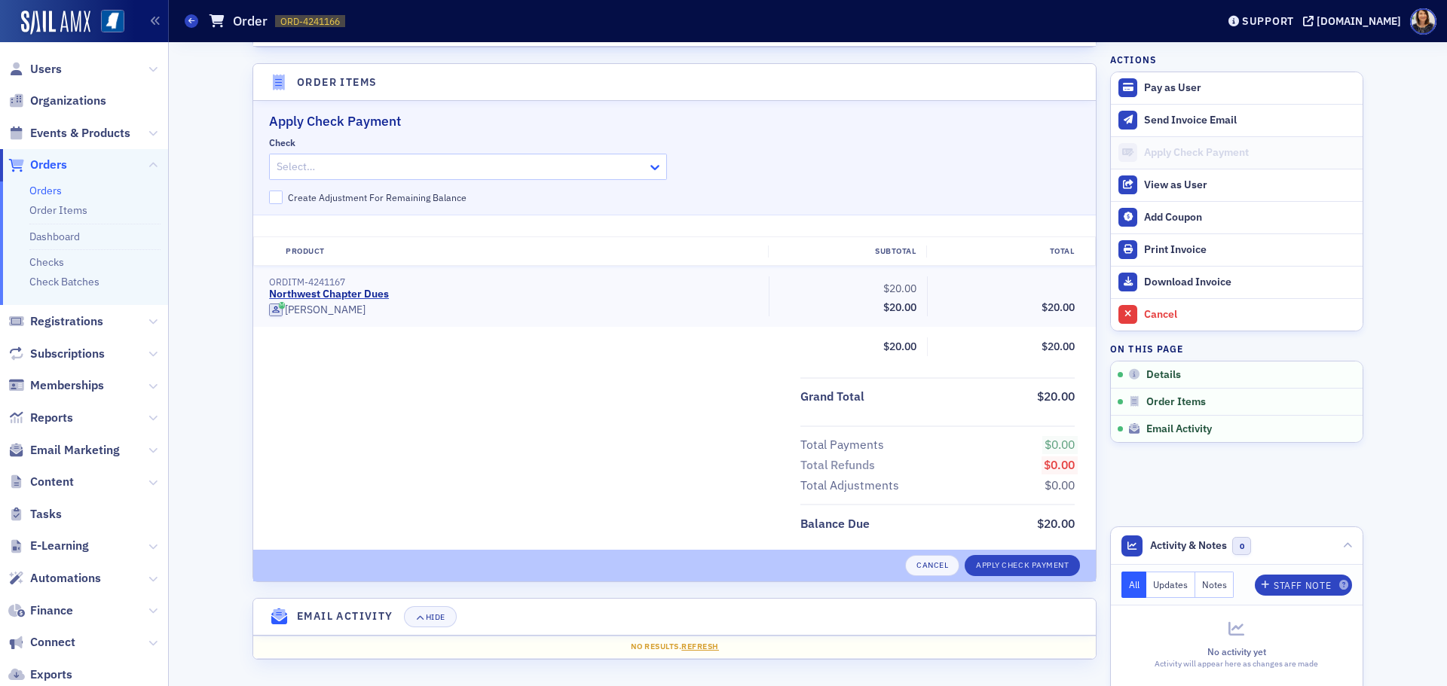
click at [653, 170] on icon at bounding box center [654, 167] width 15 height 15
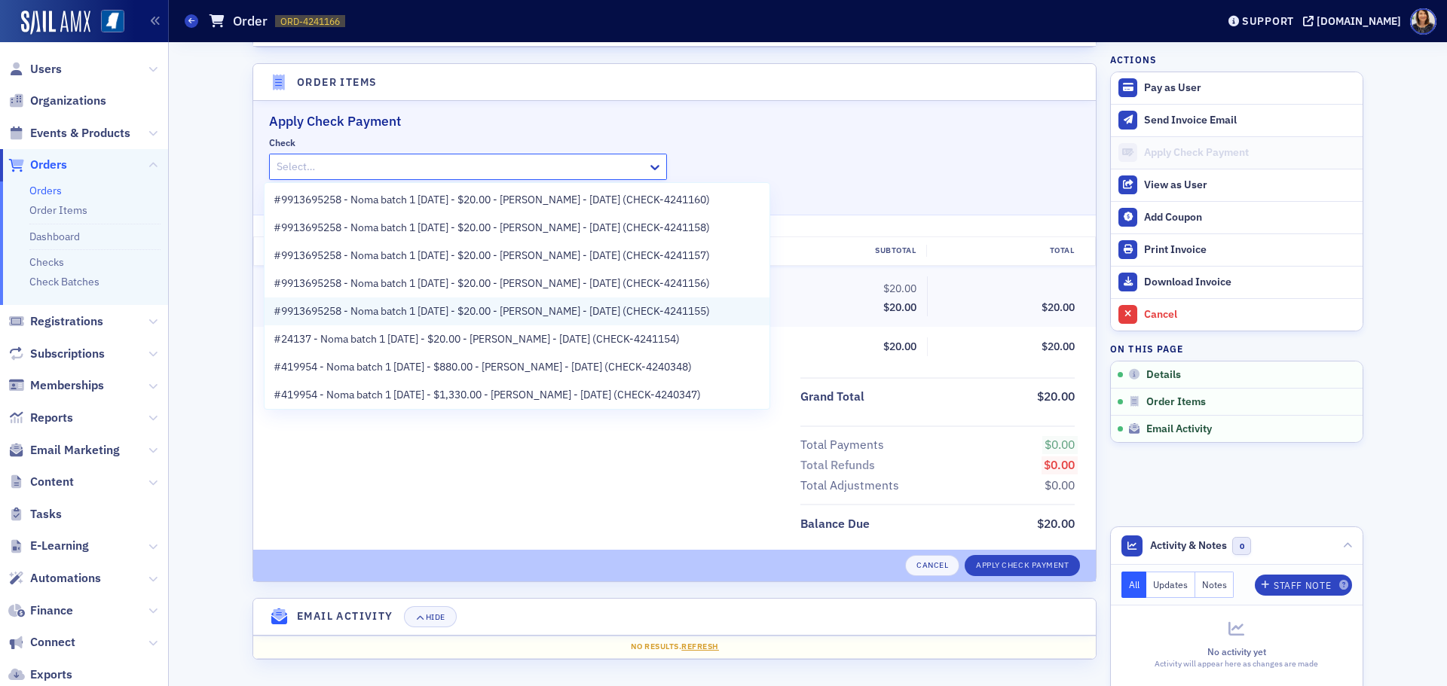
click at [542, 313] on span "#9913695258 - Noma batch 1 [DATE] - $20.00 - [PERSON_NAME] - [DATE] (CHECK-4241…" at bounding box center [492, 312] width 436 height 16
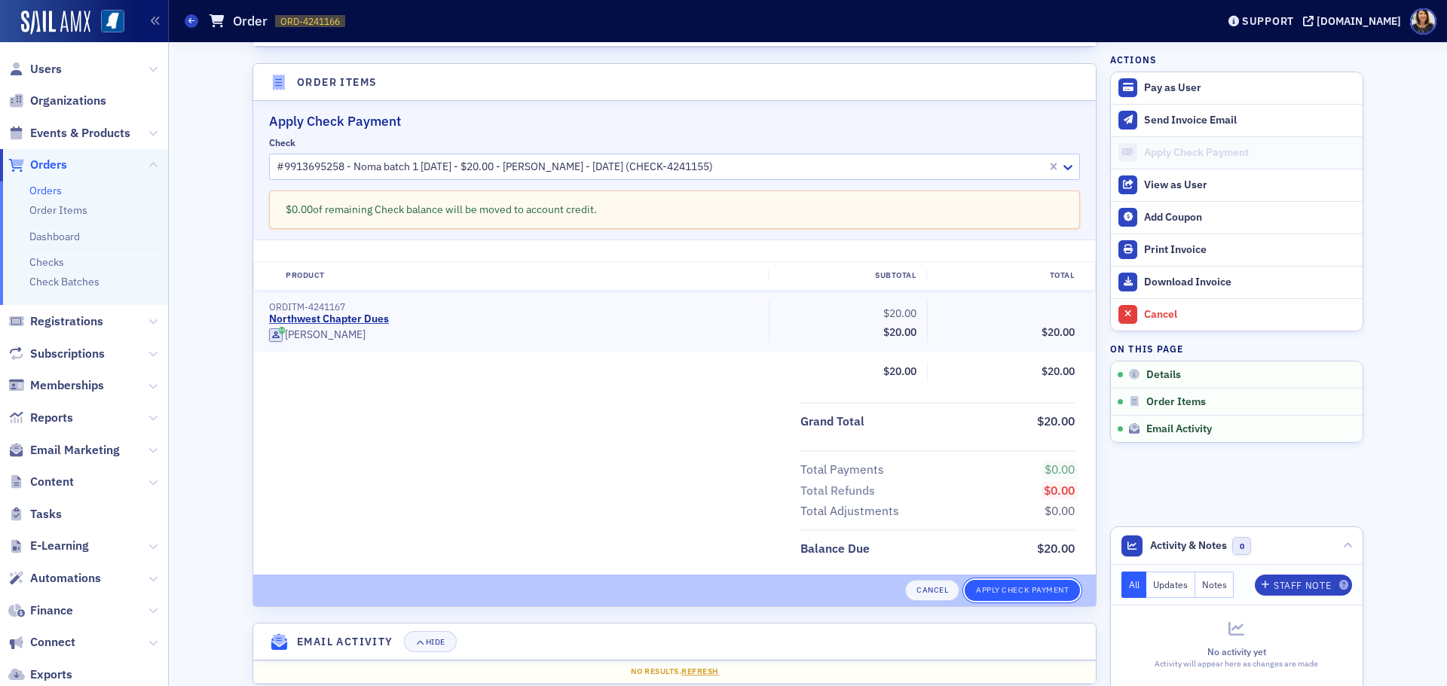
click at [1023, 590] on button "Apply Check Payment" at bounding box center [1022, 590] width 115 height 21
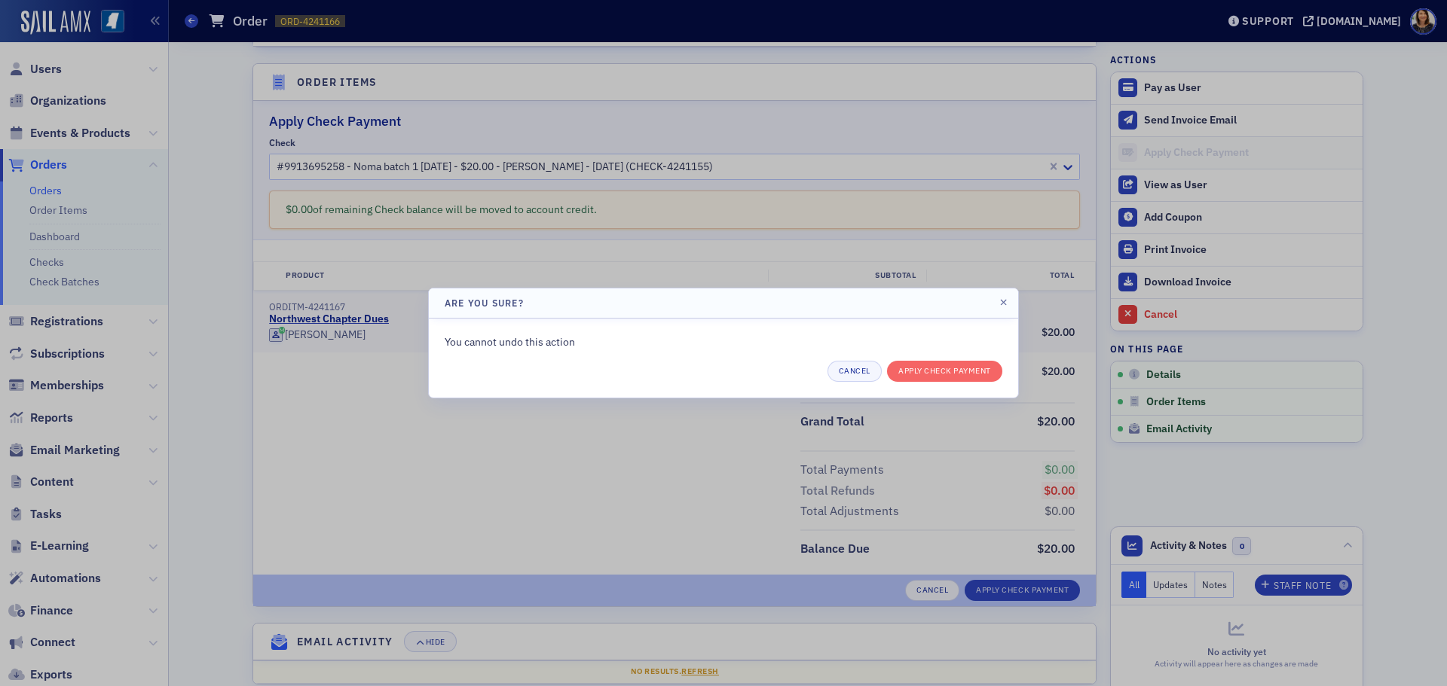
click at [944, 350] on div "You cannot undo this action" at bounding box center [724, 343] width 558 height 16
click at [946, 370] on button "Apply Check Payment" at bounding box center [944, 371] width 115 height 21
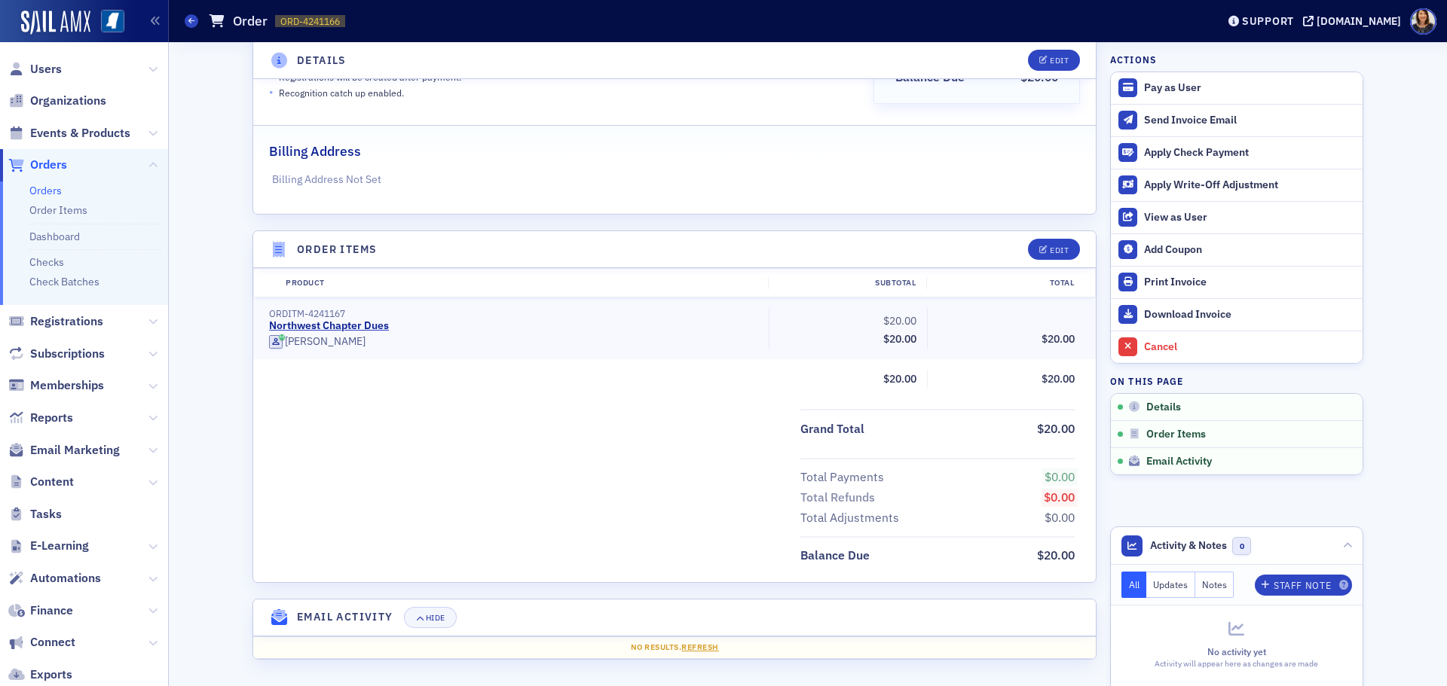
scroll to position [280, 0]
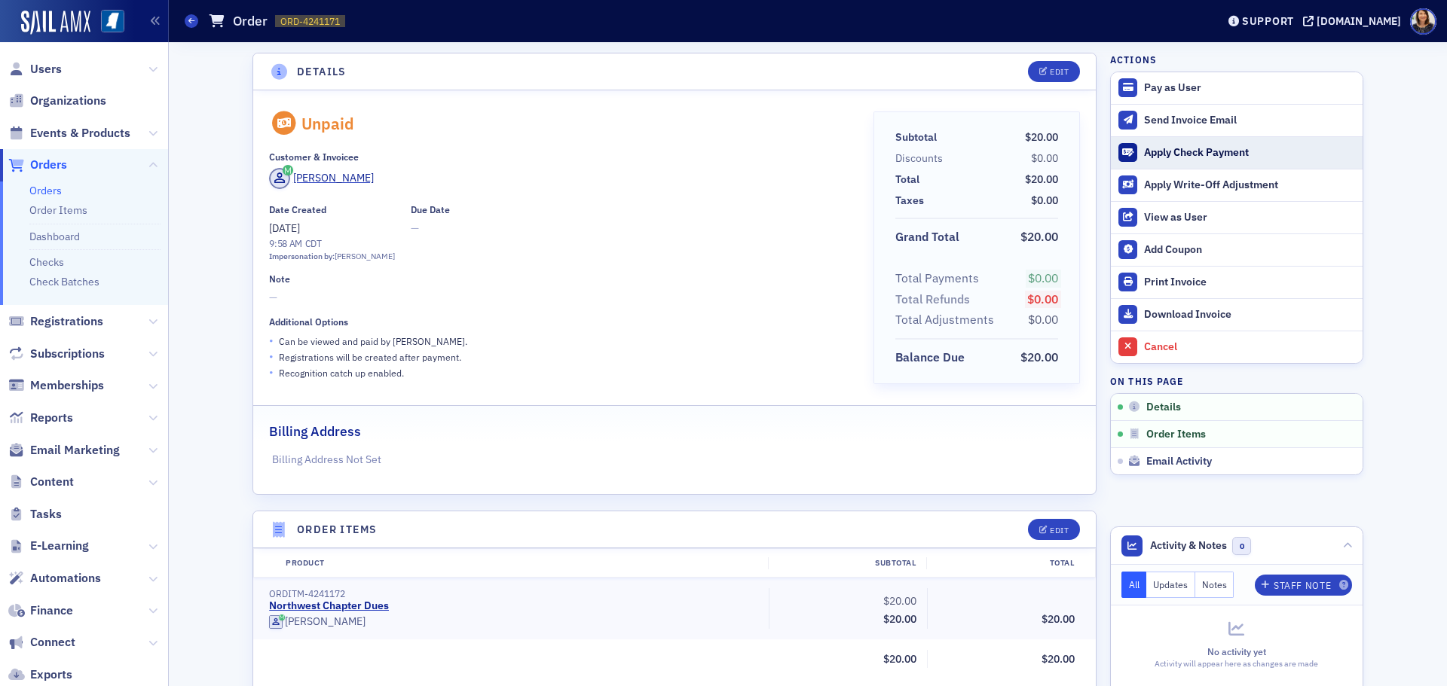
click at [1175, 141] on button "Apply Check Payment" at bounding box center [1237, 152] width 252 height 32
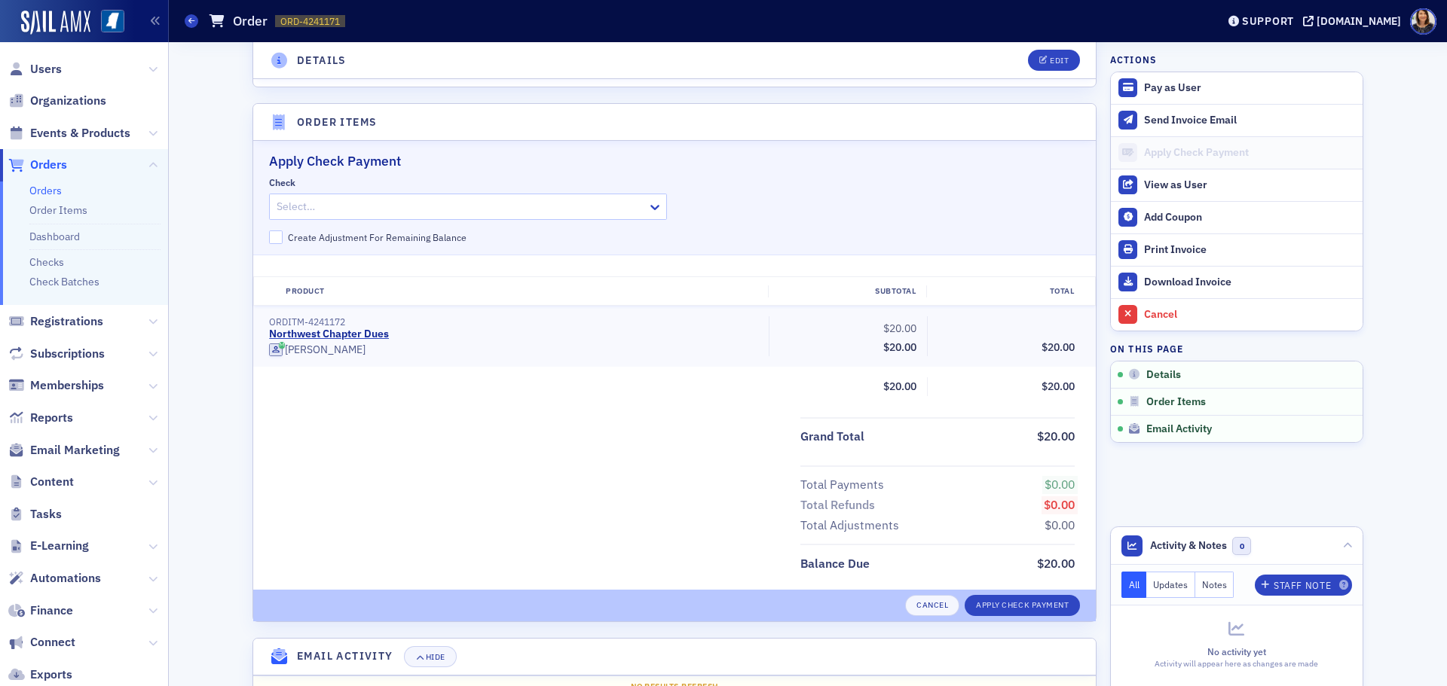
scroll to position [448, 0]
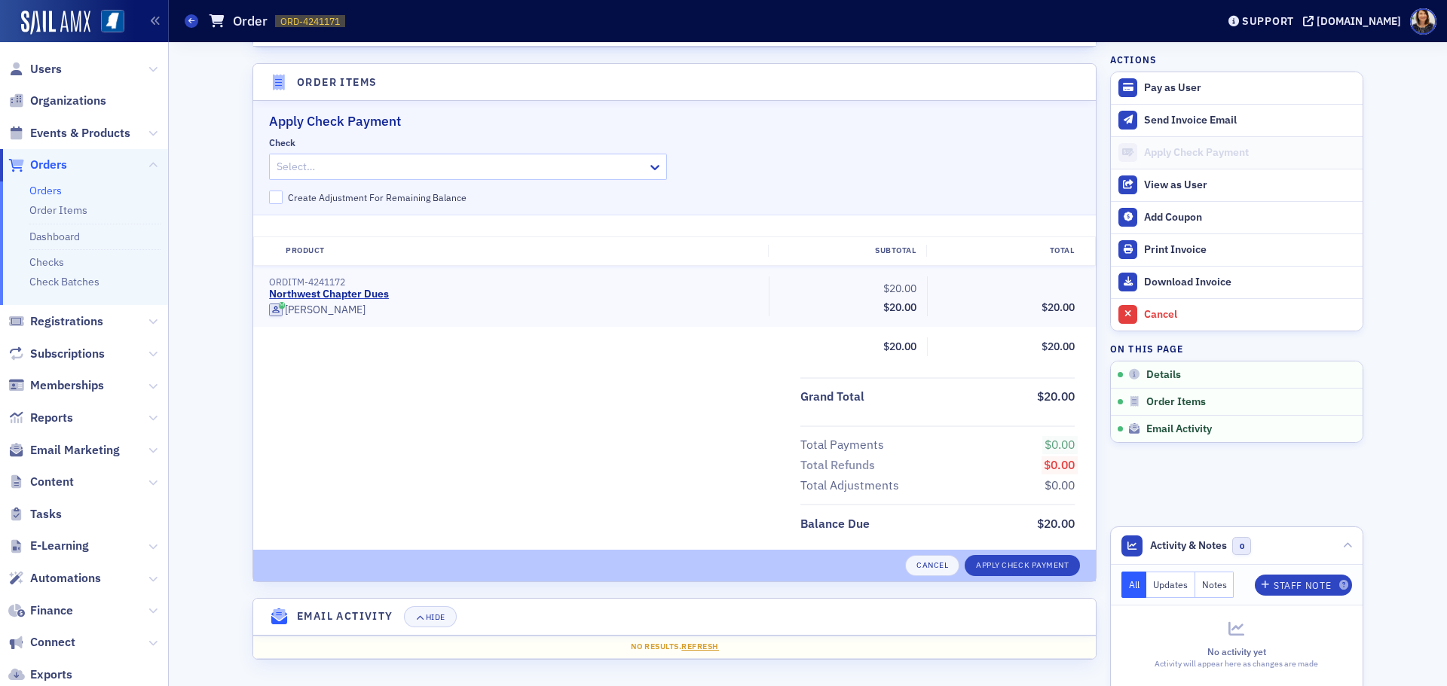
click at [613, 167] on div "Select…" at bounding box center [468, 167] width 398 height 26
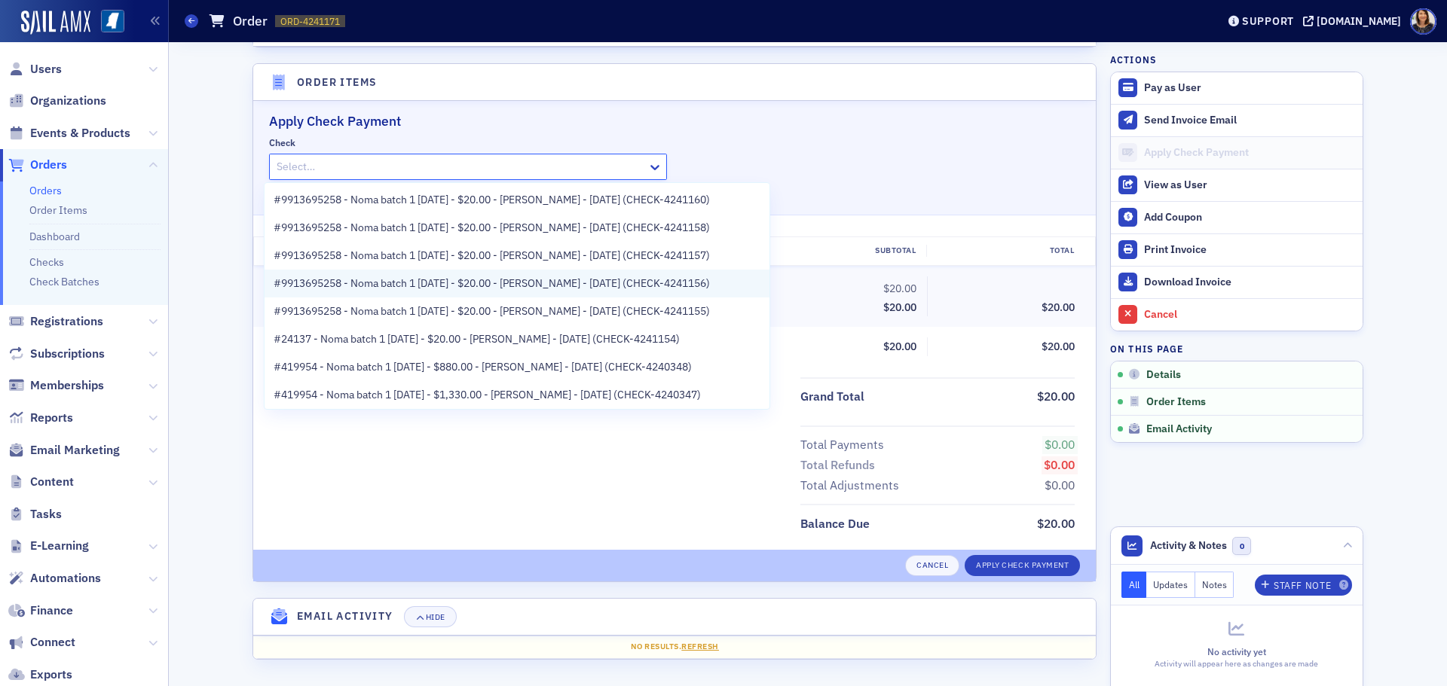
click at [513, 279] on span "#9913695258 - Noma batch 1 8.13.25 - $20.00 - Danielle King - 8/13/2025 (CHECK-…" at bounding box center [492, 284] width 436 height 16
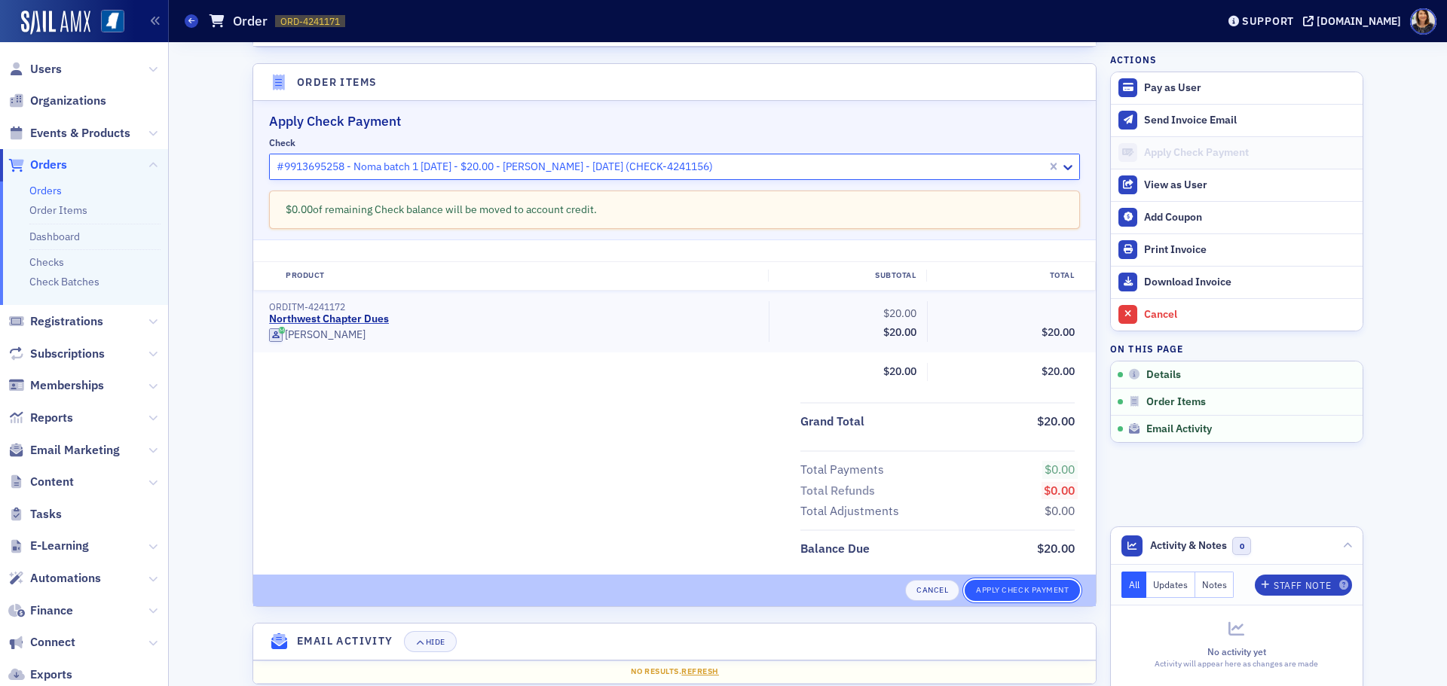
click at [1005, 598] on button "Apply Check Payment" at bounding box center [1022, 590] width 115 height 21
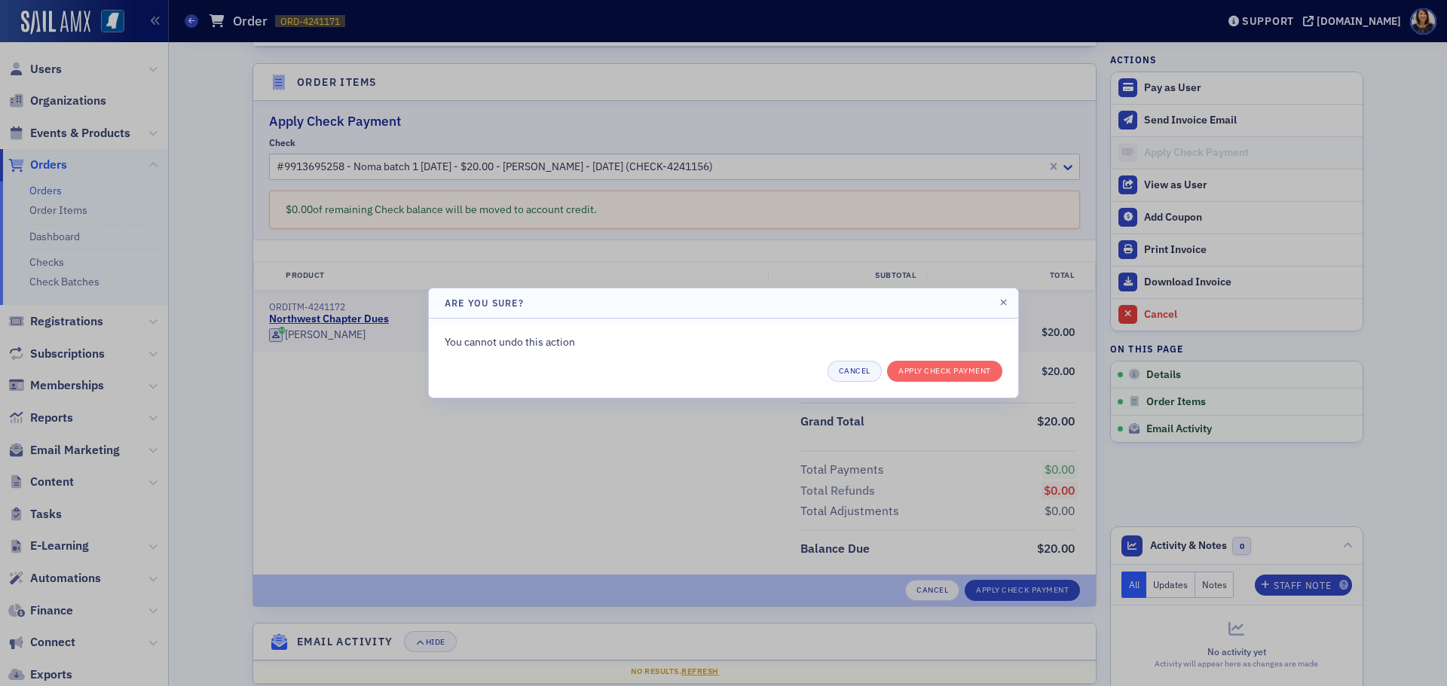
click at [927, 356] on div "You cannot undo this action Cancel Apply Check Payment" at bounding box center [724, 358] width 558 height 47
click at [943, 371] on button "Apply Check Payment" at bounding box center [944, 371] width 115 height 21
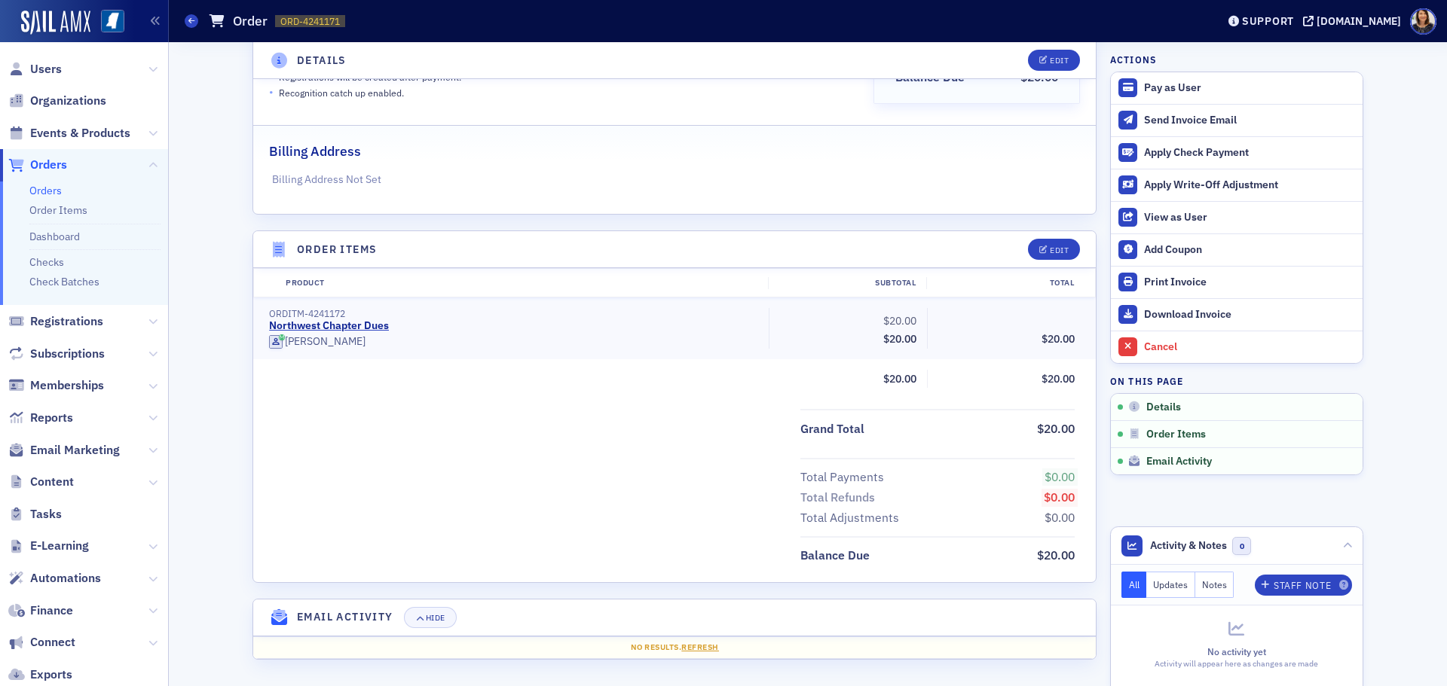
scroll to position [280, 0]
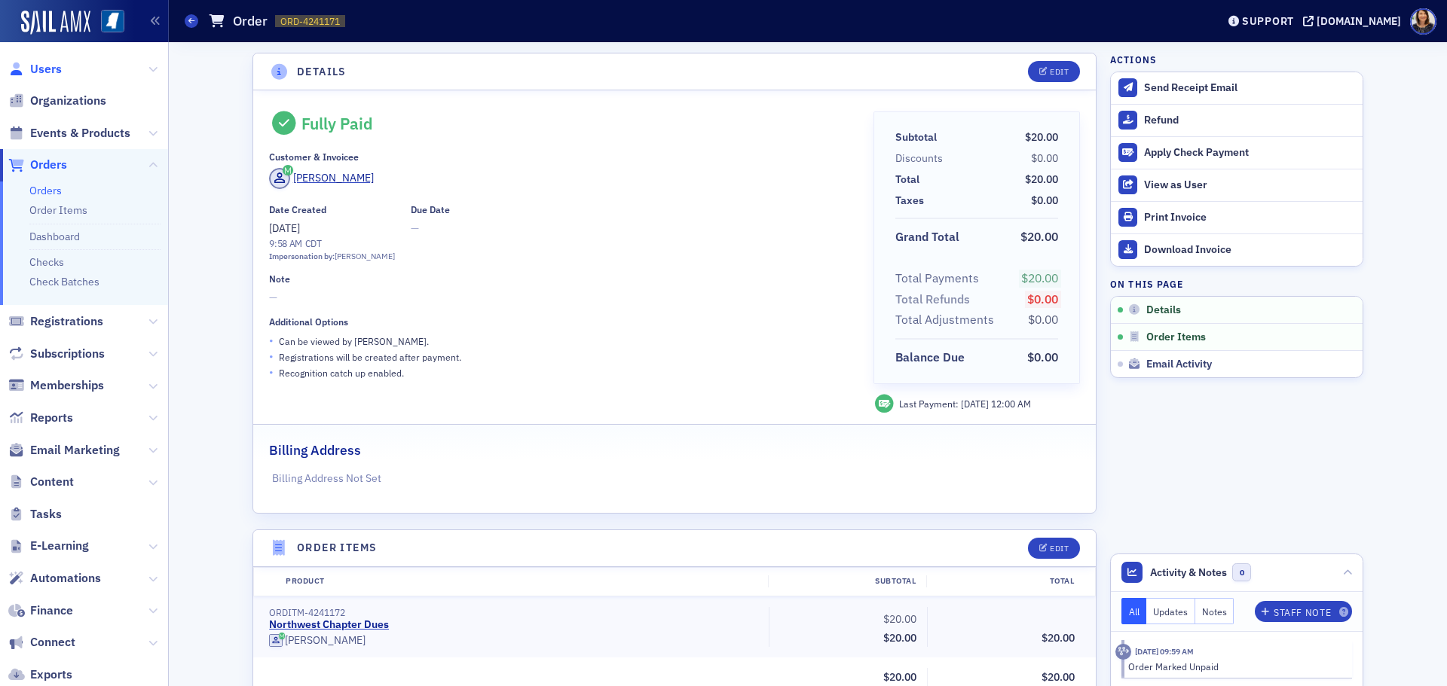
click at [40, 69] on span "Users" at bounding box center [46, 69] width 32 height 17
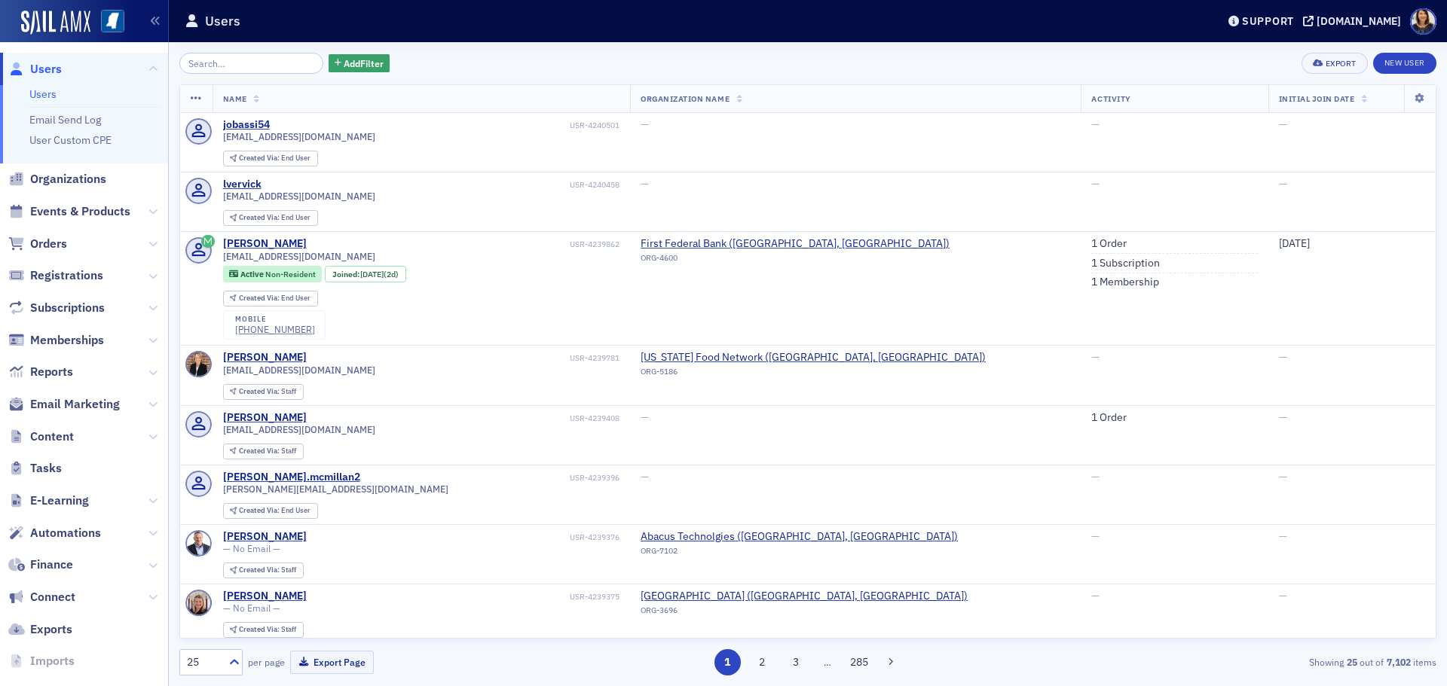
drag, startPoint x: 280, startPoint y: 62, endPoint x: 289, endPoint y: 61, distance: 9.8
click at [282, 62] on input "search" at bounding box center [251, 63] width 144 height 21
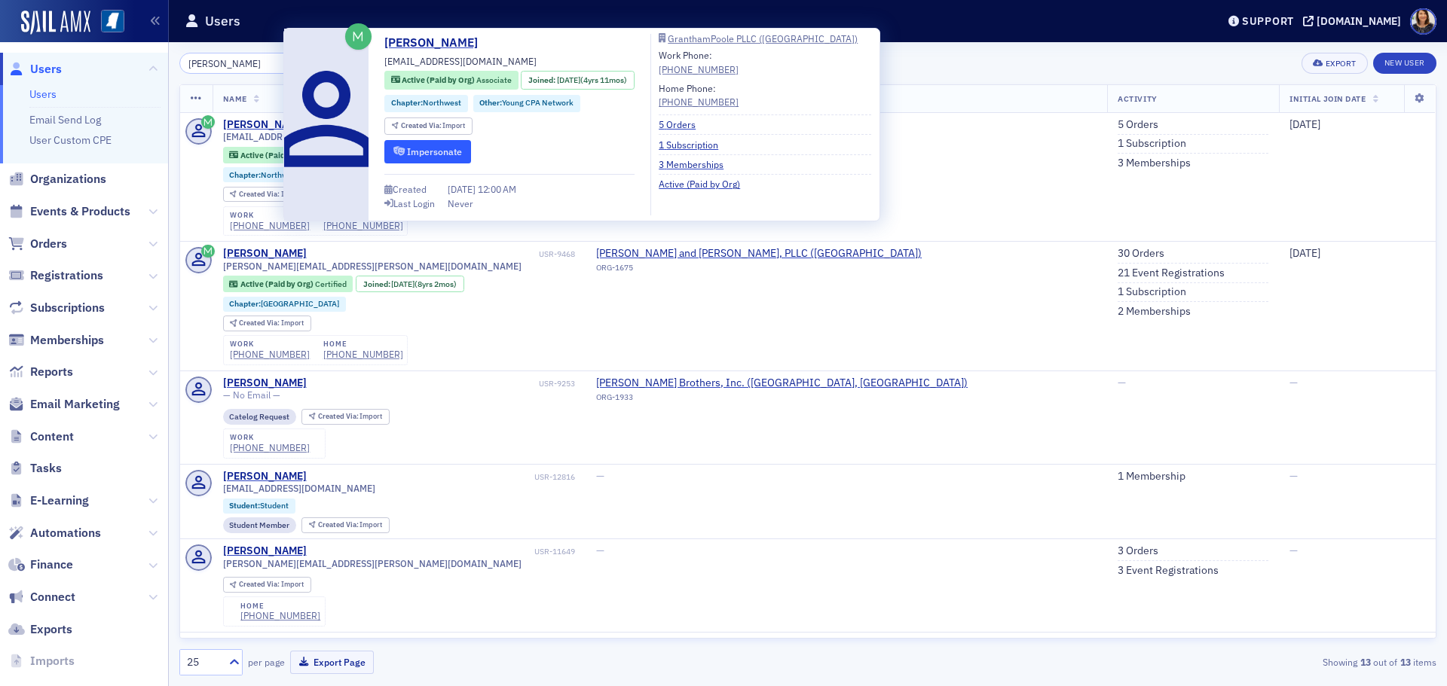
type input "[PERSON_NAME]"
click at [428, 152] on button "Impersonate" at bounding box center [427, 151] width 87 height 23
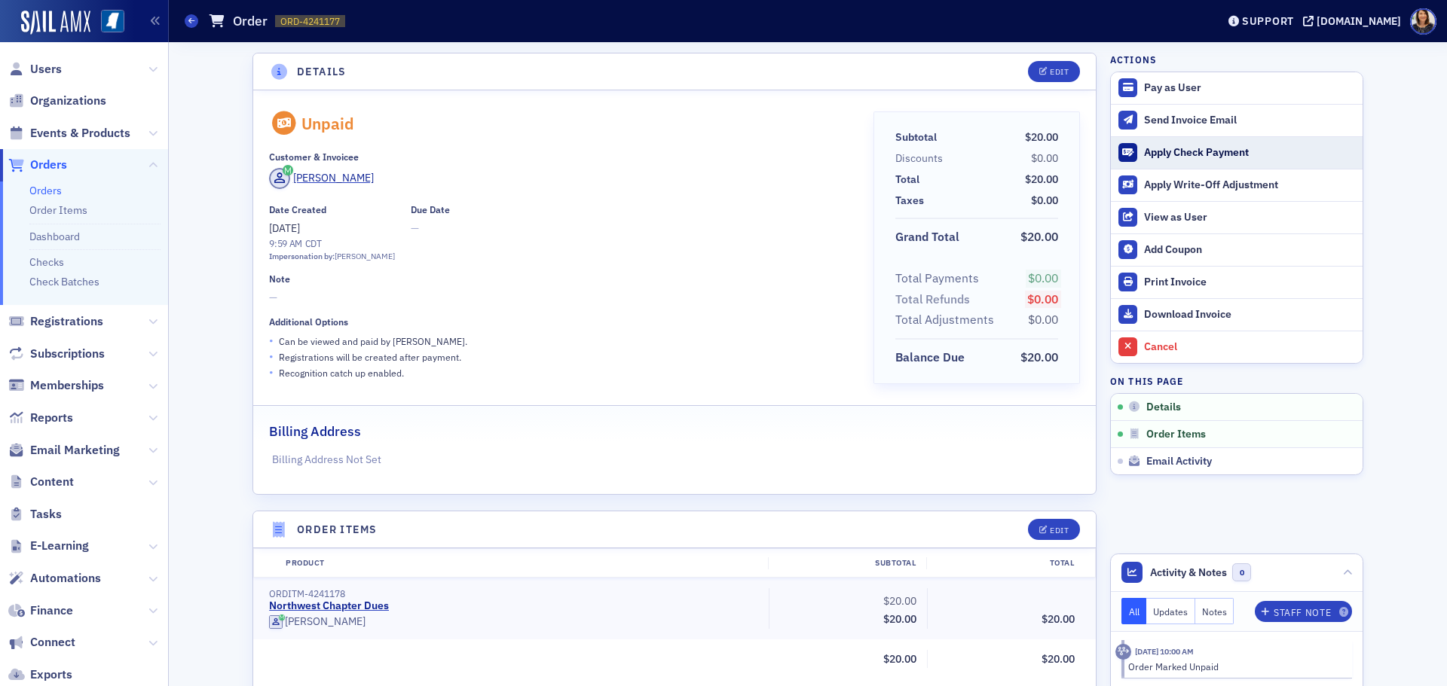
click at [1155, 146] on div "Apply Check Payment" at bounding box center [1249, 153] width 211 height 14
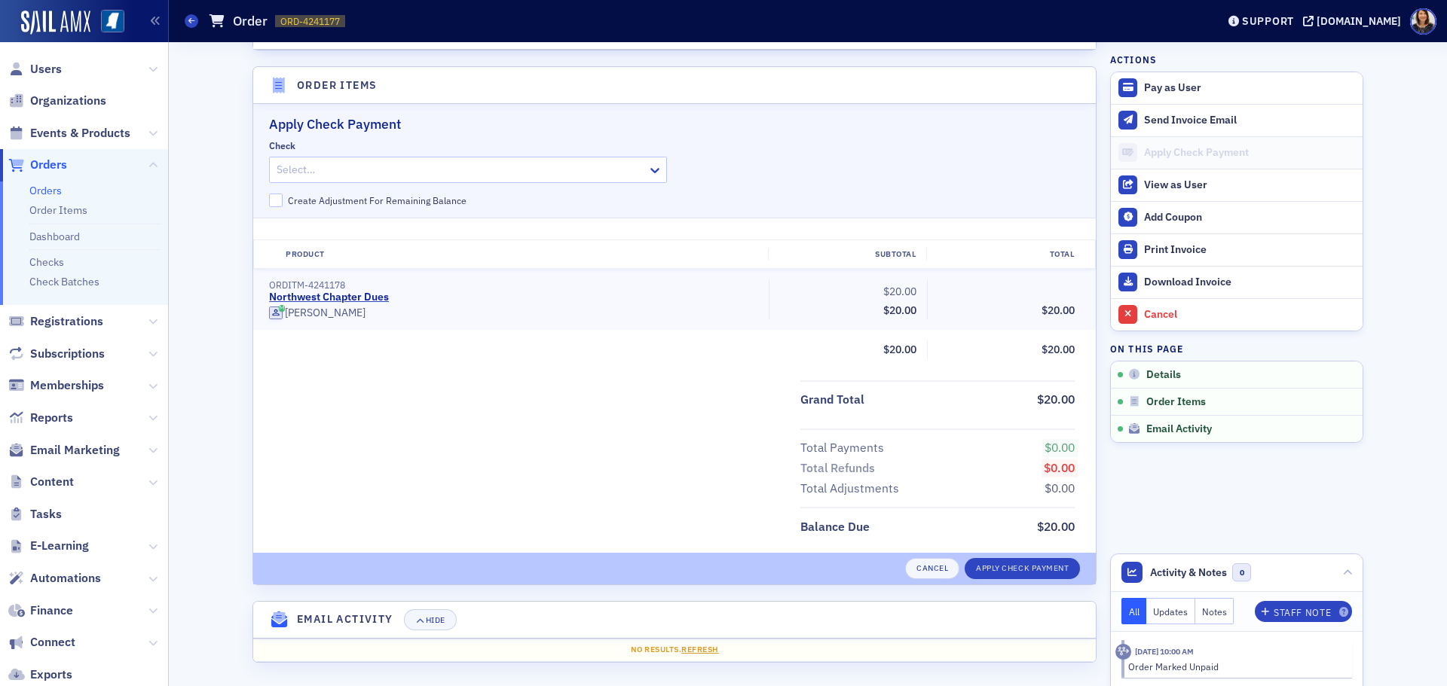
scroll to position [448, 0]
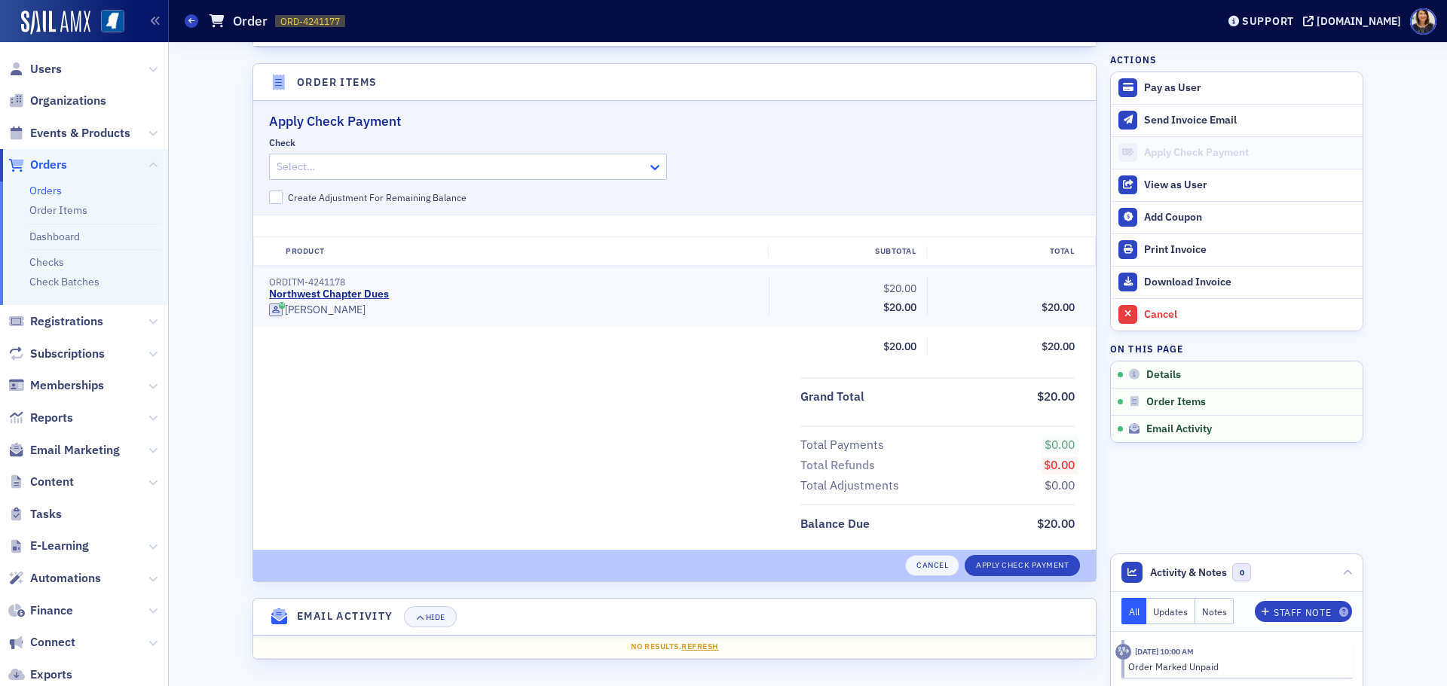
click at [647, 167] on icon at bounding box center [654, 167] width 15 height 15
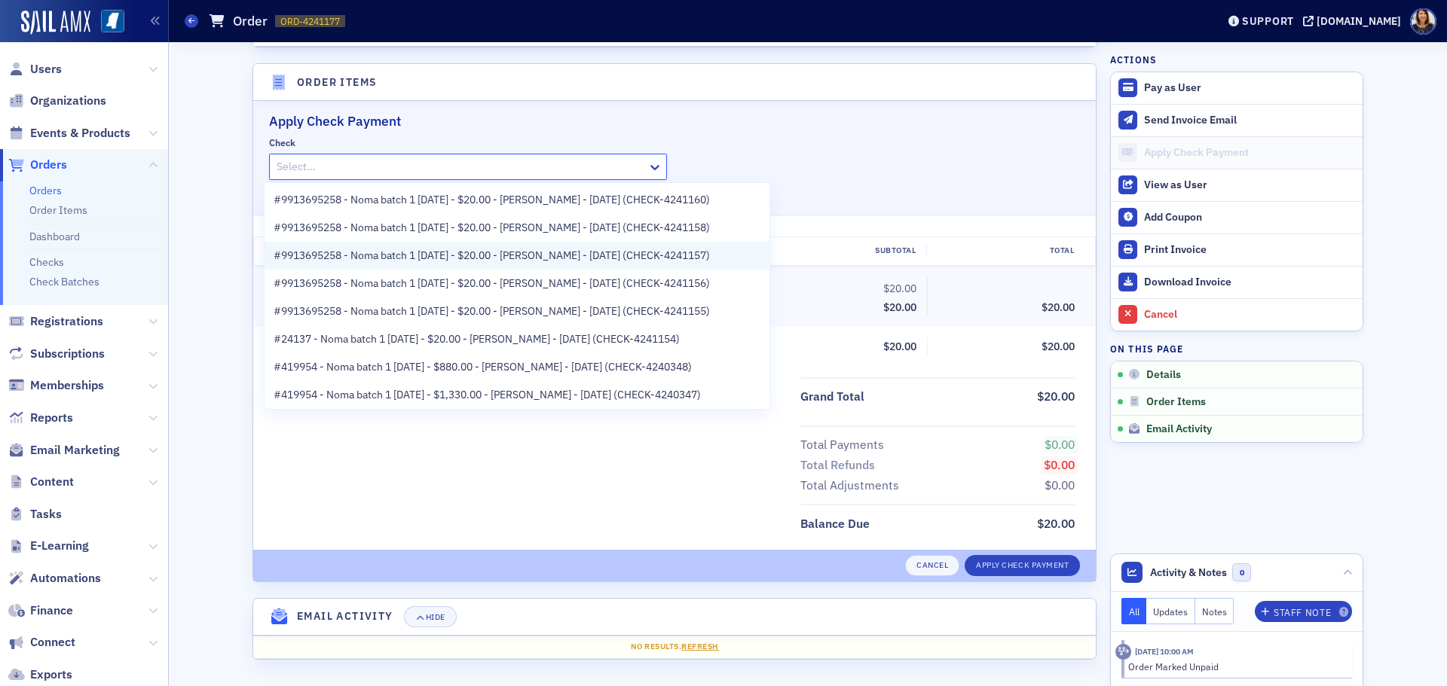
click at [560, 258] on span "#9913695258 - Noma batch 1 [DATE] - $20.00 - [PERSON_NAME] - [DATE] (CHECK-4241…" at bounding box center [492, 256] width 436 height 16
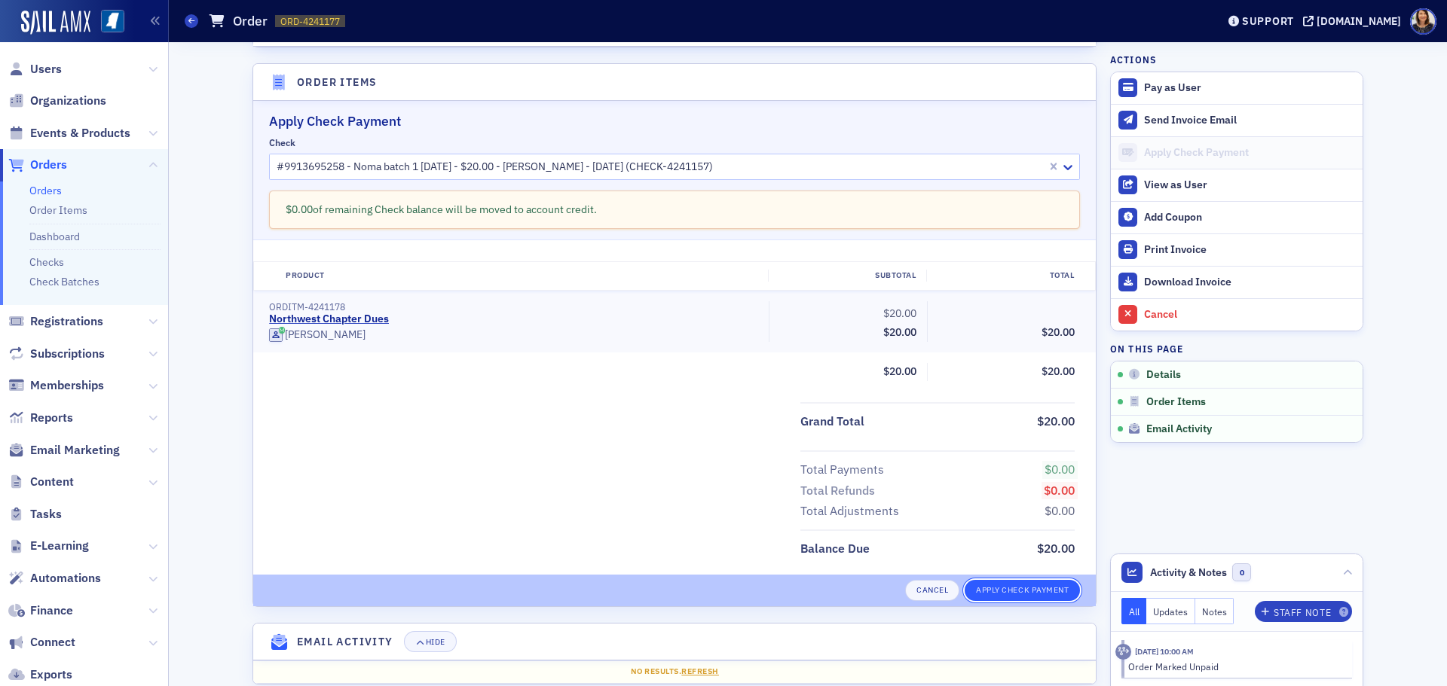
click at [988, 584] on button "Apply Check Payment" at bounding box center [1022, 590] width 115 height 21
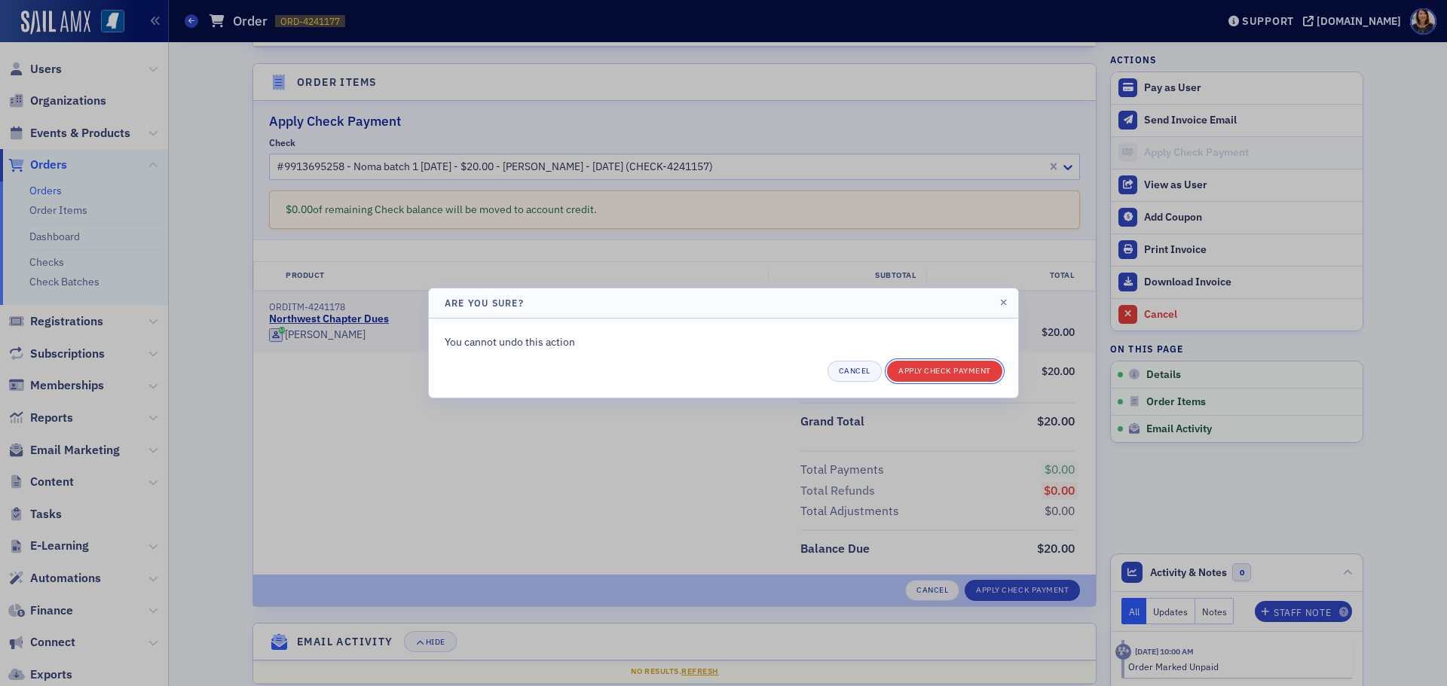
click at [945, 365] on button "Apply Check Payment" at bounding box center [944, 371] width 115 height 21
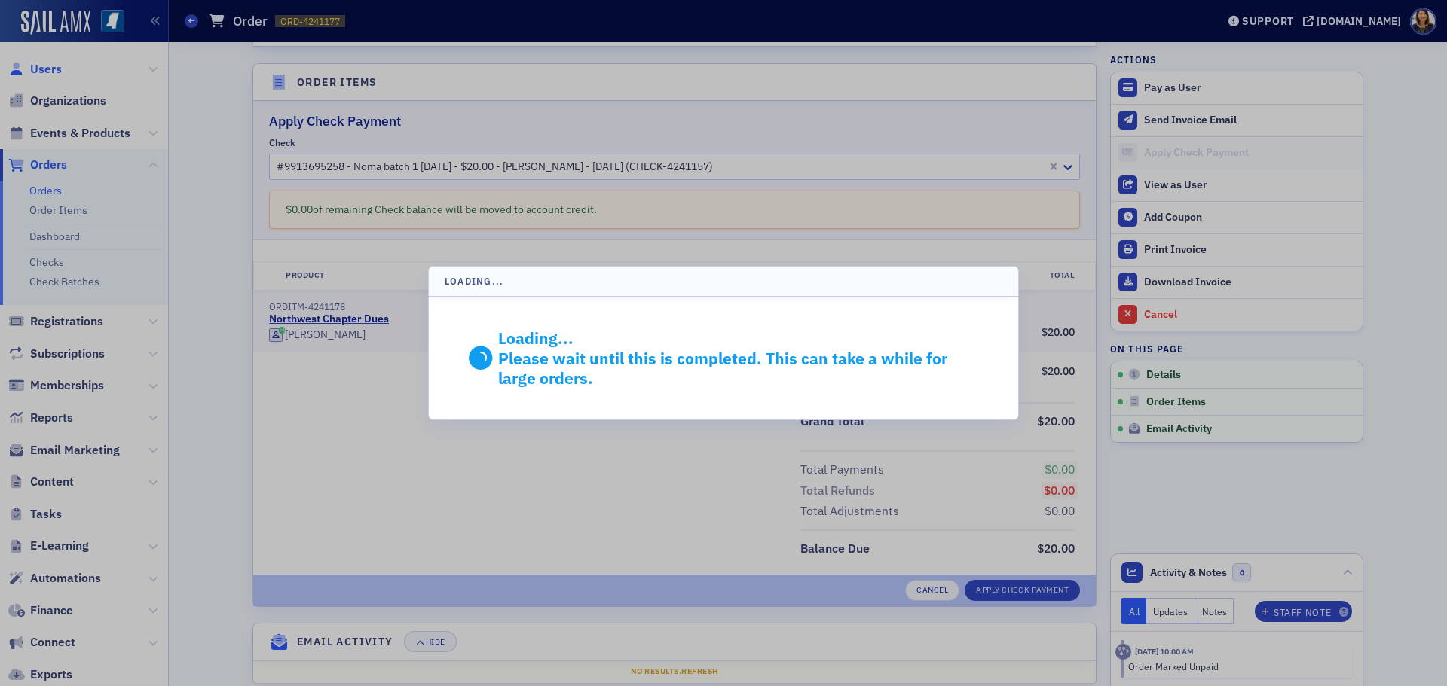
scroll to position [280, 0]
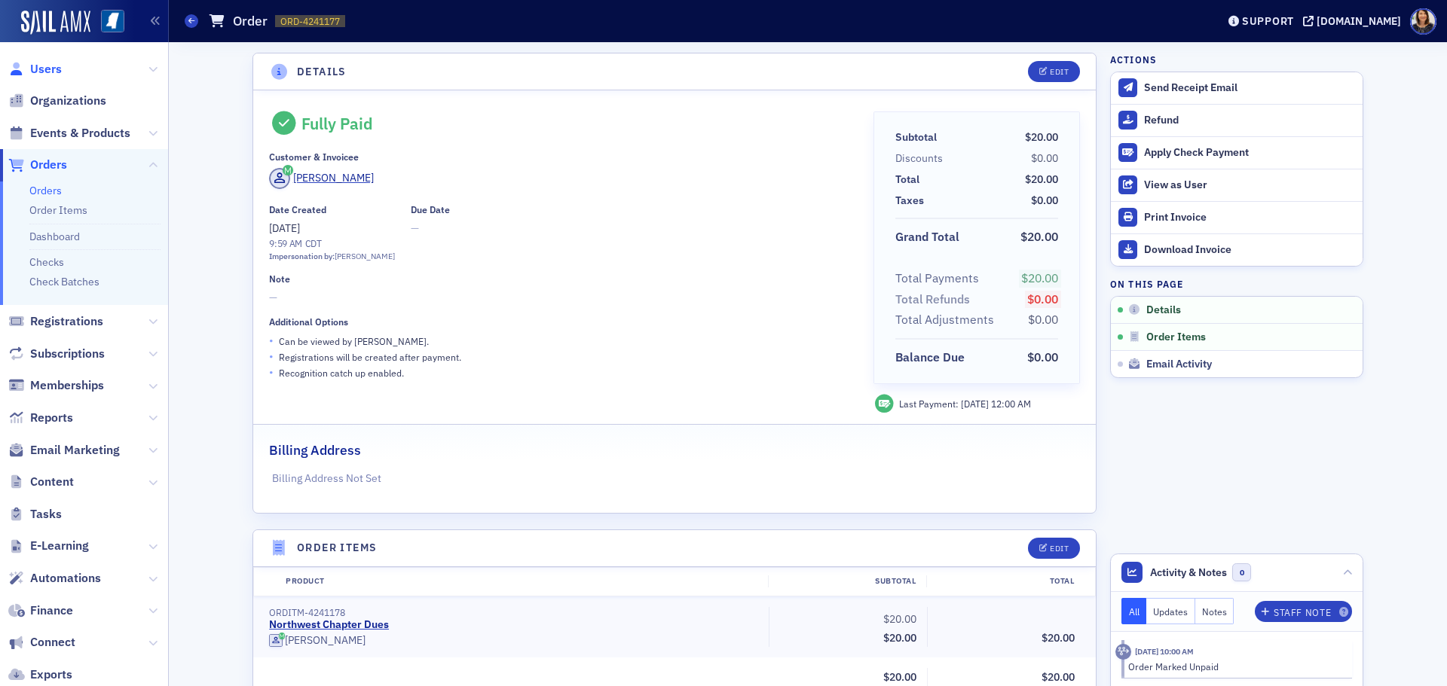
click at [44, 66] on span "Users" at bounding box center [46, 69] width 32 height 17
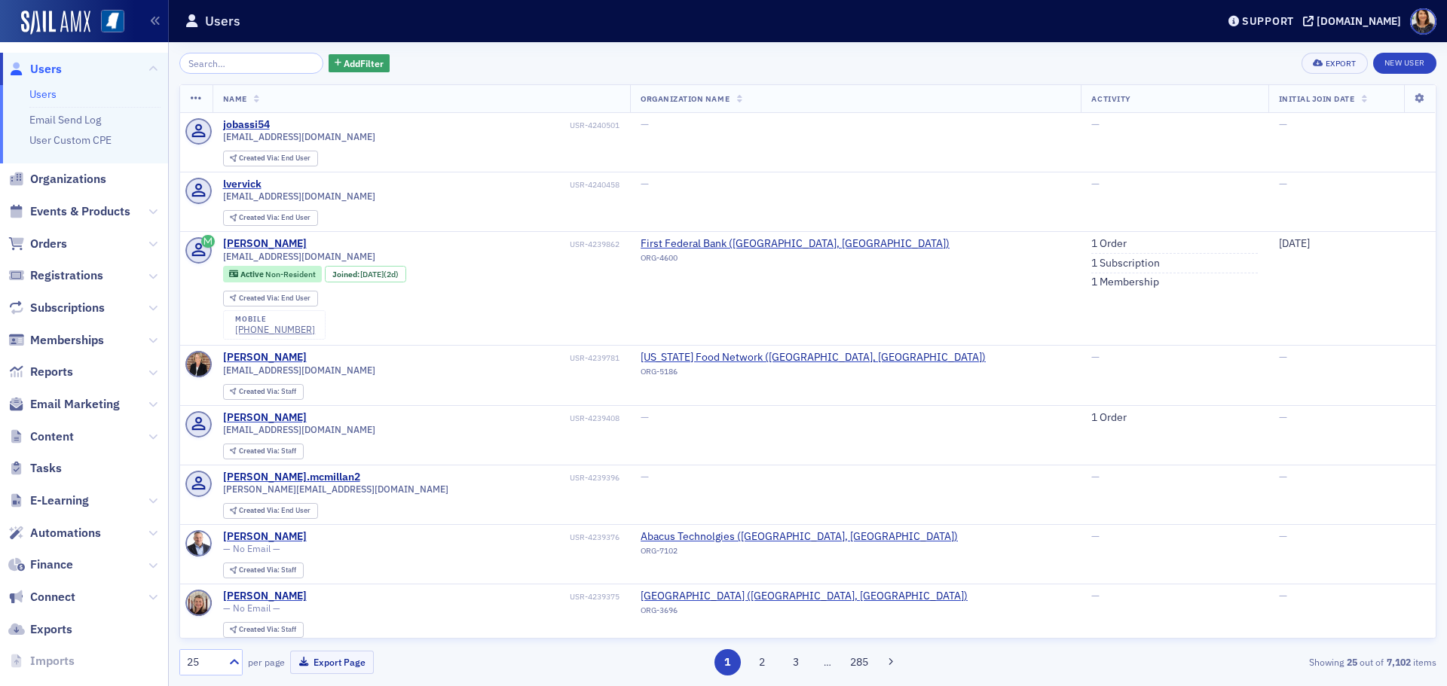
click at [244, 61] on input "search" at bounding box center [251, 63] width 144 height 21
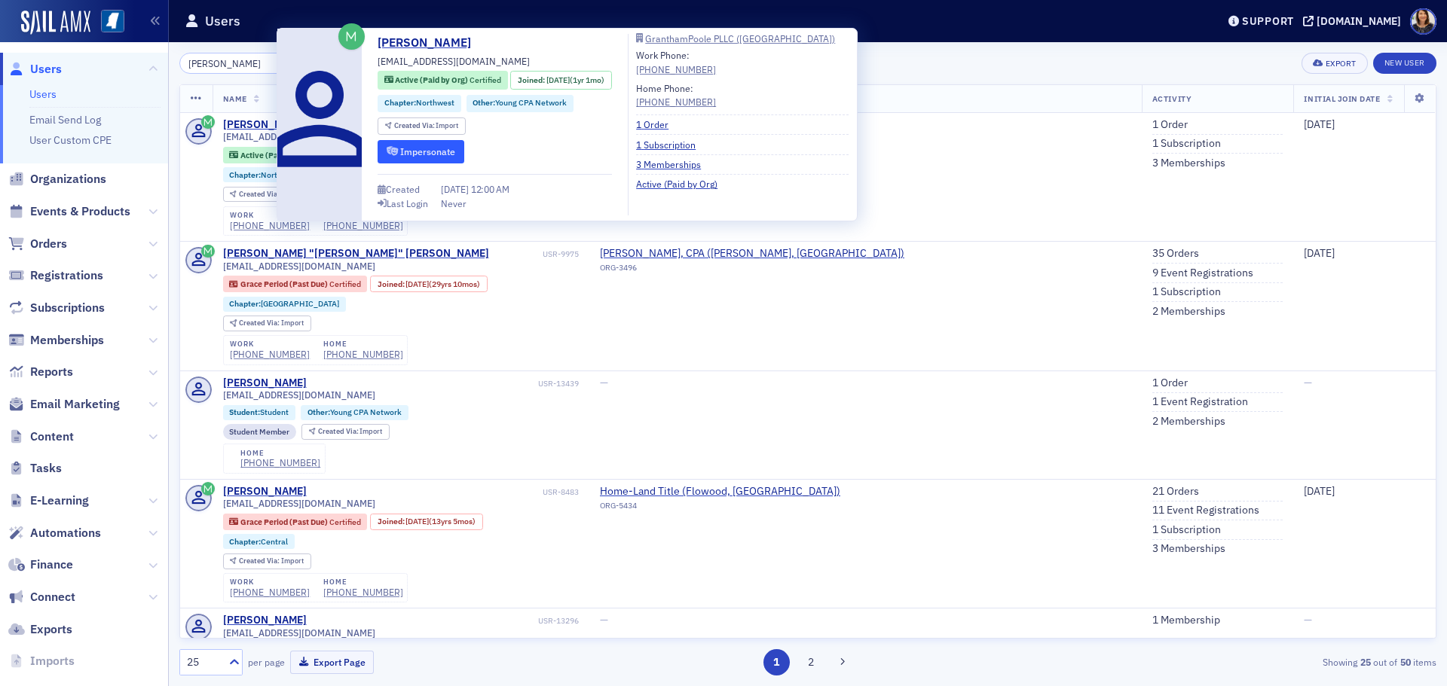
type input "amy harris"
click at [435, 154] on button "Impersonate" at bounding box center [421, 151] width 87 height 23
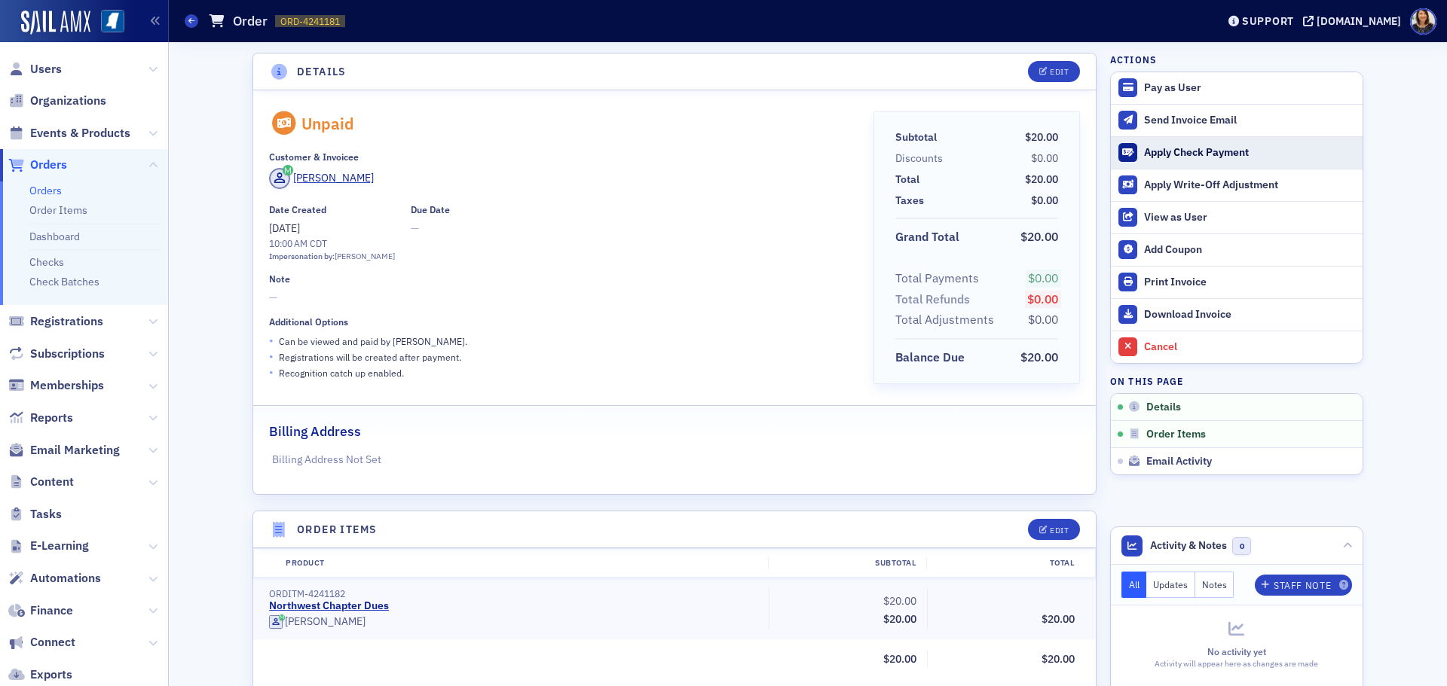
click at [1173, 153] on div "Apply Check Payment" at bounding box center [1249, 153] width 211 height 14
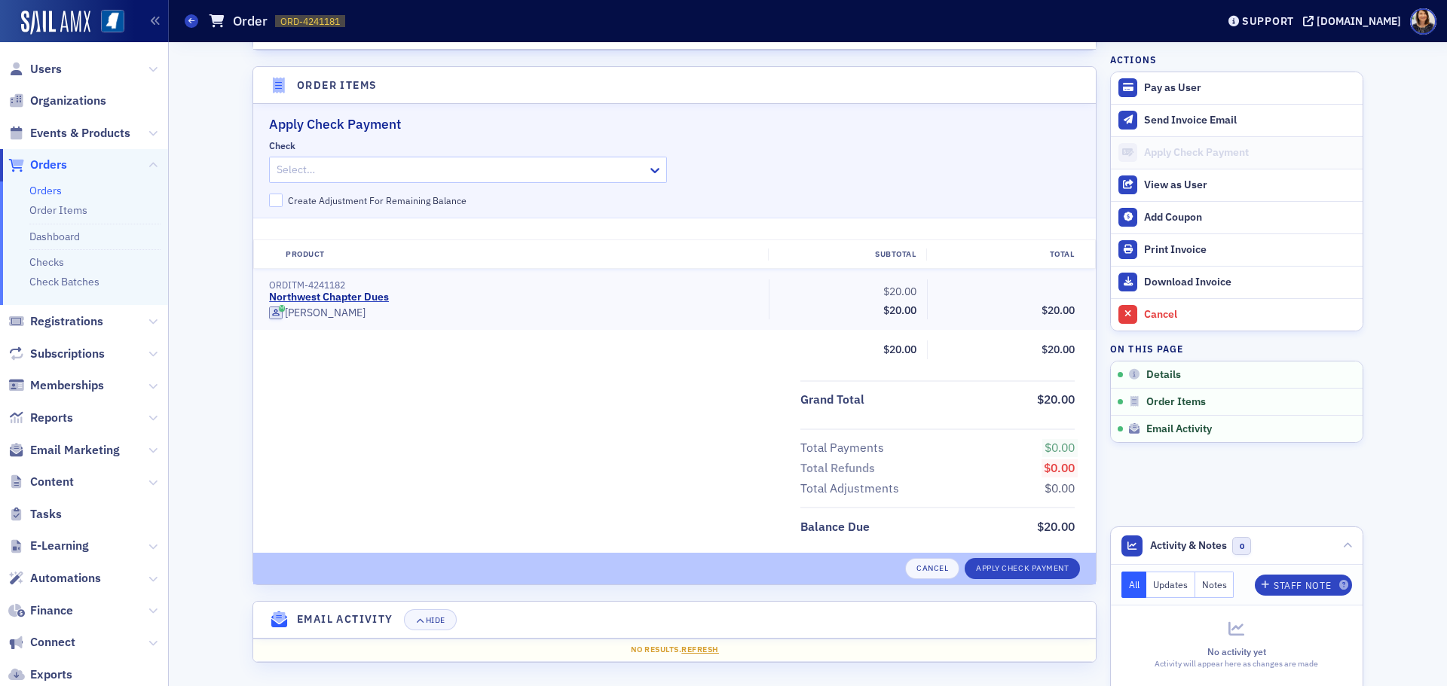
scroll to position [448, 0]
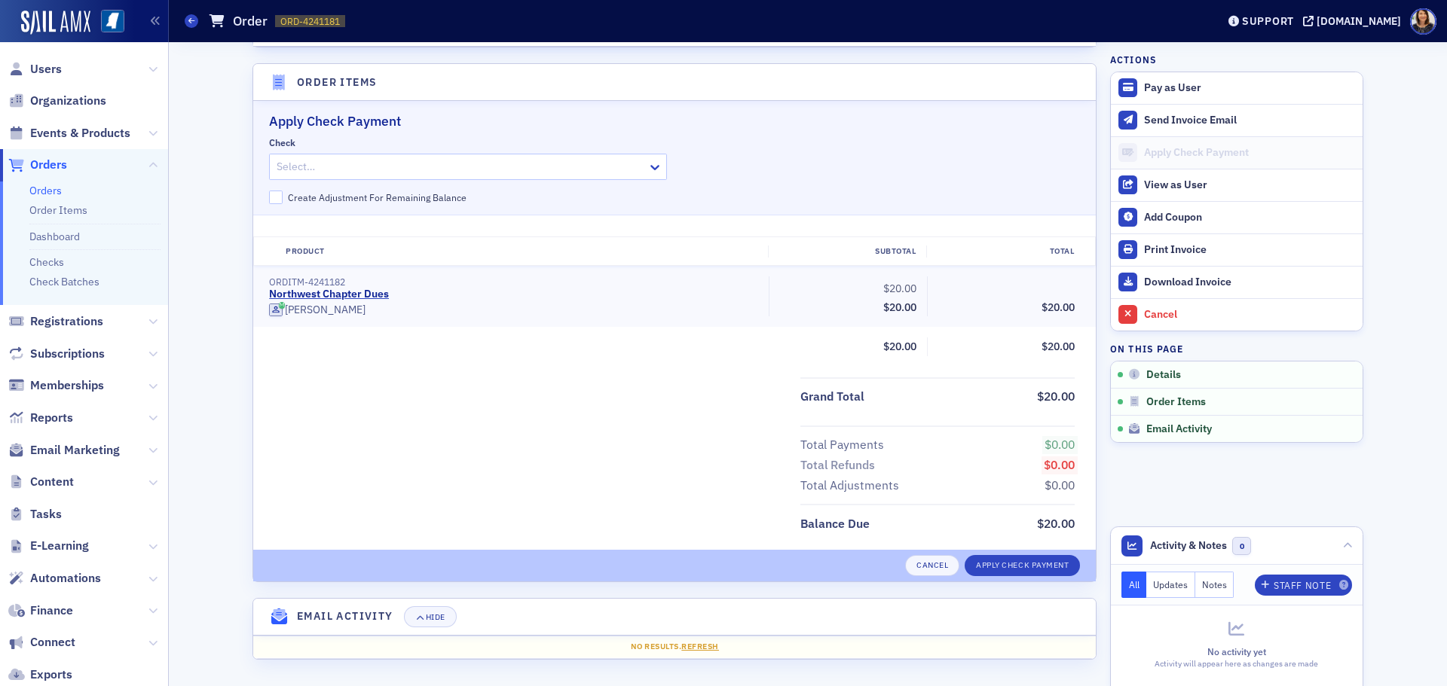
click at [472, 169] on div at bounding box center [460, 166] width 371 height 19
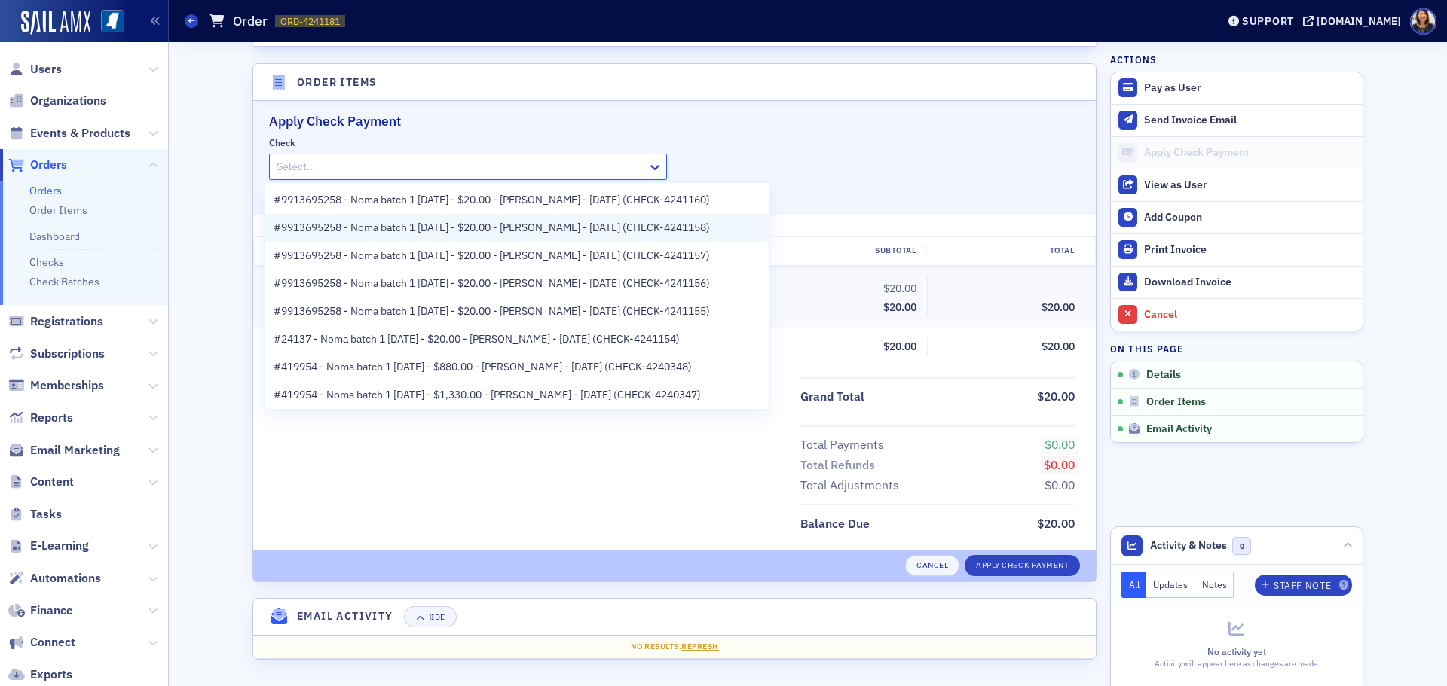
click at [556, 224] on span "#9913695258 - Noma batch 1 [DATE] - $20.00 - [PERSON_NAME] - [DATE] (CHECK-4241…" at bounding box center [492, 228] width 436 height 16
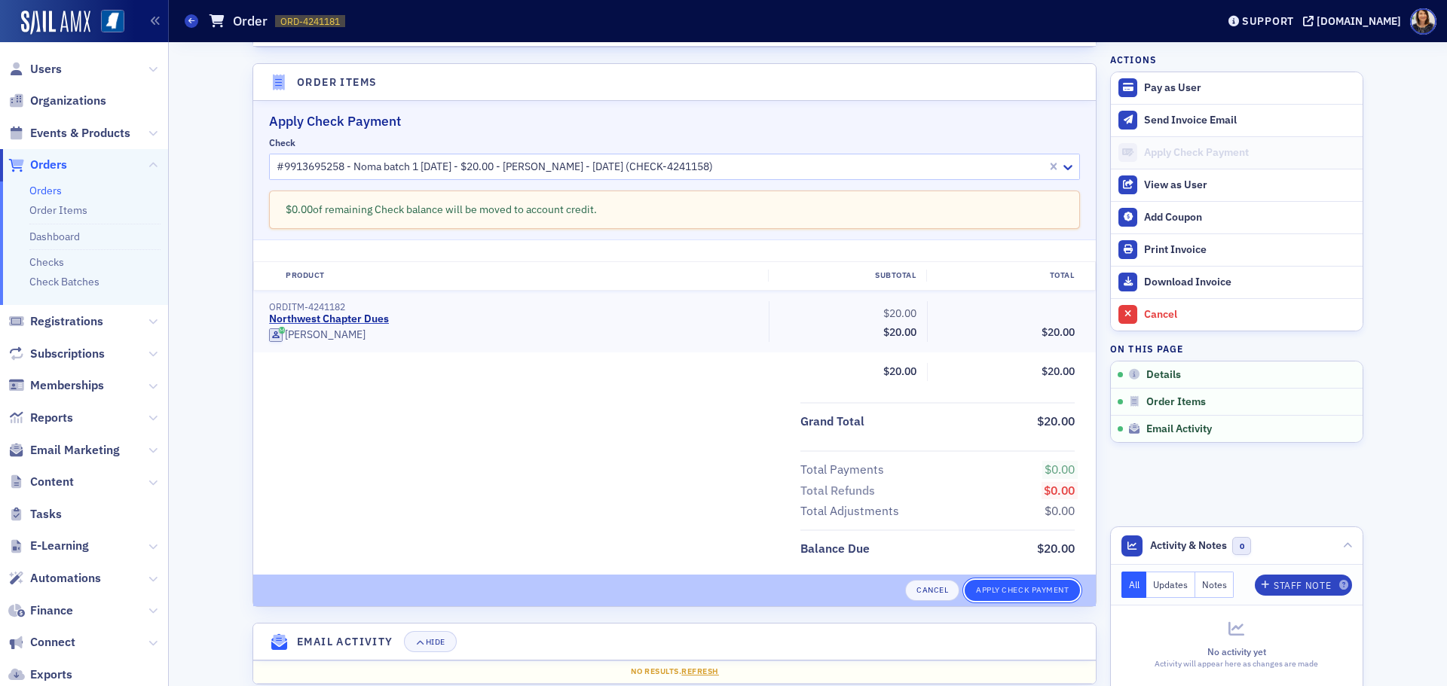
click at [1007, 587] on button "Apply Check Payment" at bounding box center [1022, 590] width 115 height 21
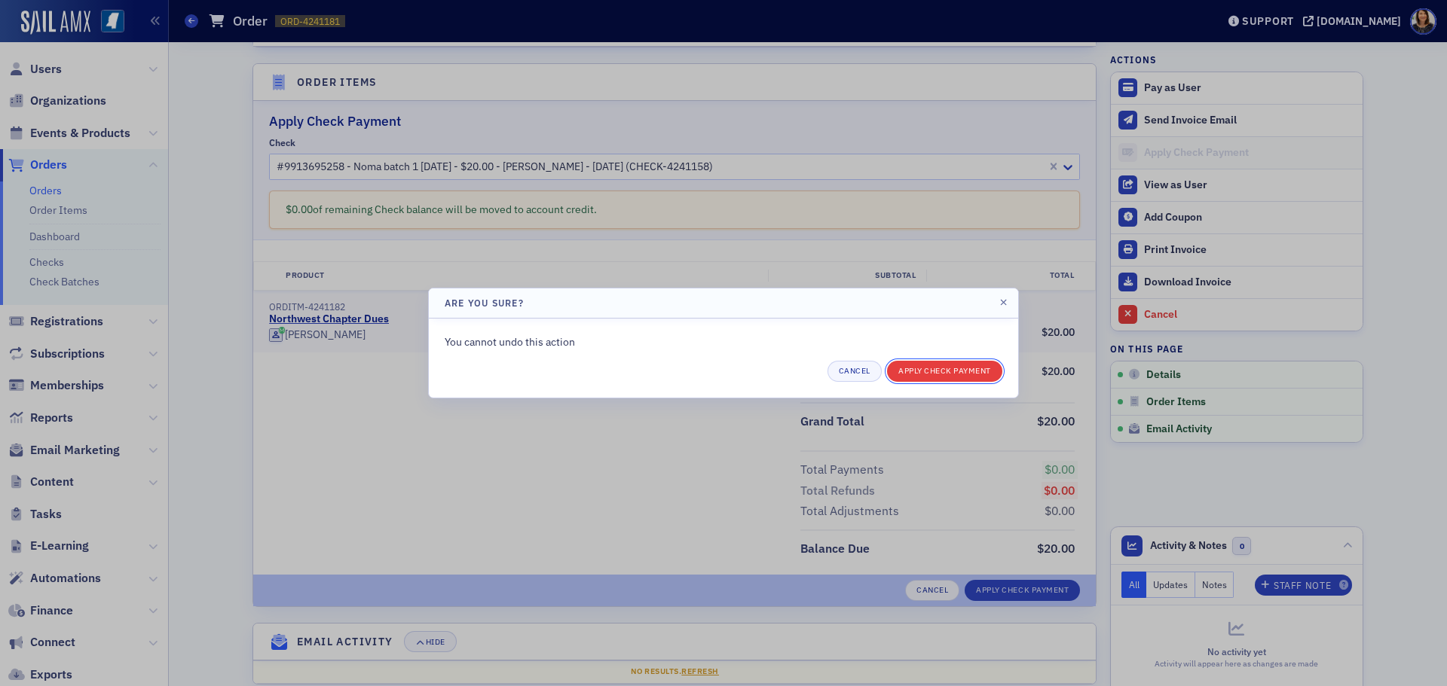
click at [954, 372] on button "Apply Check Payment" at bounding box center [944, 371] width 115 height 21
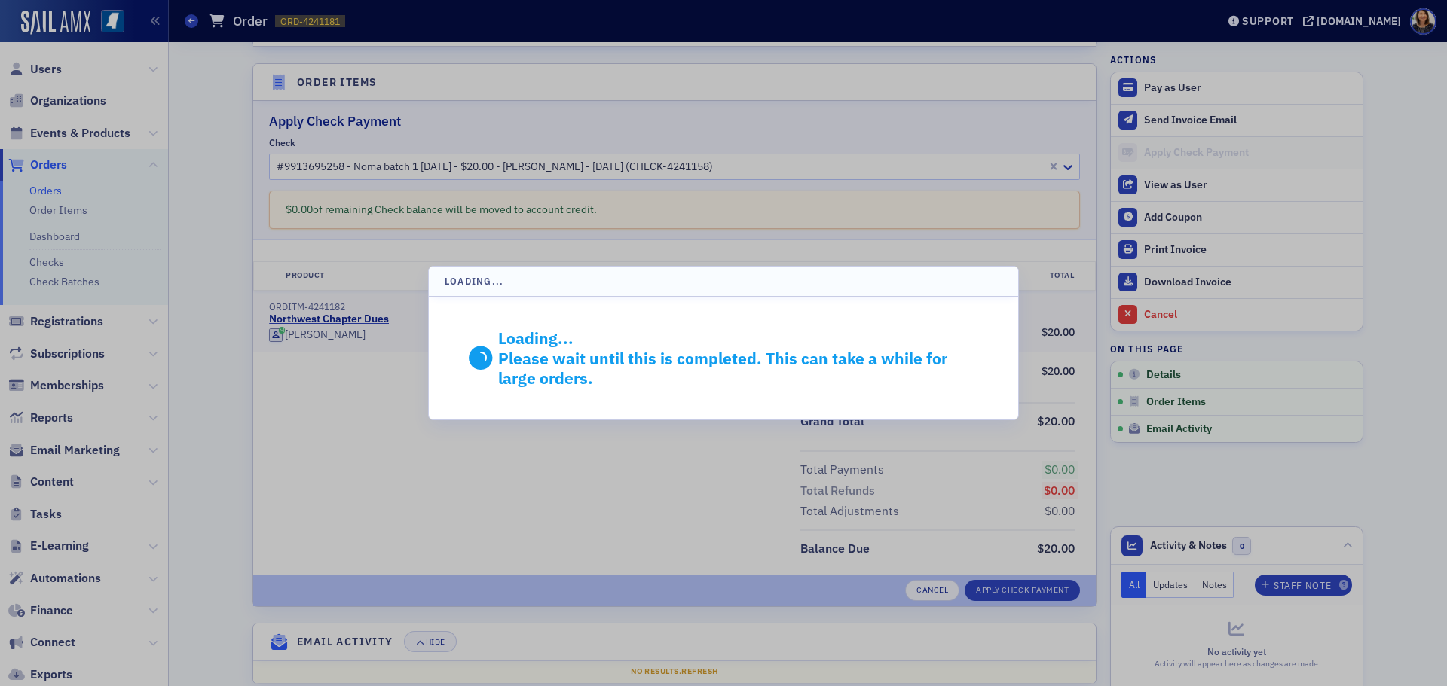
scroll to position [280, 0]
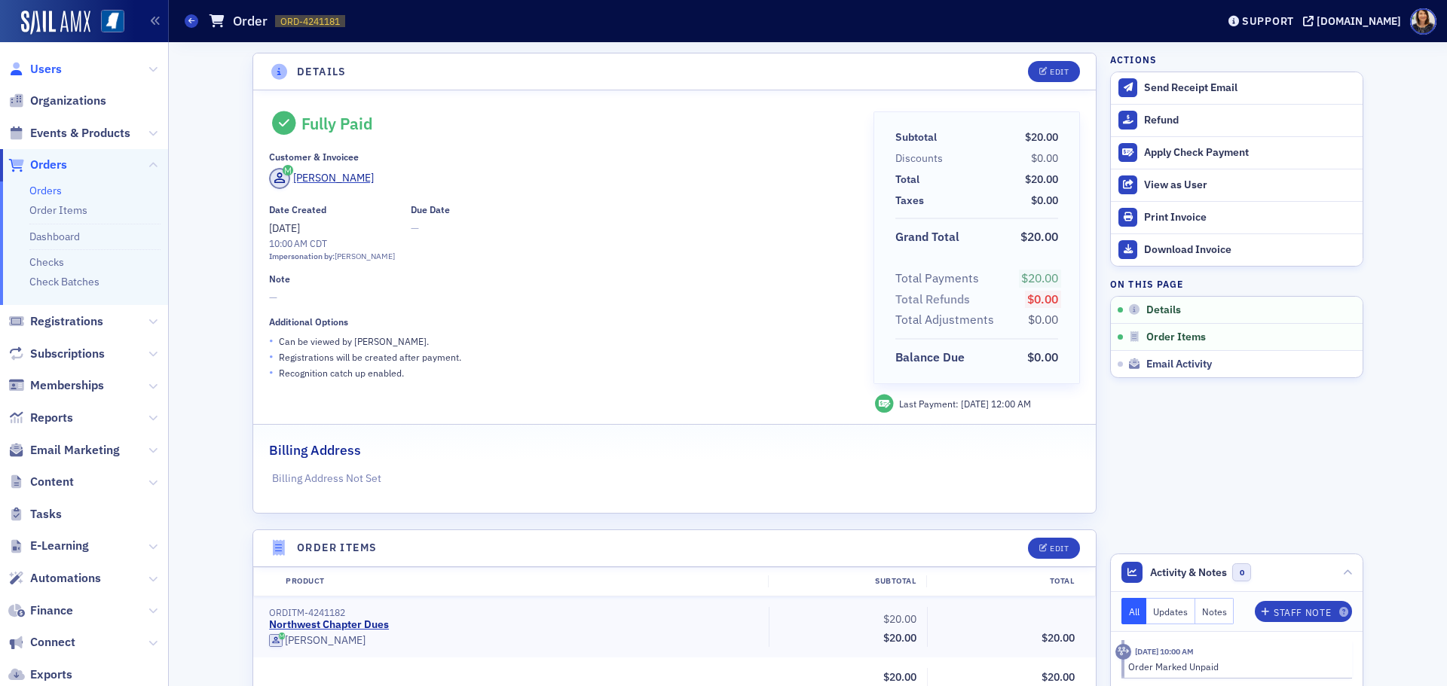
click at [35, 69] on span "Users" at bounding box center [46, 69] width 32 height 17
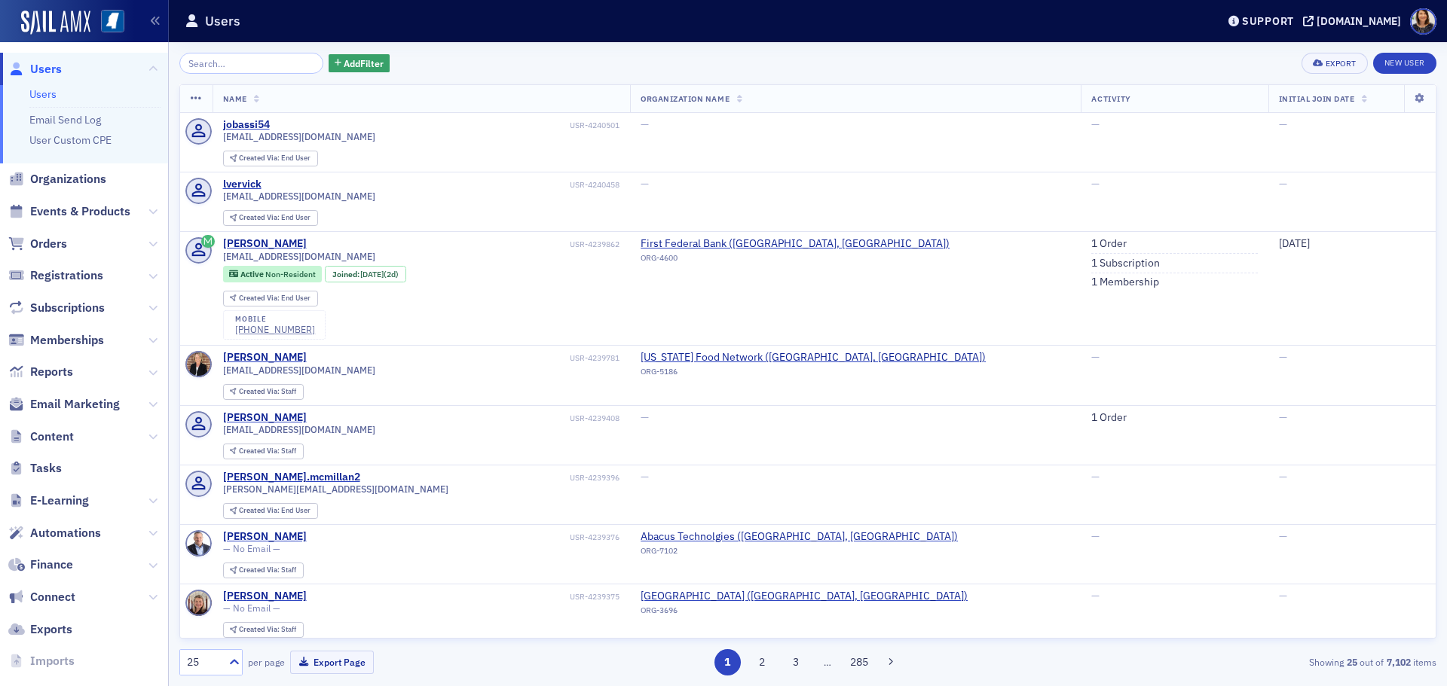
click at [252, 63] on input "search" at bounding box center [251, 63] width 144 height 21
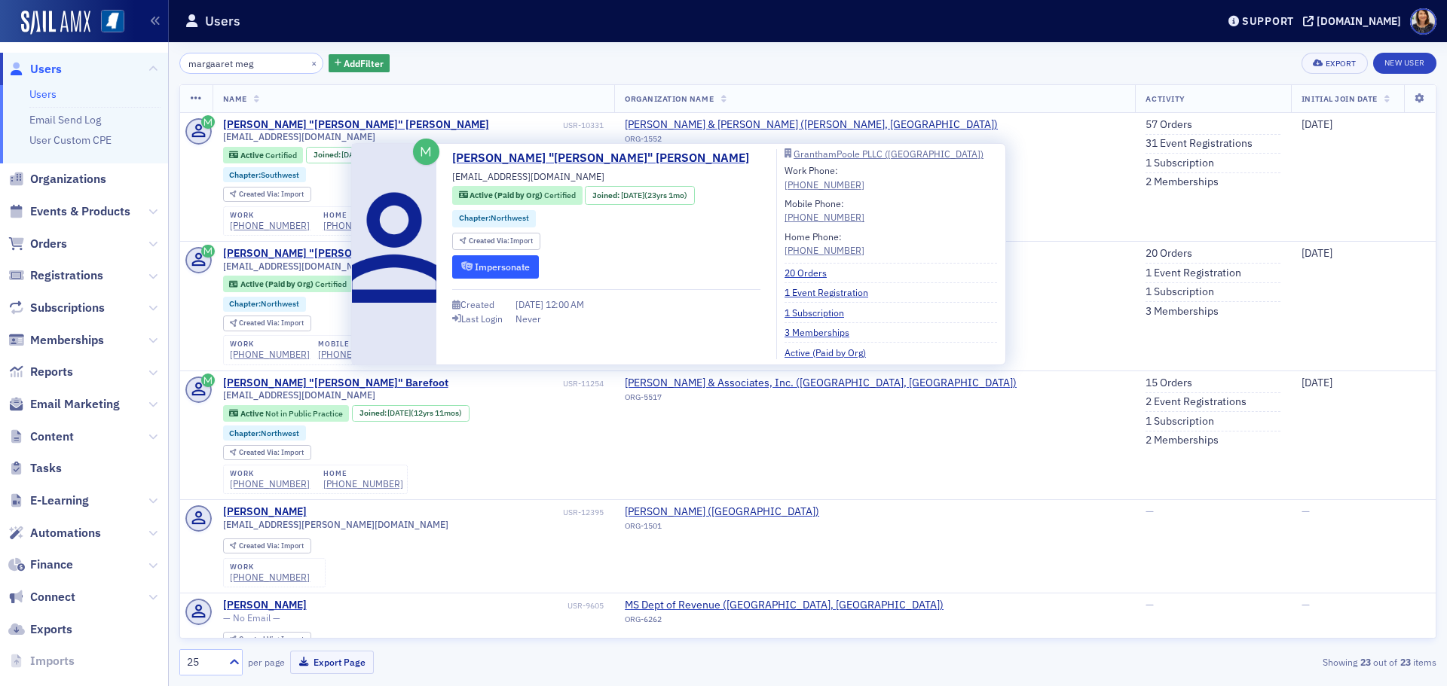
type input "margaaret meg"
click at [506, 265] on button "Impersonate" at bounding box center [495, 266] width 87 height 23
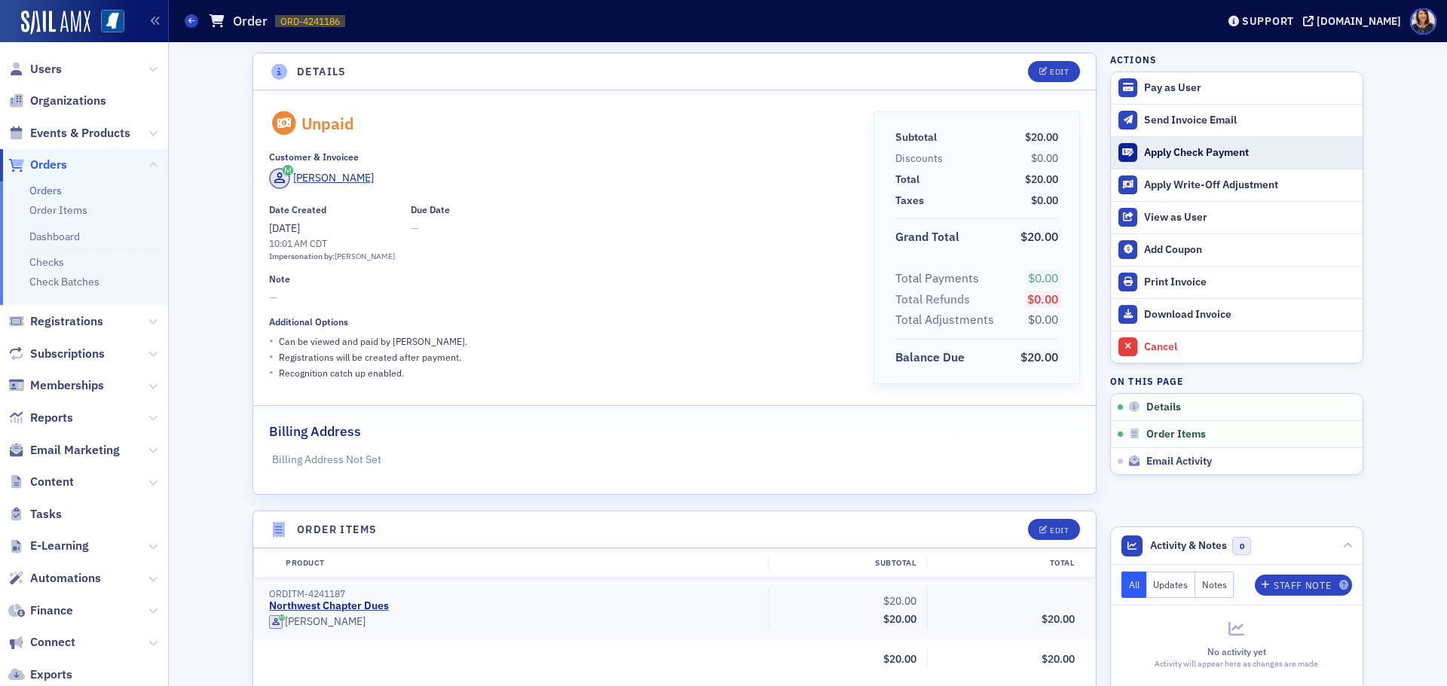
click at [1190, 149] on div "Apply Check Payment" at bounding box center [1249, 153] width 211 height 14
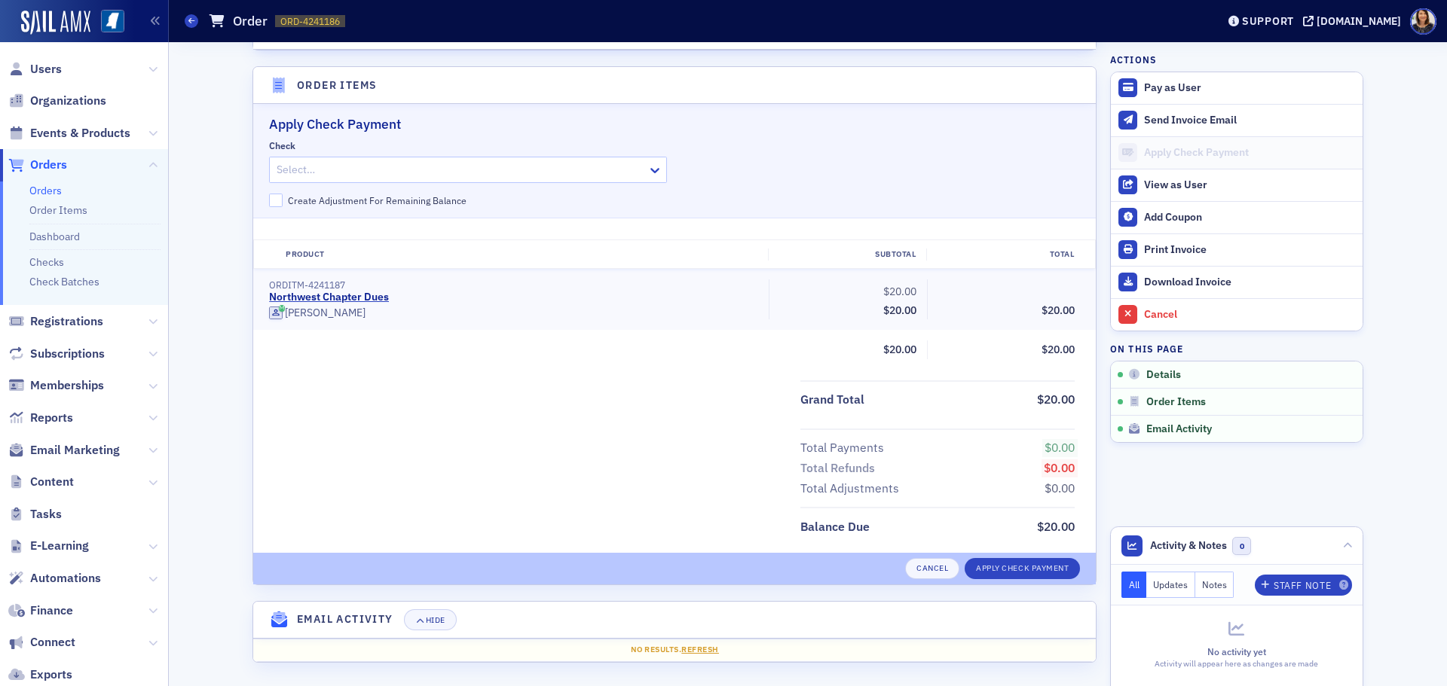
scroll to position [448, 0]
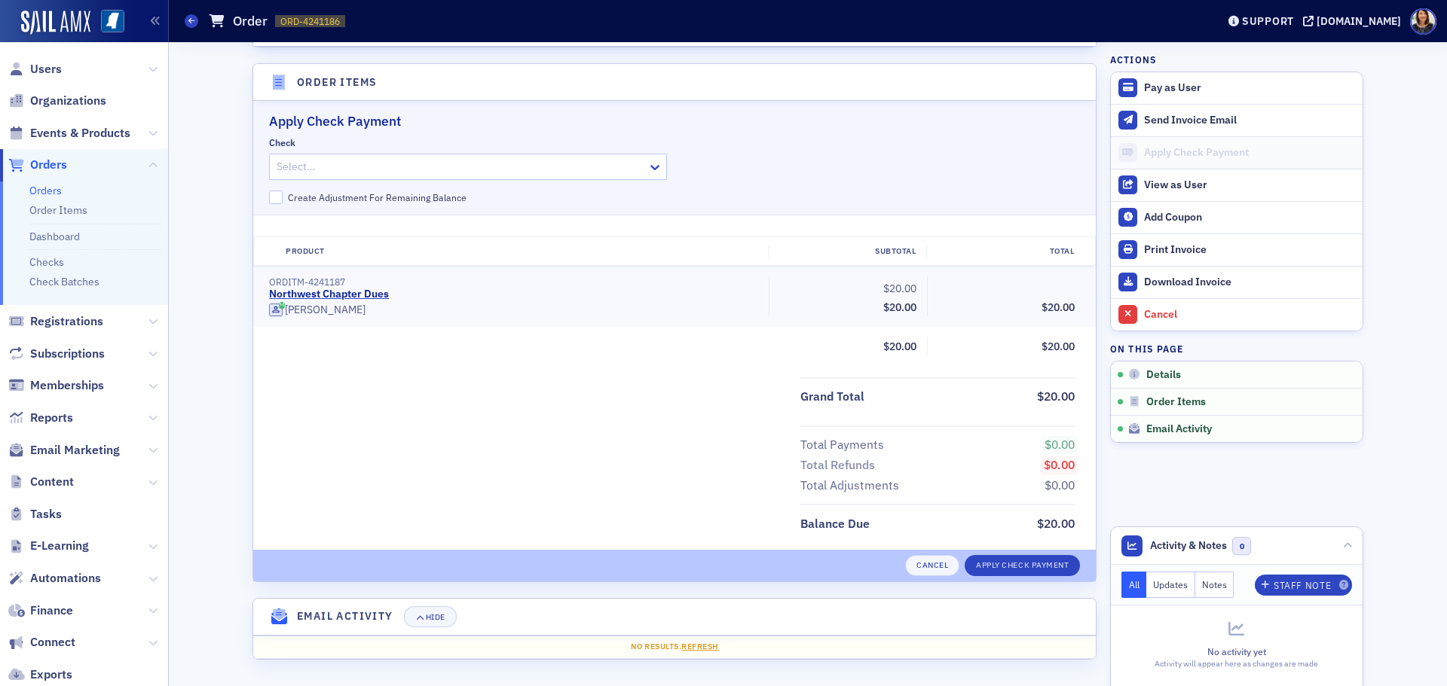
click at [618, 171] on div "Select…" at bounding box center [468, 167] width 398 height 26
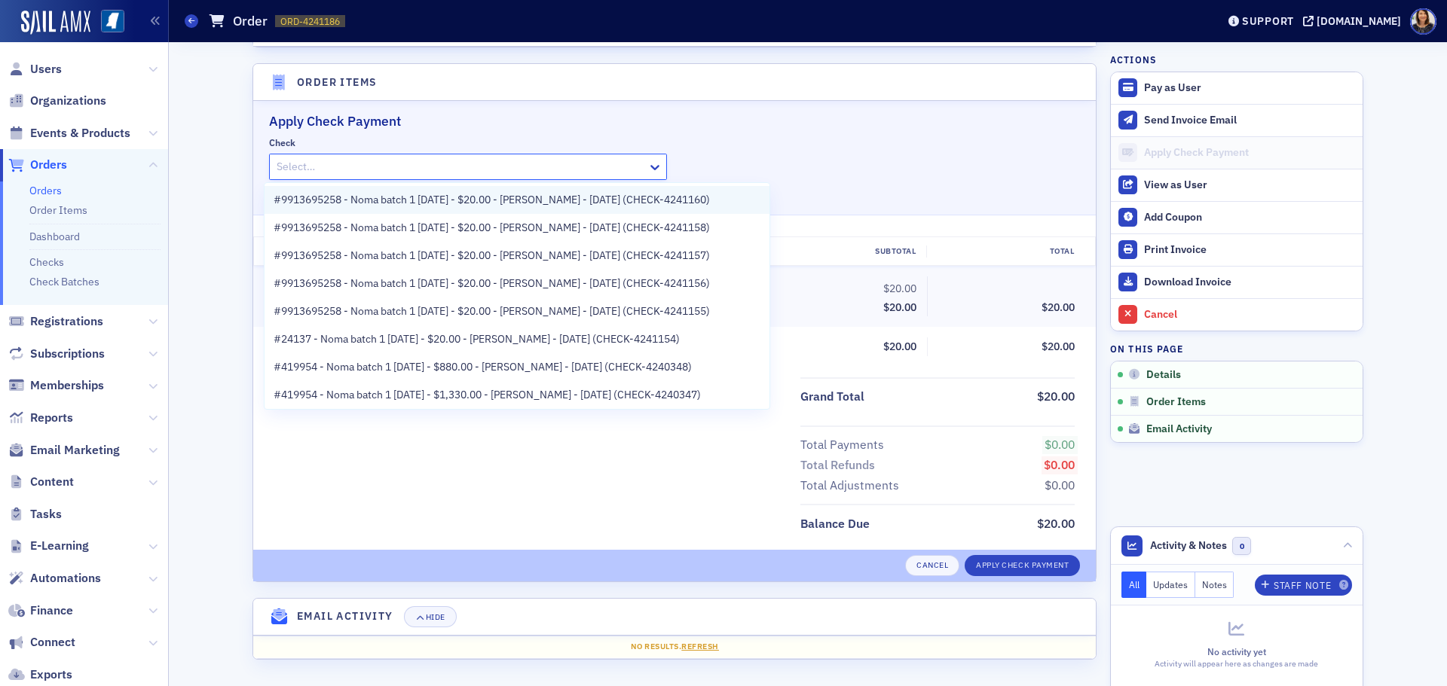
click at [610, 200] on span "#9913695258 - Noma batch 1 [DATE] - $20.00 - [PERSON_NAME] - [DATE] (CHECK-4241…" at bounding box center [492, 200] width 436 height 16
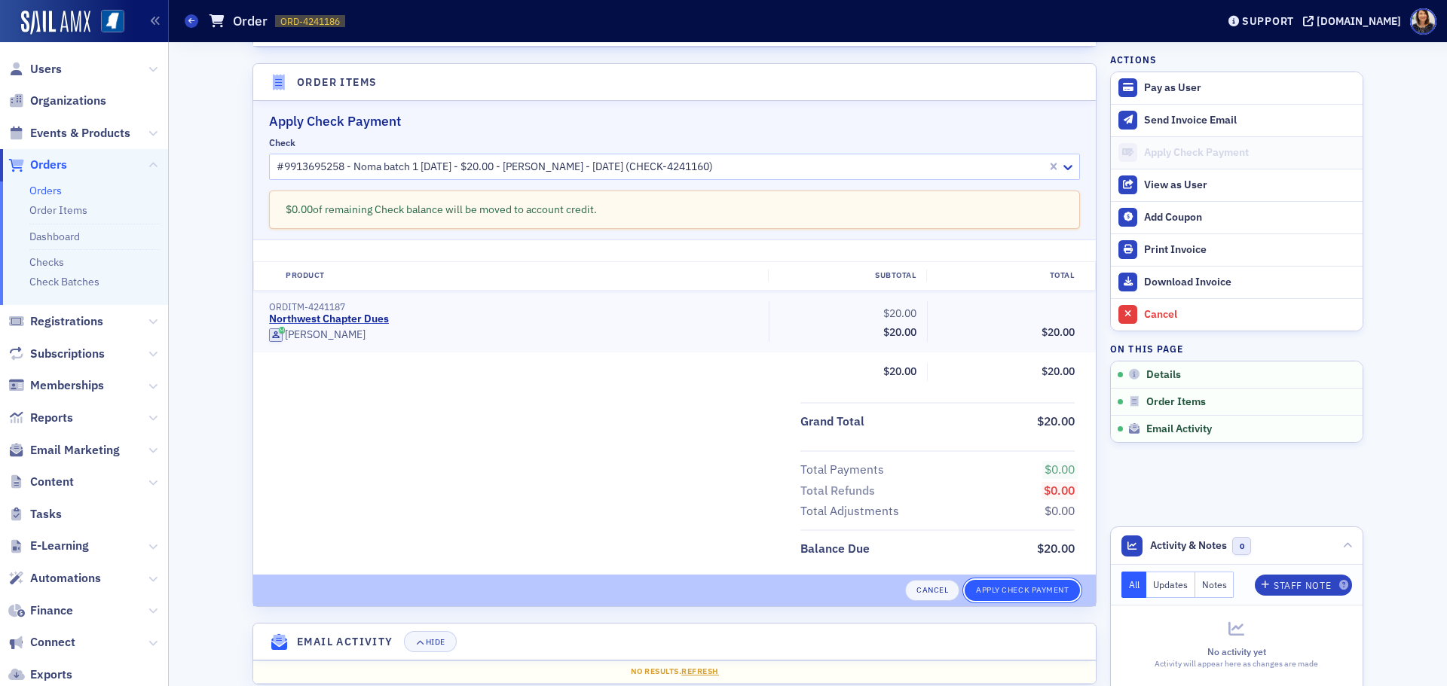
click at [1007, 592] on button "Apply Check Payment" at bounding box center [1022, 590] width 115 height 21
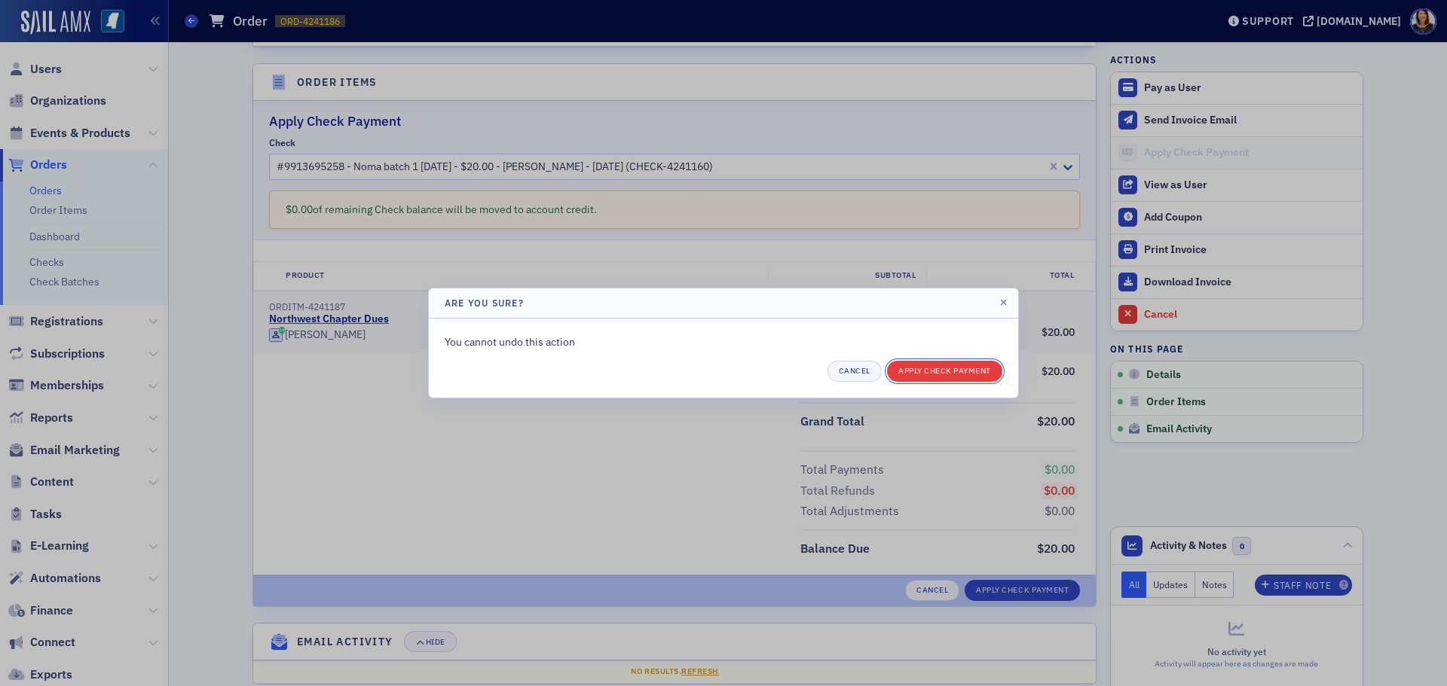
click at [926, 367] on button "Apply Check Payment" at bounding box center [944, 371] width 115 height 21
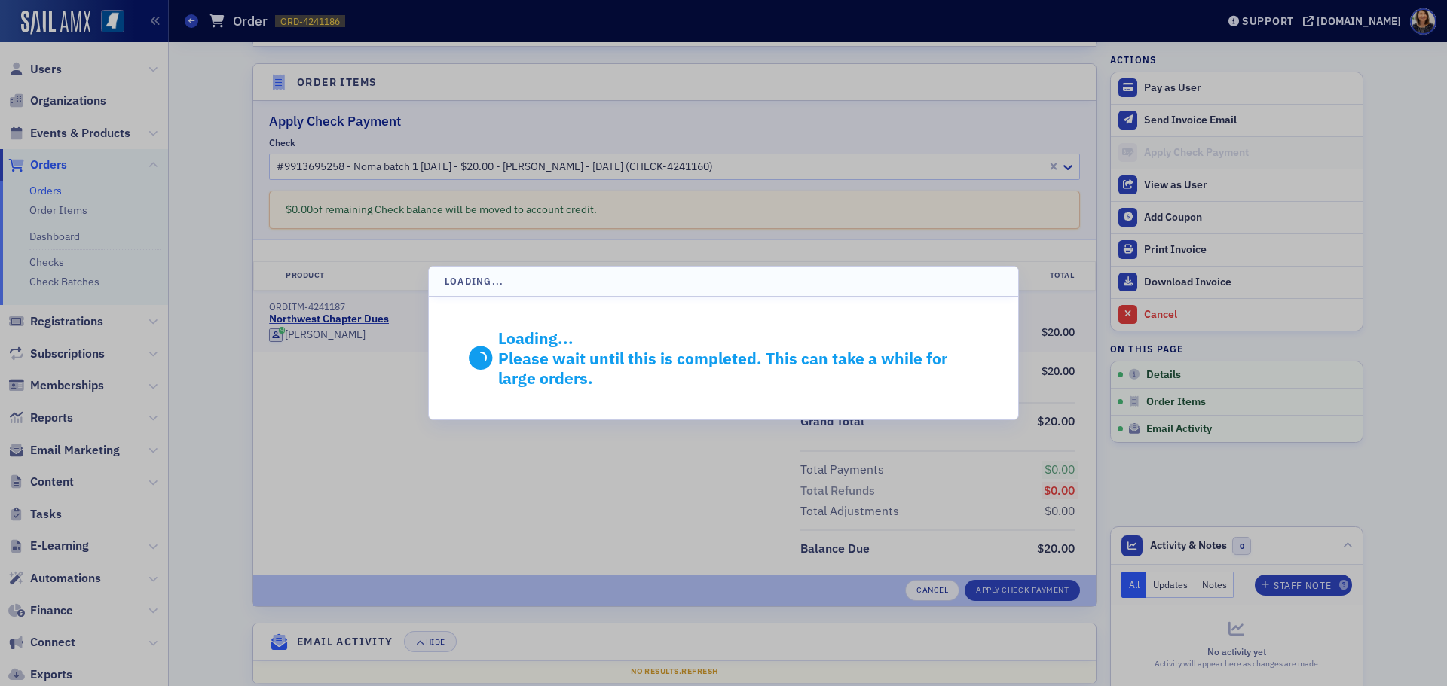
scroll to position [280, 0]
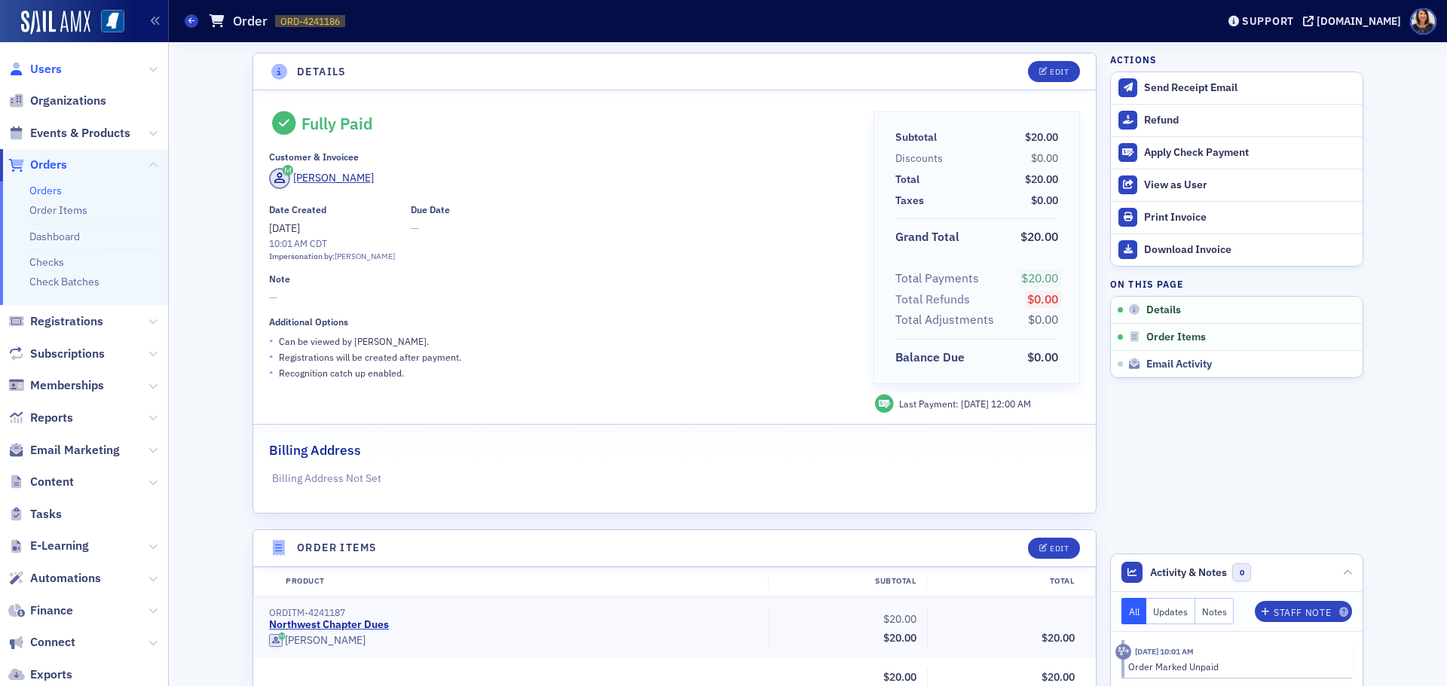
click at [41, 68] on span "Users" at bounding box center [46, 69] width 32 height 17
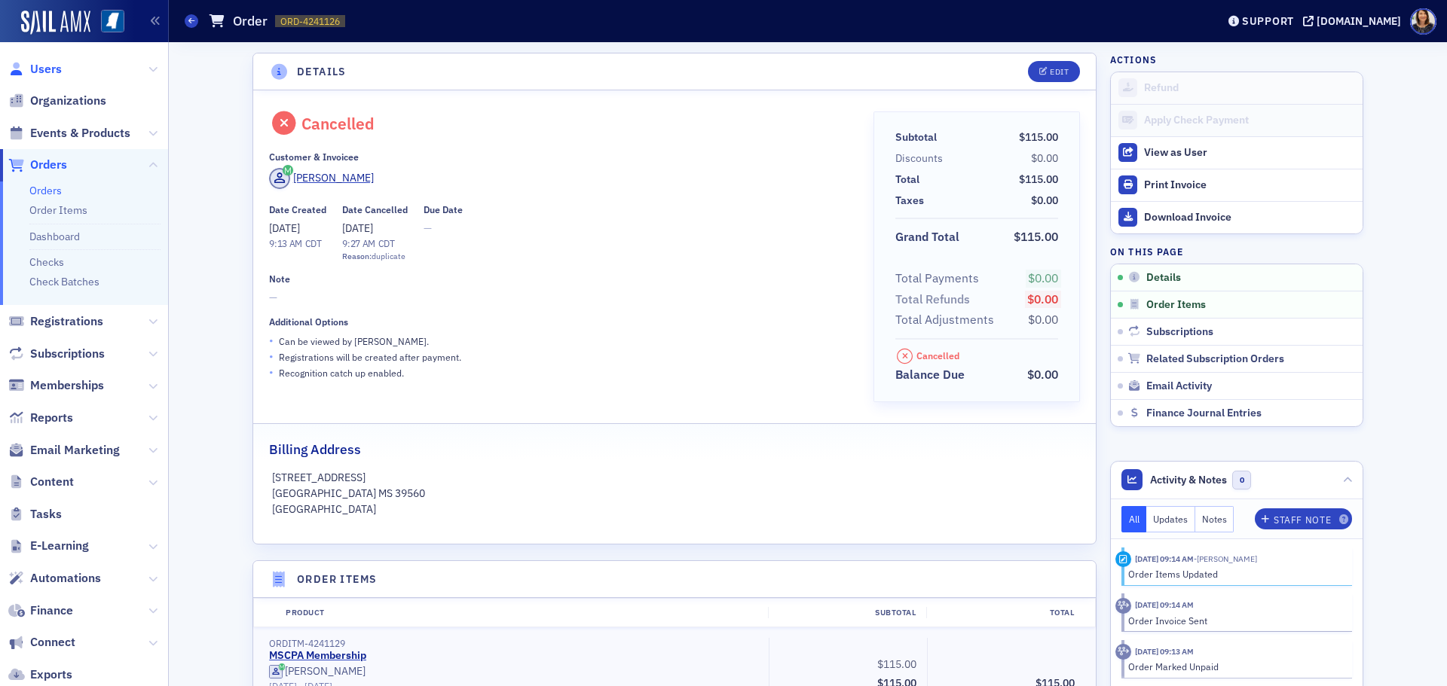
click at [41, 68] on span "Users" at bounding box center [46, 69] width 32 height 17
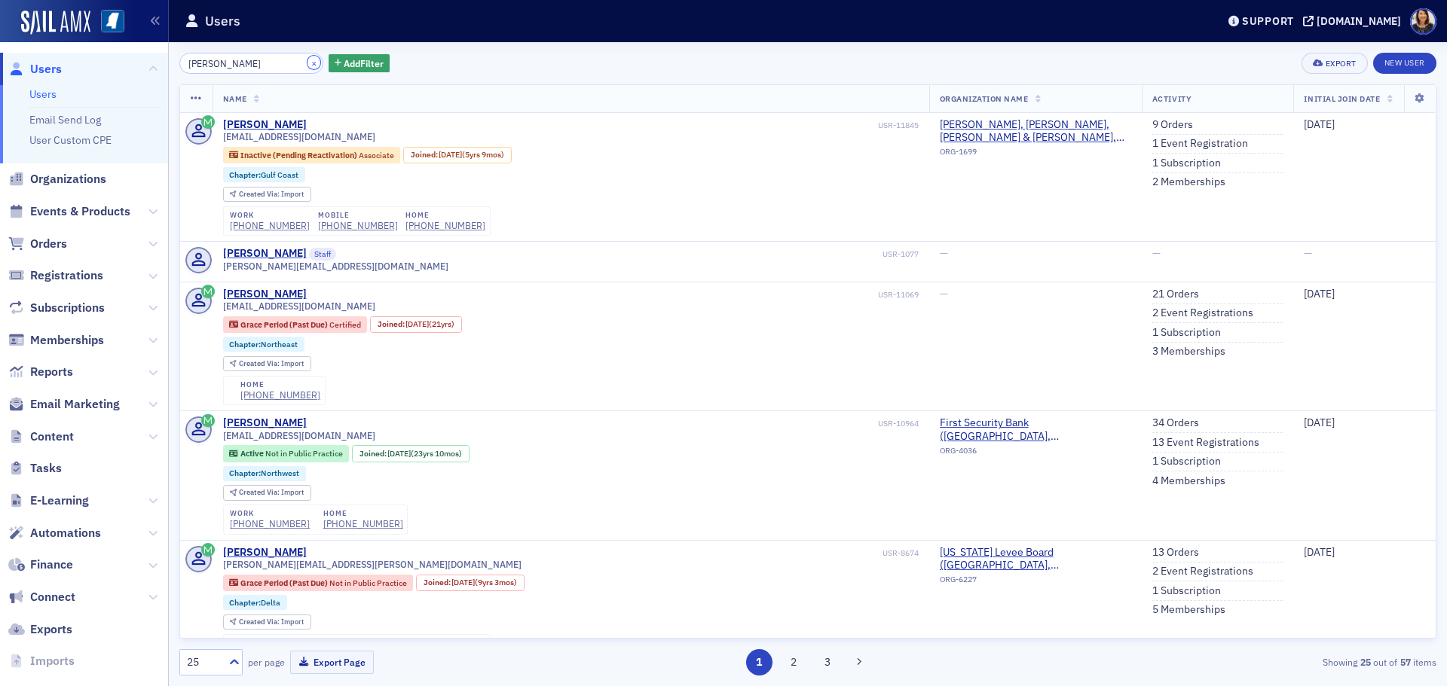
click at [307, 60] on button "×" at bounding box center [314, 63] width 14 height 14
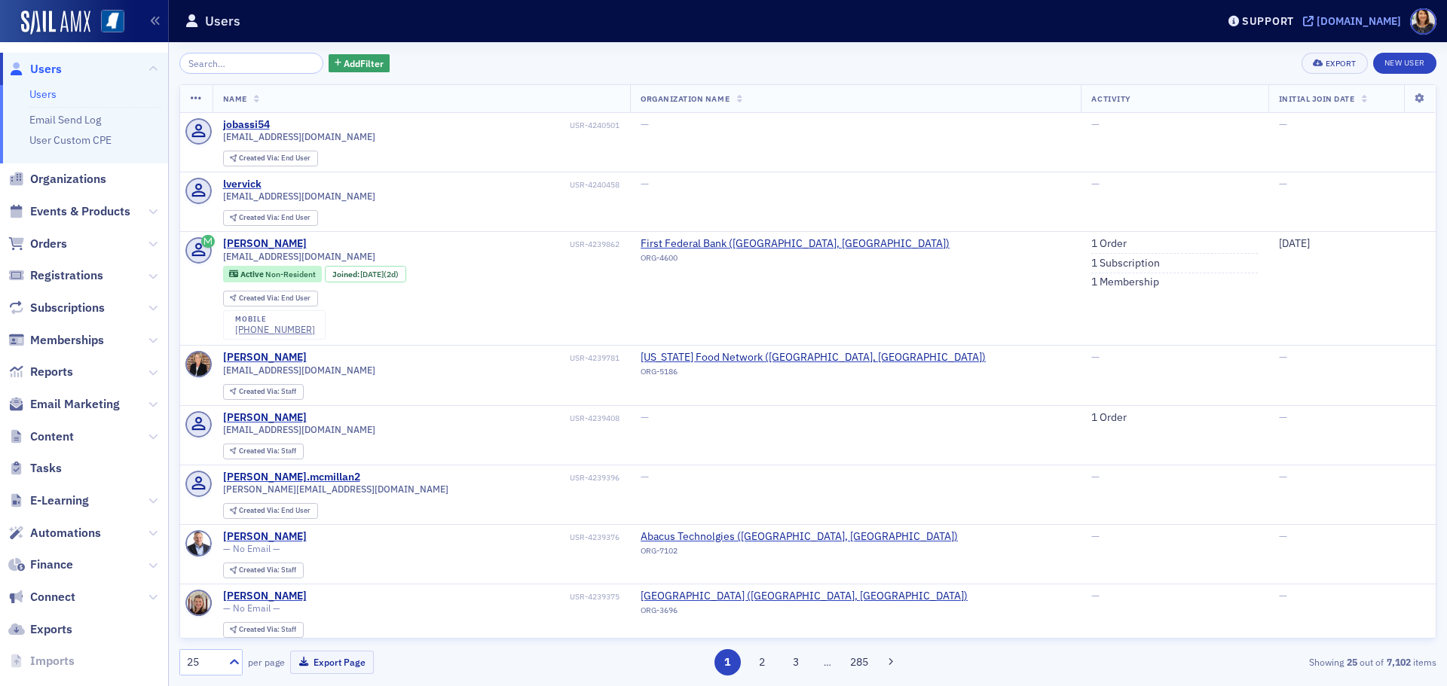
click at [1341, 26] on div "[DOMAIN_NAME]" at bounding box center [1358, 21] width 84 height 14
click at [271, 60] on input "search" at bounding box center [251, 63] width 144 height 21
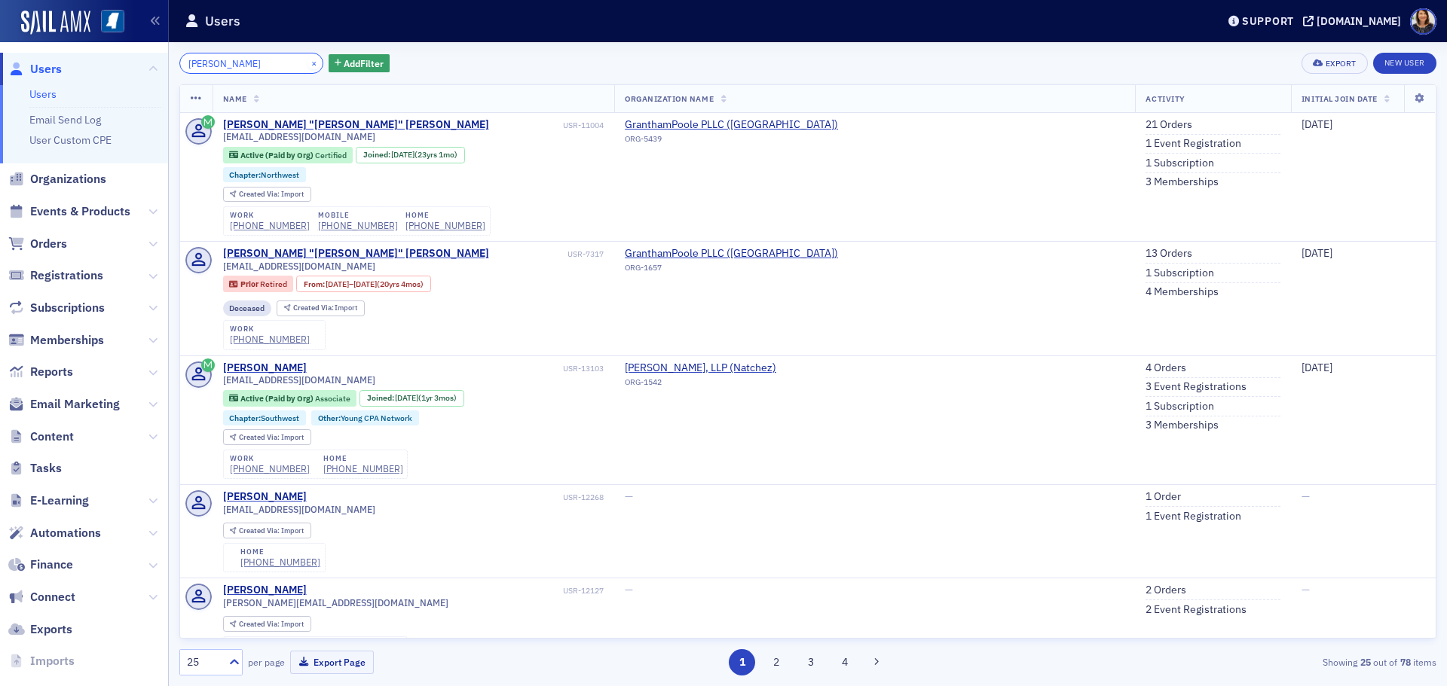
type input "[PERSON_NAME]"
click at [307, 64] on button "×" at bounding box center [314, 63] width 14 height 14
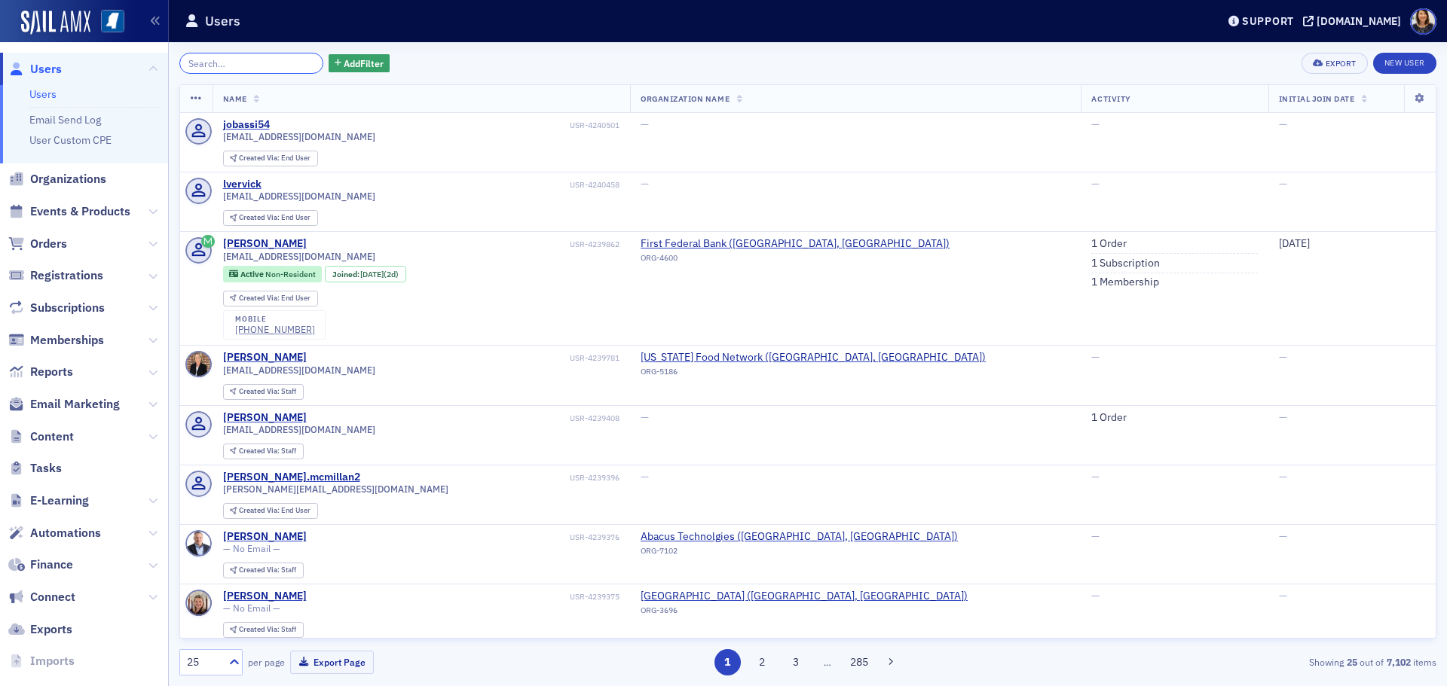
click at [222, 63] on input "search" at bounding box center [251, 63] width 144 height 21
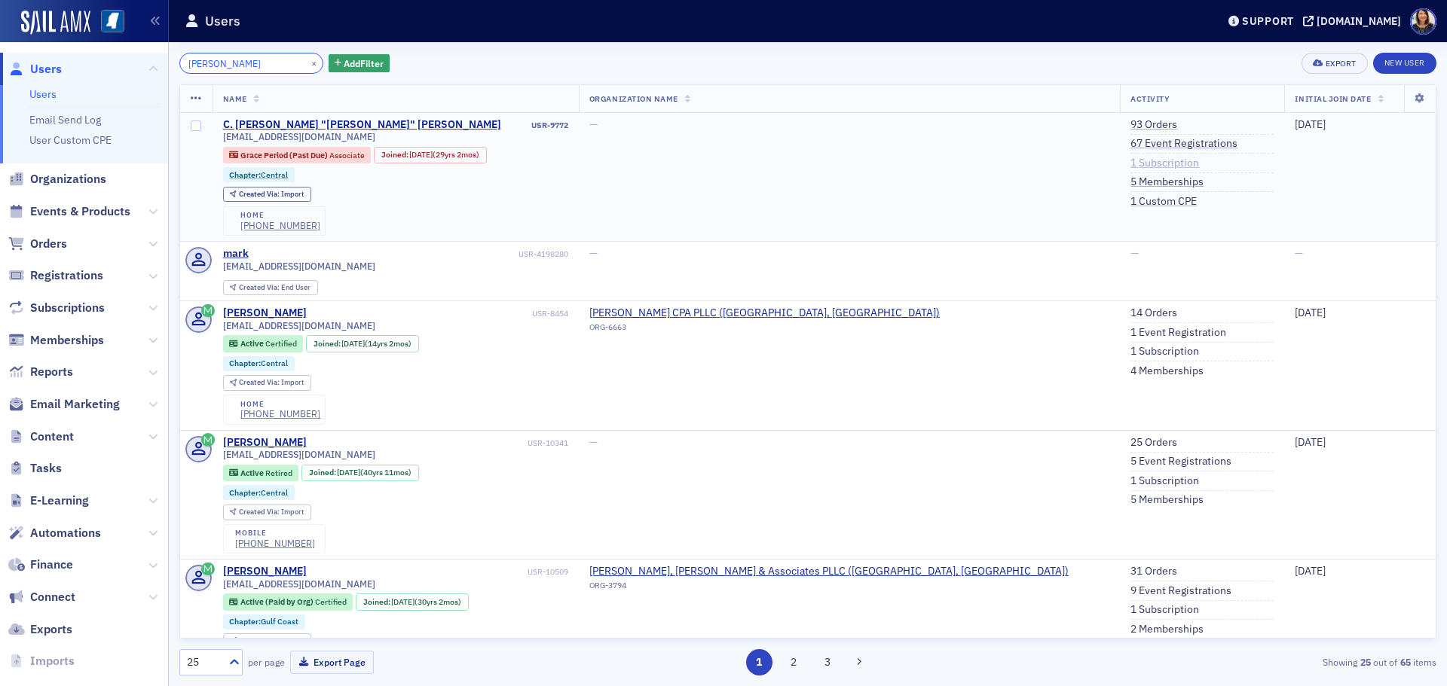
type input "[PERSON_NAME]"
click at [1120, 115] on td "93 Orders 67 Event Registrations 1 Subscription 5 Memberships 1 Custom CPE" at bounding box center [1202, 177] width 164 height 129
click at [1130, 121] on link "93 Orders" at bounding box center [1153, 125] width 47 height 14
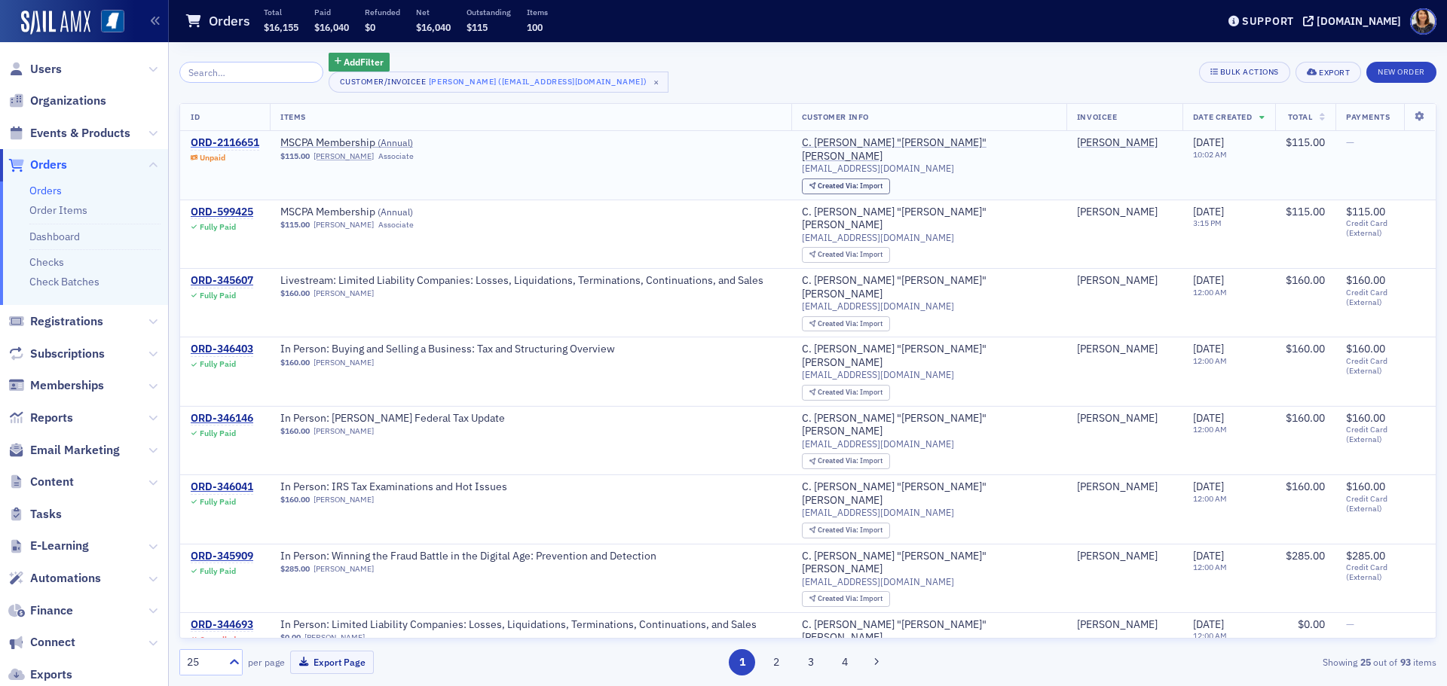
click at [229, 139] on div "ORD-2116651" at bounding box center [225, 143] width 69 height 14
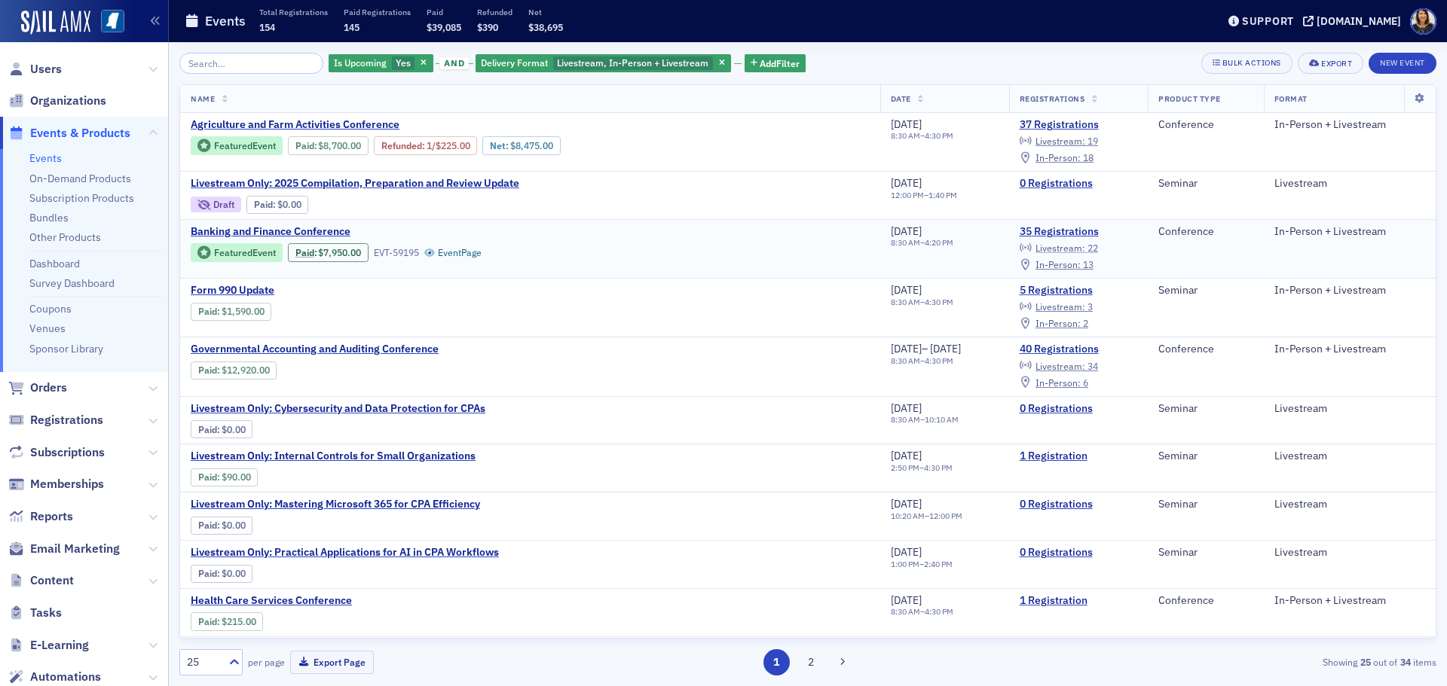
click at [1069, 245] on span "Livestream :" at bounding box center [1060, 248] width 50 height 12
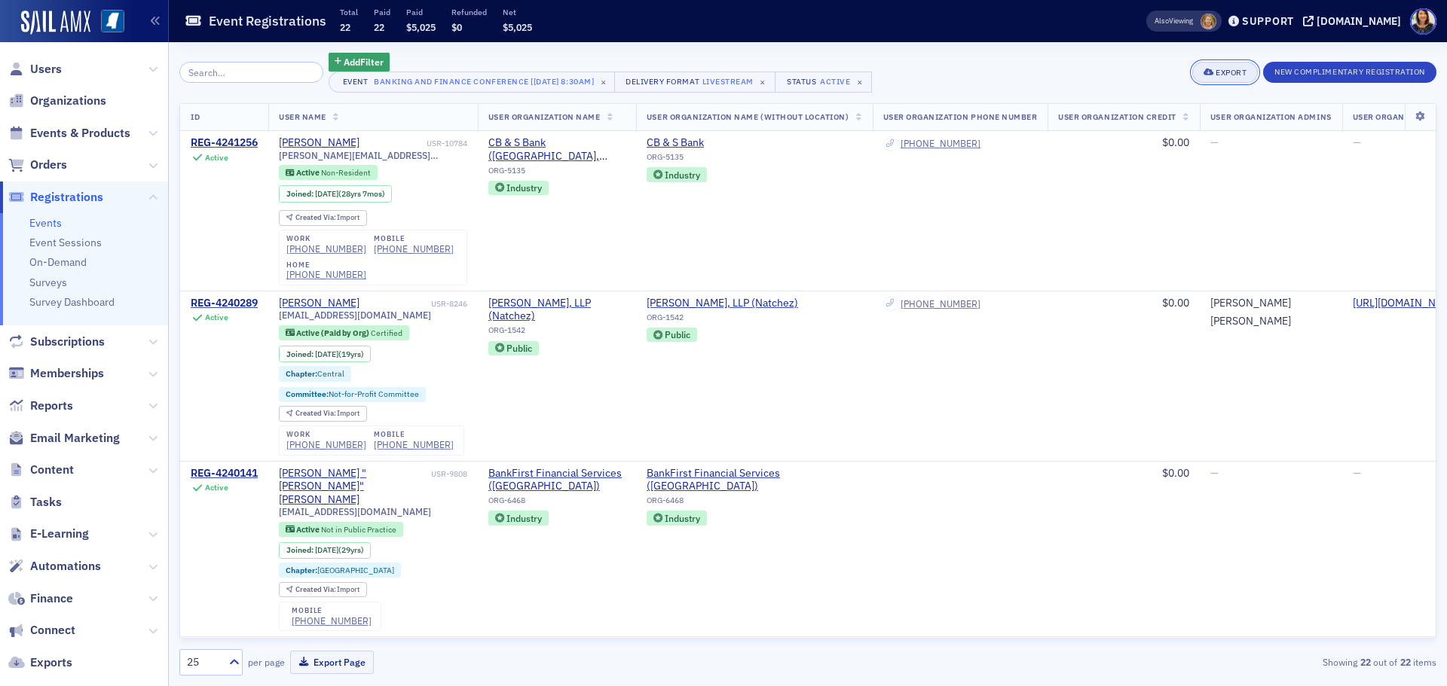
click at [1220, 72] on div "Export" at bounding box center [1230, 73] width 31 height 8
click at [1047, 69] on div "Add Filter Event Banking and Finance Conference [8/21/2025 8:30am] × Delivery F…" at bounding box center [807, 73] width 1257 height 40
click at [33, 67] on span "Users" at bounding box center [46, 69] width 32 height 17
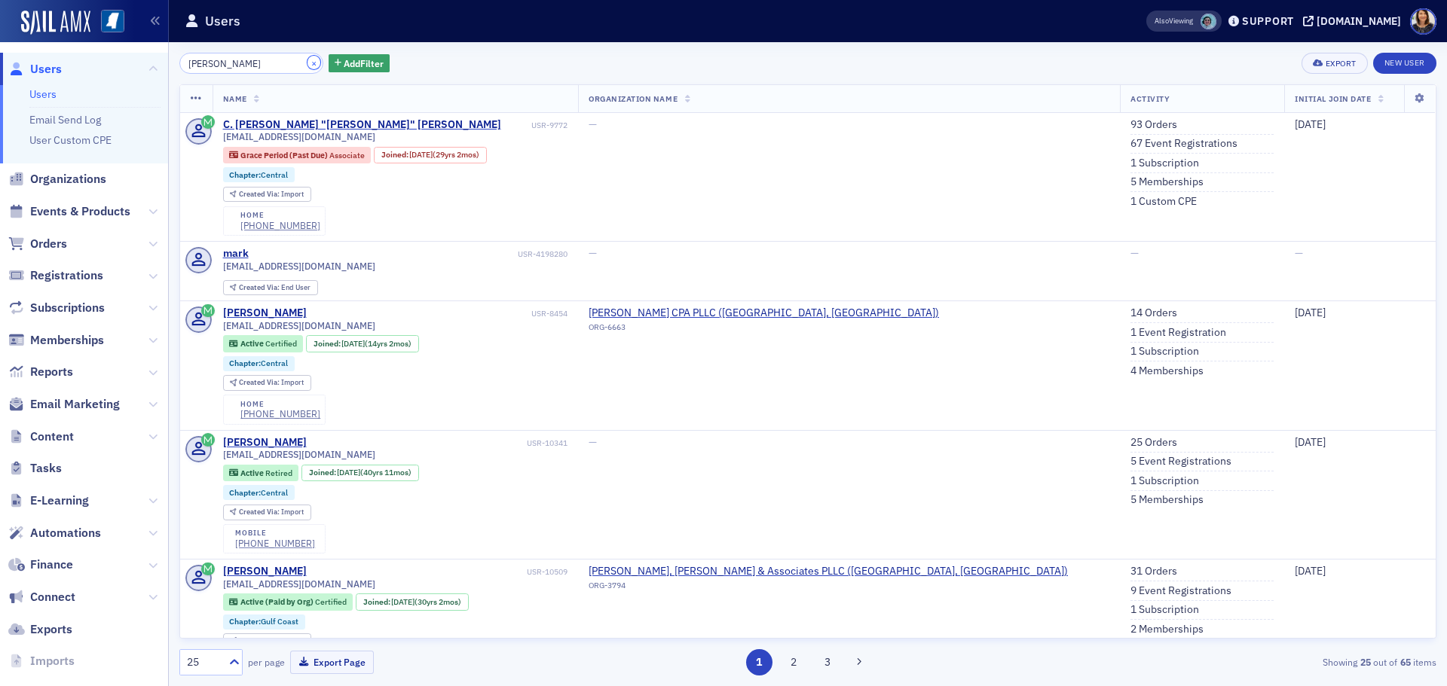
click at [307, 64] on button "×" at bounding box center [314, 63] width 14 height 14
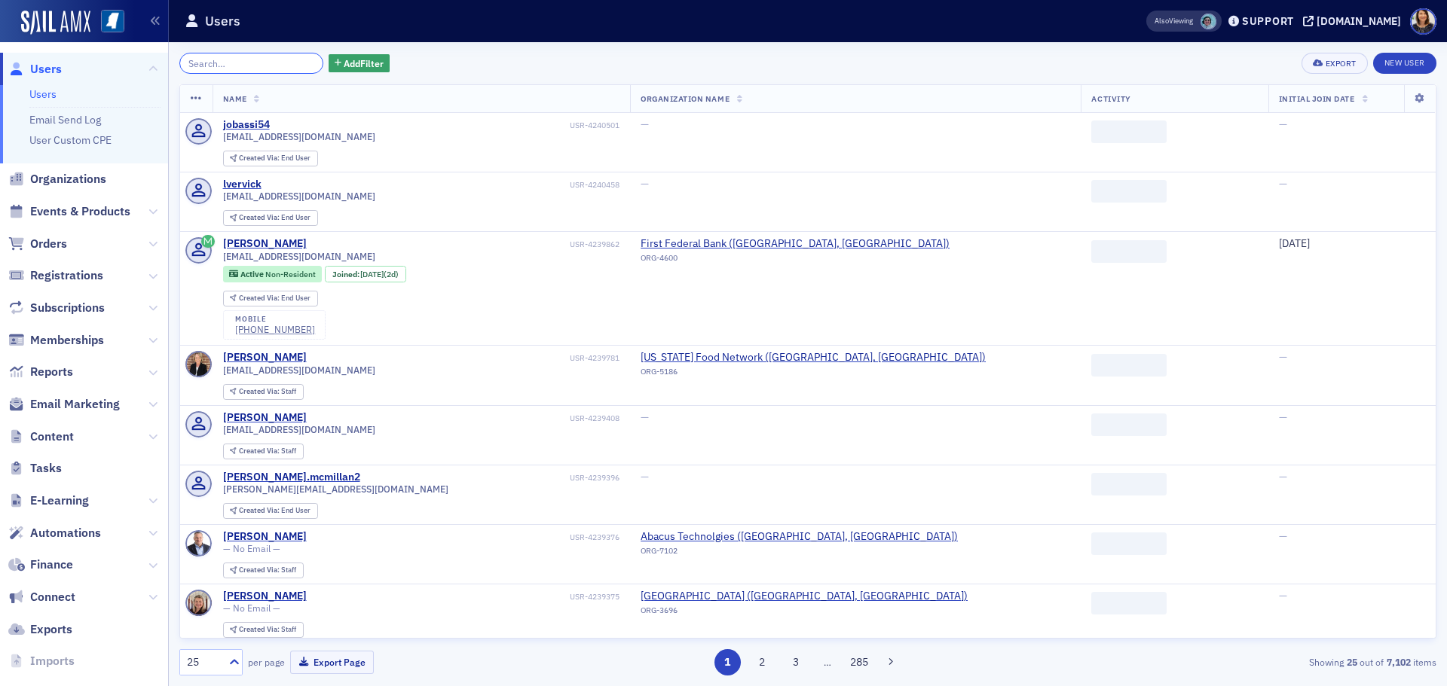
click at [274, 67] on input "search" at bounding box center [251, 63] width 144 height 21
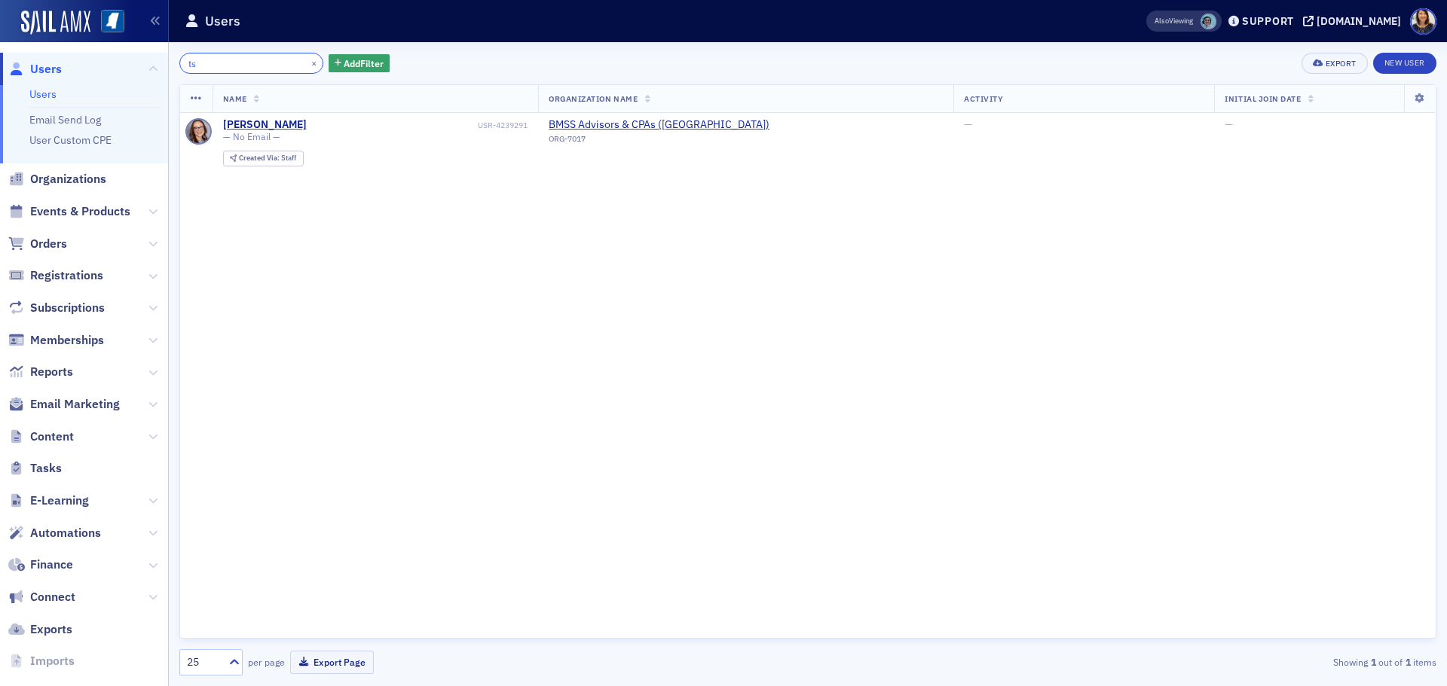
type input "t"
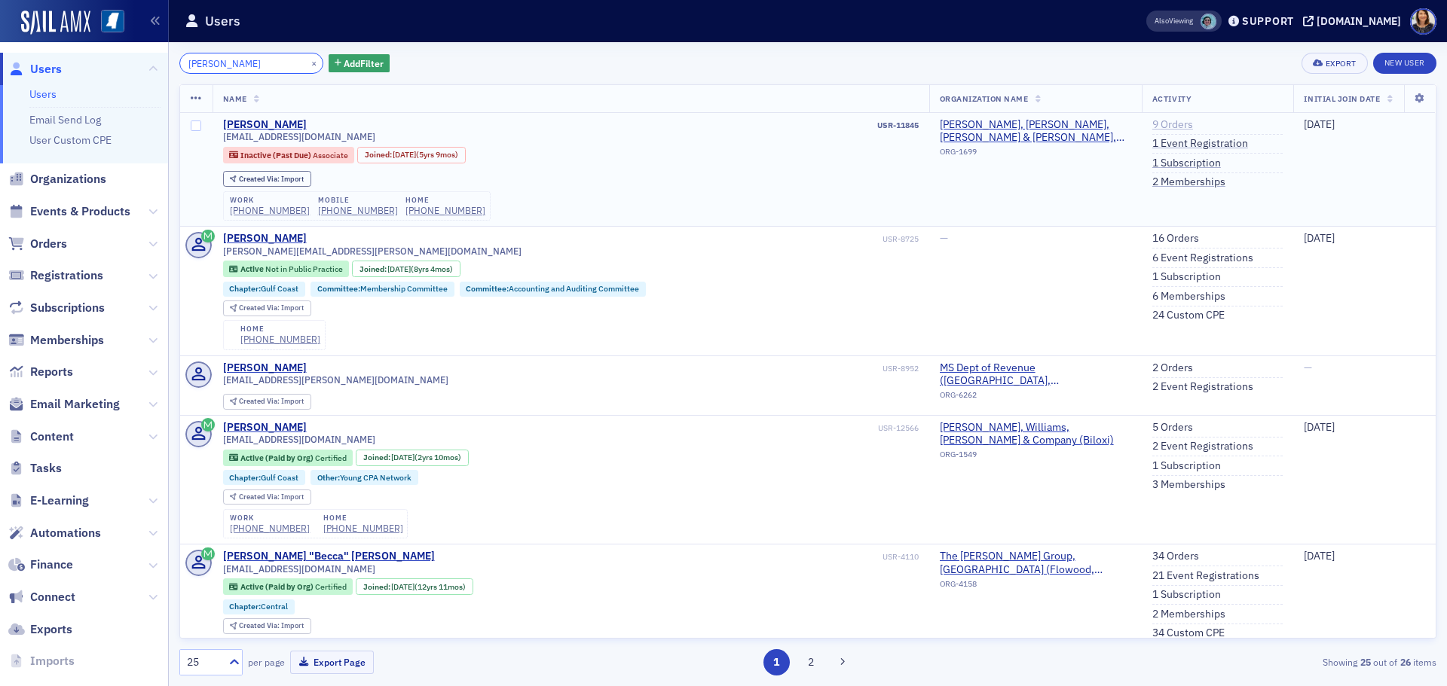
type input "rachel craig"
click at [1152, 124] on link "9 Orders" at bounding box center [1172, 125] width 41 height 14
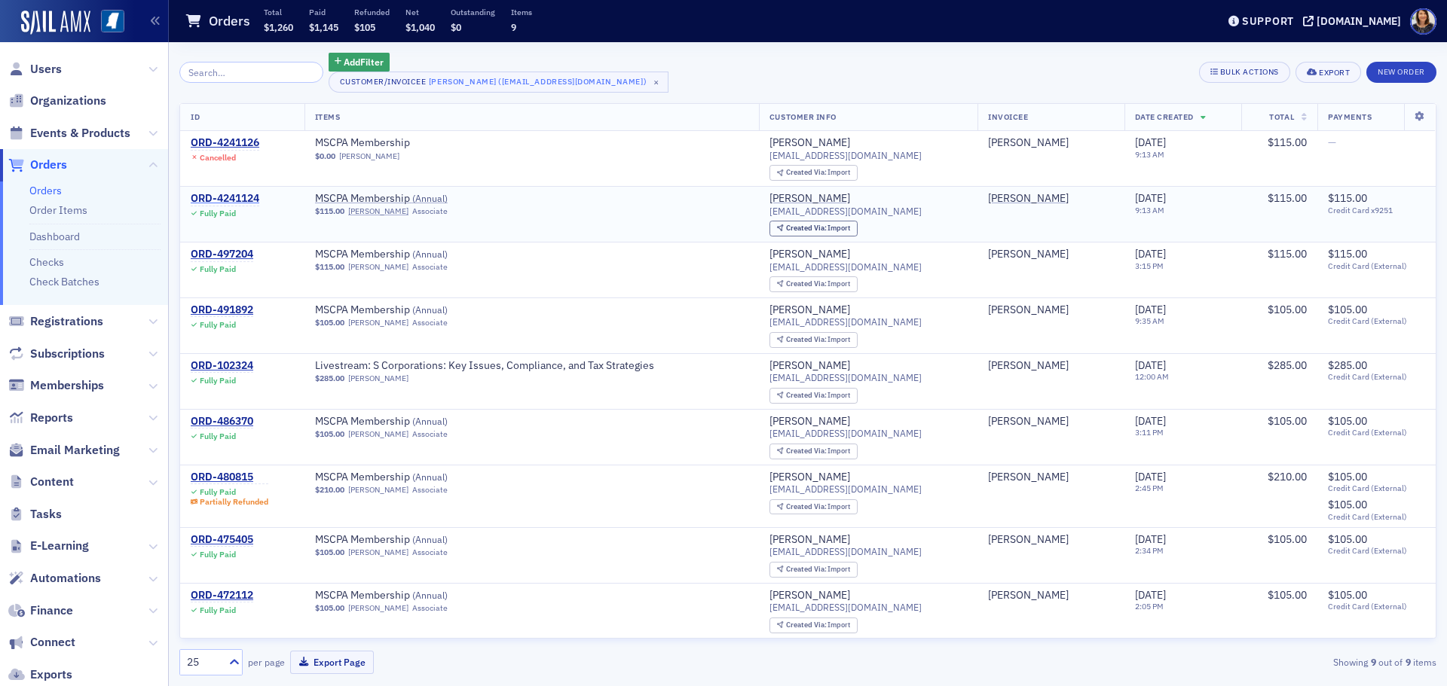
click at [237, 196] on div "ORD-4241124" at bounding box center [225, 199] width 69 height 14
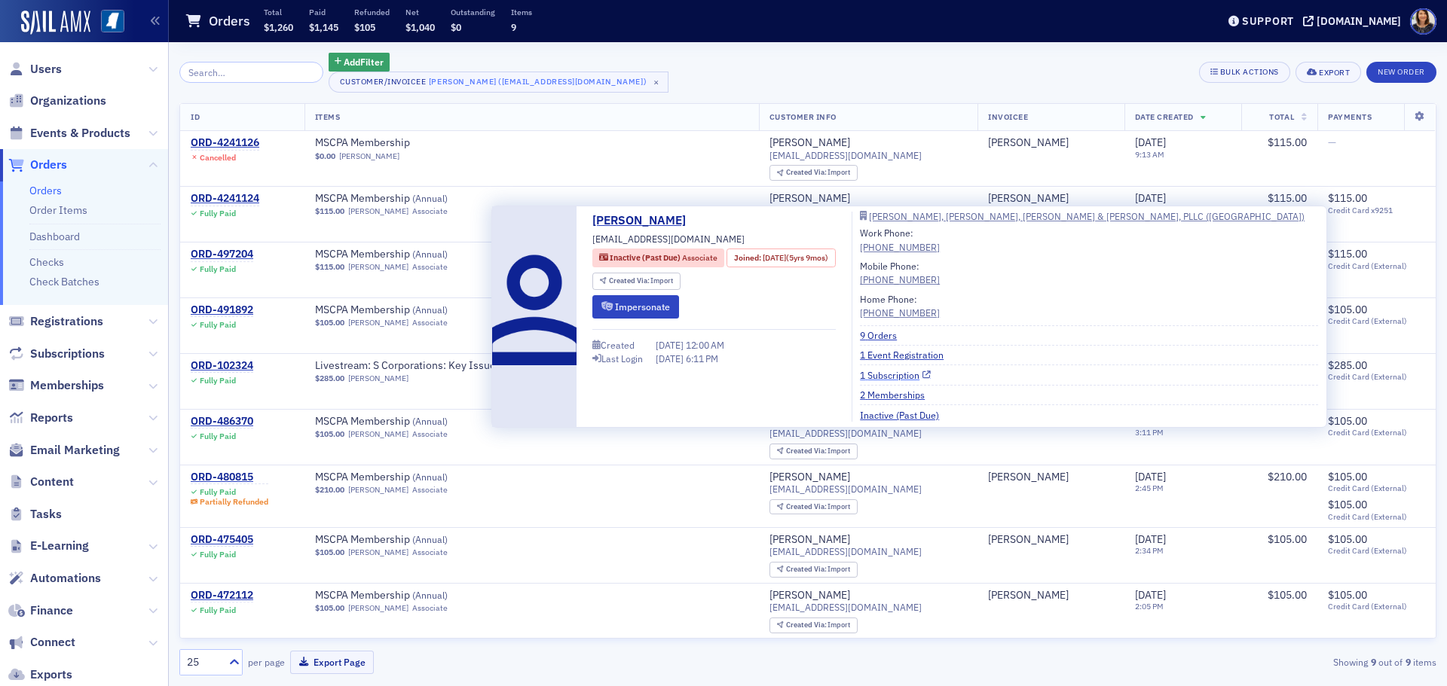
click at [916, 378] on link "1 Subscription" at bounding box center [895, 375] width 71 height 14
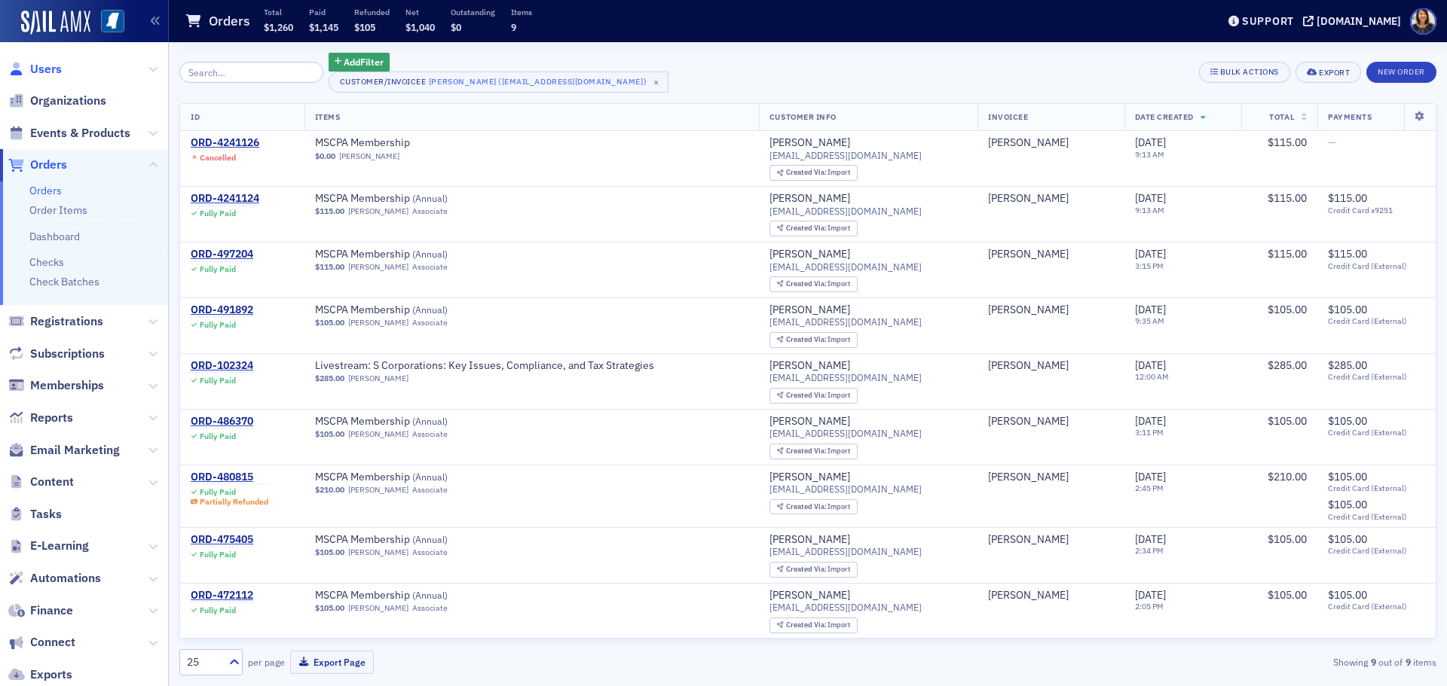
click at [35, 65] on span "Users" at bounding box center [46, 69] width 32 height 17
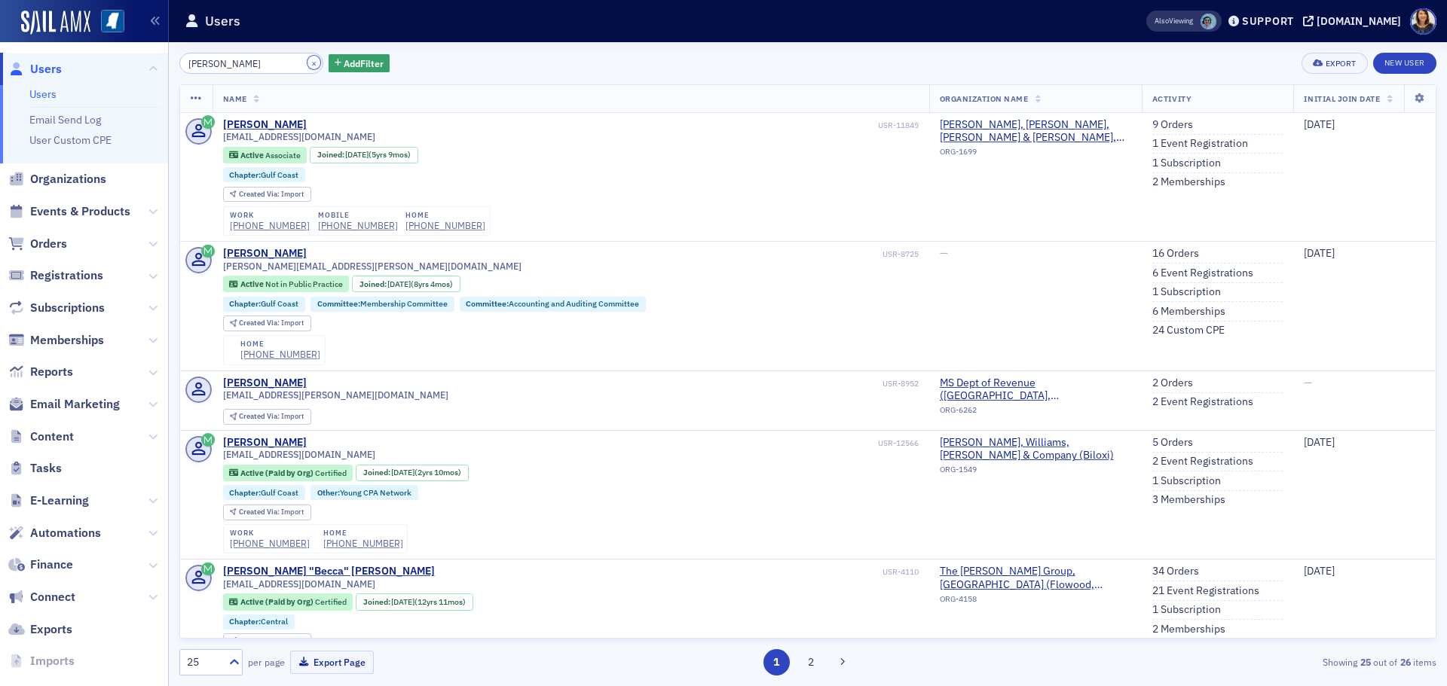
click at [307, 66] on button "×" at bounding box center [314, 63] width 14 height 14
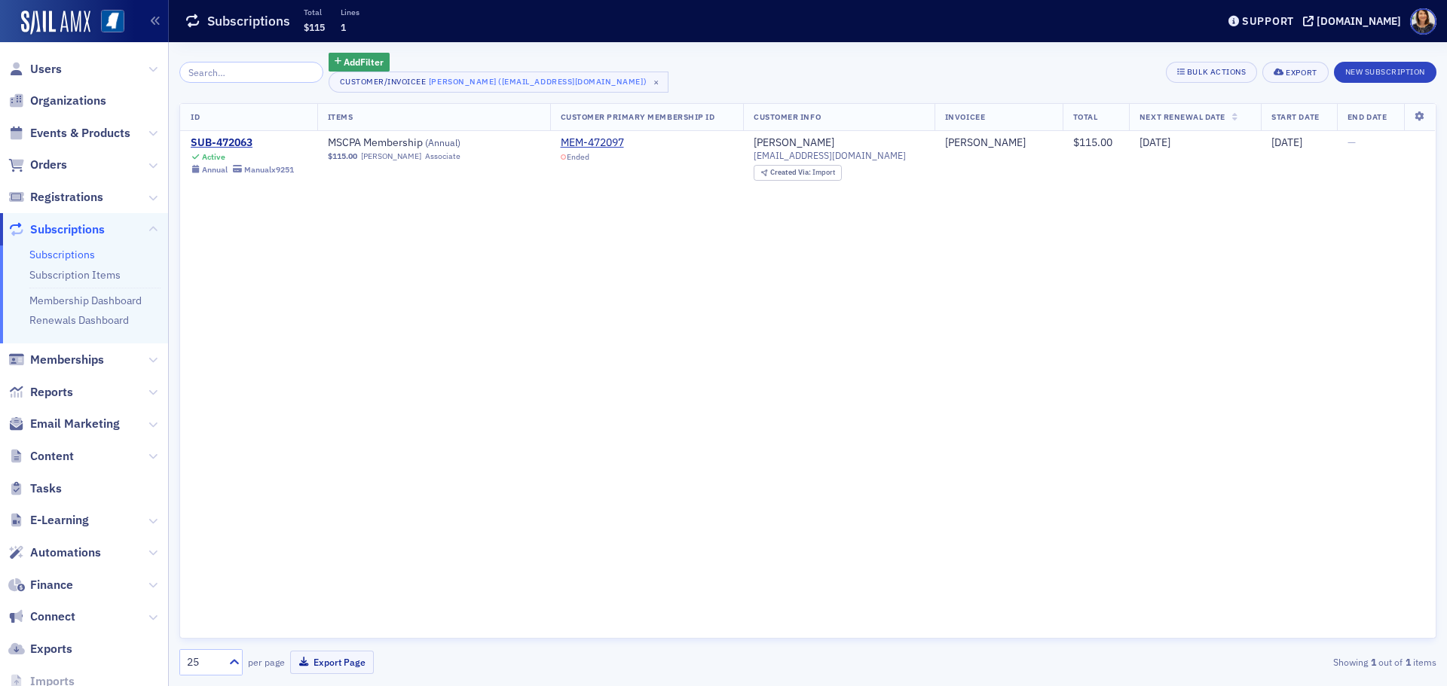
click at [219, 142] on div "SUB-472063" at bounding box center [242, 143] width 103 height 14
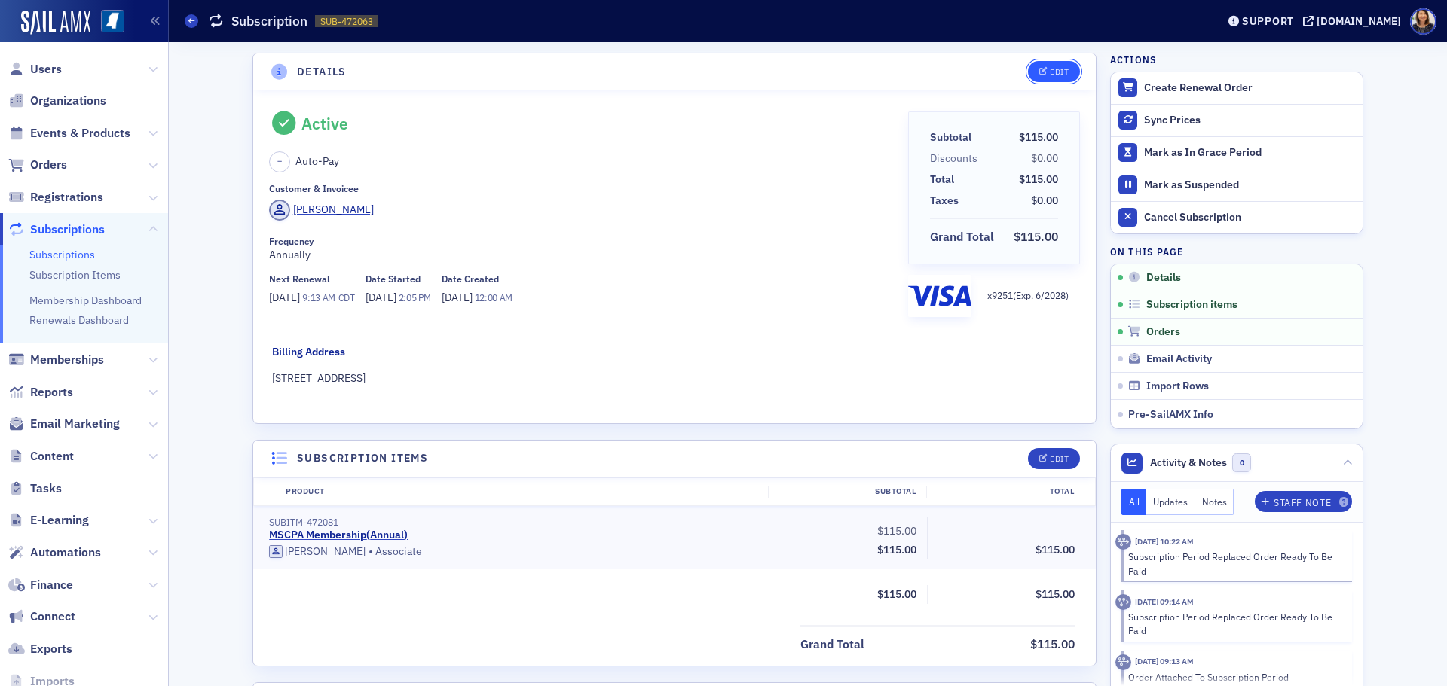
click at [1047, 77] on button "Edit" at bounding box center [1054, 71] width 52 height 21
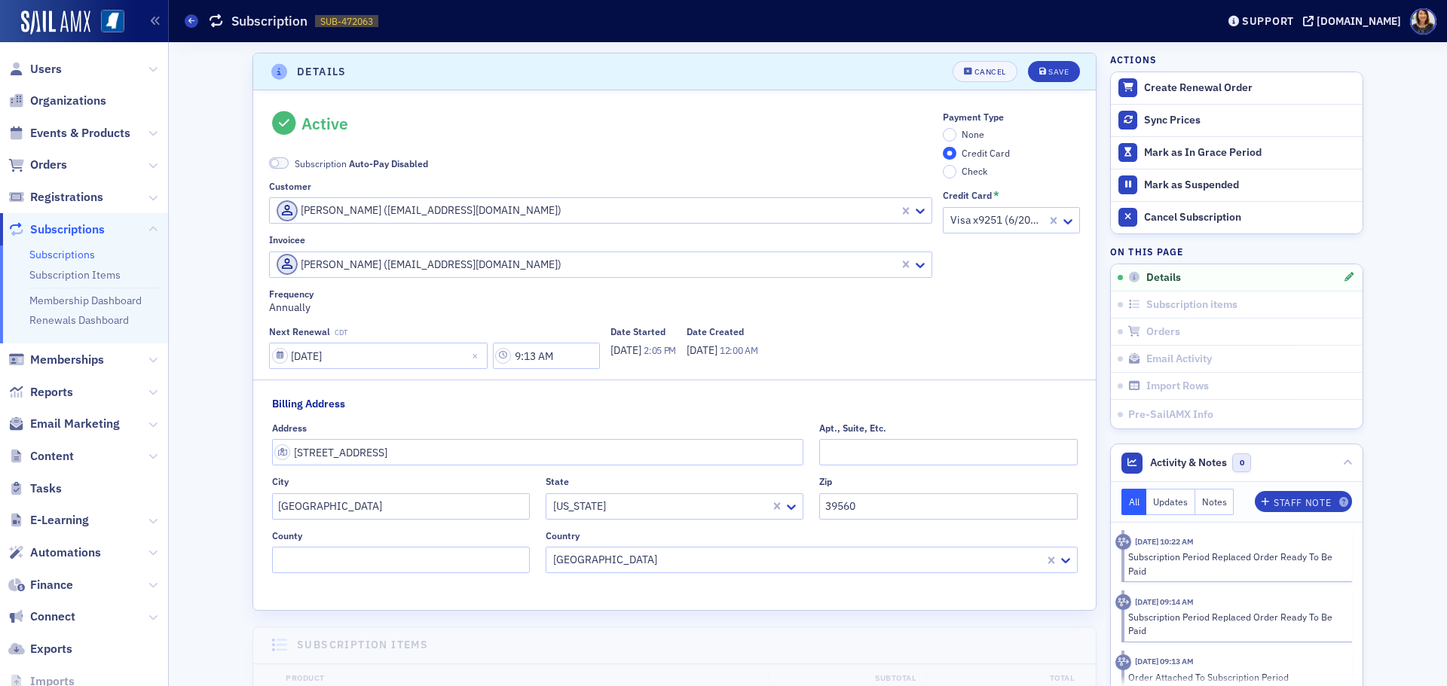
scroll to position [3, 0]
select select "6"
select select "2026"
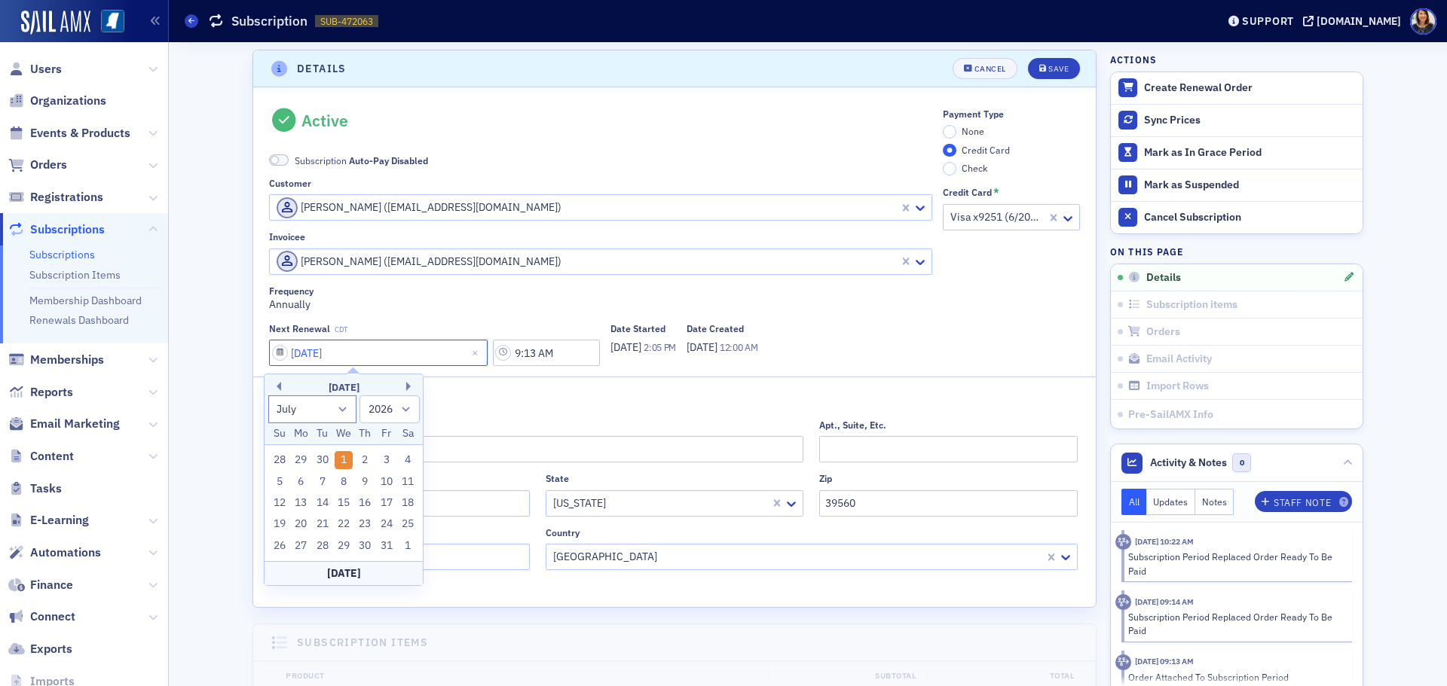
click at [316, 353] on input "07/01/2026" at bounding box center [378, 353] width 219 height 26
type input "07/02/2026"
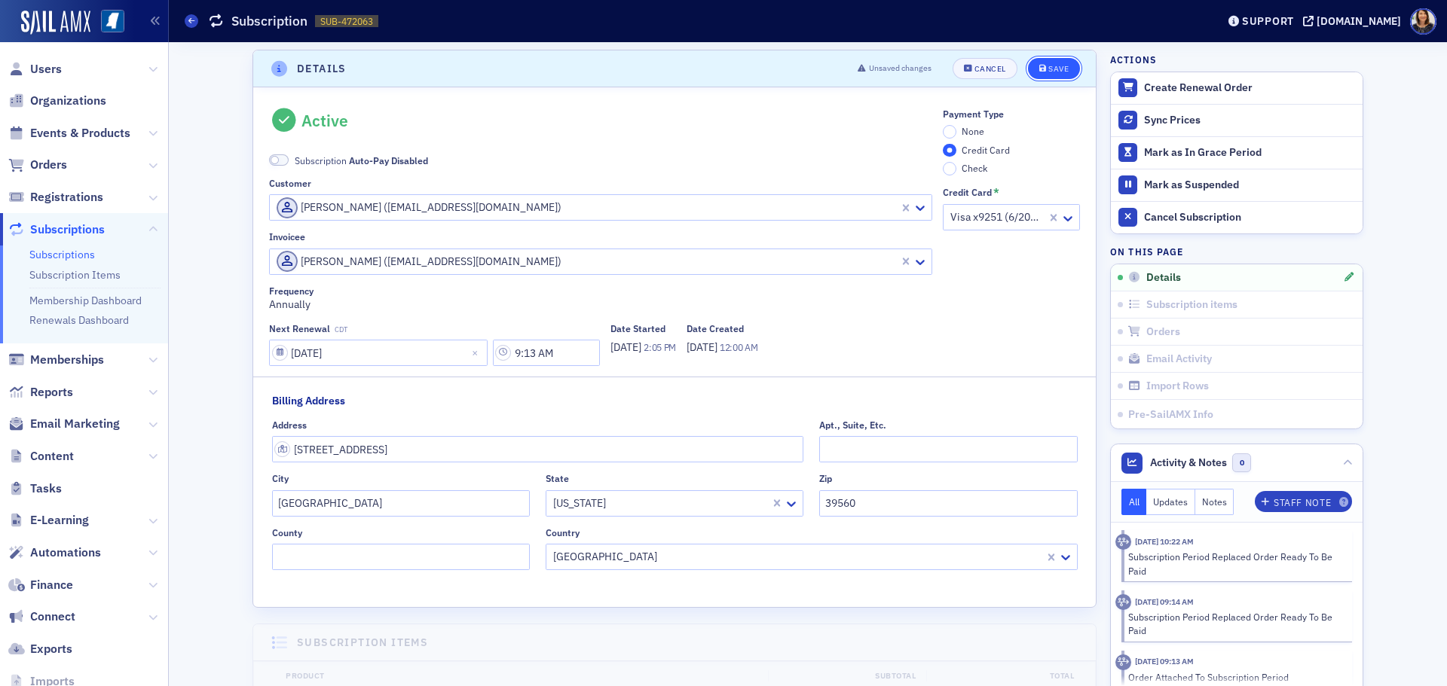
click at [1056, 66] on div "Save" at bounding box center [1058, 69] width 20 height 8
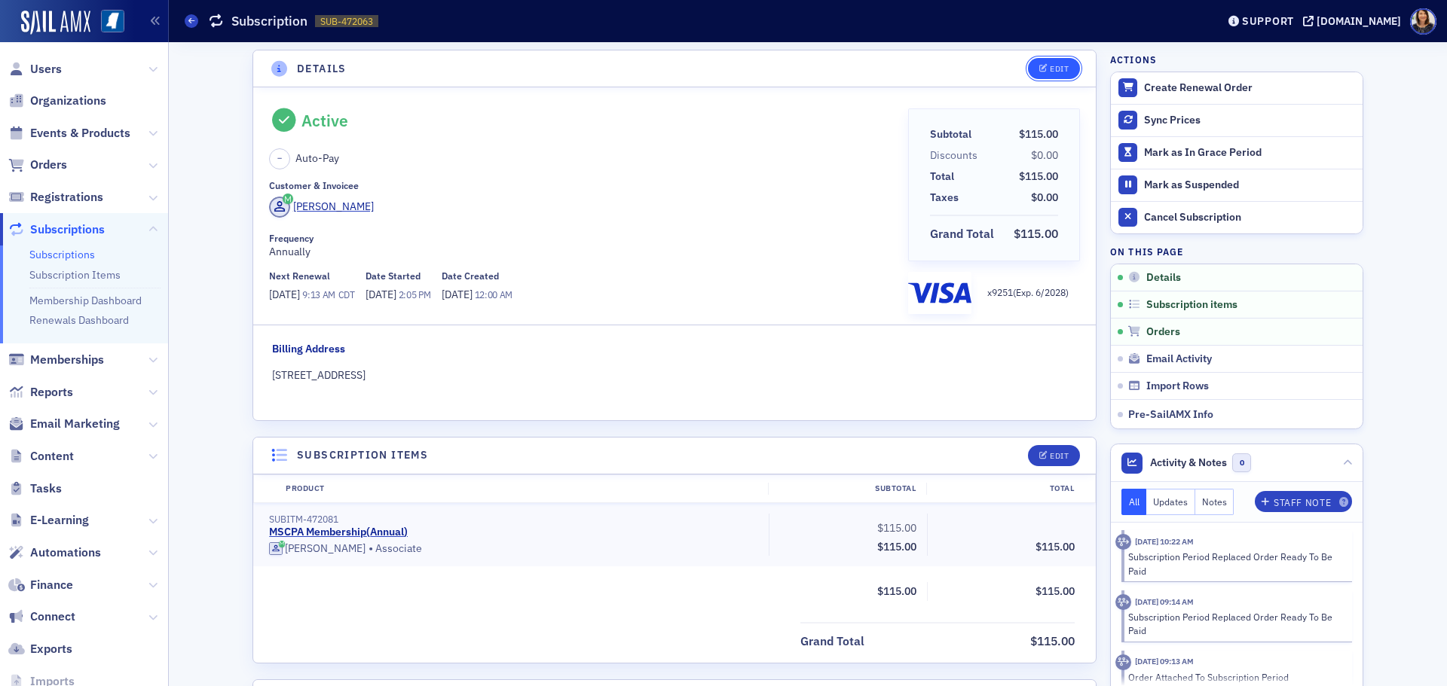
click at [1050, 65] on div "Edit" at bounding box center [1059, 69] width 19 height 8
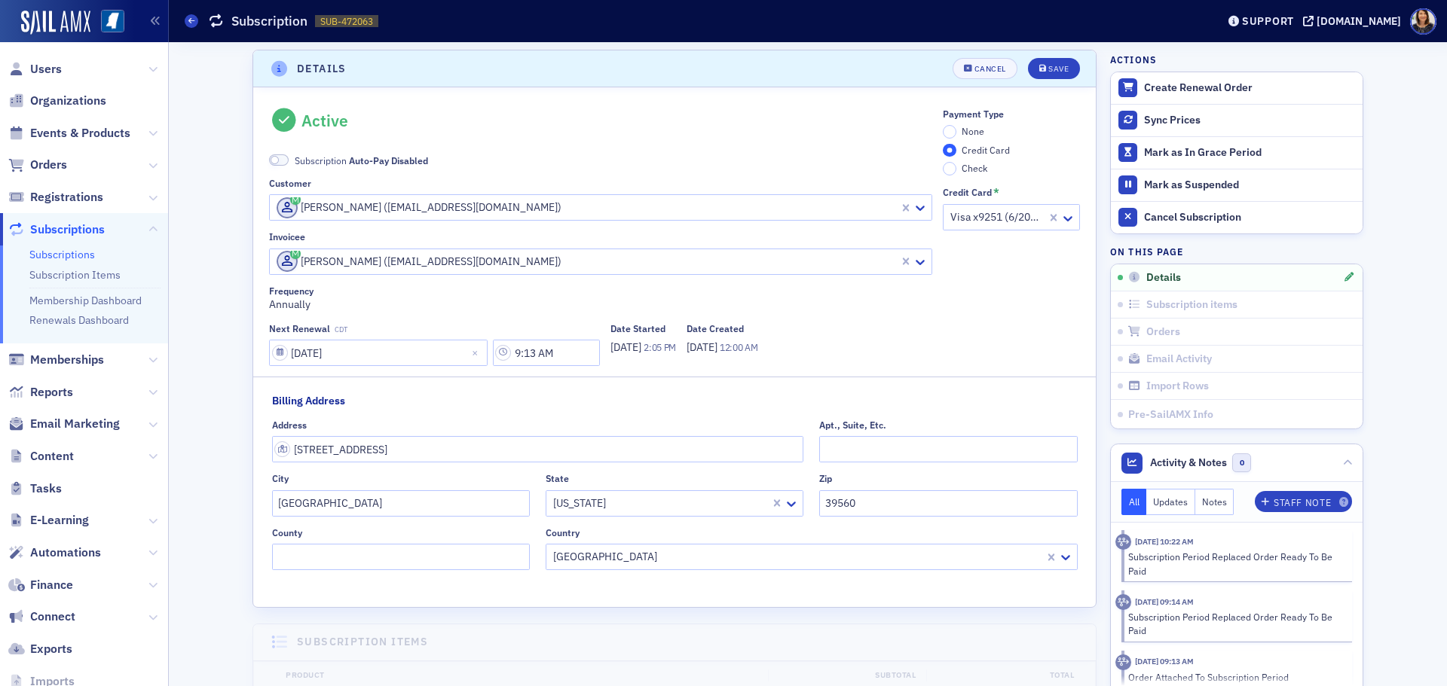
scroll to position [190, 0]
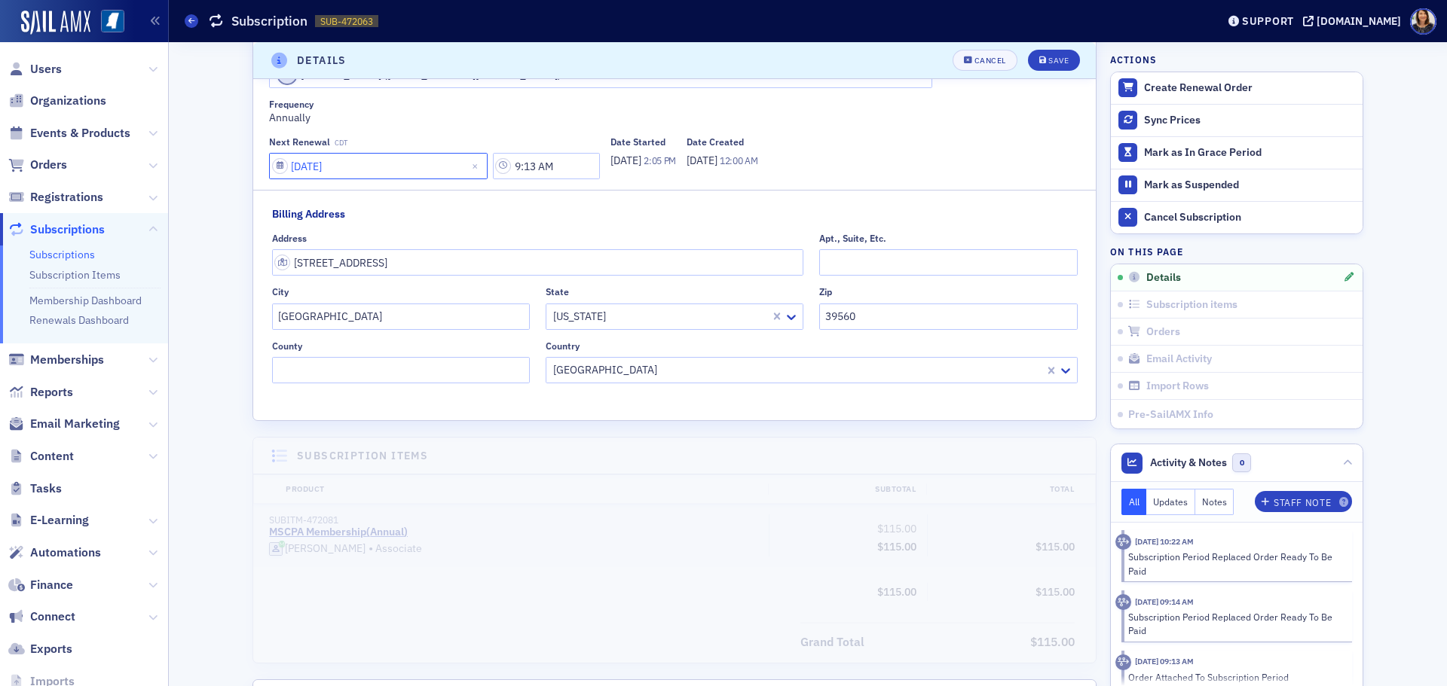
select select "6"
select select "2026"
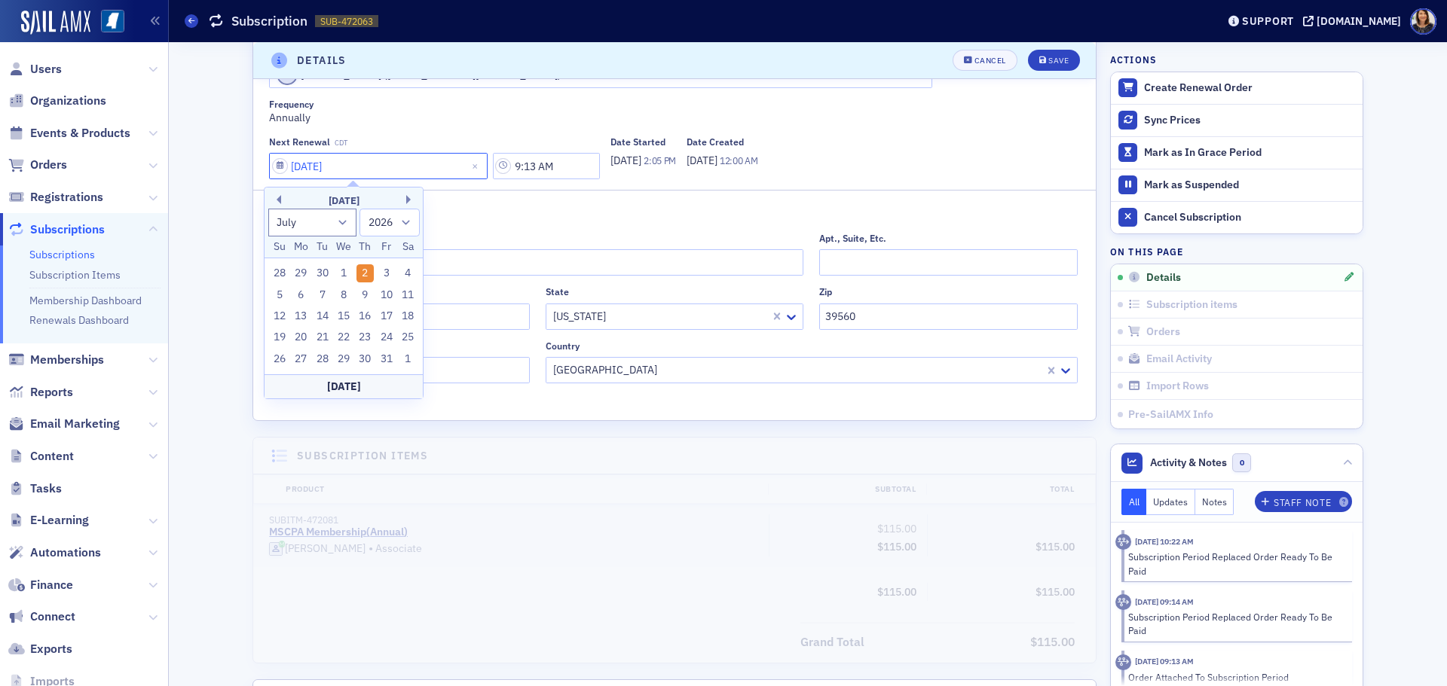
click at [316, 169] on input "07/02/2026" at bounding box center [378, 166] width 219 height 26
type input "07/01/2026"
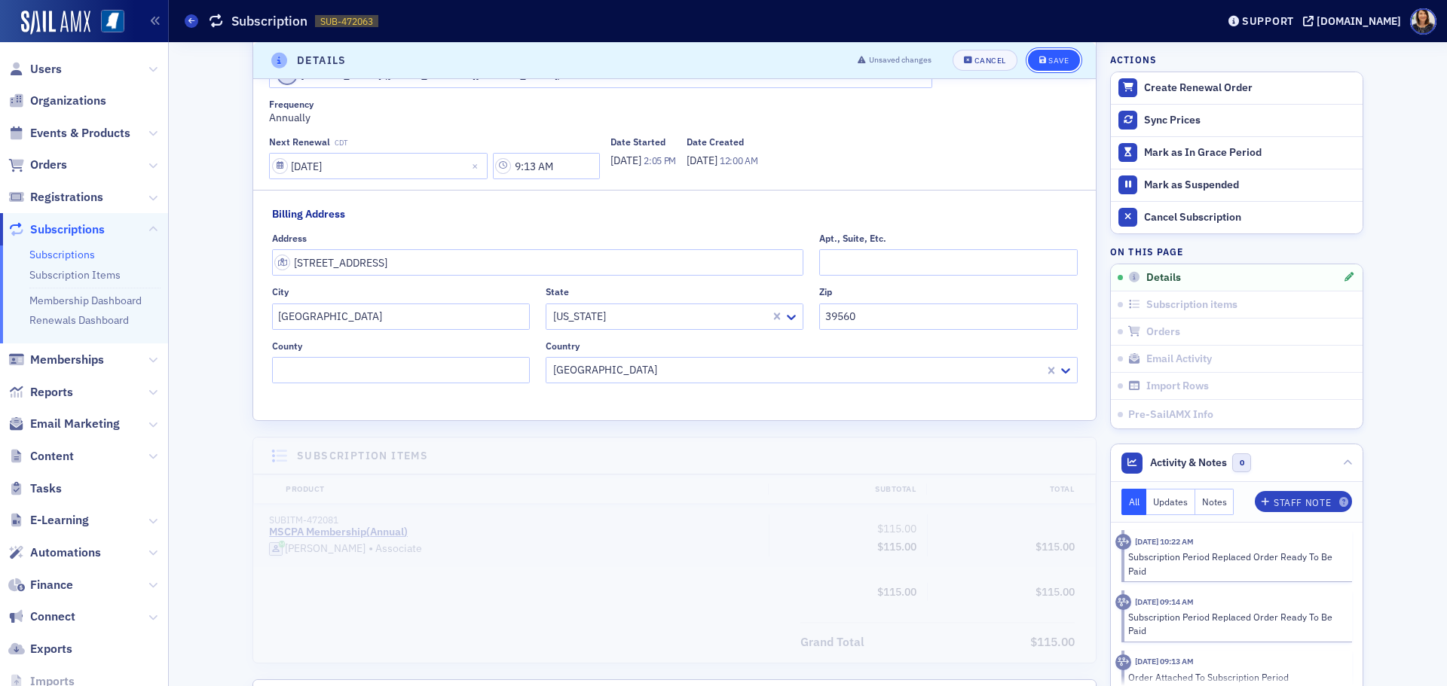
click at [1042, 54] on button "Save" at bounding box center [1054, 60] width 52 height 21
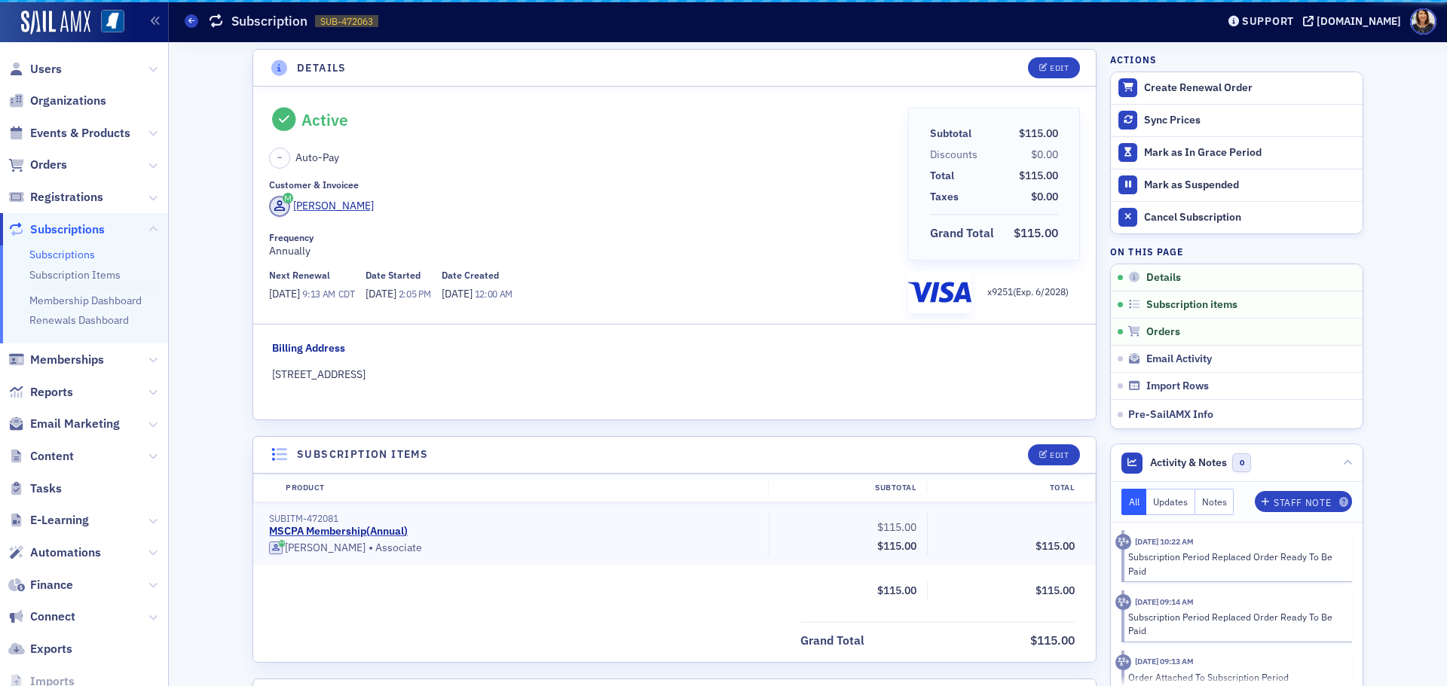
scroll to position [3, 0]
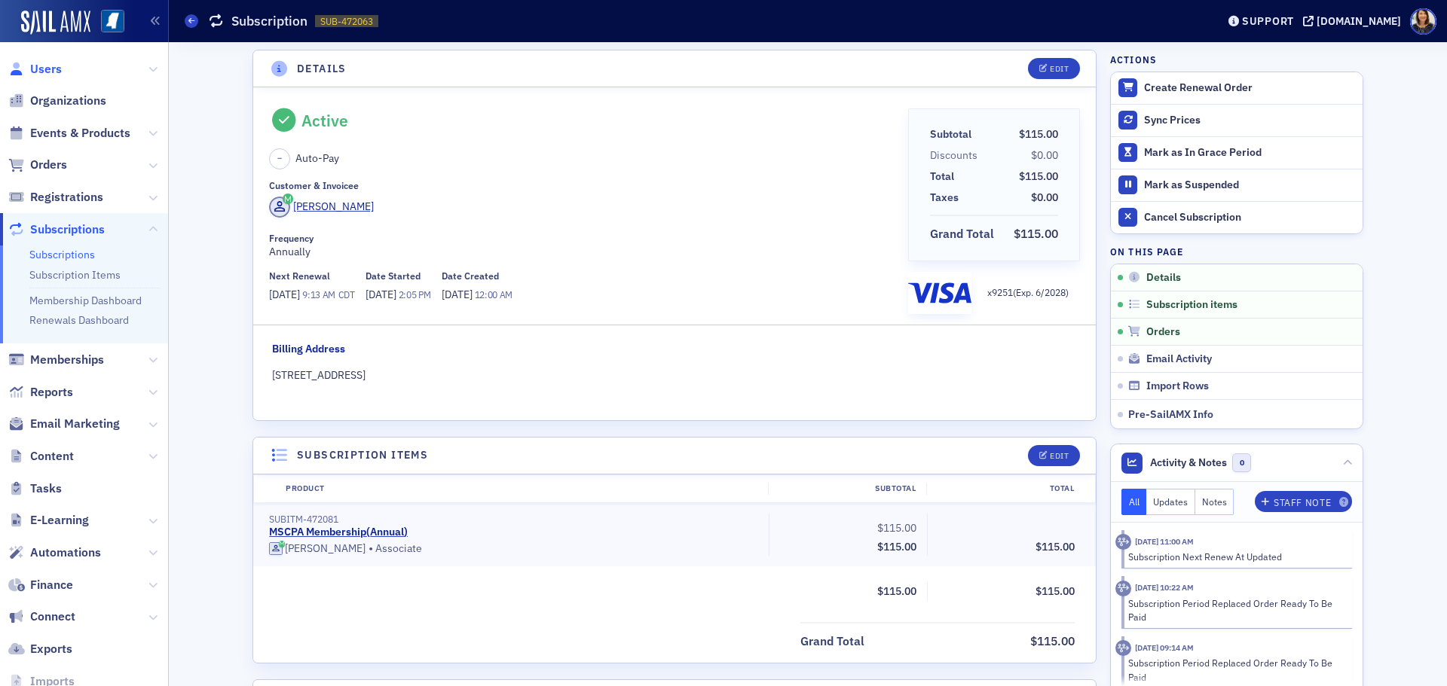
click at [44, 67] on span "Users" at bounding box center [46, 69] width 32 height 17
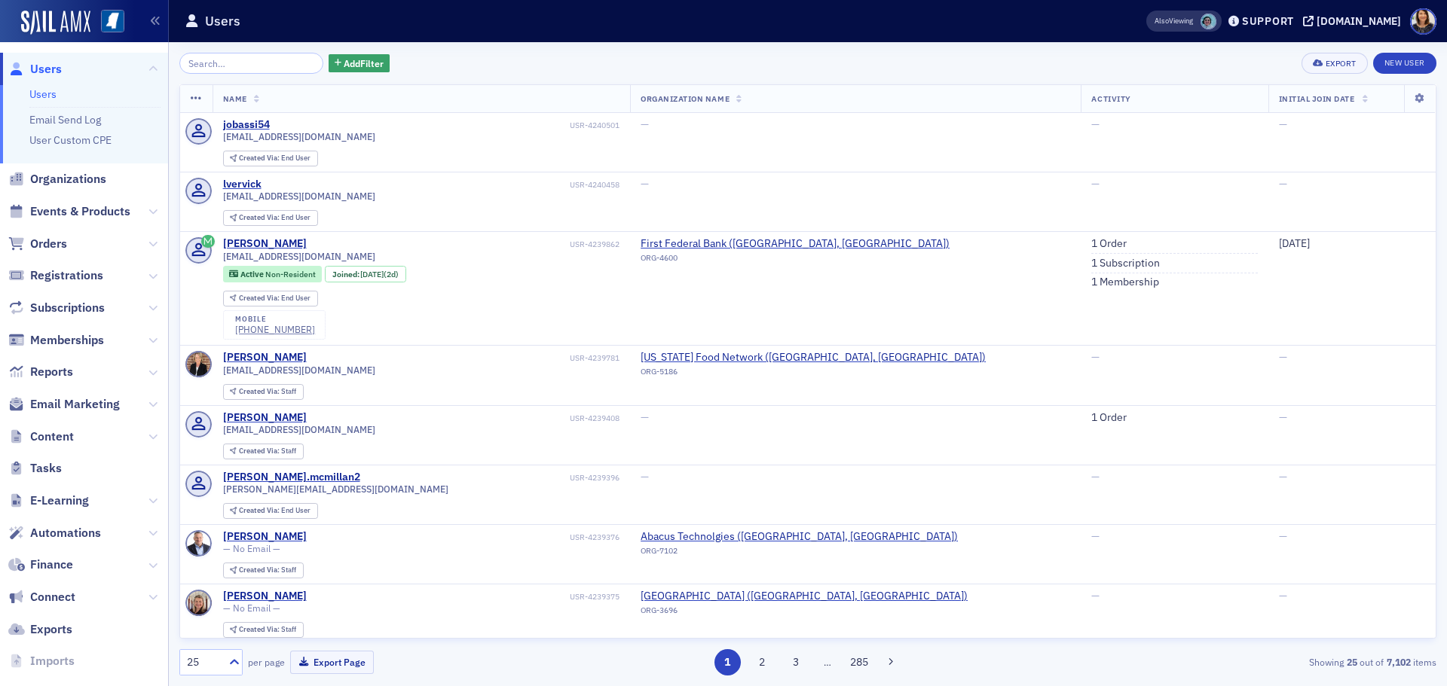
click at [252, 68] on input "search" at bounding box center [251, 63] width 144 height 21
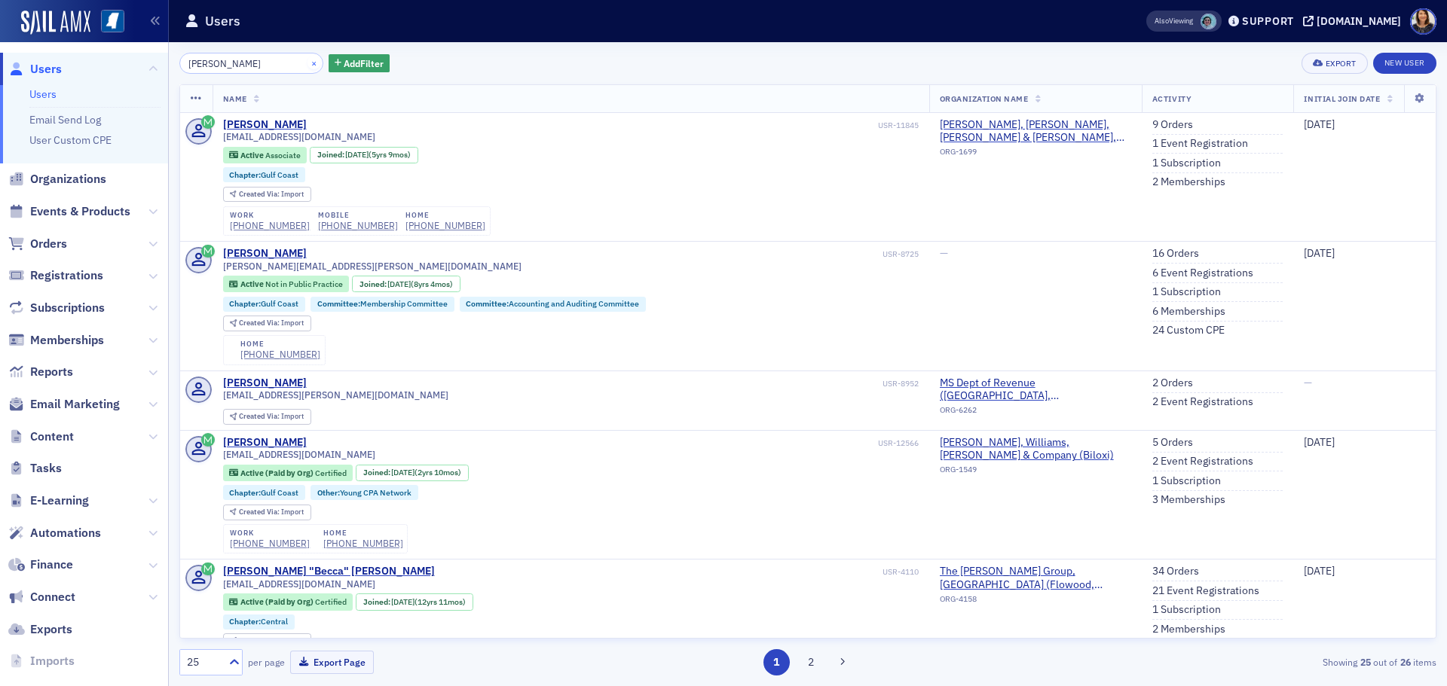
type input "rachel craig"
click at [307, 63] on button "×" at bounding box center [314, 63] width 14 height 14
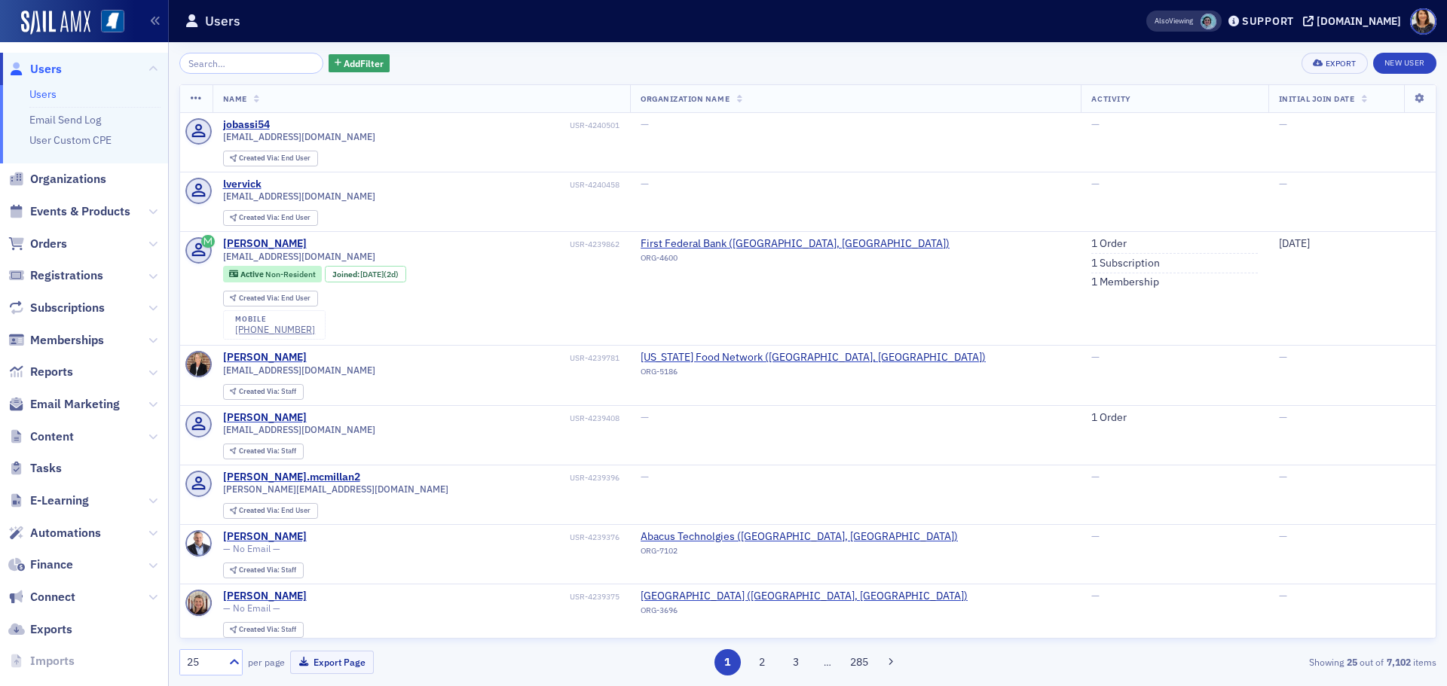
click at [44, 72] on span "Users" at bounding box center [46, 69] width 32 height 17
click at [246, 66] on input "search" at bounding box center [251, 63] width 144 height 21
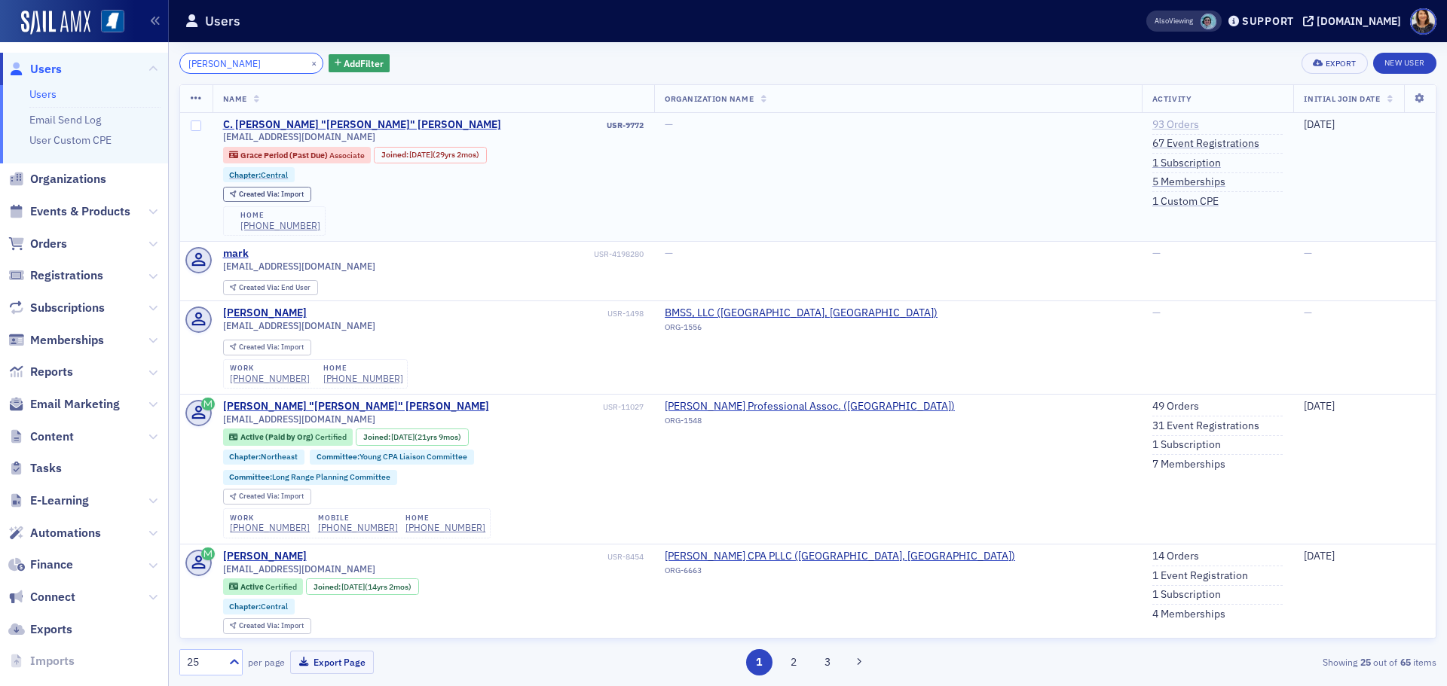
type input "mark bullock"
click at [1152, 118] on link "93 Orders" at bounding box center [1175, 125] width 47 height 14
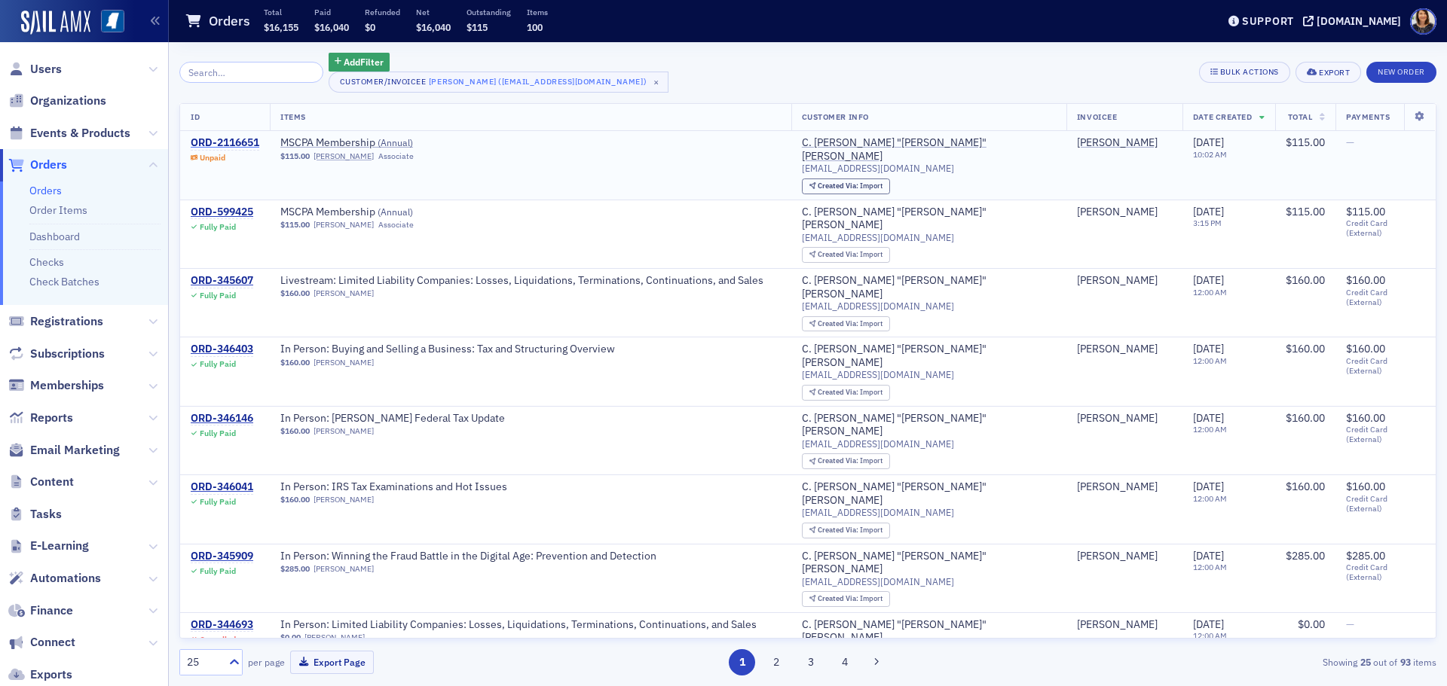
click at [236, 136] on div "ORD-2116651" at bounding box center [225, 143] width 69 height 14
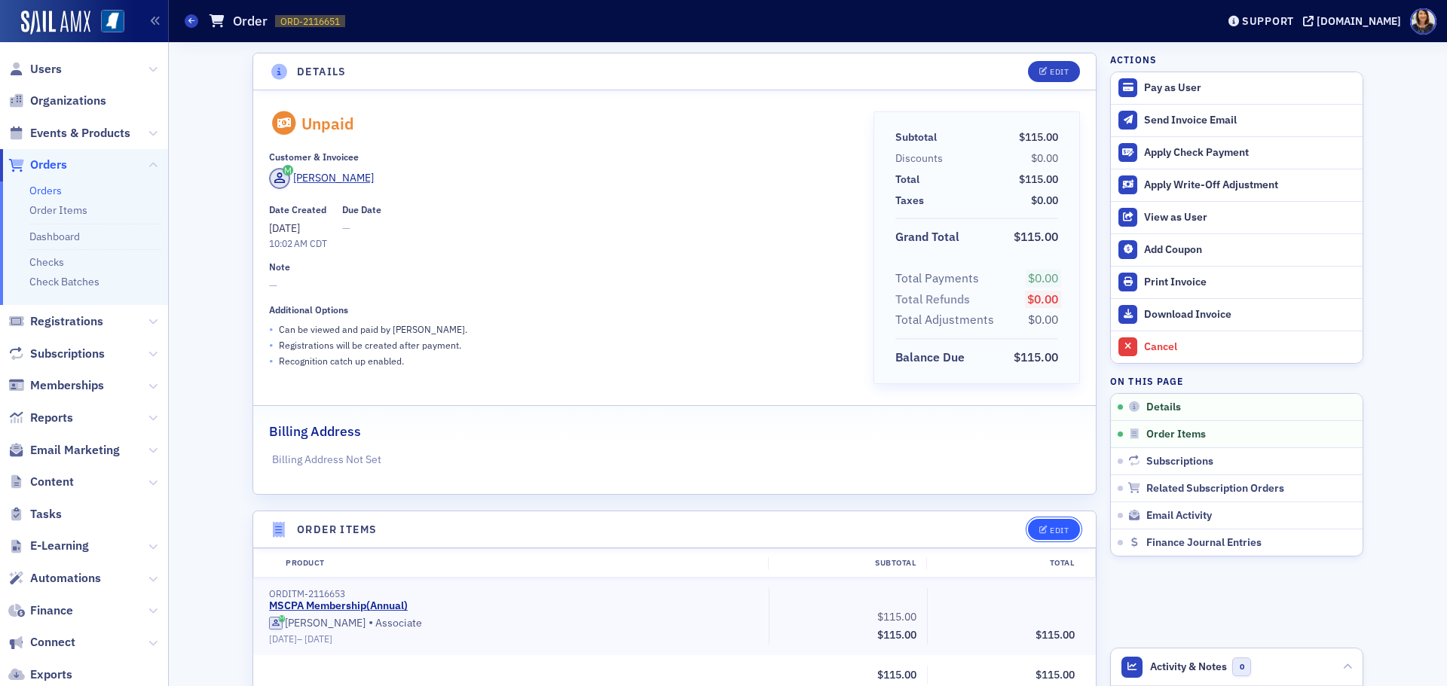
click at [1050, 529] on div "Edit" at bounding box center [1059, 531] width 19 height 8
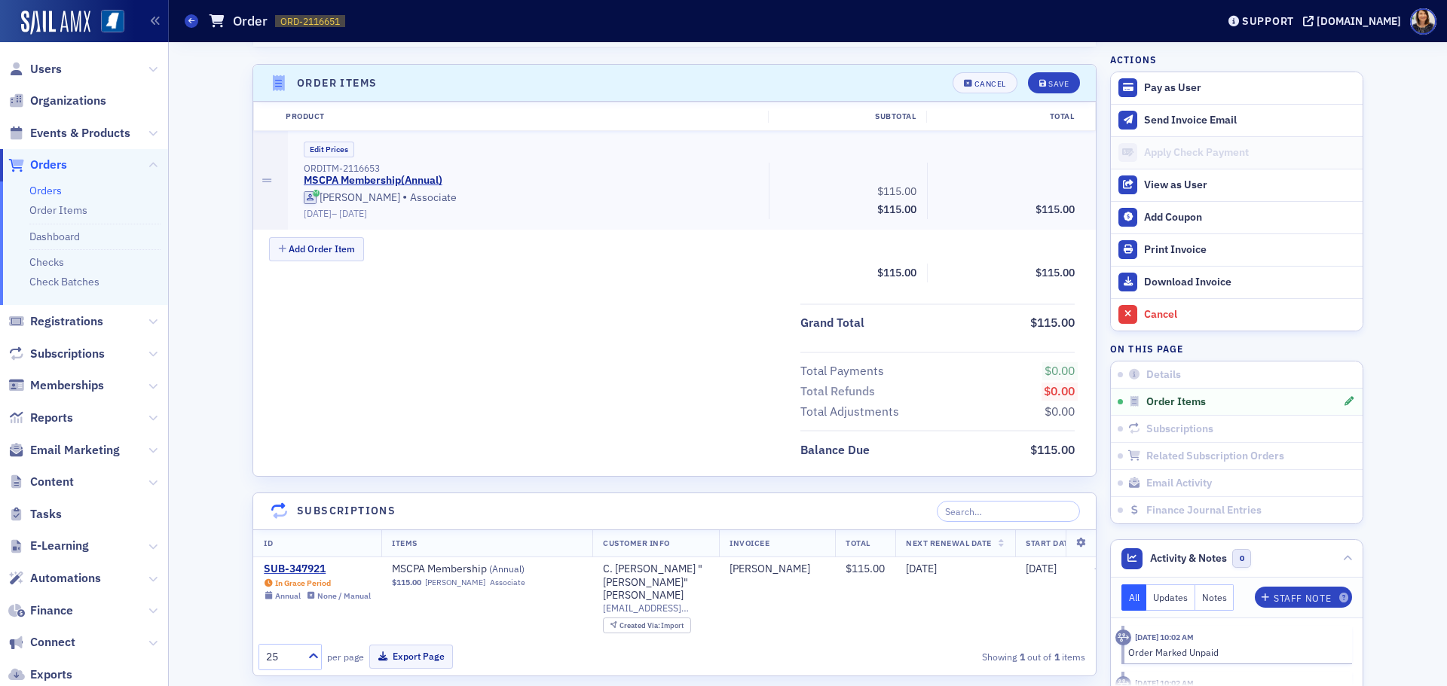
scroll to position [461, 0]
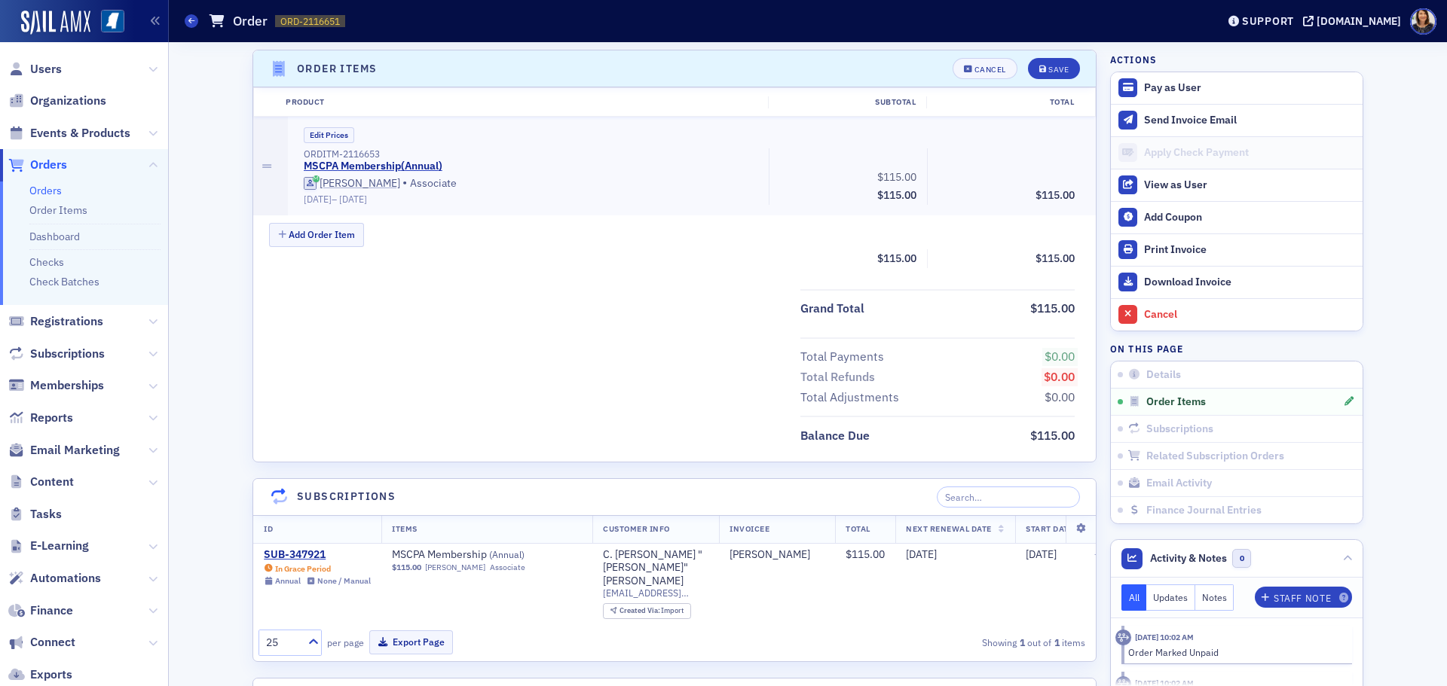
click at [324, 144] on div "Edit Prices ORDITM-2116653 MSCPA Membership ( Annual ) Mark Bullock • Associate…" at bounding box center [691, 166] width 787 height 78
click at [326, 137] on button "Edit Prices" at bounding box center [329, 135] width 50 height 16
click at [326, 136] on button "Custom Prices" at bounding box center [336, 135] width 64 height 16
click at [974, 66] on div "Cancel" at bounding box center [990, 70] width 32 height 8
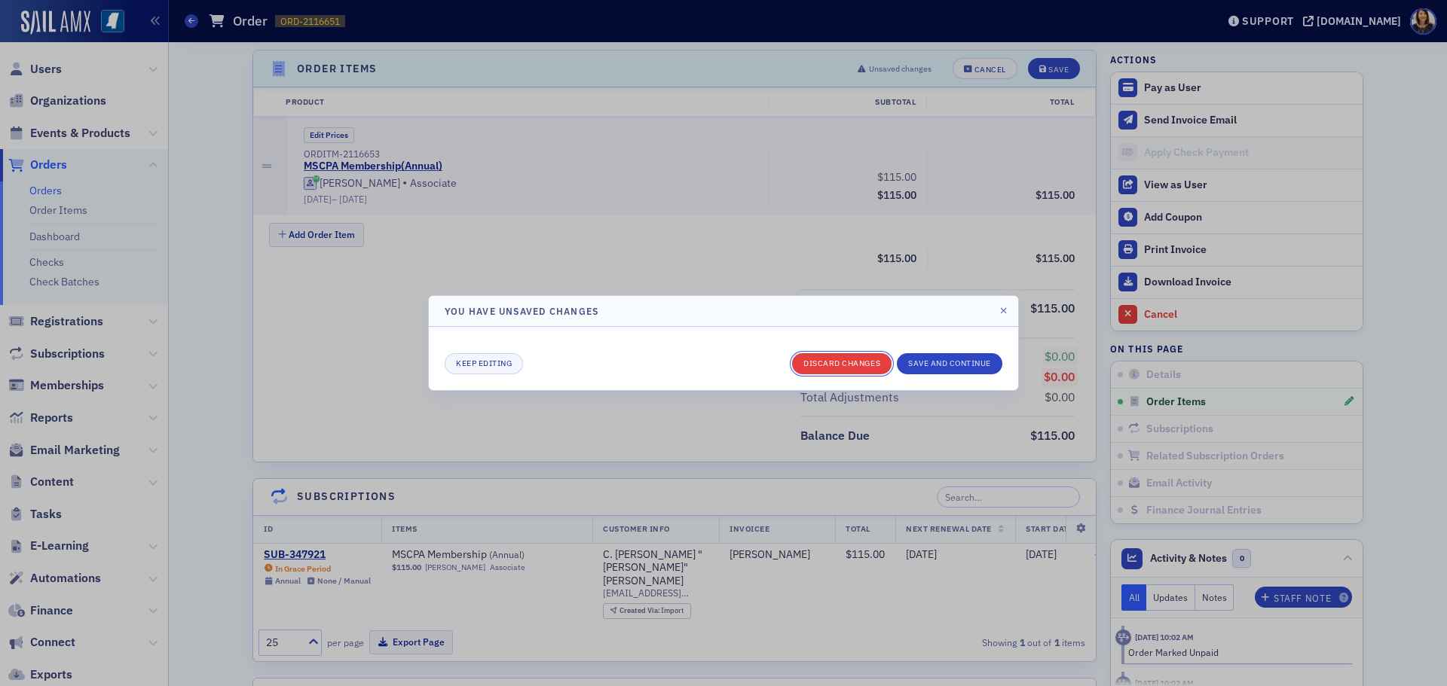
click at [844, 362] on button "Discard changes" at bounding box center [841, 363] width 99 height 21
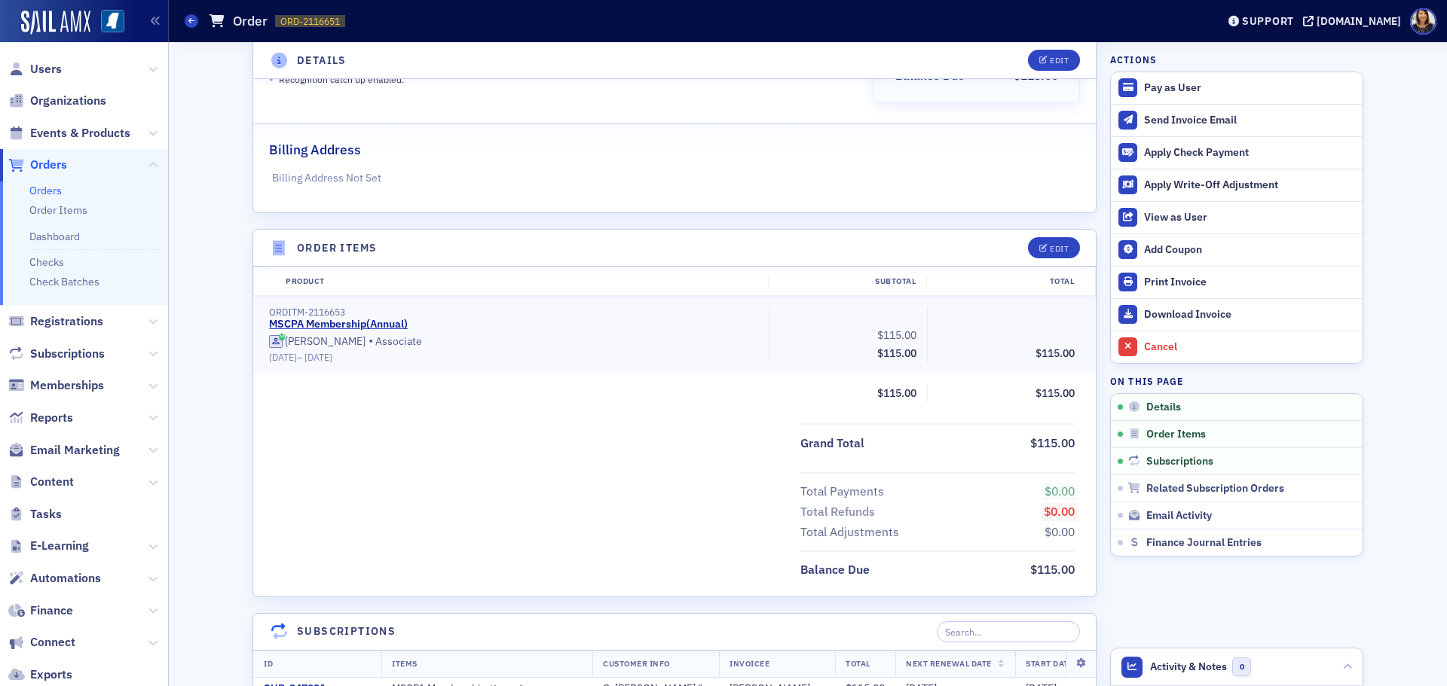
scroll to position [0, 0]
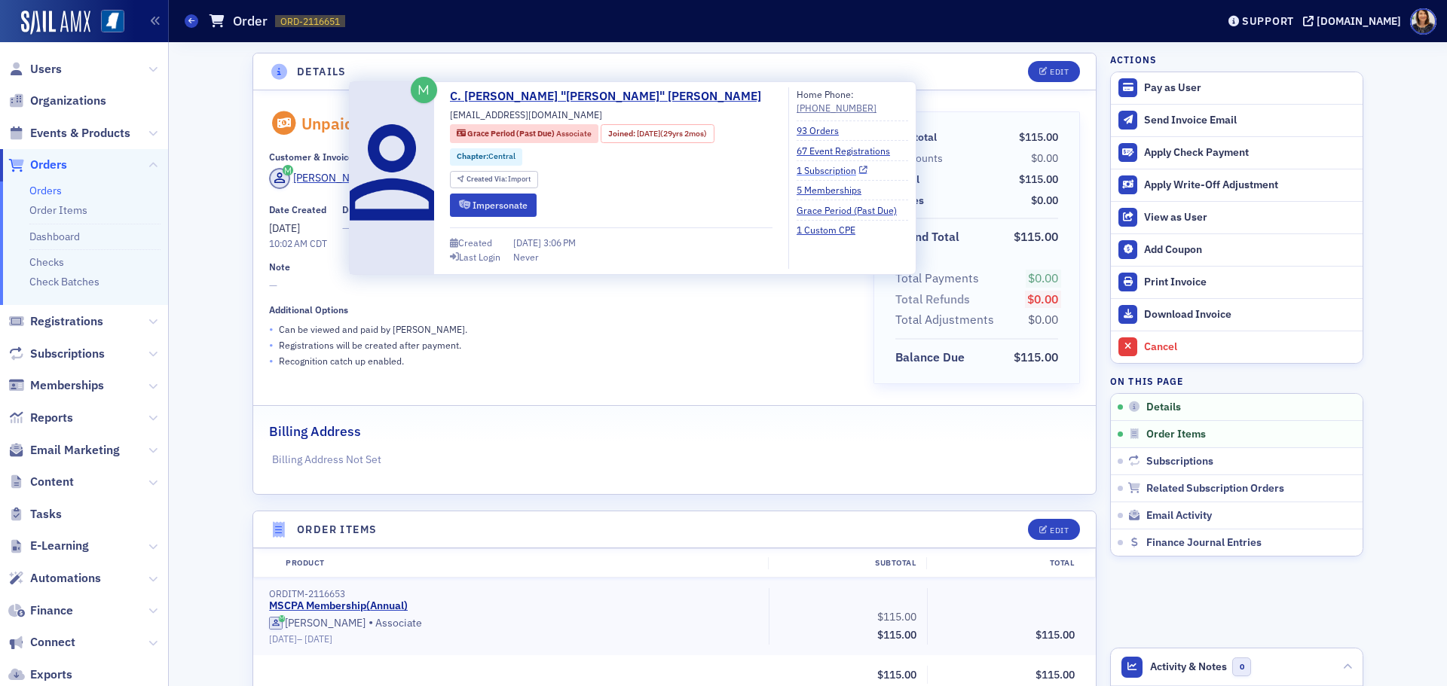
click at [796, 173] on link "1 Subscription" at bounding box center [831, 171] width 71 height 14
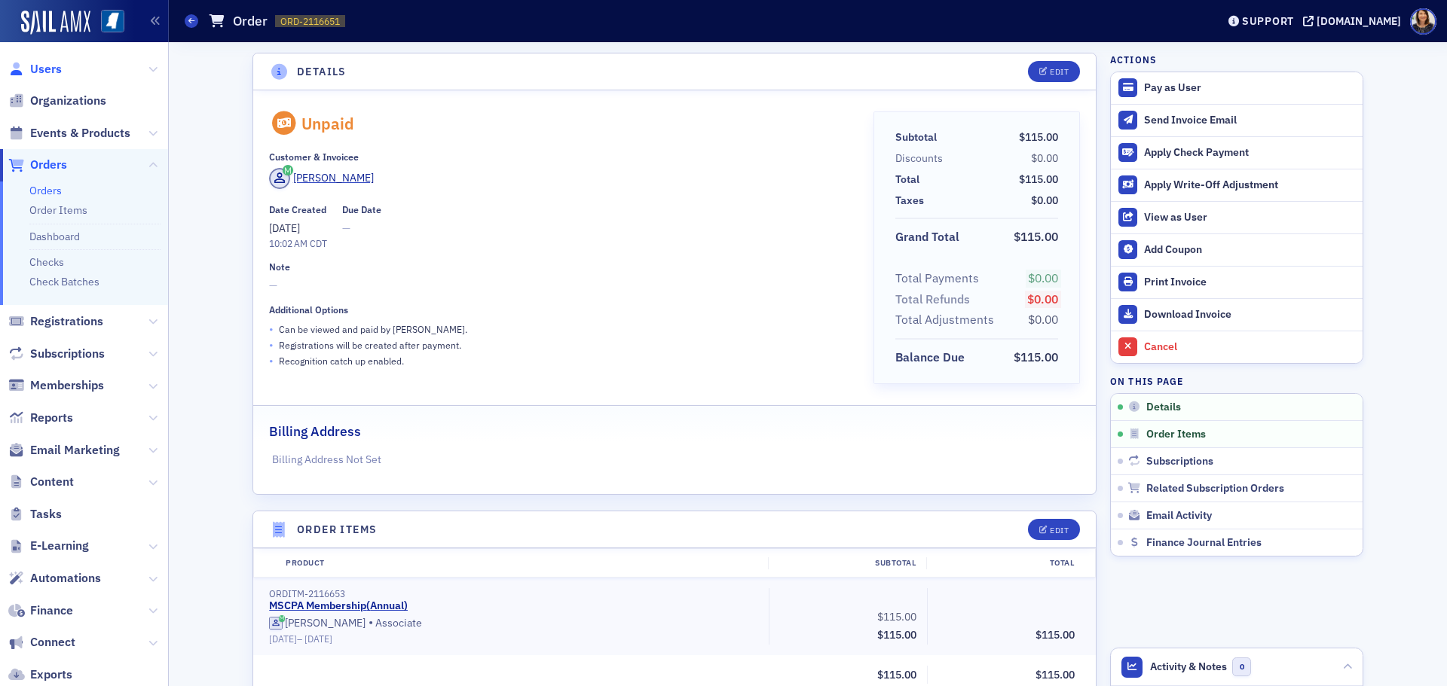
click at [49, 76] on span "Users" at bounding box center [46, 69] width 32 height 17
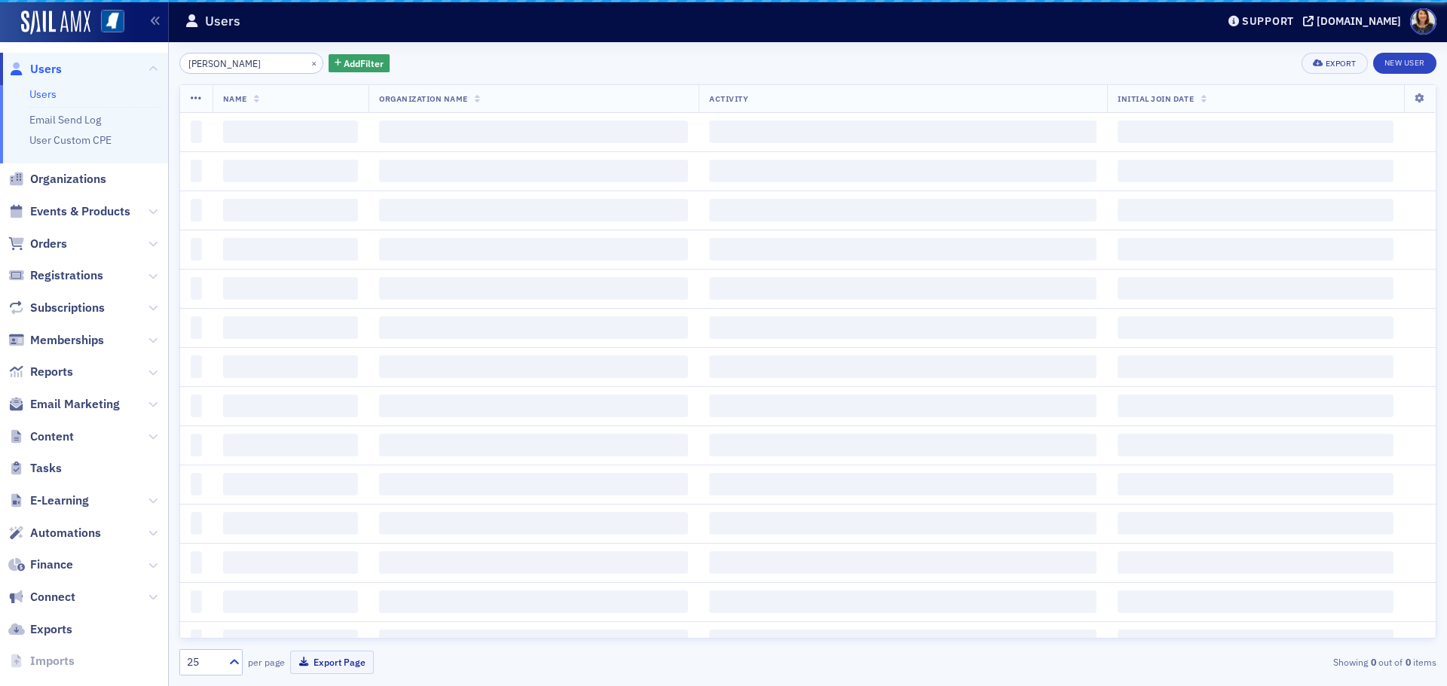
click at [49, 57] on span "Users" at bounding box center [84, 69] width 168 height 32
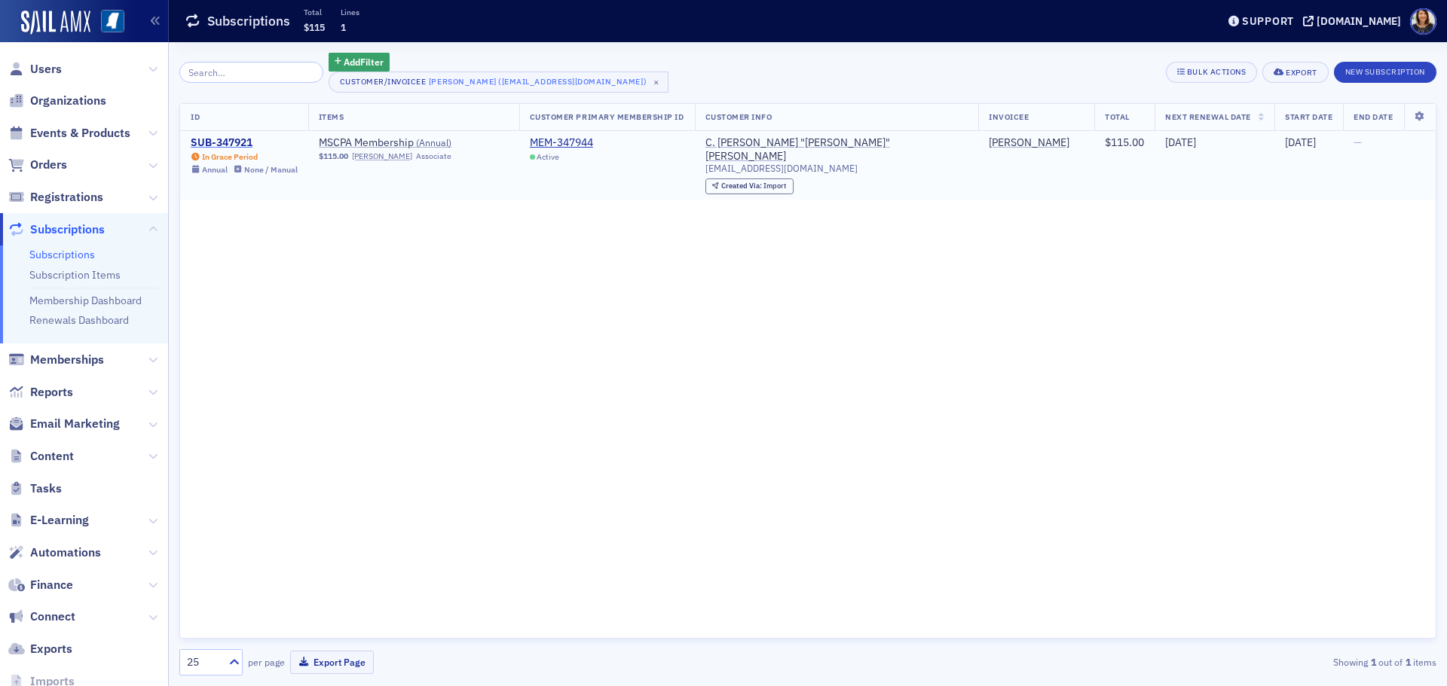
click at [234, 139] on div "SUB-347921" at bounding box center [244, 143] width 107 height 14
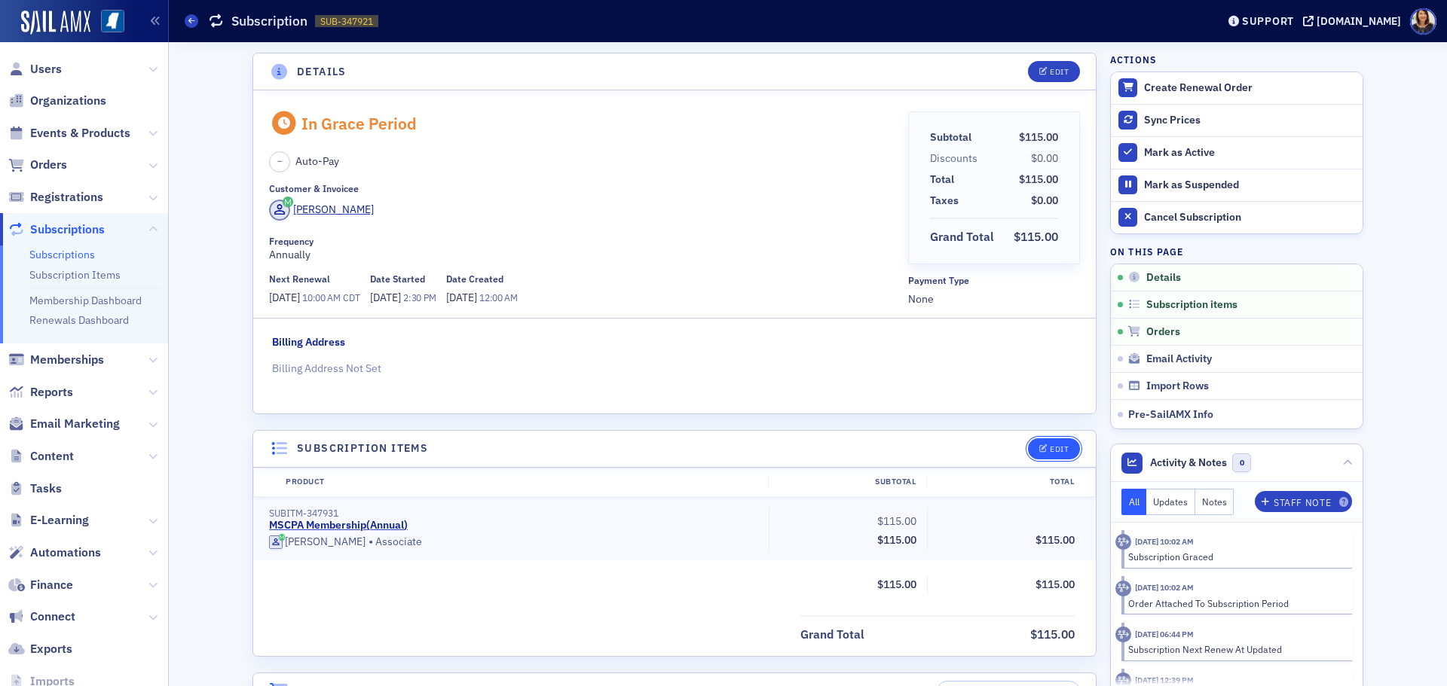
click at [1055, 451] on div "Edit" at bounding box center [1059, 449] width 19 height 8
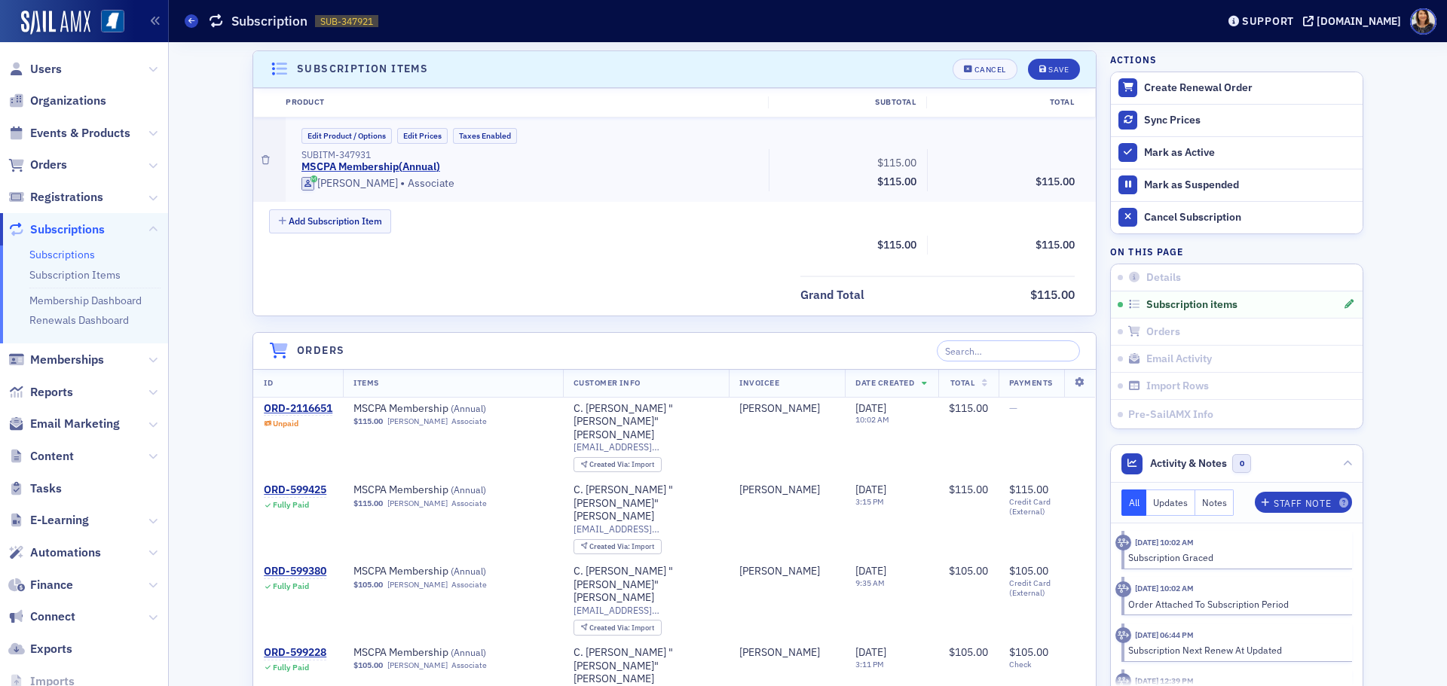
scroll to position [381, 0]
click at [343, 133] on button "Edit Product / Options" at bounding box center [346, 135] width 90 height 16
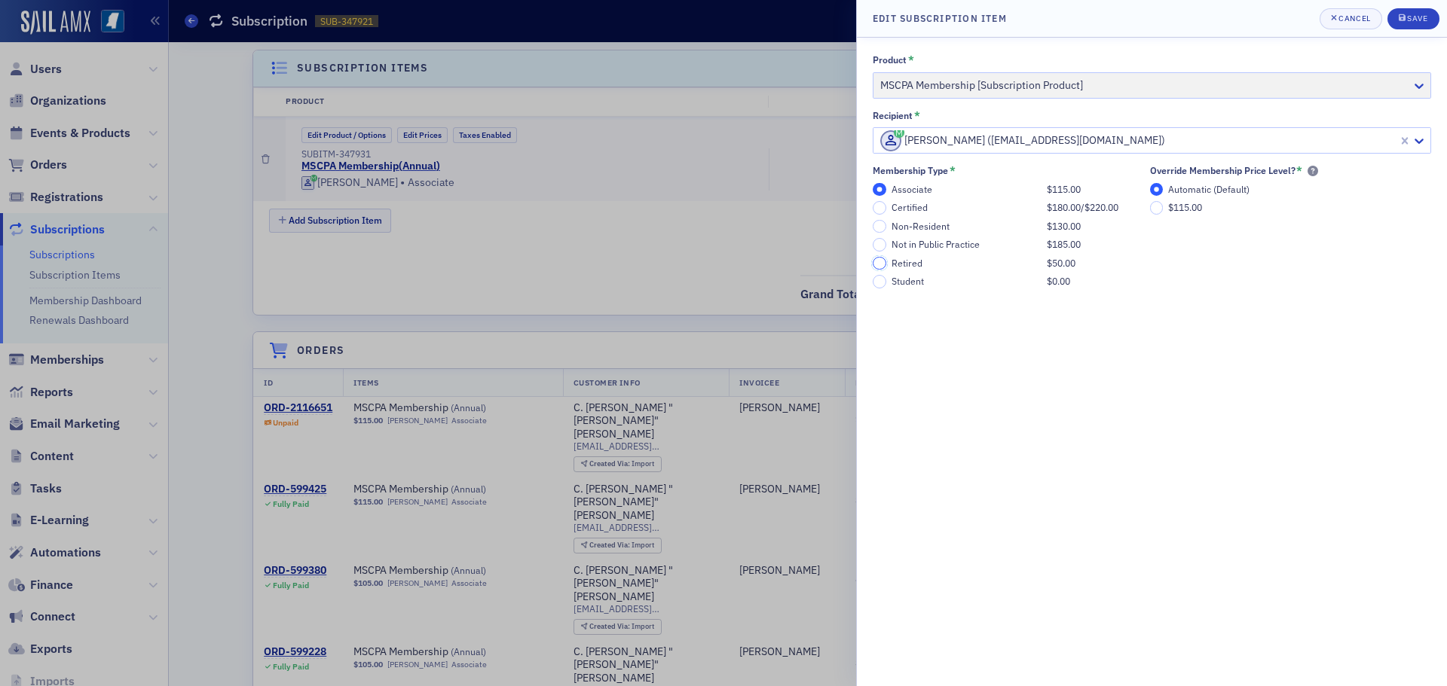
click at [884, 265] on input "Retired $50.00" at bounding box center [880, 264] width 14 height 14
click at [1417, 12] on button "Save" at bounding box center [1413, 18] width 52 height 21
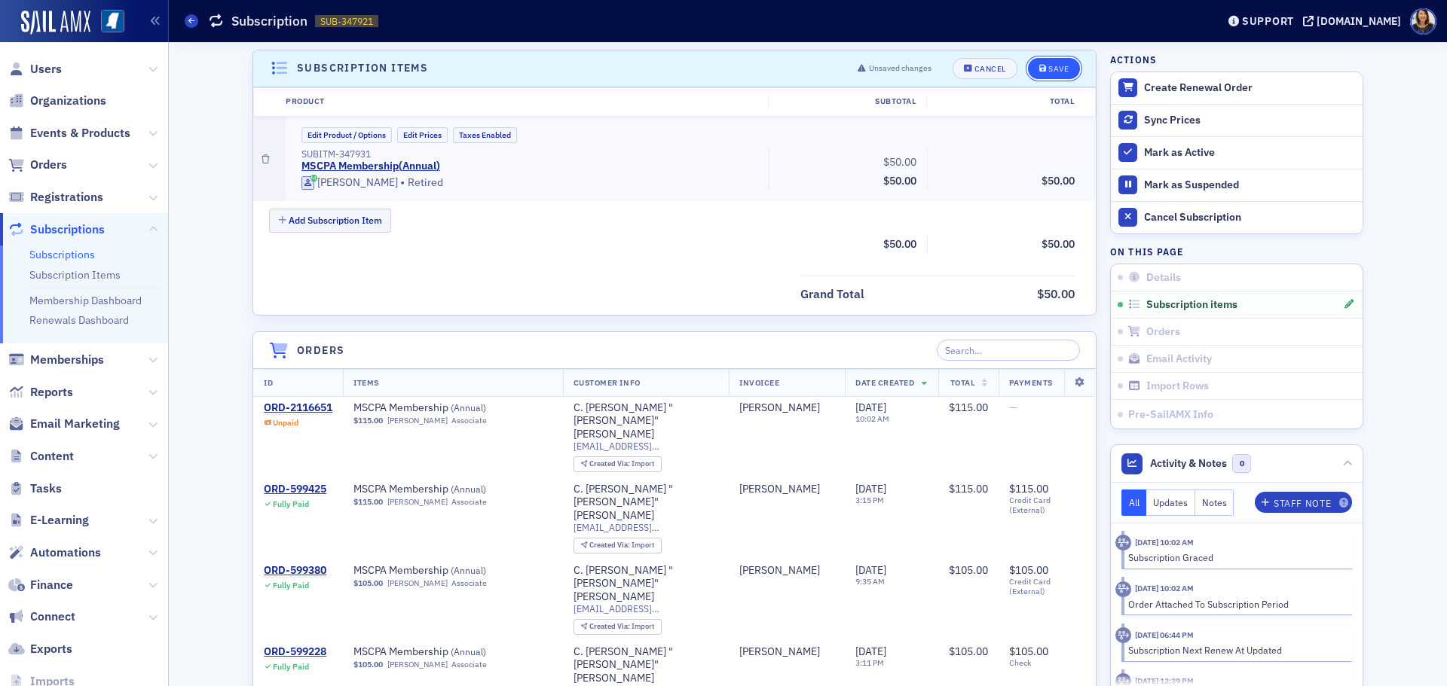
click at [1052, 67] on div "Save" at bounding box center [1058, 69] width 20 height 8
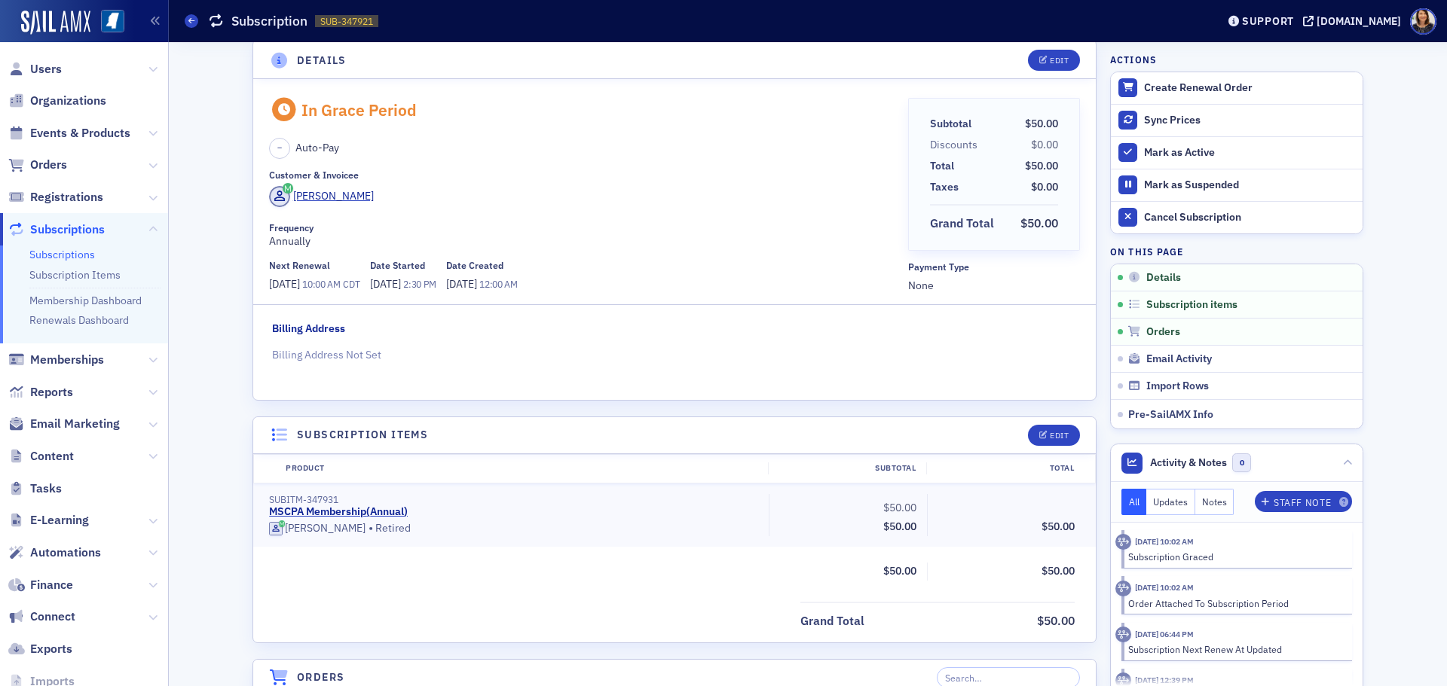
scroll to position [0, 0]
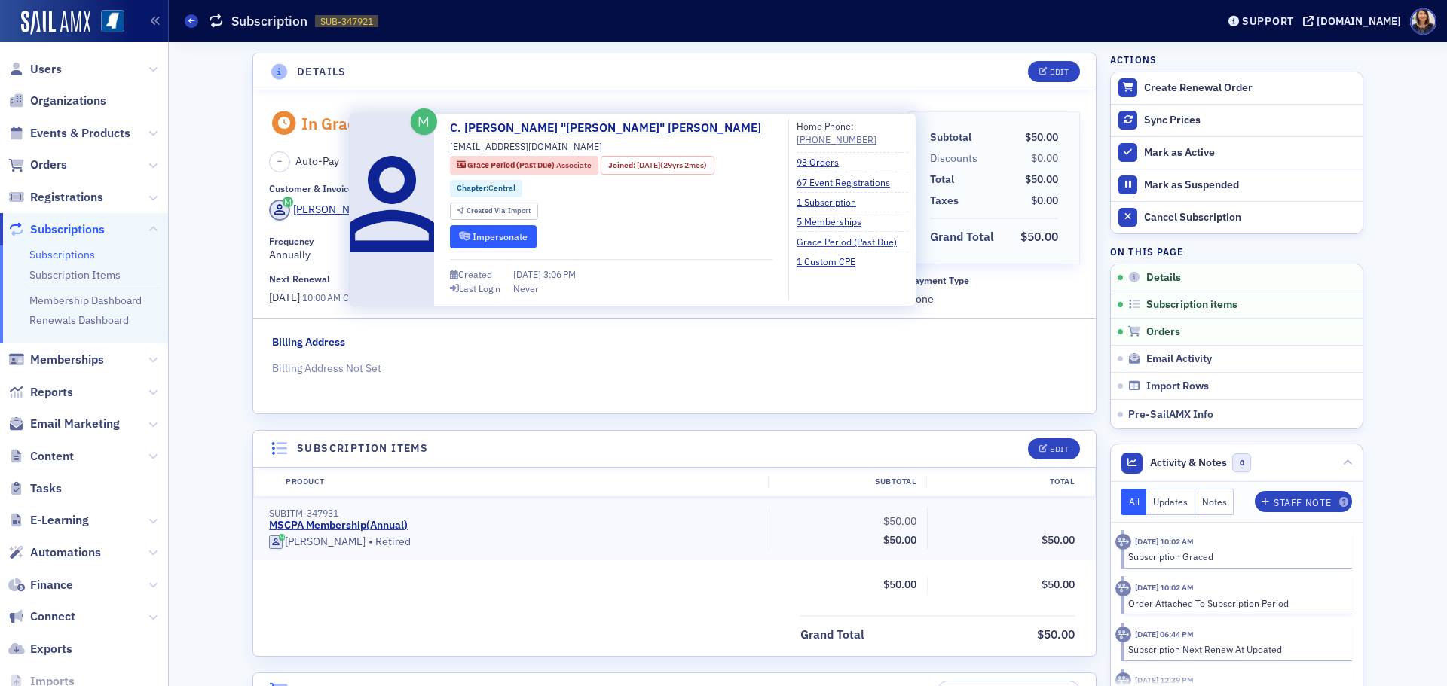
click at [499, 240] on button "Impersonate" at bounding box center [493, 236] width 87 height 23
click at [506, 241] on button "Impersonate" at bounding box center [493, 236] width 87 height 23
